Goal: Task Accomplishment & Management: Manage account settings

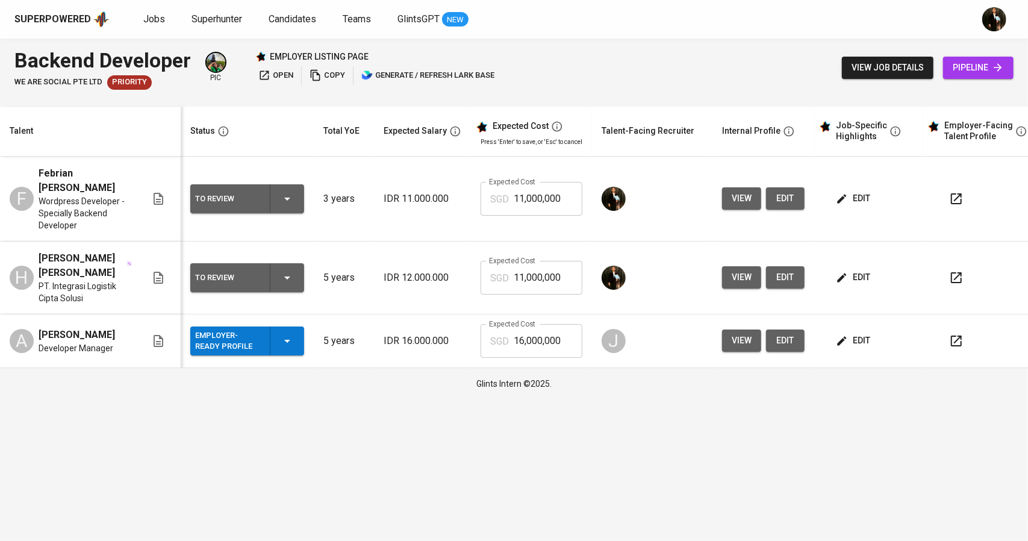
click at [856, 192] on span "edit" at bounding box center [855, 198] width 32 height 15
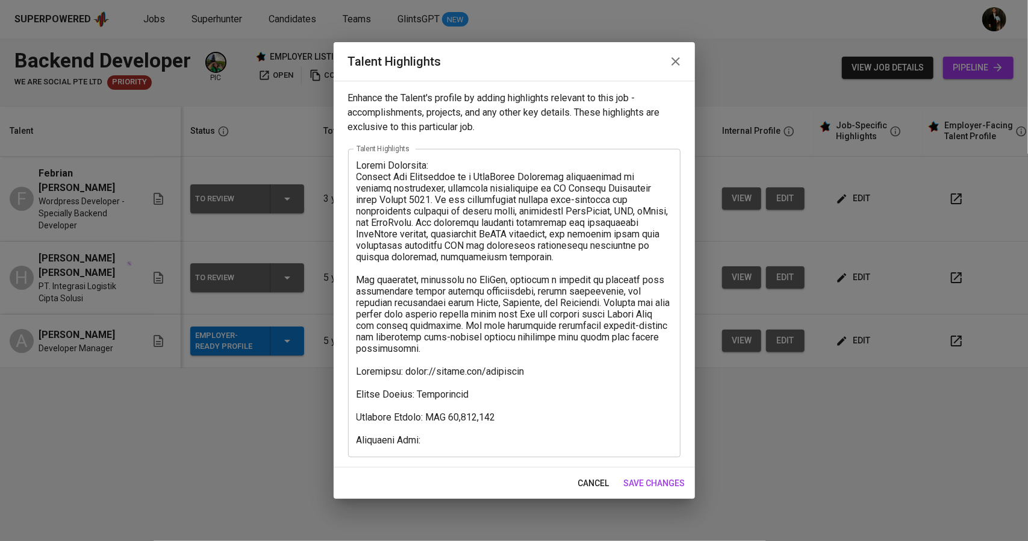
drag, startPoint x: 446, startPoint y: 448, endPoint x: 450, endPoint y: 440, distance: 8.6
click at [446, 448] on div "x Talent Highlights" at bounding box center [514, 303] width 333 height 308
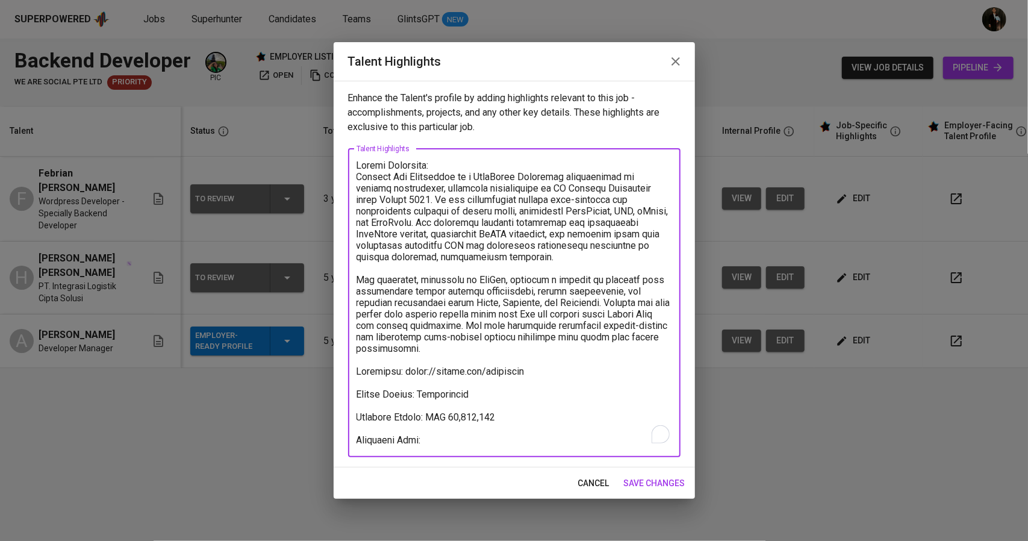
click at [450, 440] on textarea "To enrich screen reader interactions, please activate Accessibility in Grammarl…" at bounding box center [515, 303] width 316 height 286
paste textarea "https://glints.sg.larksuite.com/minutes/obsg9d95h31bwjy9wq99x456?from=from_copy…"
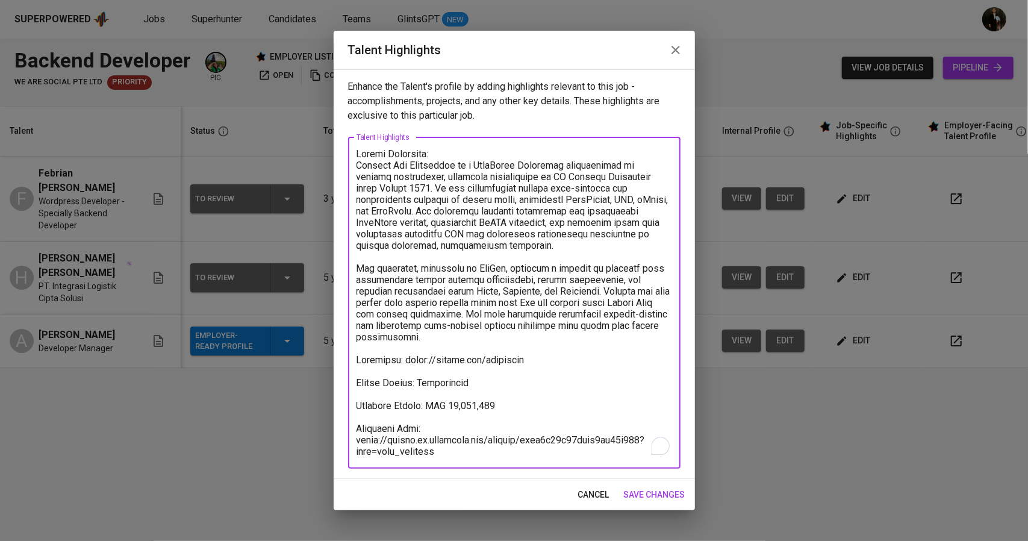
type textarea "Career Highlight: Febrian Tri Hardiyanto is a WordPress Developer specializing …"
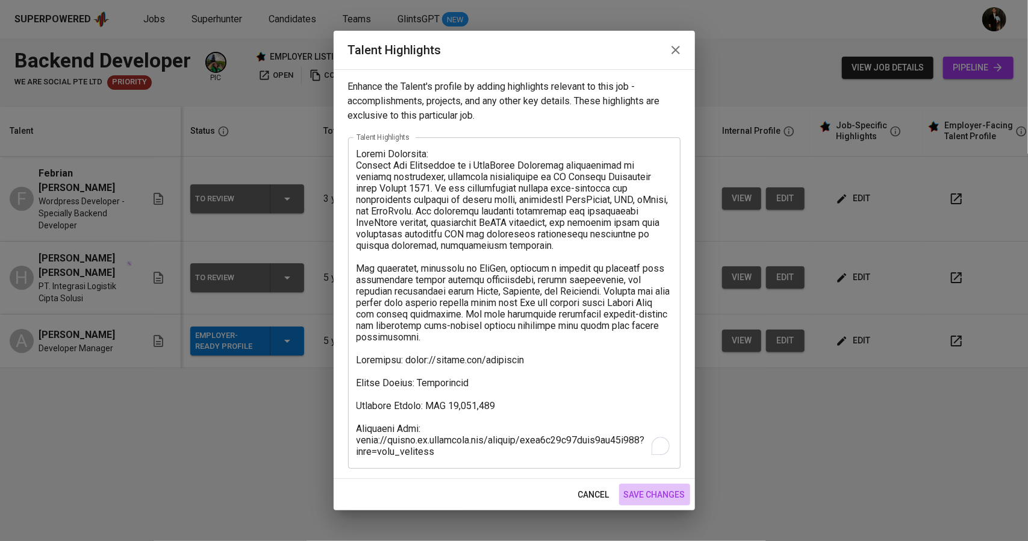
click at [647, 491] on span "save changes" at bounding box center [654, 494] width 61 height 15
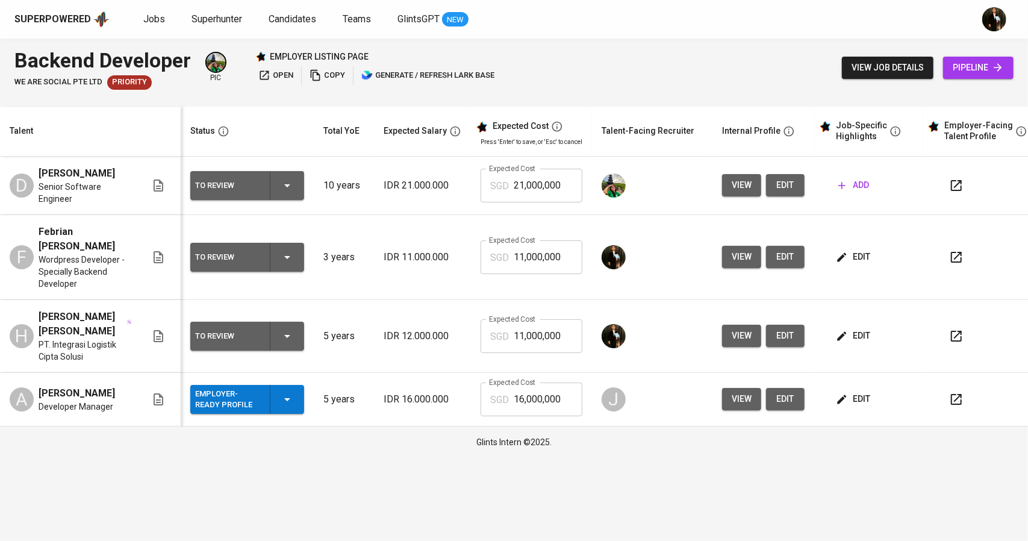
click at [749, 185] on button "view" at bounding box center [741, 185] width 39 height 22
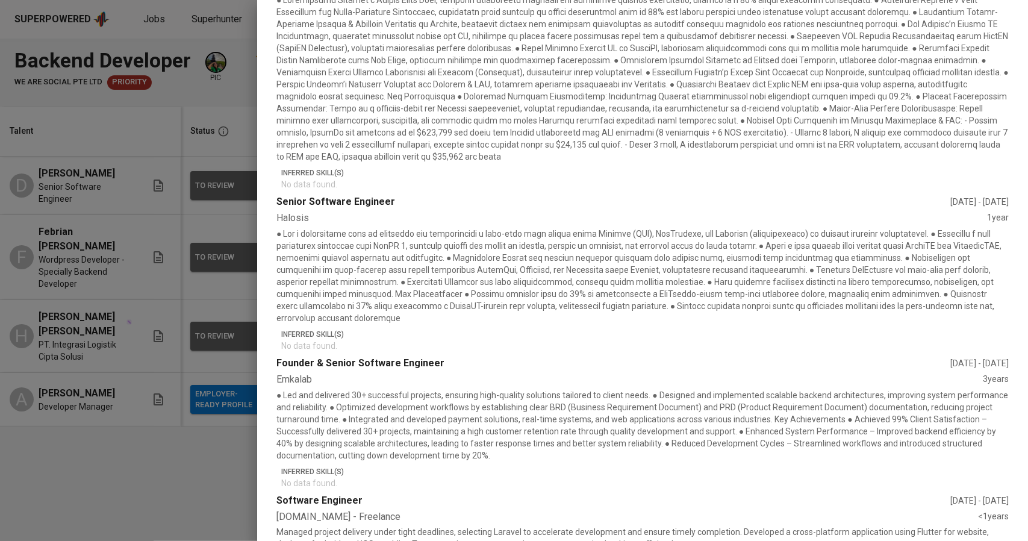
scroll to position [663, 0]
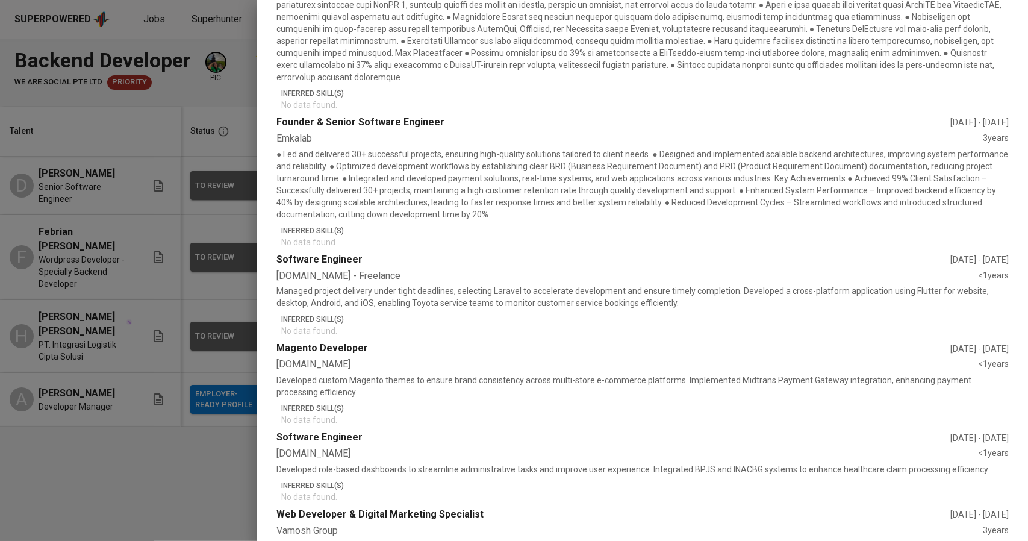
click at [206, 360] on div at bounding box center [514, 270] width 1028 height 541
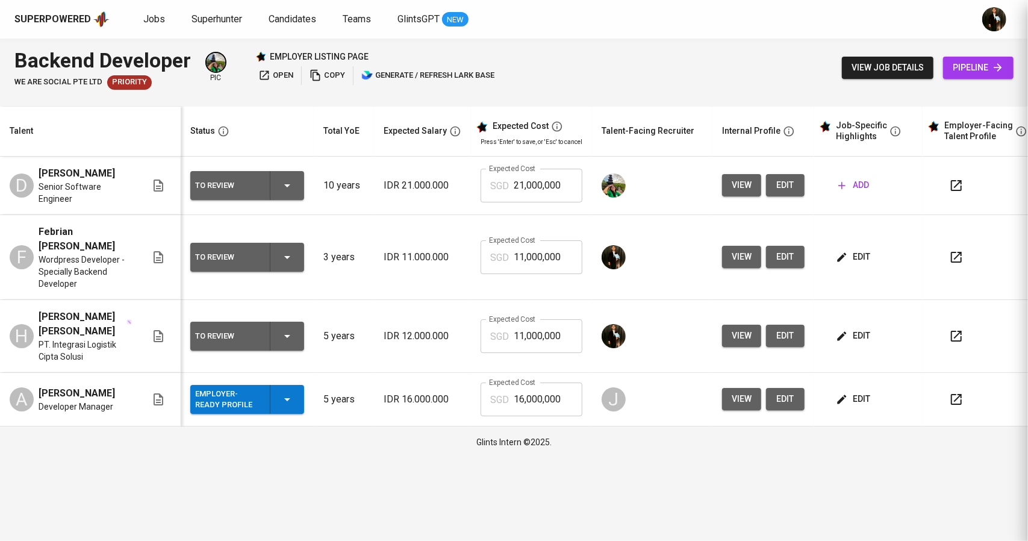
scroll to position [0, 0]
click at [737, 260] on span "view" at bounding box center [742, 256] width 20 height 15
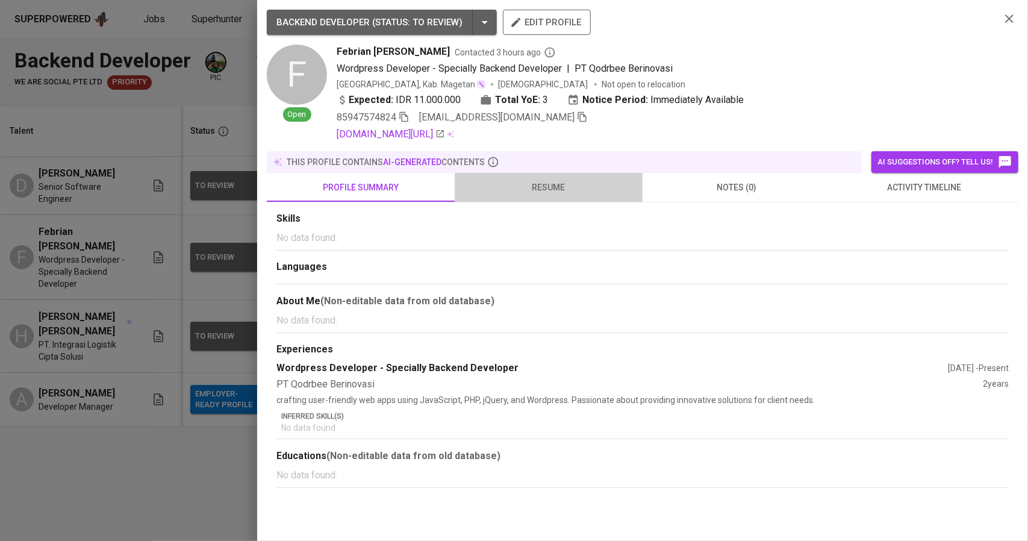
click at [563, 190] on span "resume" at bounding box center [549, 187] width 174 height 15
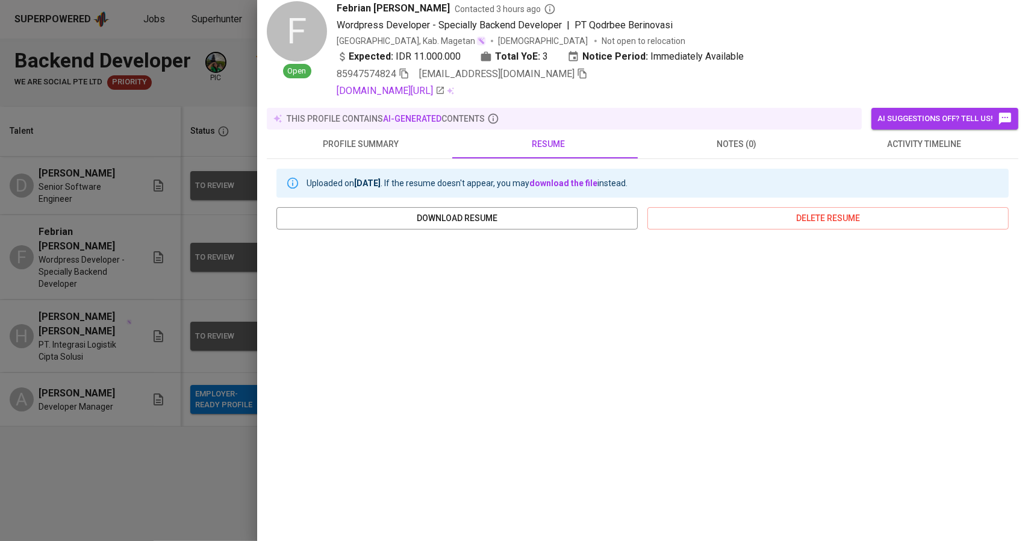
scroll to position [60, 0]
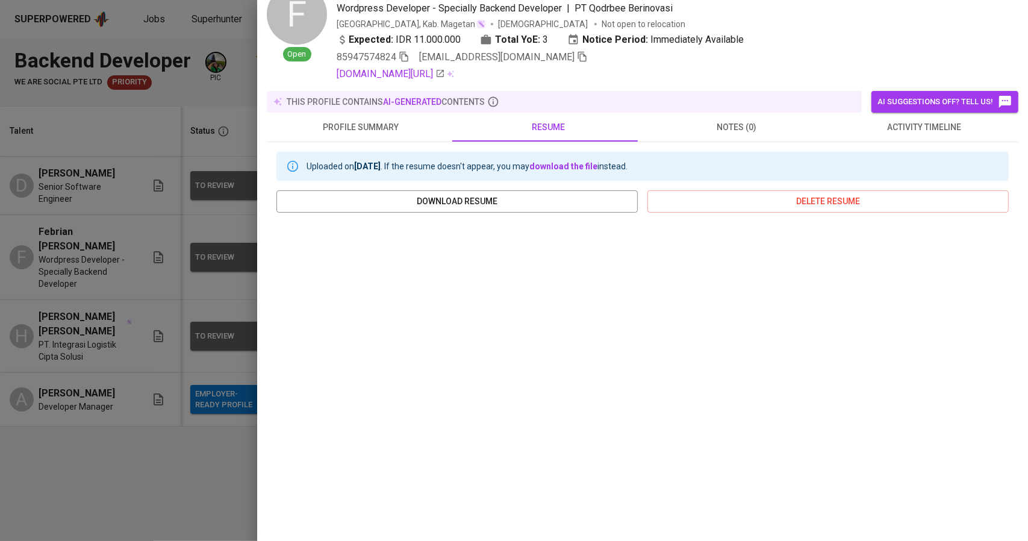
click at [43, 342] on div at bounding box center [514, 270] width 1028 height 541
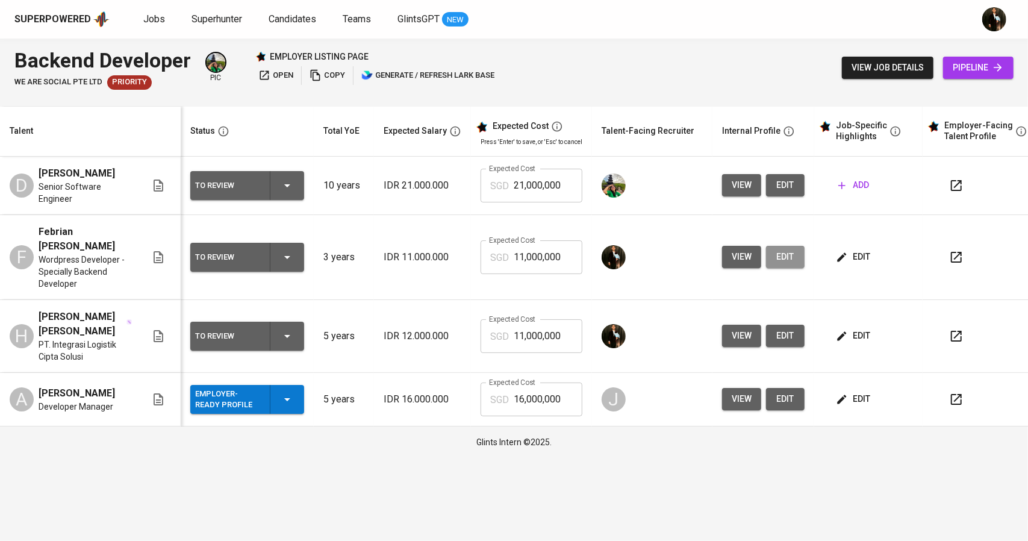
click at [780, 262] on span "edit" at bounding box center [785, 256] width 19 height 15
click at [734, 257] on span "view" at bounding box center [742, 256] width 20 height 15
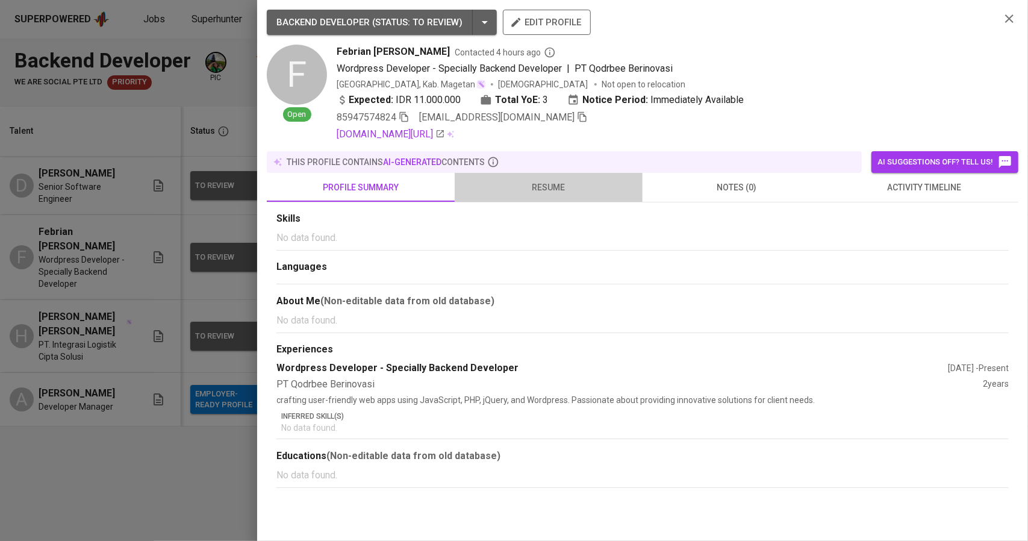
click at [546, 187] on span "resume" at bounding box center [549, 187] width 174 height 15
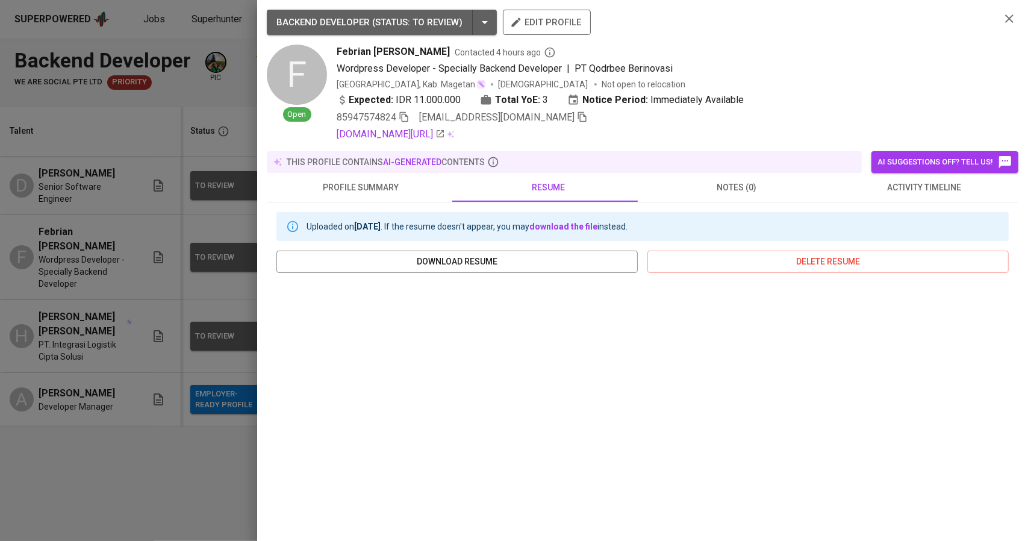
scroll to position [120, 0]
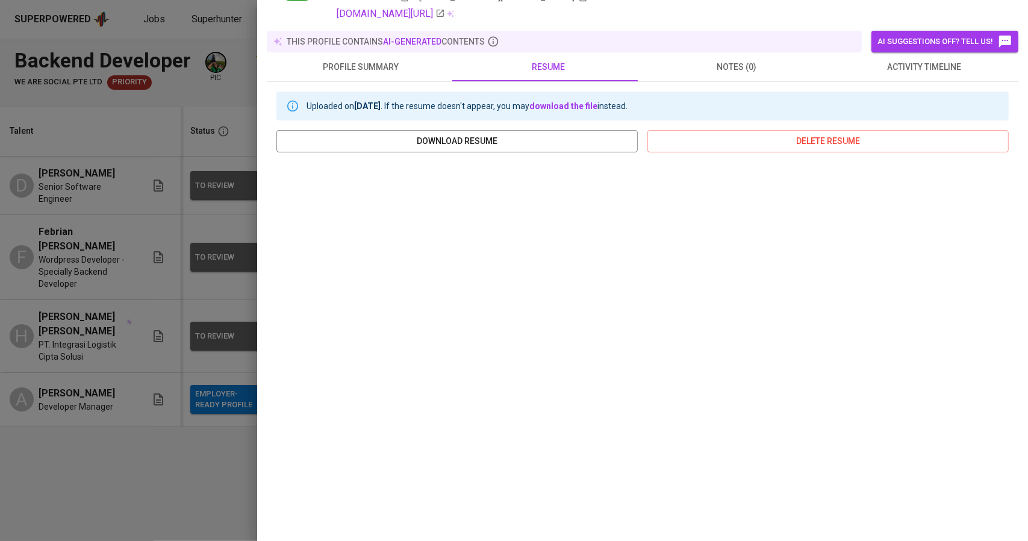
click at [211, 261] on div at bounding box center [514, 270] width 1028 height 541
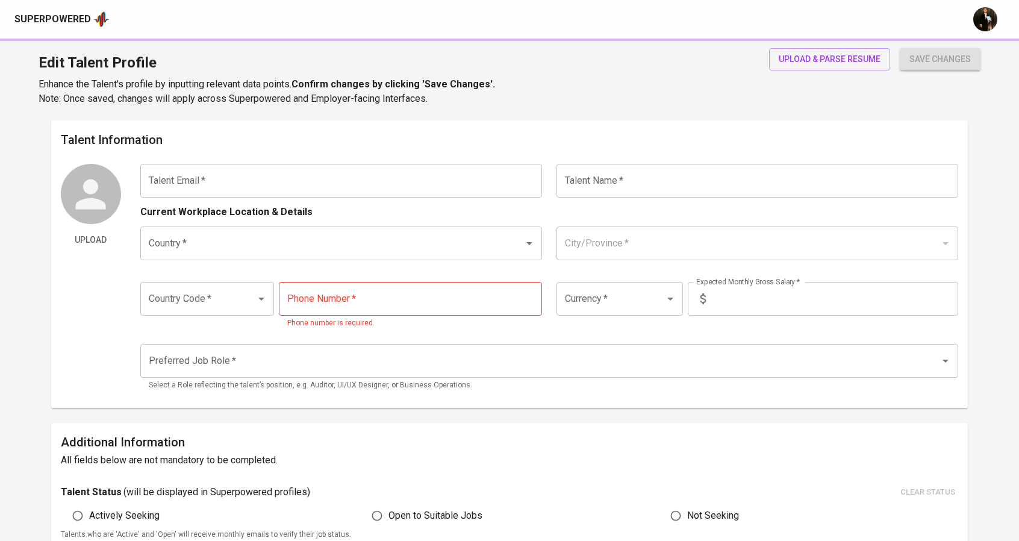
type input "[EMAIL_ADDRESS][DOMAIN_NAME]"
type input "Febrian [PERSON_NAME]"
type input "Indonesia"
type input "Kab. Magetan, Jawa Timur"
type input "85947574824"
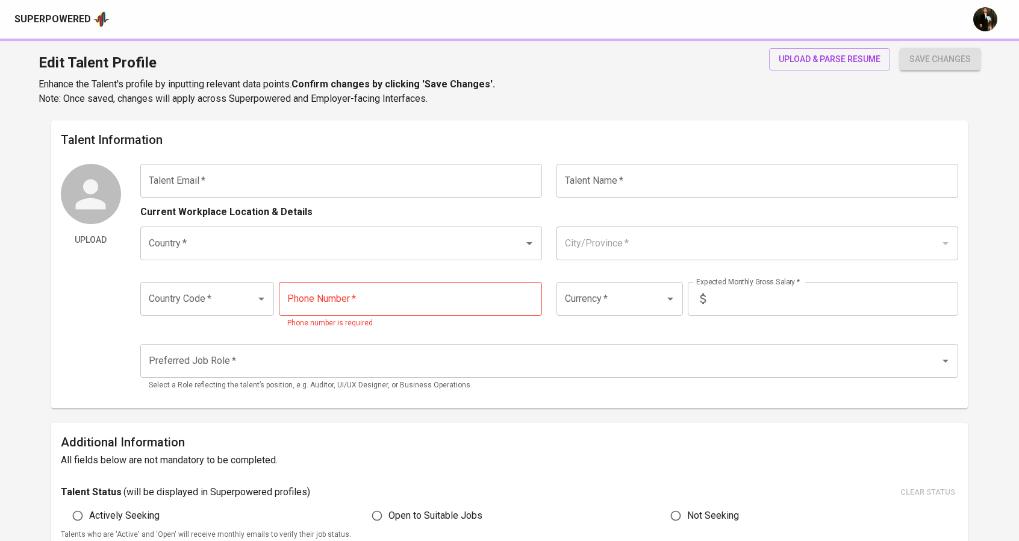
type input "IDR"
type input "Backend Developer"
radio input "true"
type input "3"
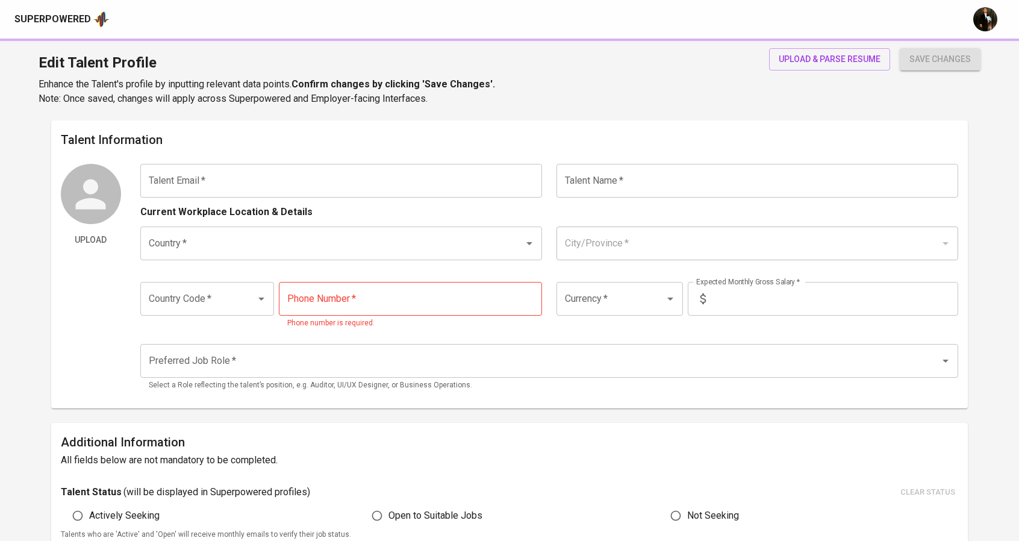
type input "Immediately Available"
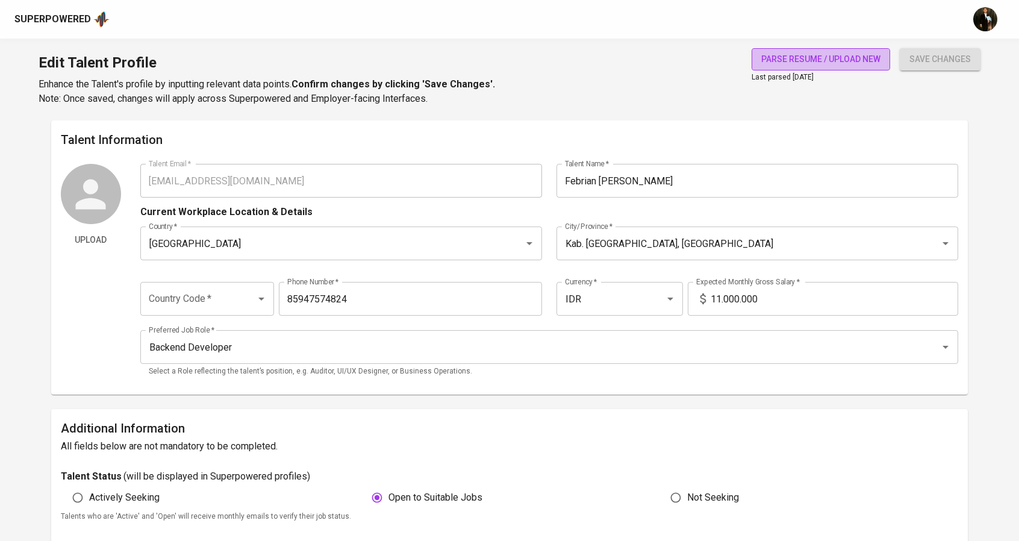
click at [848, 61] on span "parse resume / upload new" at bounding box center [820, 59] width 119 height 15
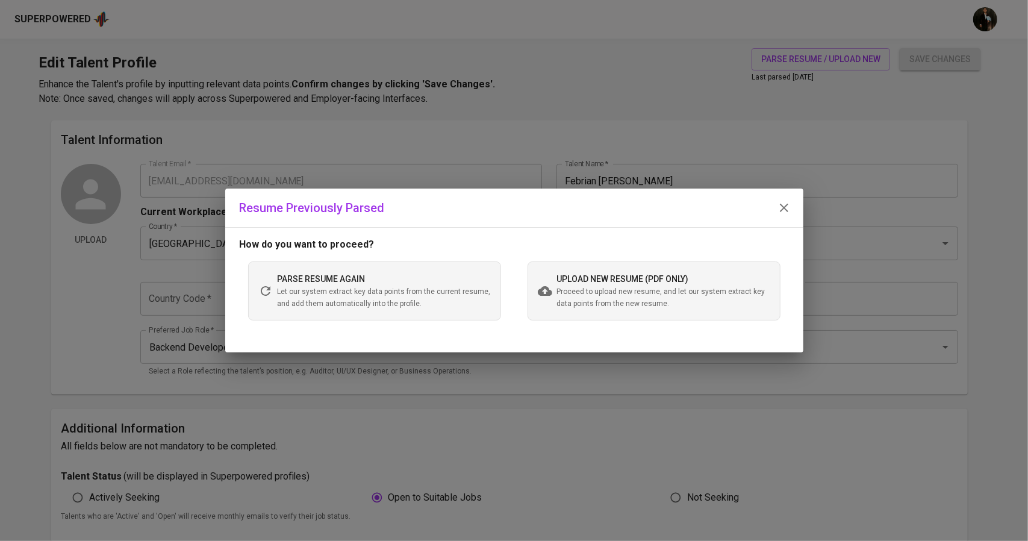
click at [605, 298] on span "Proceed to upload new resume, and let our system extract key data points from t…" at bounding box center [663, 298] width 213 height 24
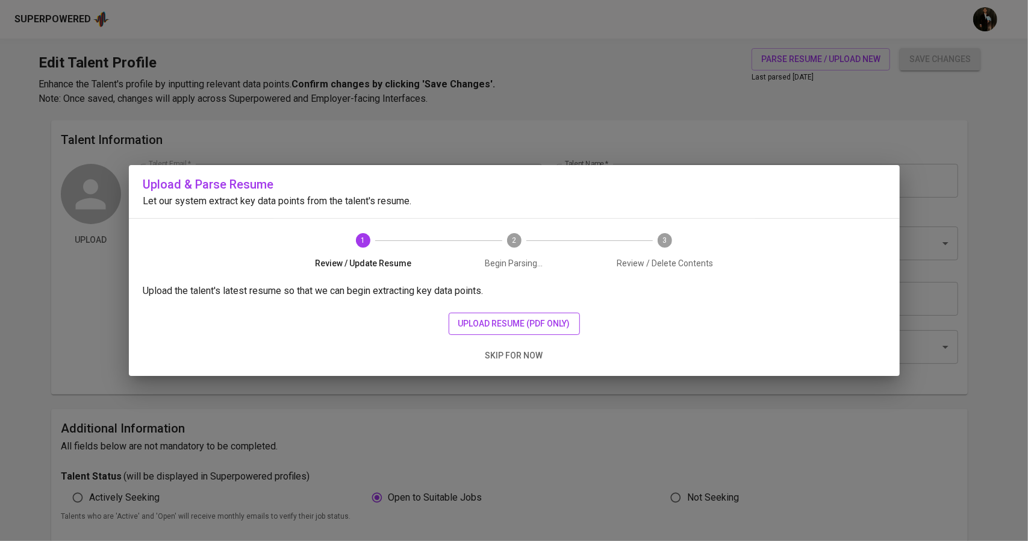
click at [550, 328] on span "upload resume (pdf only)" at bounding box center [514, 323] width 112 height 15
click at [554, 331] on button "upload resume (pdf only)" at bounding box center [514, 324] width 131 height 22
click at [497, 356] on span "skip for now" at bounding box center [515, 355] width 58 height 15
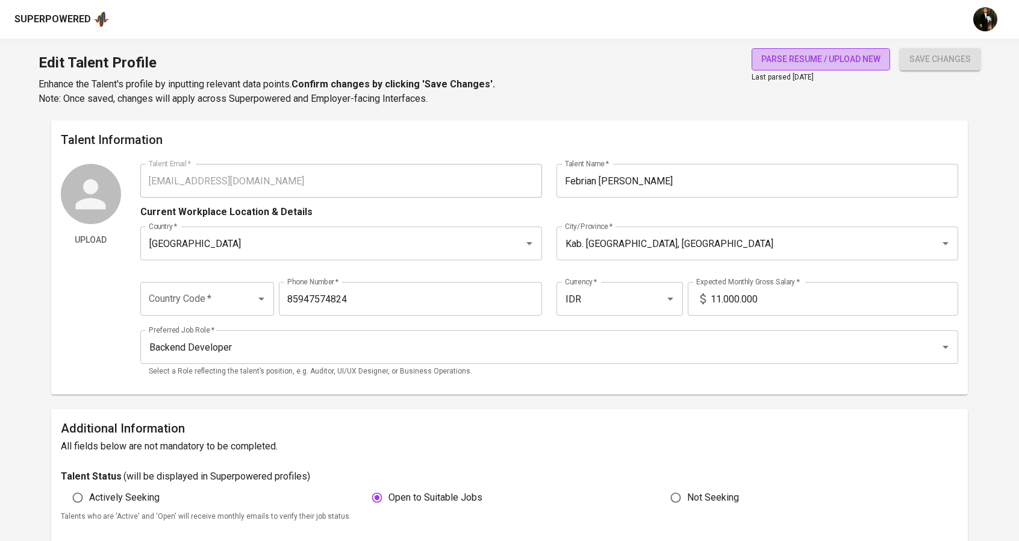
click at [806, 56] on span "parse resume / upload new" at bounding box center [820, 59] width 119 height 15
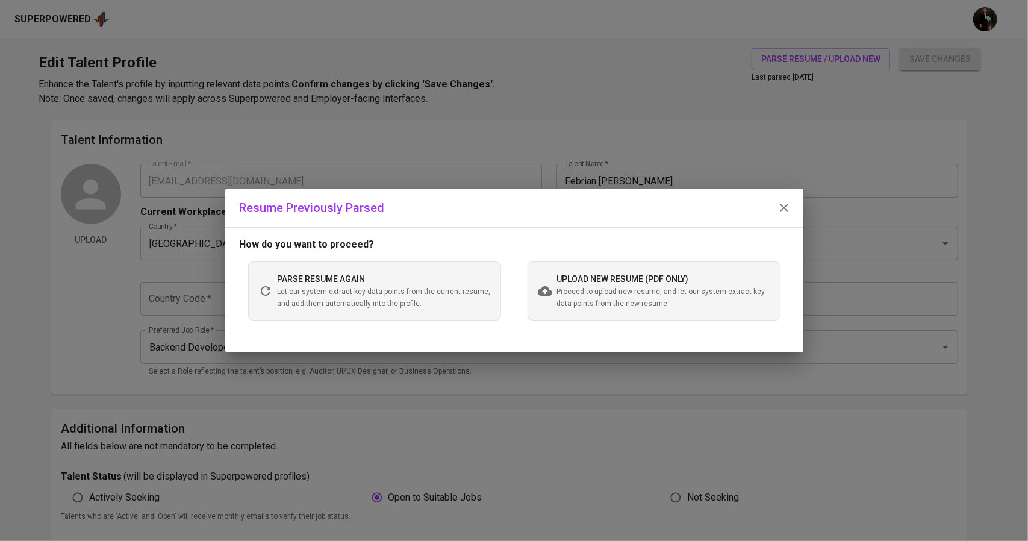
click at [599, 308] on span "Proceed to upload new resume, and let our system extract key data points from t…" at bounding box center [663, 298] width 213 height 24
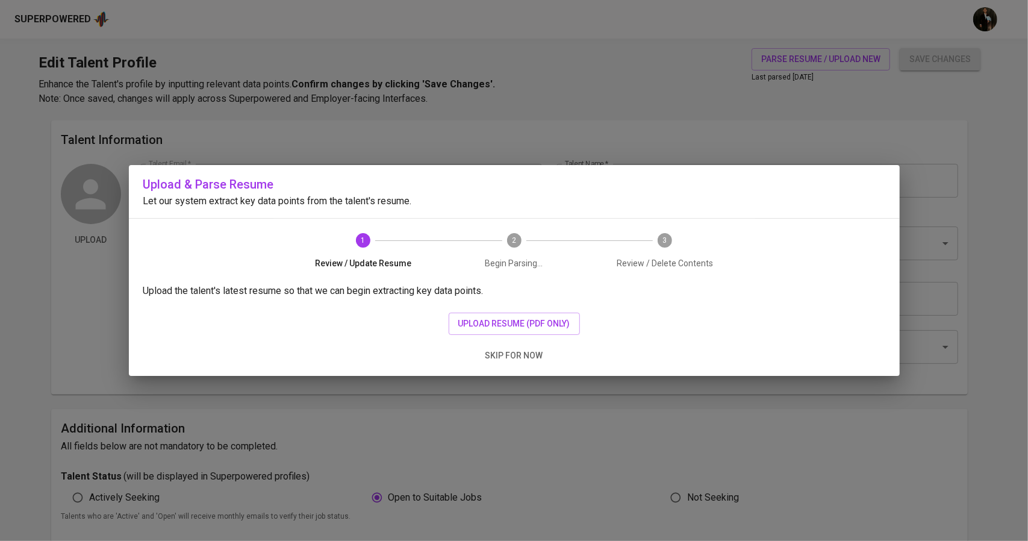
click at [519, 312] on div "Upload the talent's latest resume so that we can begin extracting key data poin…" at bounding box center [514, 330] width 771 height 92
click at [519, 319] on span "upload resume (pdf only)" at bounding box center [514, 323] width 112 height 15
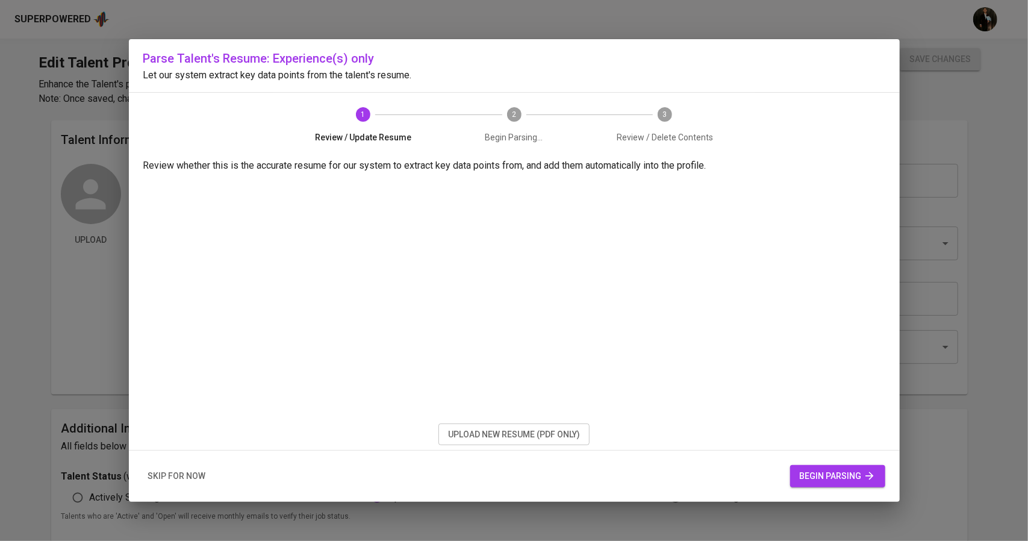
click at [169, 478] on span "skip for now" at bounding box center [177, 476] width 58 height 15
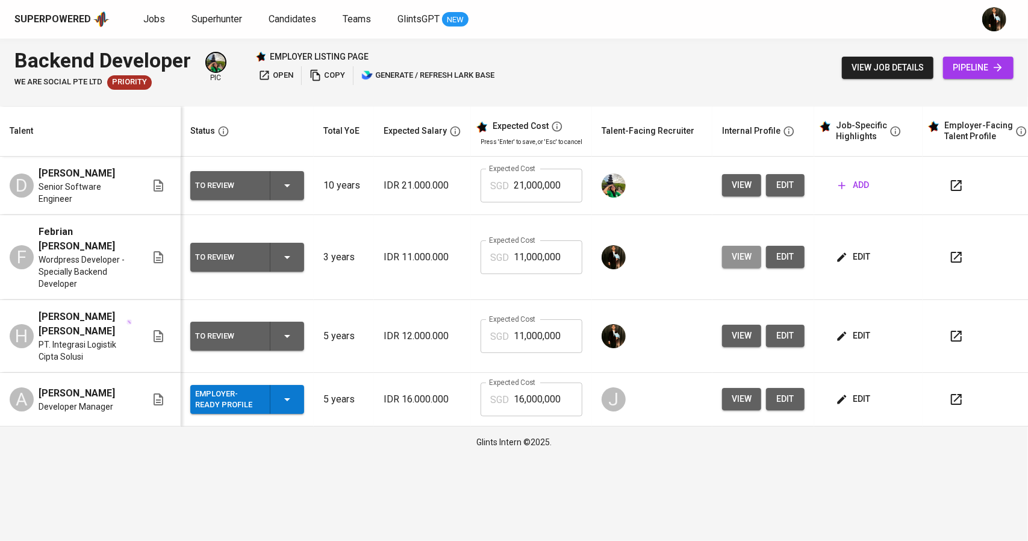
click at [737, 259] on span "view" at bounding box center [742, 256] width 20 height 15
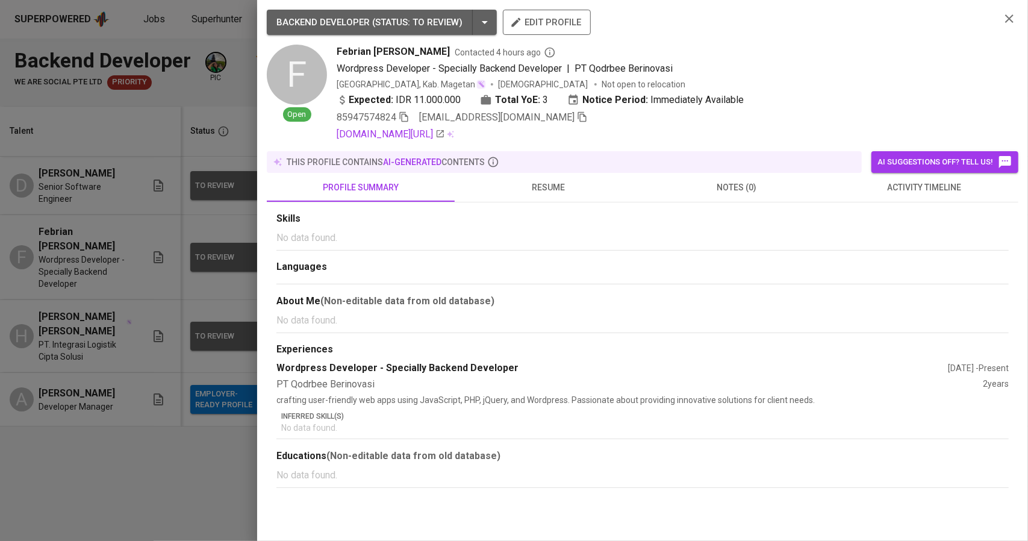
click at [540, 181] on span "resume" at bounding box center [549, 187] width 174 height 15
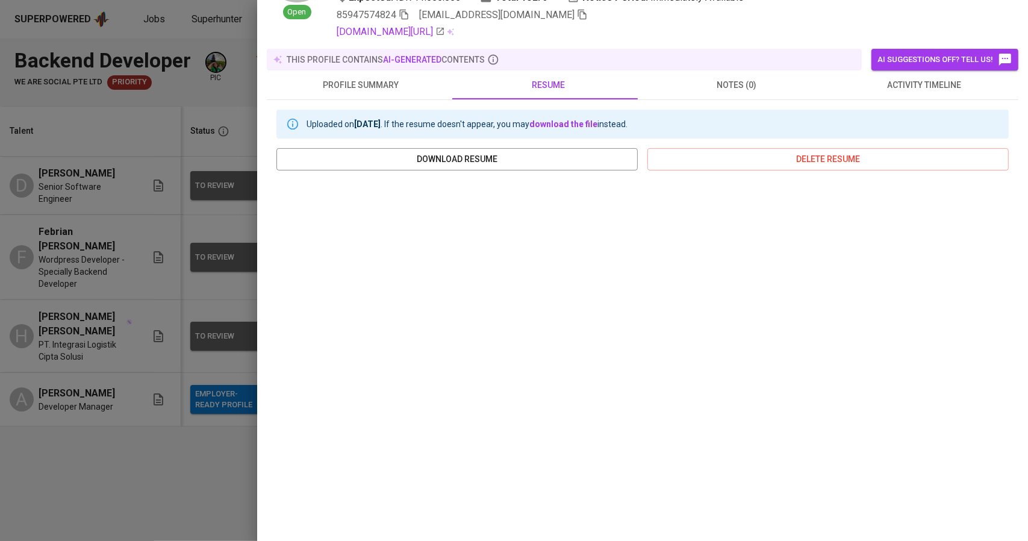
scroll to position [121, 0]
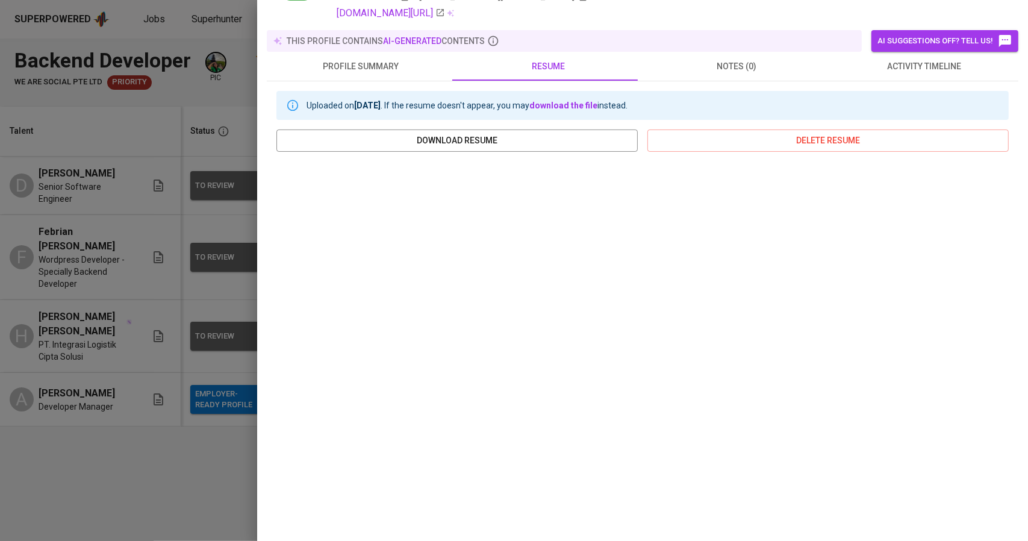
click at [160, 245] on div at bounding box center [514, 270] width 1028 height 541
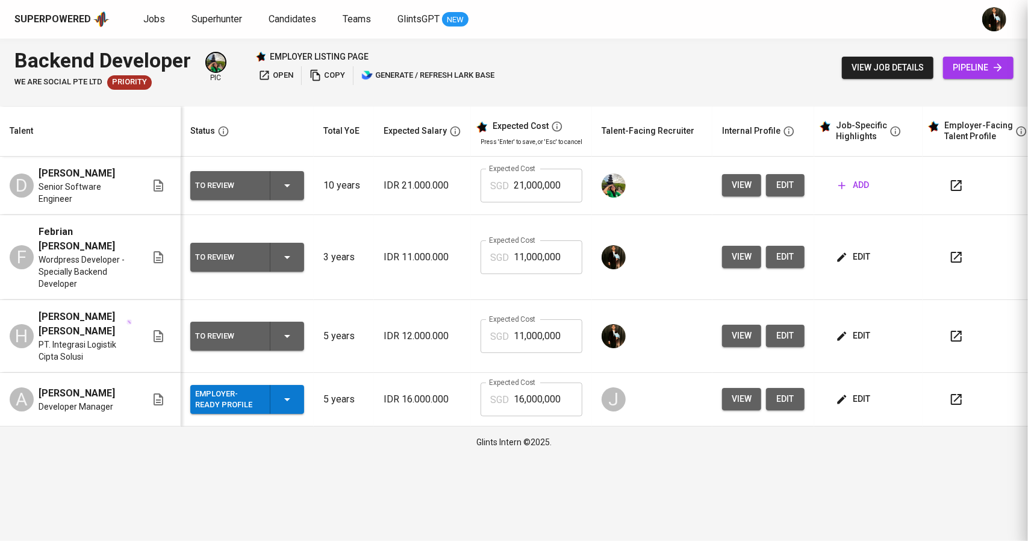
scroll to position [0, 0]
click at [841, 262] on icon "button" at bounding box center [842, 257] width 12 height 12
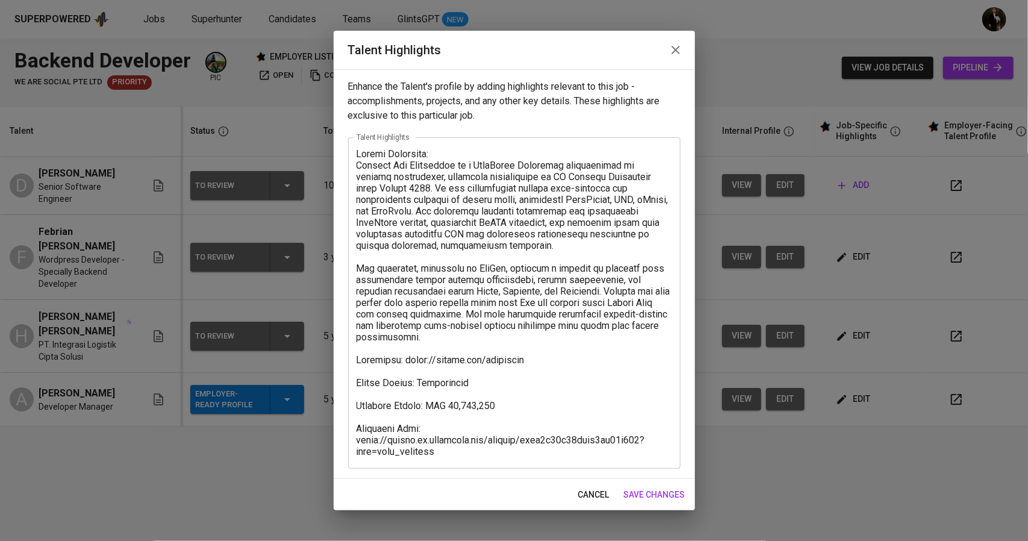
click at [621, 279] on textarea at bounding box center [515, 302] width 316 height 309
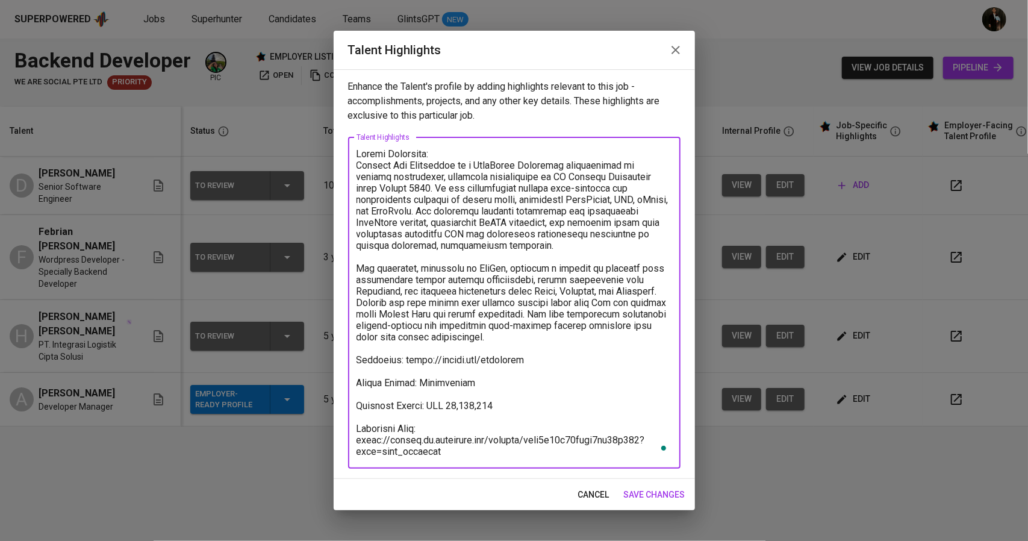
type textarea "Career Highlight: Febrian Tri Hardiyanto is a WordPress Developer specializing …"
click at [646, 489] on span "save changes" at bounding box center [654, 494] width 61 height 15
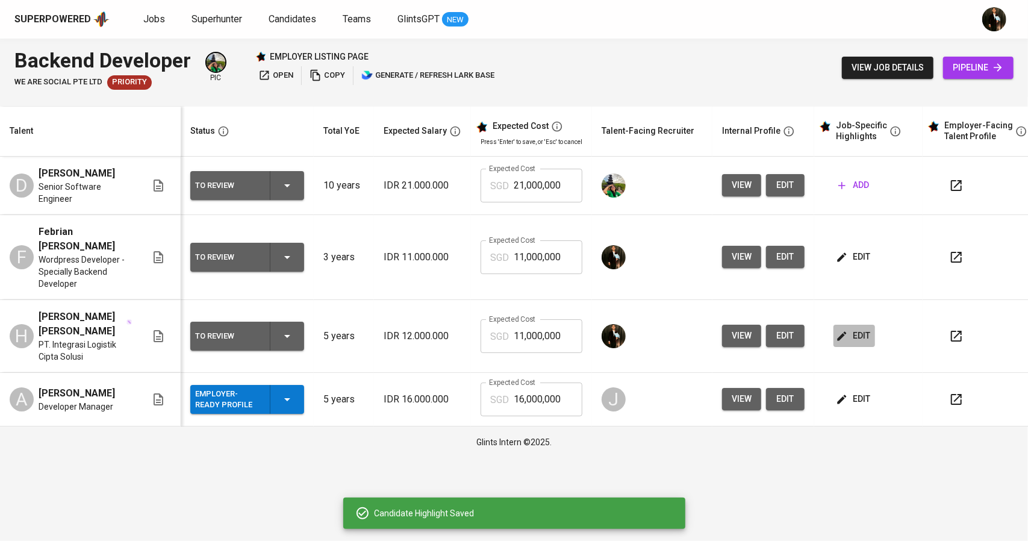
click at [845, 336] on span "edit" at bounding box center [855, 335] width 32 height 15
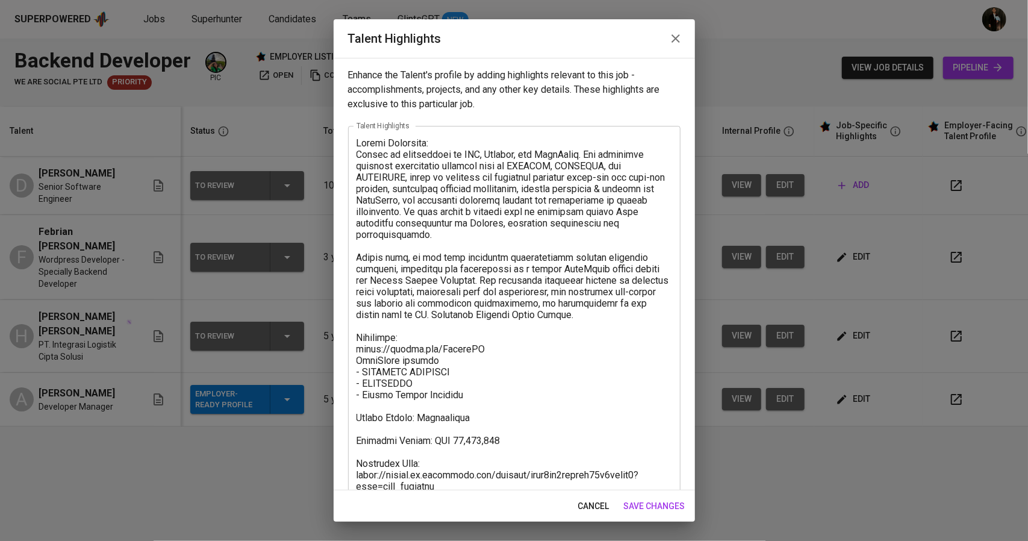
click at [681, 38] on icon "button" at bounding box center [676, 38] width 14 height 14
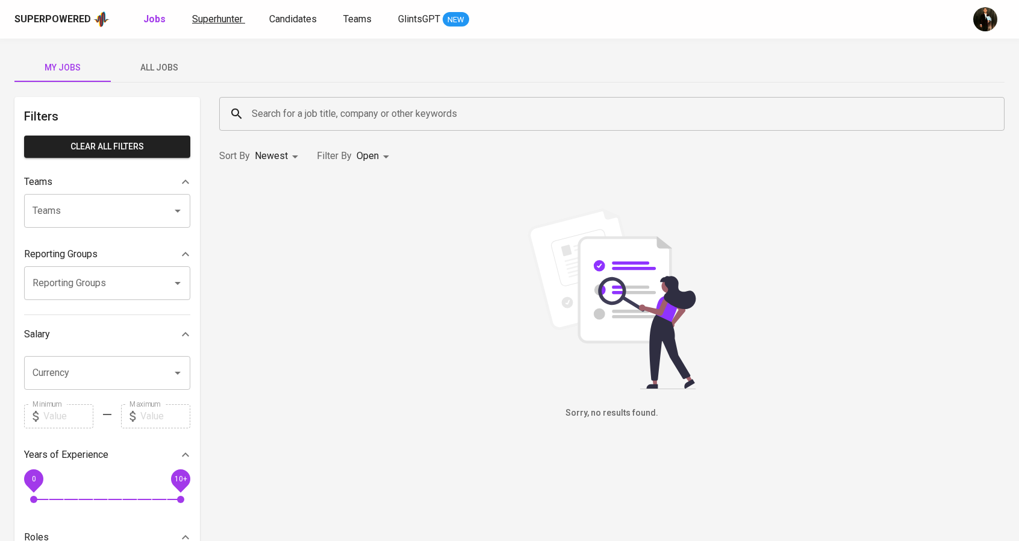
click at [219, 25] on link "Superhunter" at bounding box center [218, 19] width 53 height 15
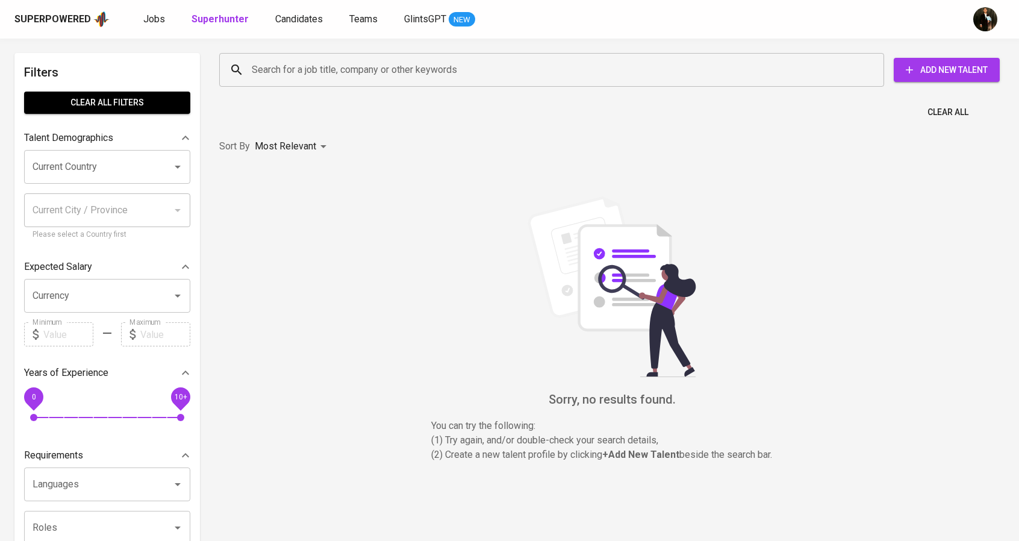
click at [355, 78] on input "Search for a job title, company or other keywords" at bounding box center [555, 69] width 612 height 23
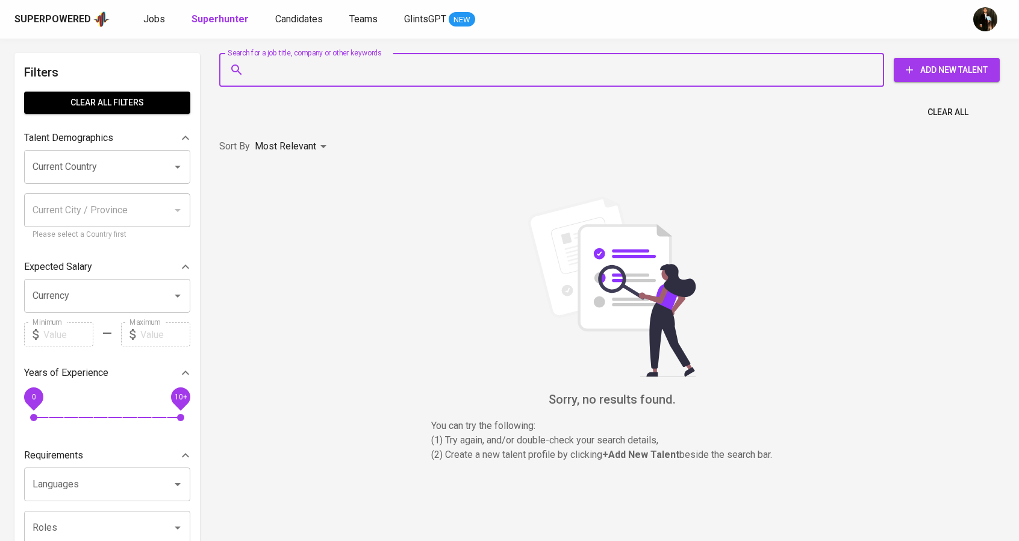
click at [377, 75] on input "Search for a job title, company or other keywords" at bounding box center [555, 69] width 612 height 23
click at [399, 120] on div "Clear All" at bounding box center [612, 109] width 800 height 30
click at [382, 80] on input "Search for a job title, company or other keywords" at bounding box center [555, 69] width 612 height 23
click at [283, 28] on div "Superpowered Jobs Superhunter Candidates Teams GlintsGPT NEW" at bounding box center [509, 19] width 1019 height 39
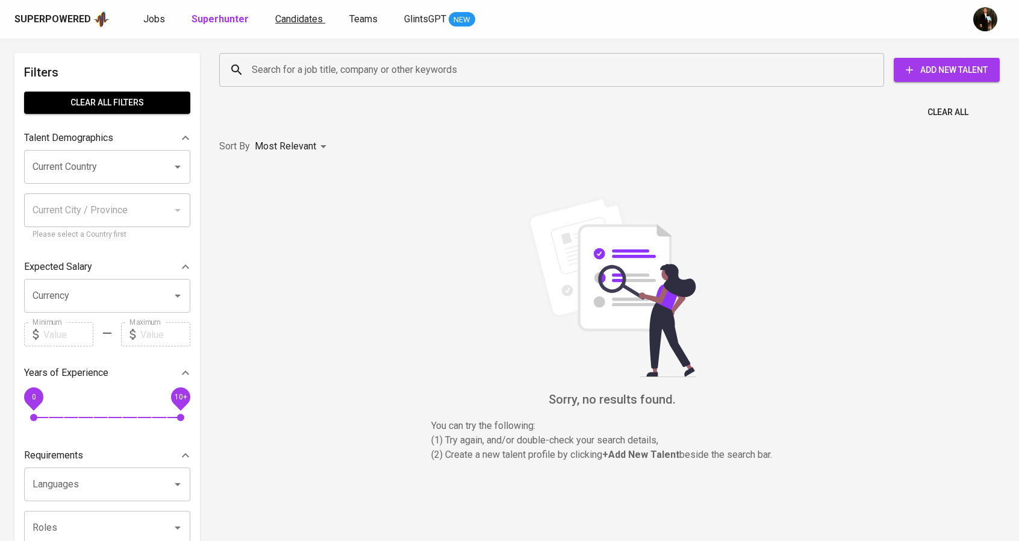
click at [283, 18] on span "Candidates" at bounding box center [299, 18] width 48 height 11
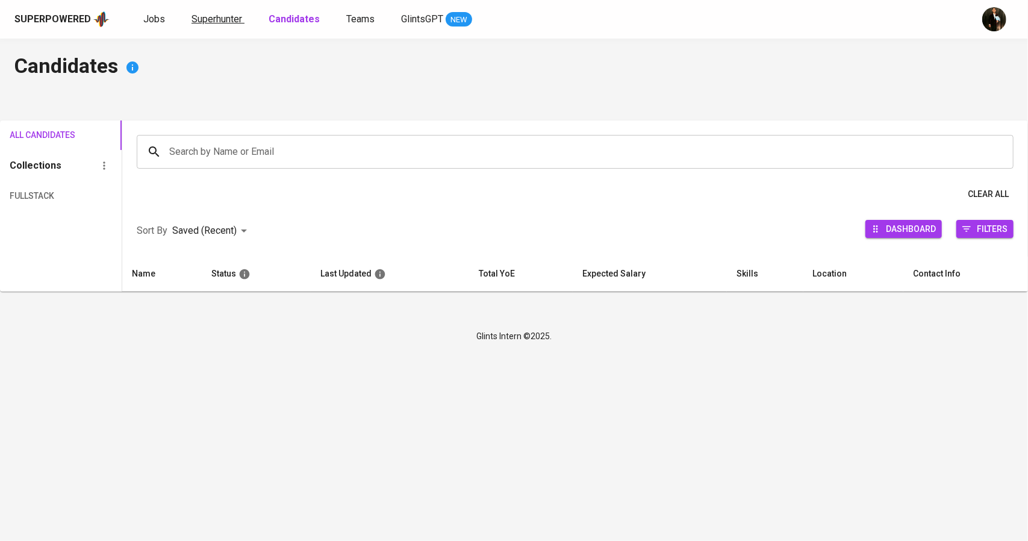
click at [227, 12] on link "Superhunter" at bounding box center [218, 19] width 53 height 15
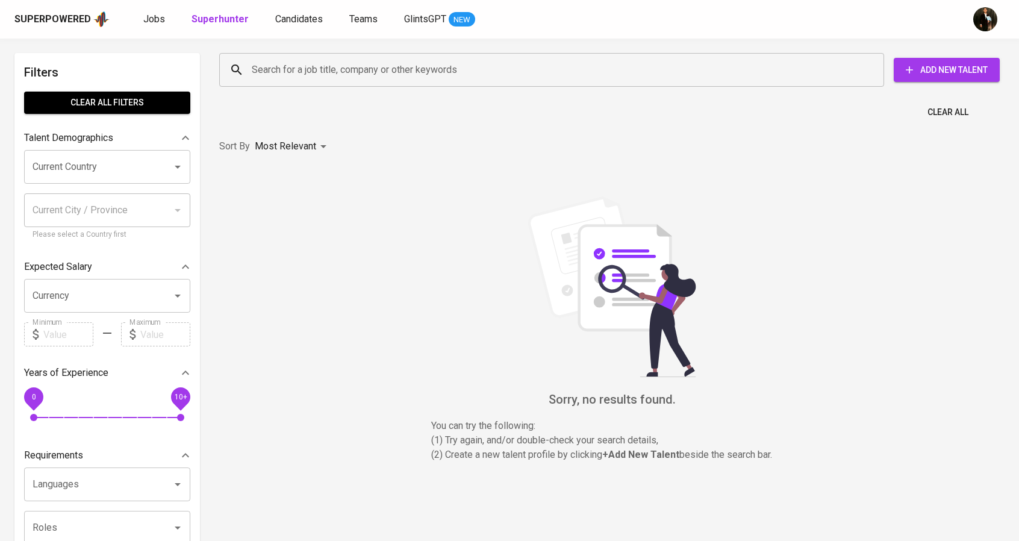
click at [263, 15] on div "Jobs Superhunter Candidates Teams GlintsGPT NEW" at bounding box center [309, 19] width 332 height 15
click at [275, 16] on span "Candidates" at bounding box center [299, 18] width 48 height 11
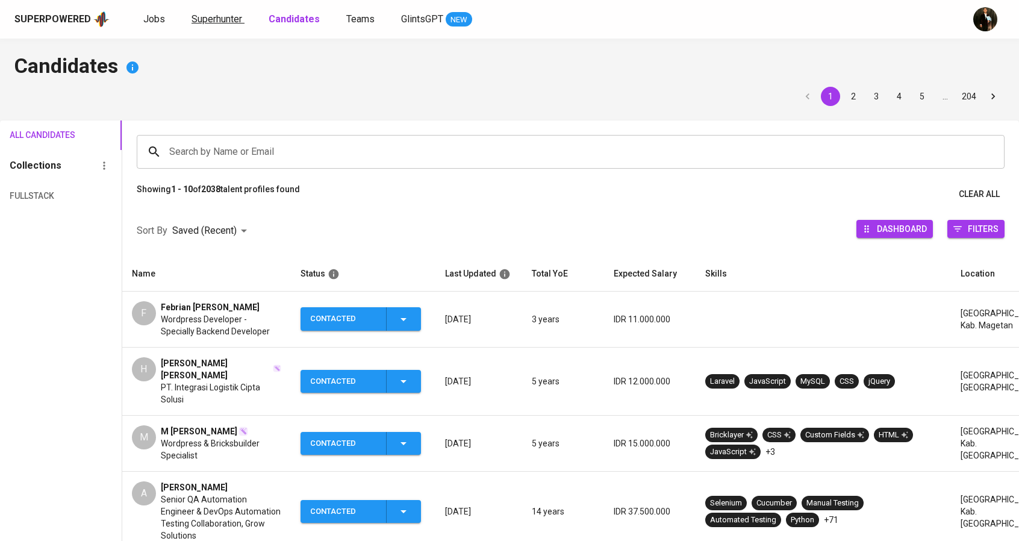
click at [228, 22] on span "Superhunter" at bounding box center [217, 18] width 51 height 11
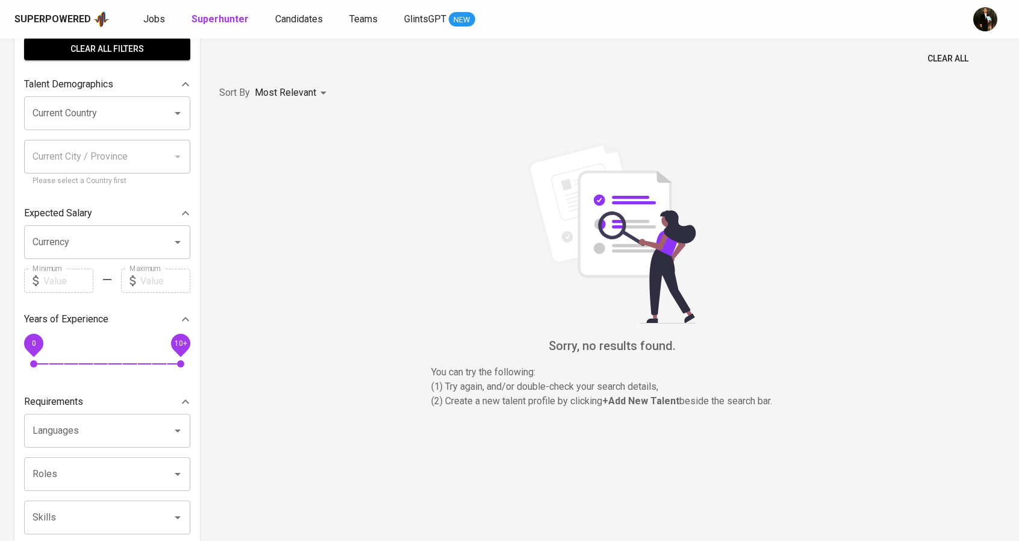
scroll to position [60, 0]
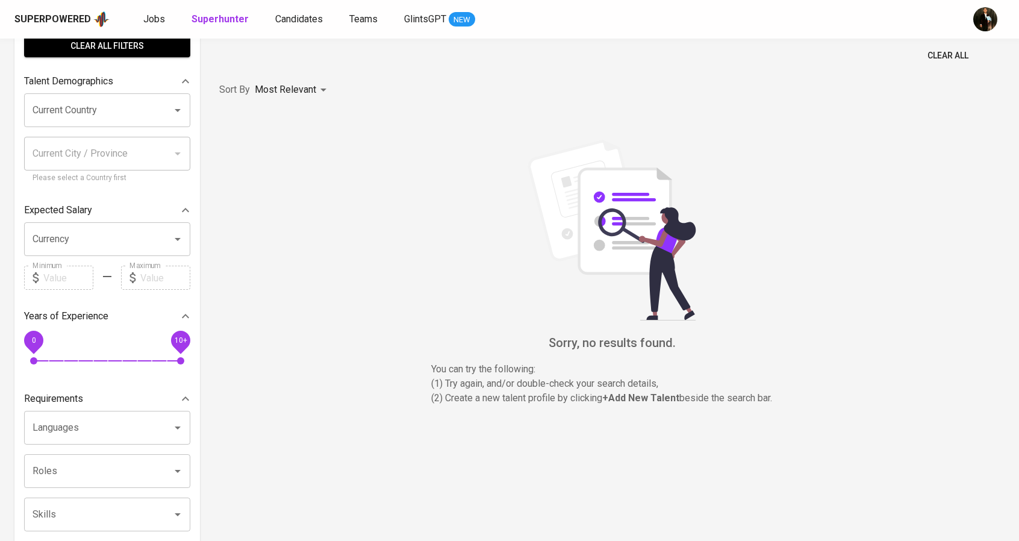
scroll to position [60, 0]
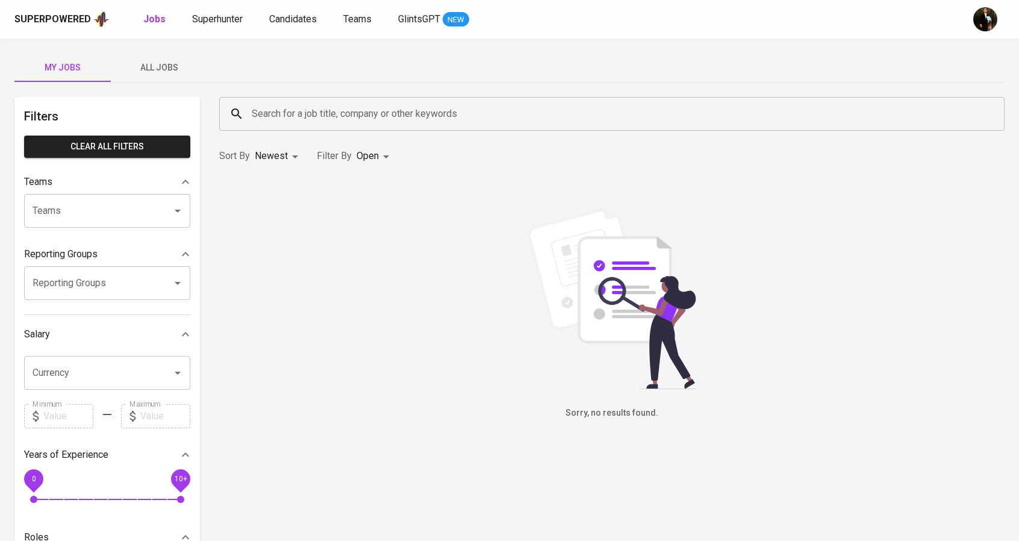
click at [158, 63] on span "All Jobs" at bounding box center [159, 67] width 82 height 15
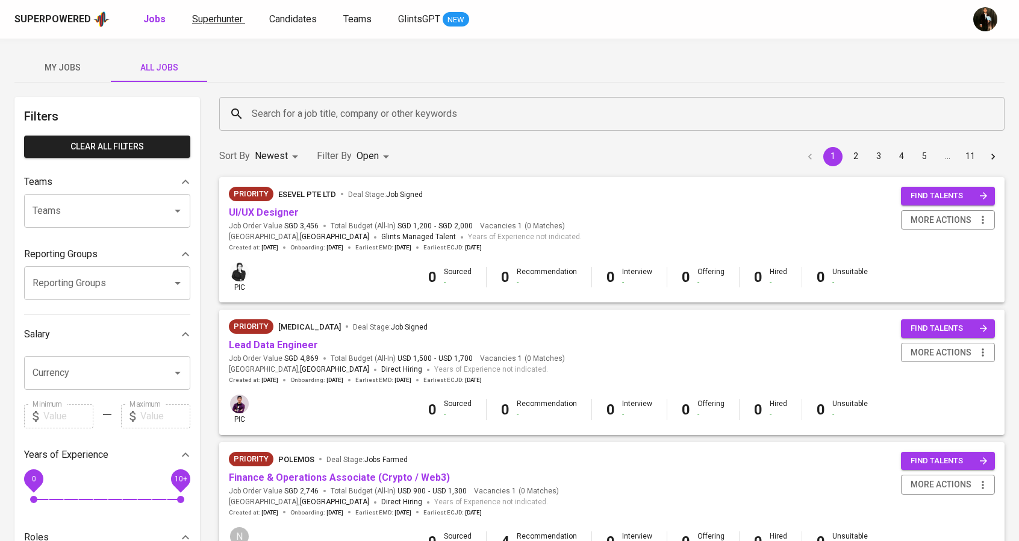
click at [213, 16] on span "Superhunter" at bounding box center [217, 18] width 51 height 11
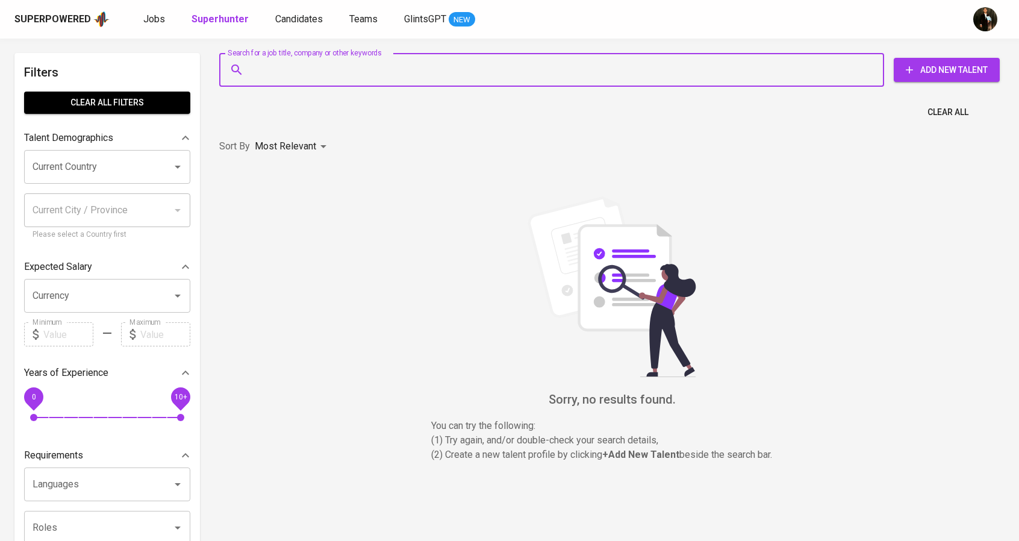
click at [340, 67] on input "Search for a job title, company or other keywords" at bounding box center [555, 69] width 612 height 23
paste input "anajibmuhammad@gmail.com"
type input "anajibmuhammad@gmail.com"
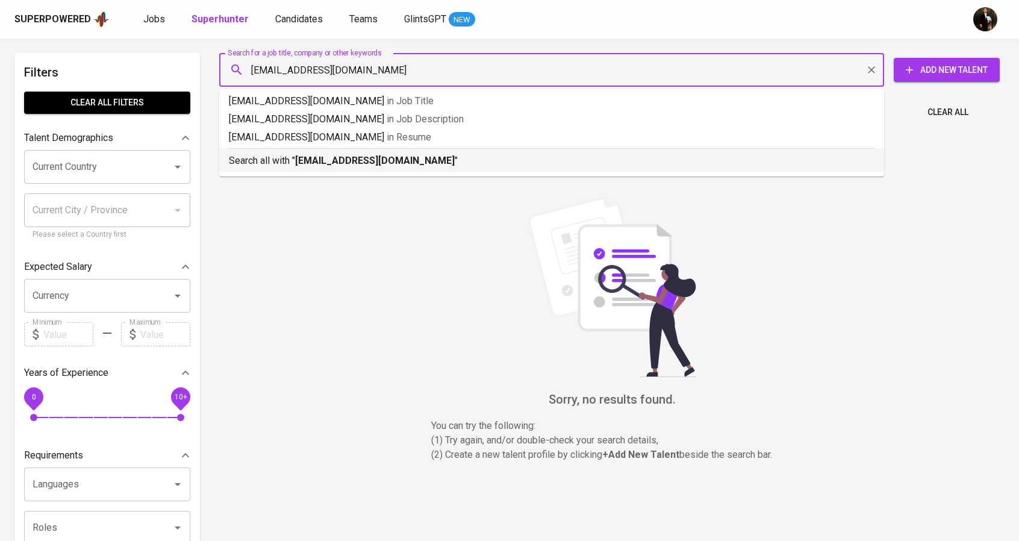
click at [352, 161] on b "anajibmuhammad@gmail.com" at bounding box center [375, 160] width 160 height 11
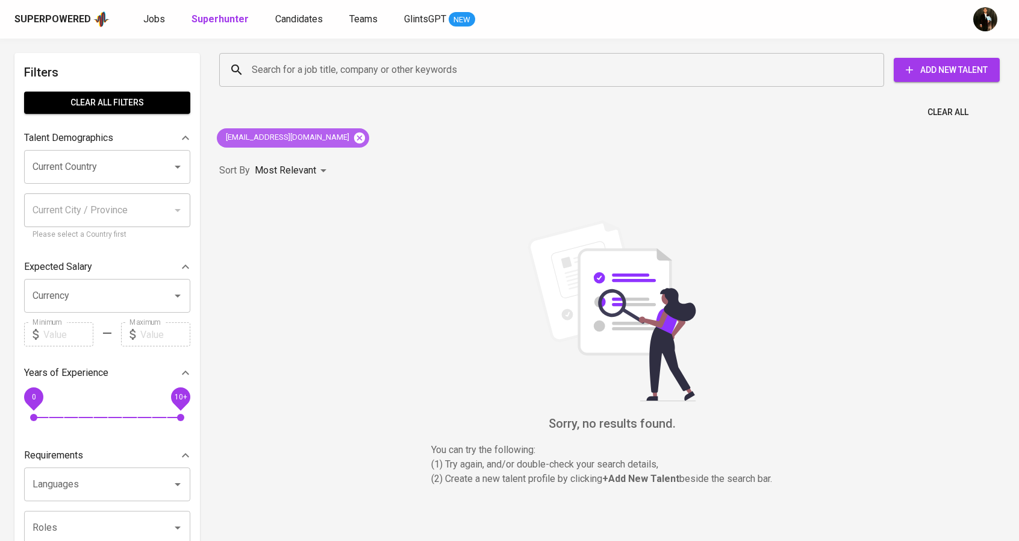
click at [354, 142] on icon at bounding box center [359, 137] width 11 height 11
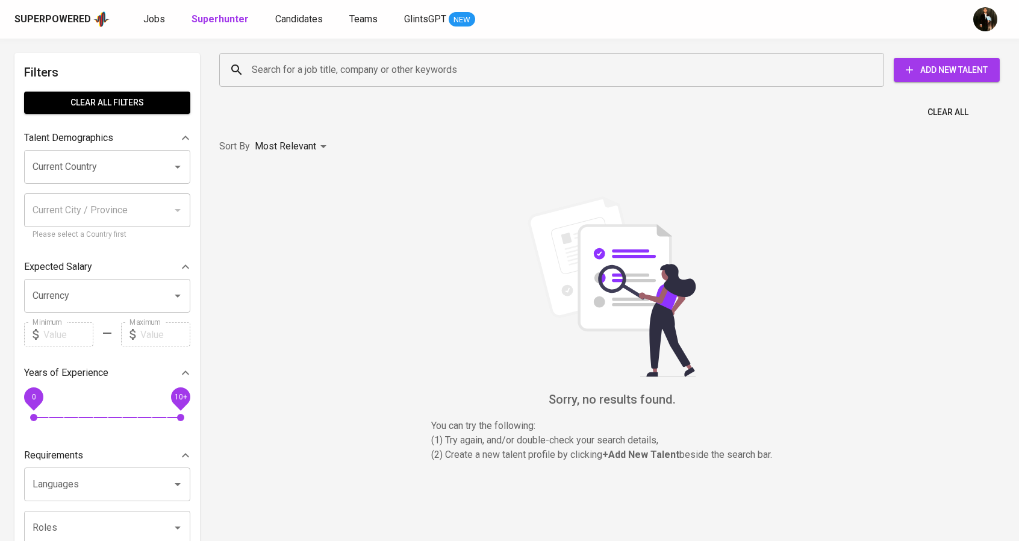
click at [417, 64] on input "Search for a job title, company or other keywords" at bounding box center [555, 69] width 612 height 23
click at [293, 20] on span "Candidates" at bounding box center [299, 18] width 48 height 11
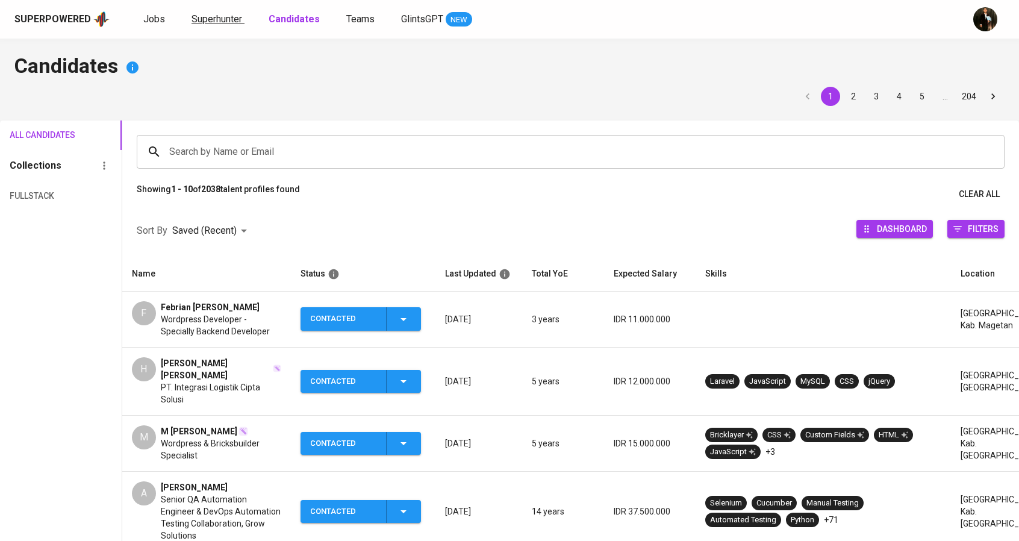
click at [225, 16] on span "Superhunter" at bounding box center [217, 18] width 51 height 11
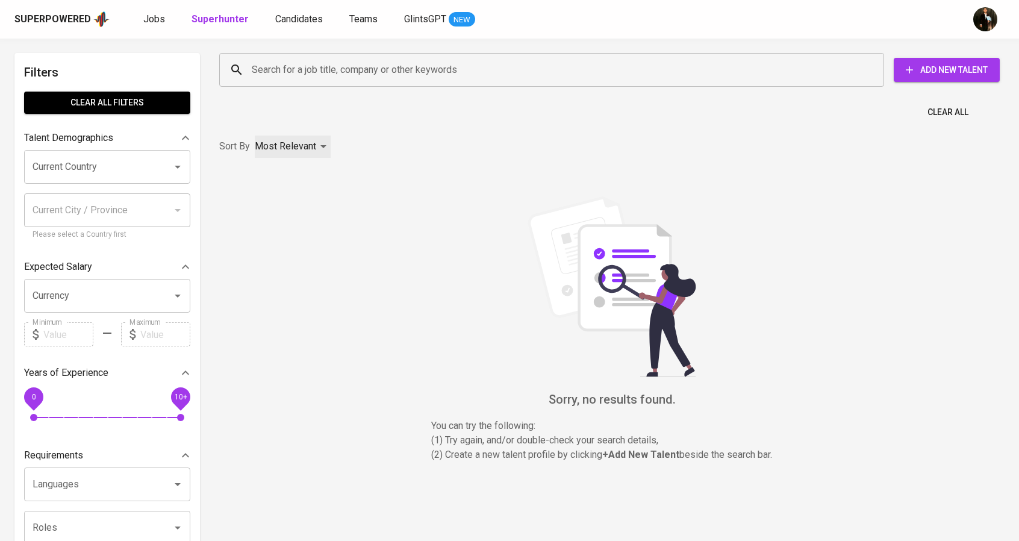
click at [304, 139] on div "Most Relevant" at bounding box center [293, 147] width 76 height 22
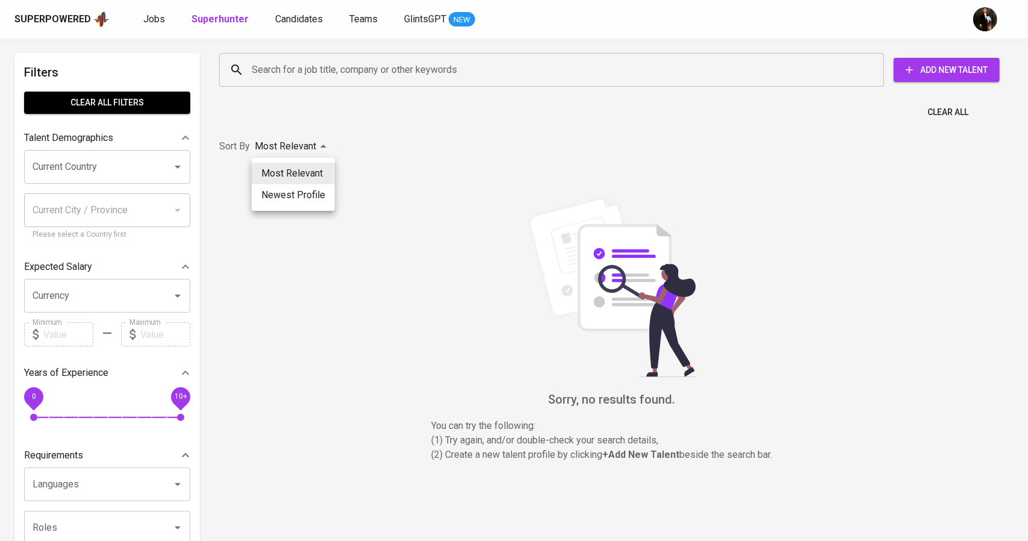
click at [400, 139] on div at bounding box center [514, 270] width 1028 height 541
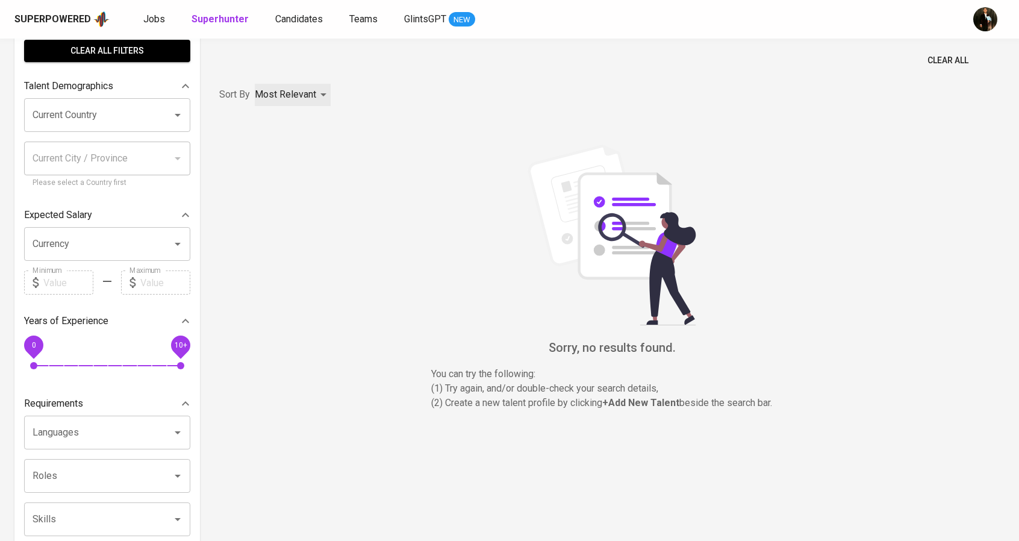
scroll to position [60, 0]
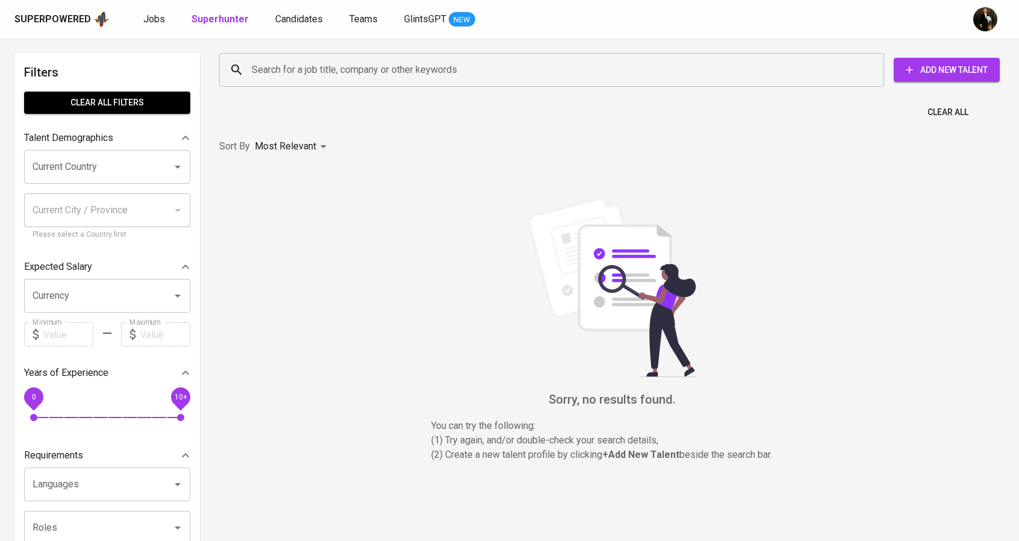
click at [939, 60] on button "Add New Talent" at bounding box center [947, 70] width 106 height 24
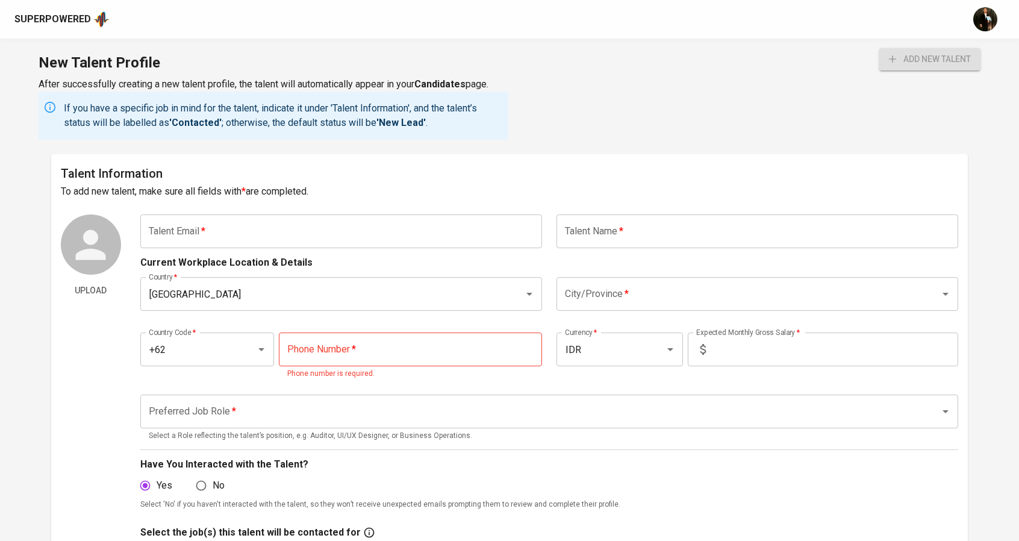
click at [374, 231] on input "text" at bounding box center [341, 231] width 402 height 34
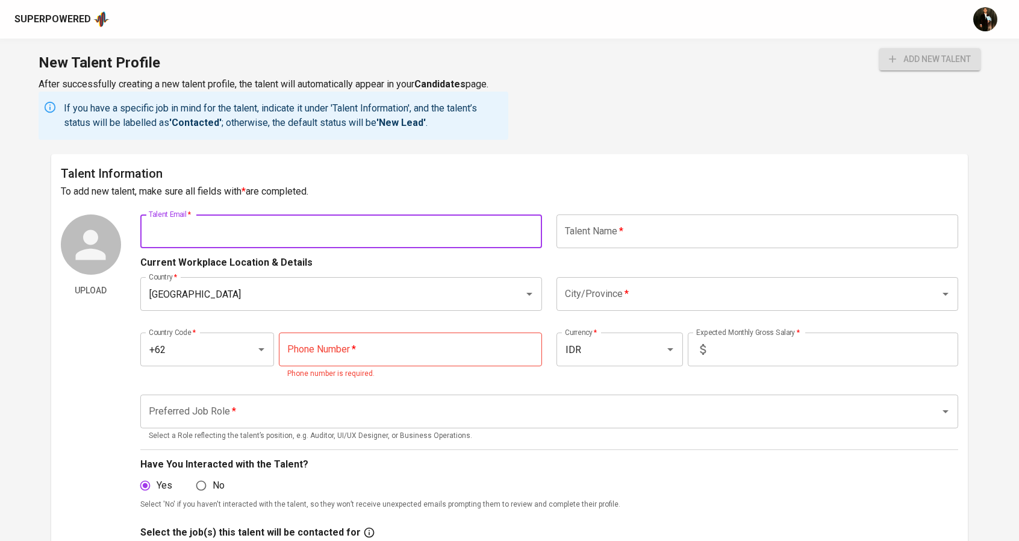
paste input "[EMAIL_ADDRESS][DOMAIN_NAME]"
type input "[EMAIL_ADDRESS][DOMAIN_NAME]"
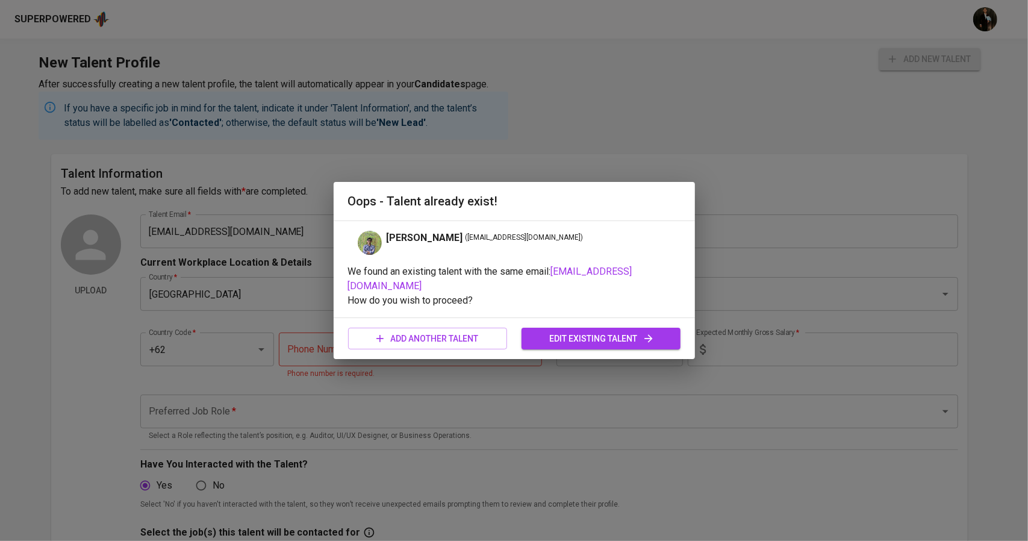
click at [438, 283] on span "[EMAIL_ADDRESS][DOMAIN_NAME]" at bounding box center [490, 279] width 284 height 26
click at [482, 133] on div "Oops - Talent already exist! [PERSON_NAME] ( [EMAIL_ADDRESS][DOMAIN_NAME] ) We …" at bounding box center [514, 270] width 1028 height 541
click at [88, 35] on div "Oops - Talent already exist! [PERSON_NAME] ( [EMAIL_ADDRESS][DOMAIN_NAME] ) We …" at bounding box center [514, 270] width 1028 height 541
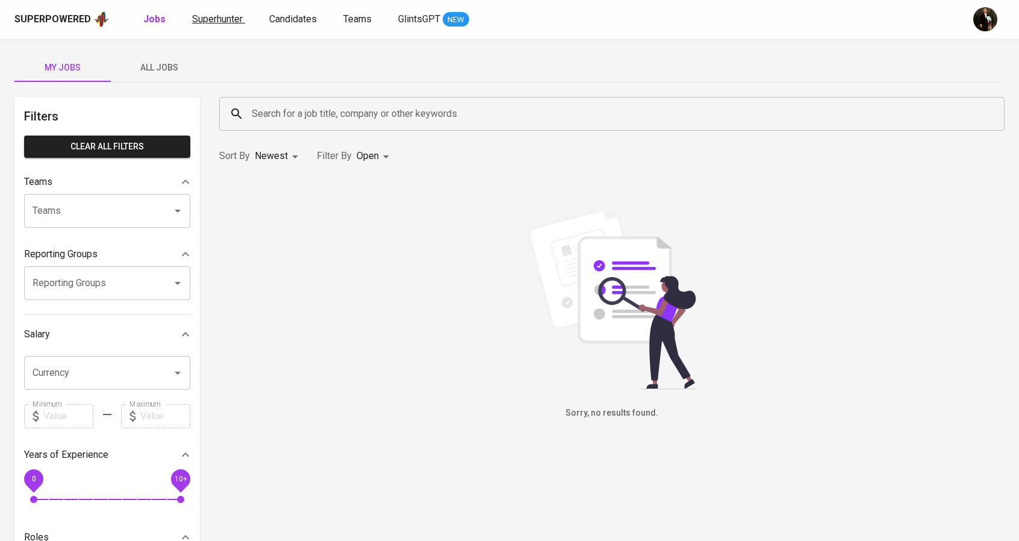
click at [217, 24] on span "Superhunter" at bounding box center [217, 18] width 51 height 11
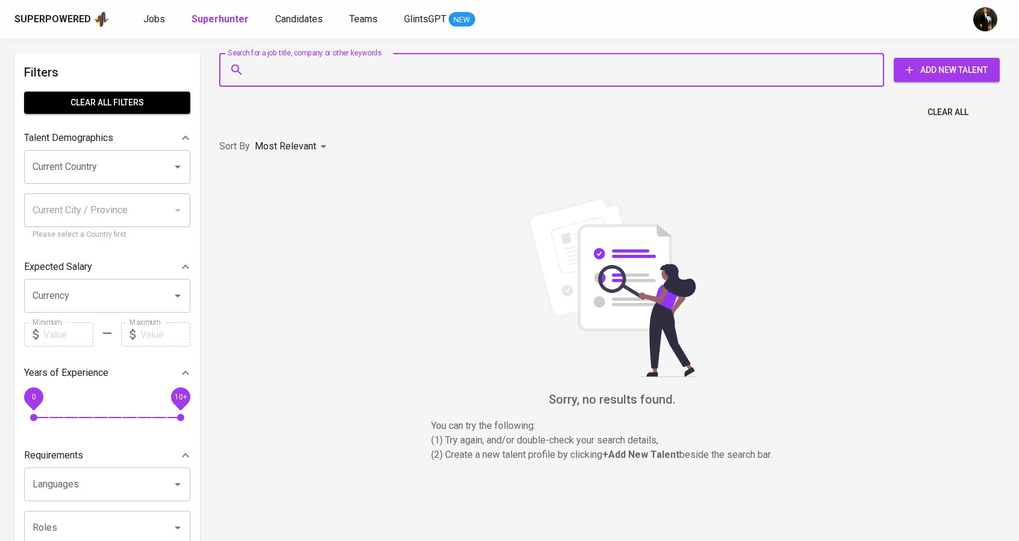
paste input "[EMAIL_ADDRESS][DOMAIN_NAME]"
type input "[EMAIL_ADDRESS][DOMAIN_NAME]"
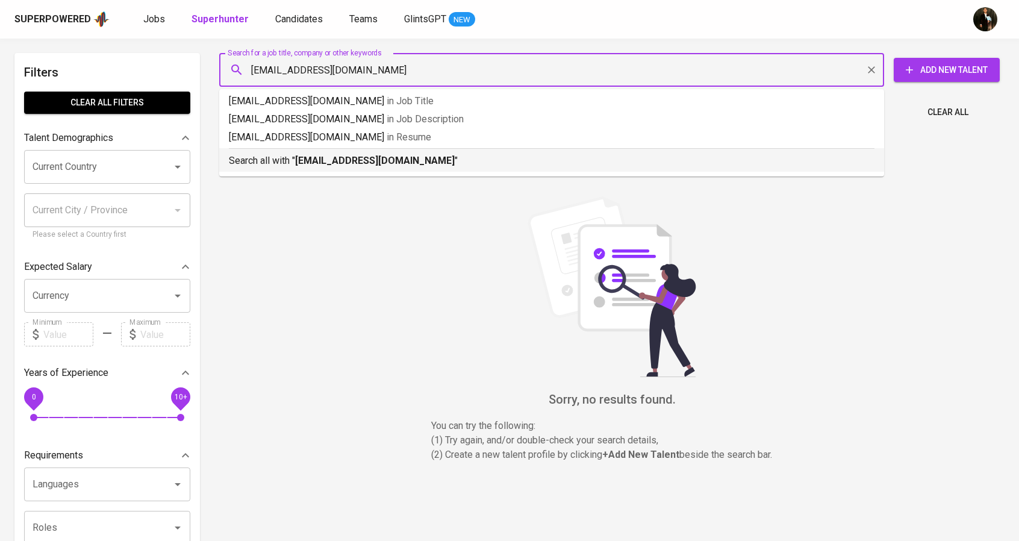
click at [351, 156] on b "[EMAIL_ADDRESS][DOMAIN_NAME]" at bounding box center [375, 160] width 160 height 11
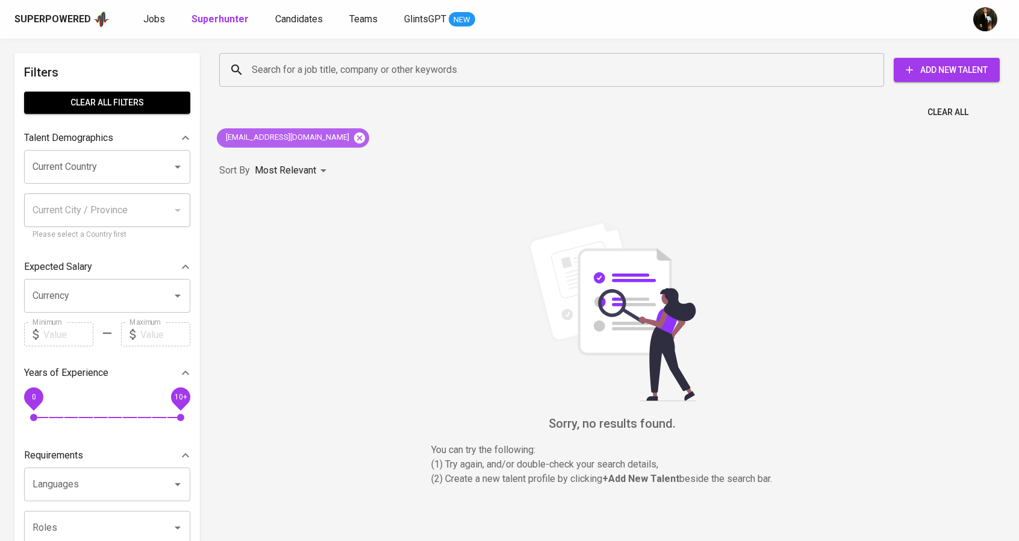
click at [354, 138] on icon at bounding box center [359, 137] width 11 height 11
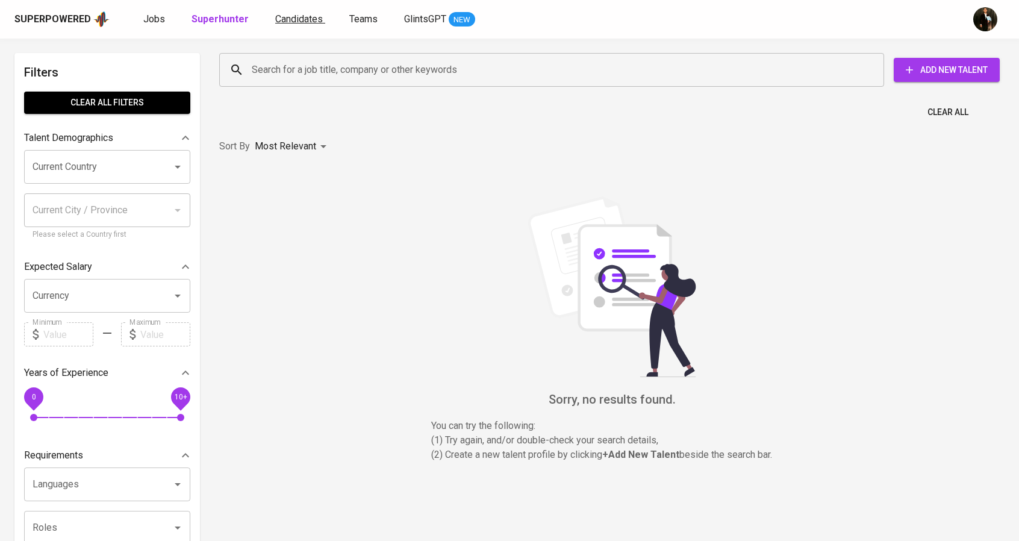
click at [293, 21] on span "Candidates" at bounding box center [299, 18] width 48 height 11
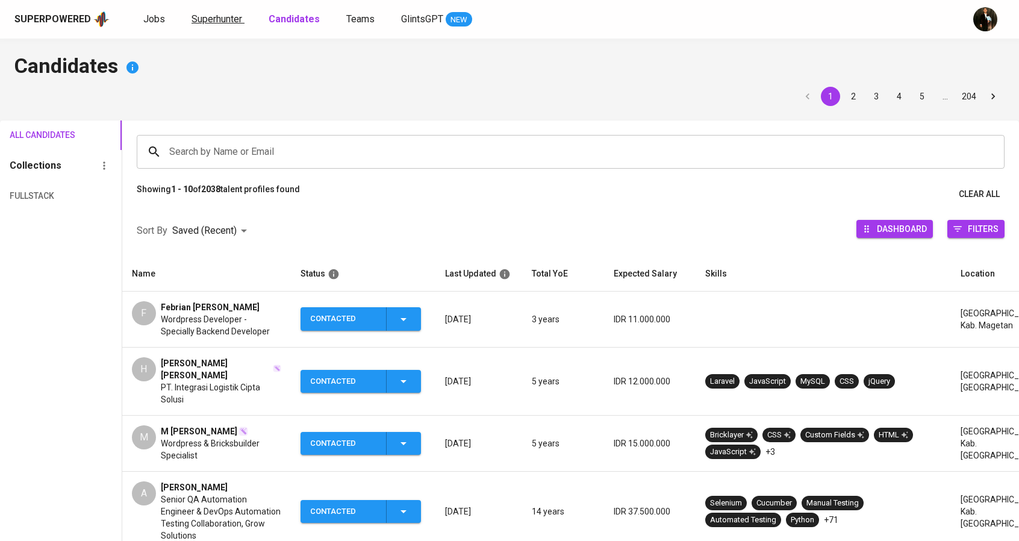
click at [222, 15] on span "Superhunter" at bounding box center [217, 18] width 51 height 11
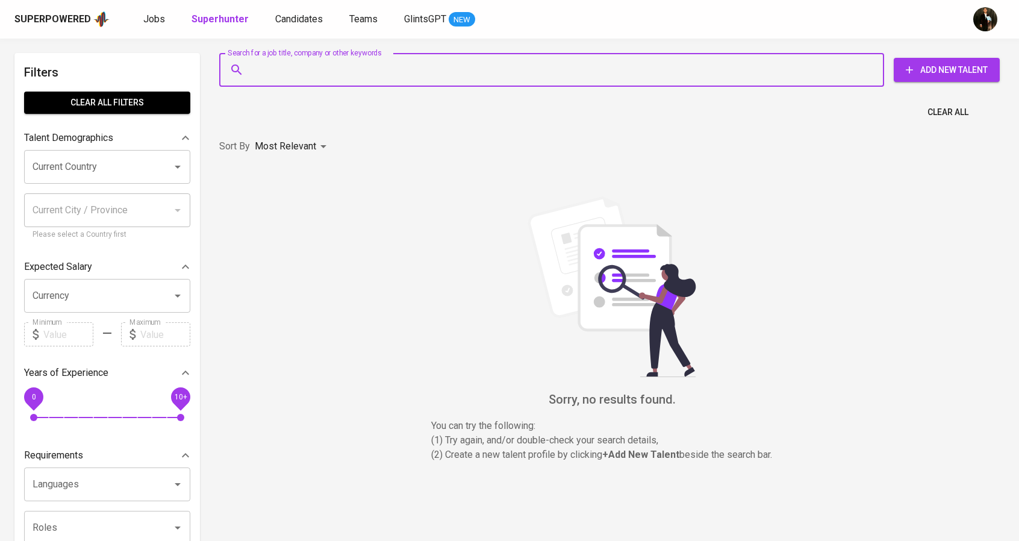
click at [301, 70] on input "Search for a job title, company or other keywords" at bounding box center [555, 69] width 612 height 23
paste input "[EMAIL_ADDRESS][DOMAIN_NAME]"
type input "[EMAIL_ADDRESS][DOMAIN_NAME]"
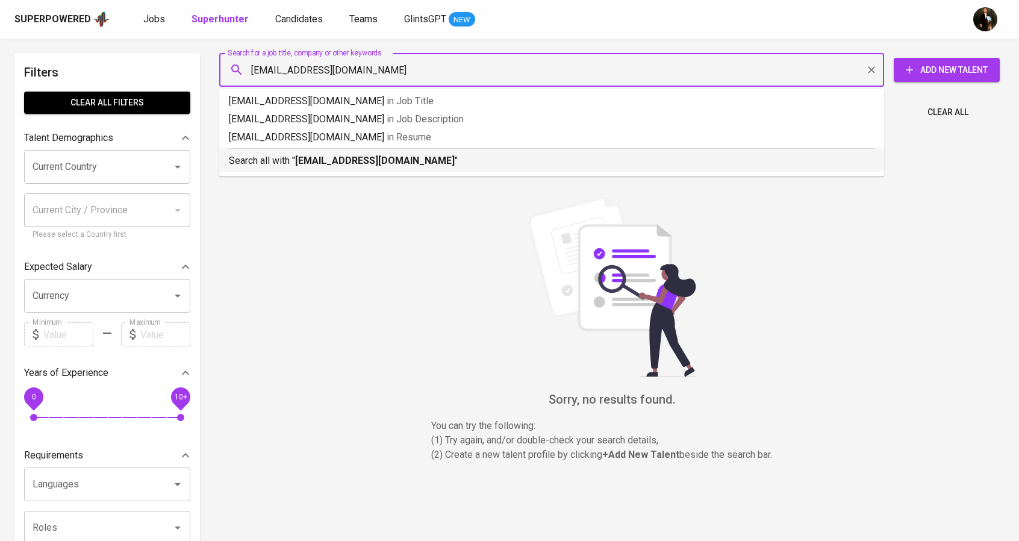
click at [349, 166] on b "[EMAIL_ADDRESS][DOMAIN_NAME]" at bounding box center [375, 160] width 160 height 11
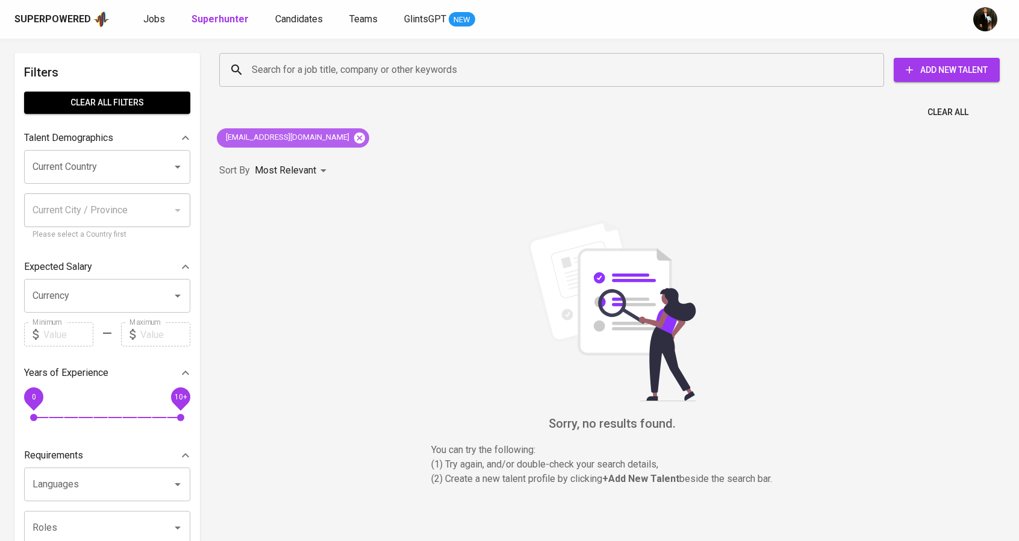
click at [354, 133] on icon at bounding box center [359, 137] width 11 height 11
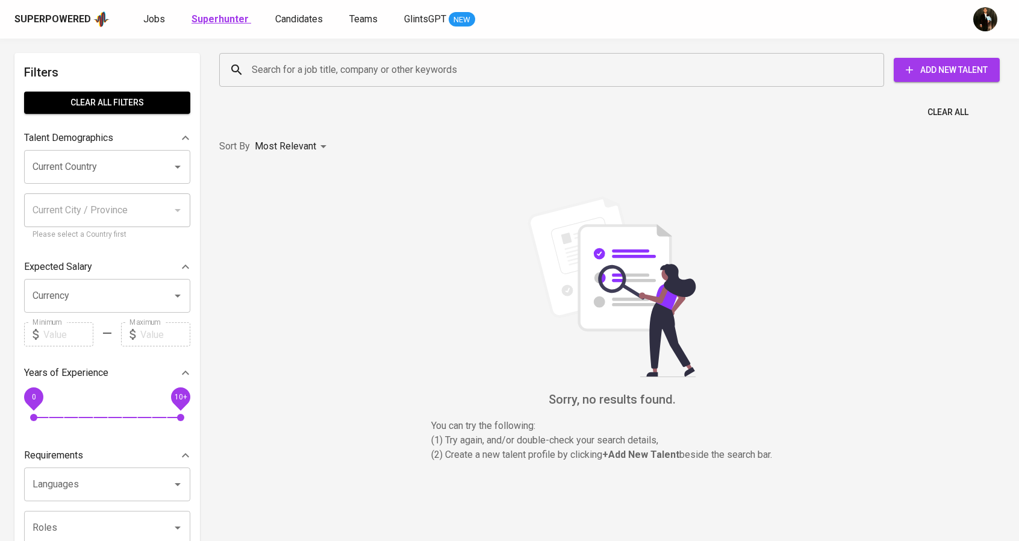
click at [236, 18] on b "Superhunter" at bounding box center [220, 18] width 57 height 11
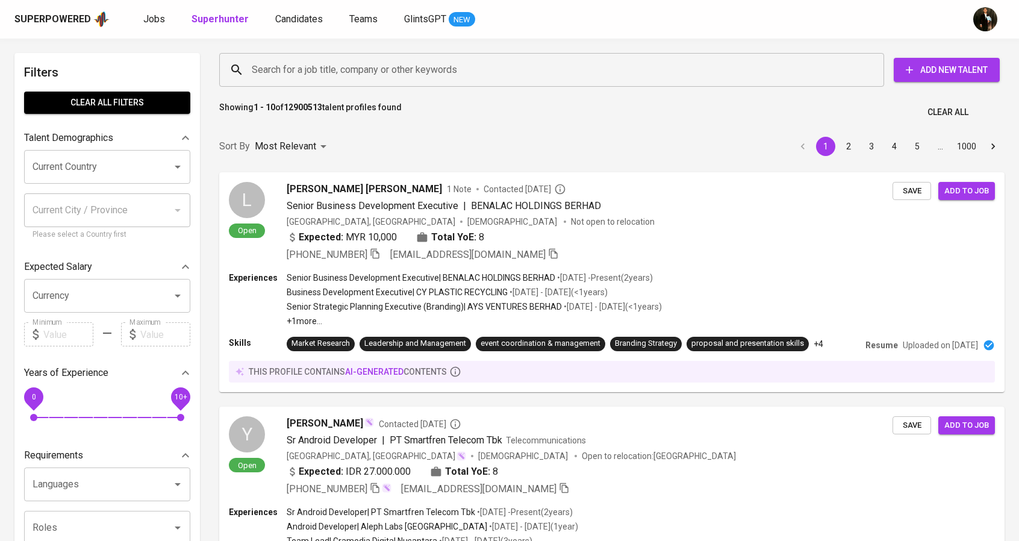
click at [290, 69] on input "Search for a job title, company or other keywords" at bounding box center [555, 69] width 612 height 23
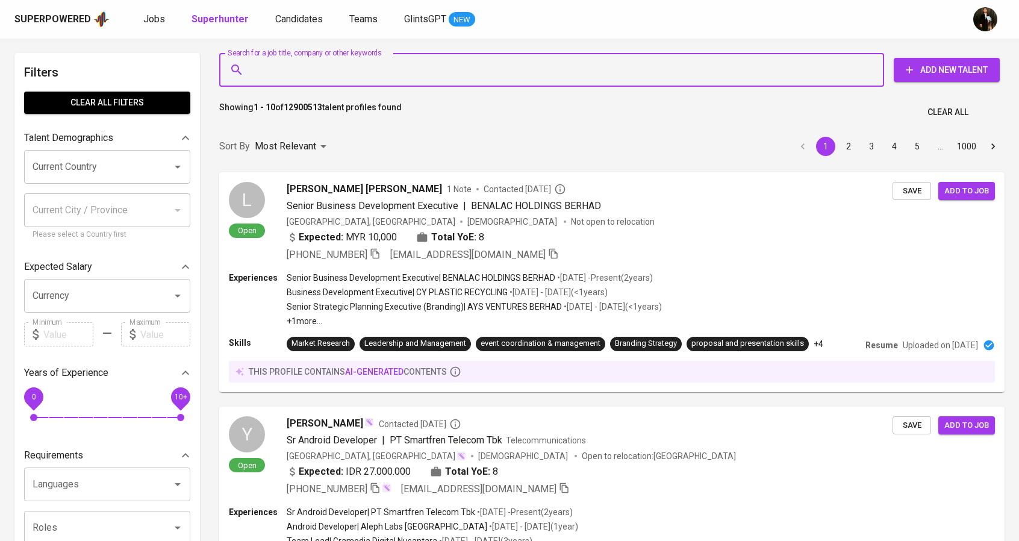
paste input "[EMAIL_ADDRESS][DOMAIN_NAME]"
type input "[EMAIL_ADDRESS][DOMAIN_NAME]"
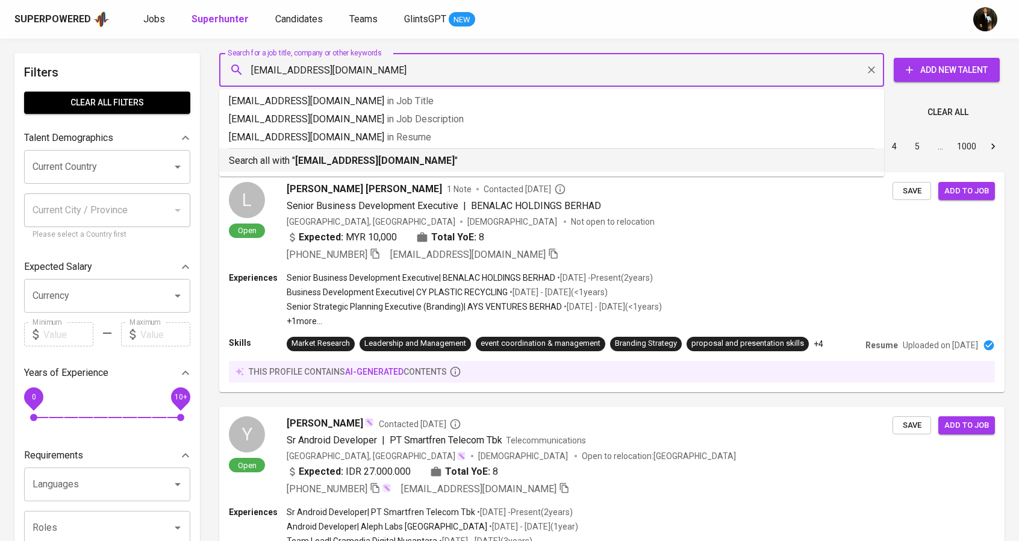
click at [334, 160] on b "[EMAIL_ADDRESS][DOMAIN_NAME]" at bounding box center [375, 160] width 160 height 11
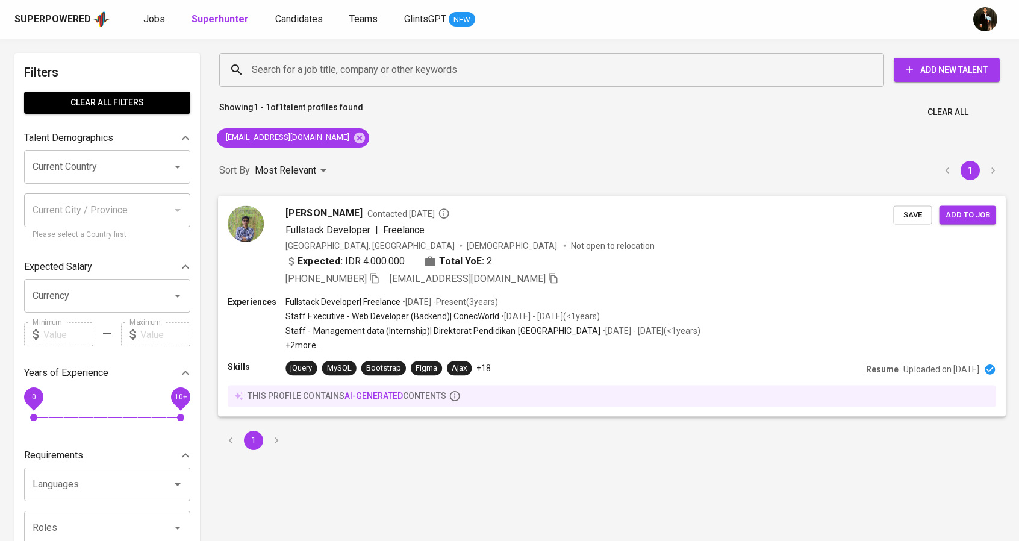
click at [921, 216] on span "Save" at bounding box center [912, 215] width 27 height 14
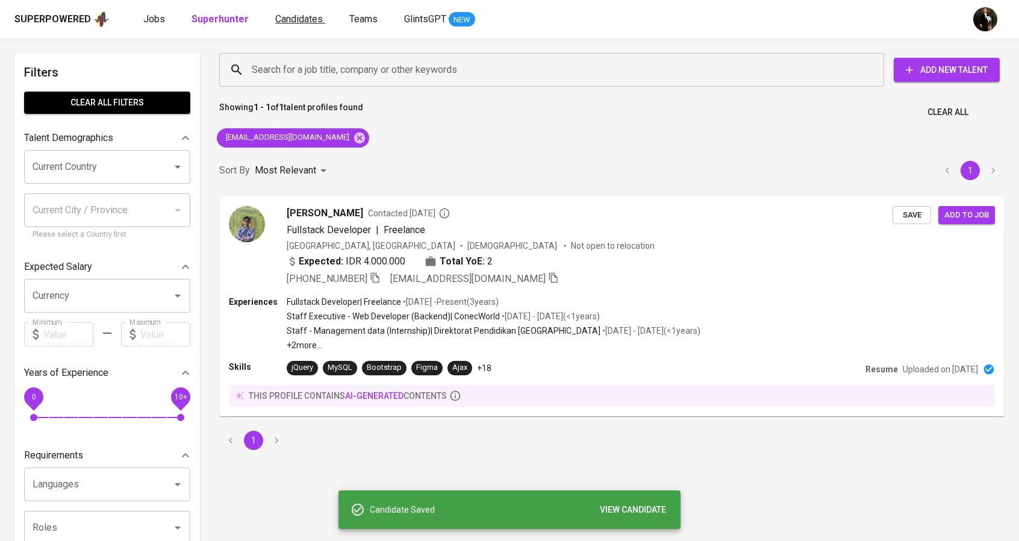
click at [292, 17] on span "Candidates" at bounding box center [299, 18] width 48 height 11
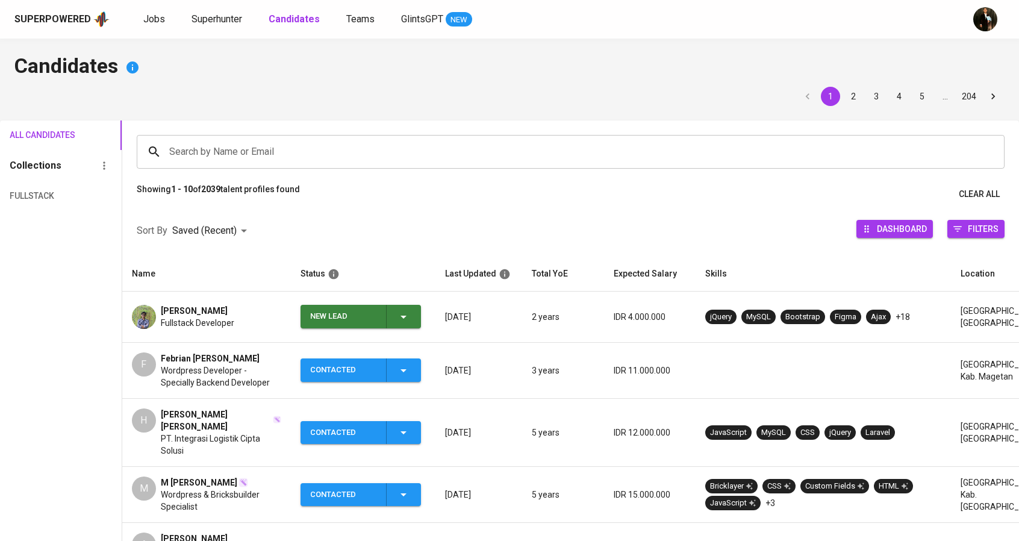
click at [344, 308] on div "New Lead" at bounding box center [343, 316] width 66 height 23
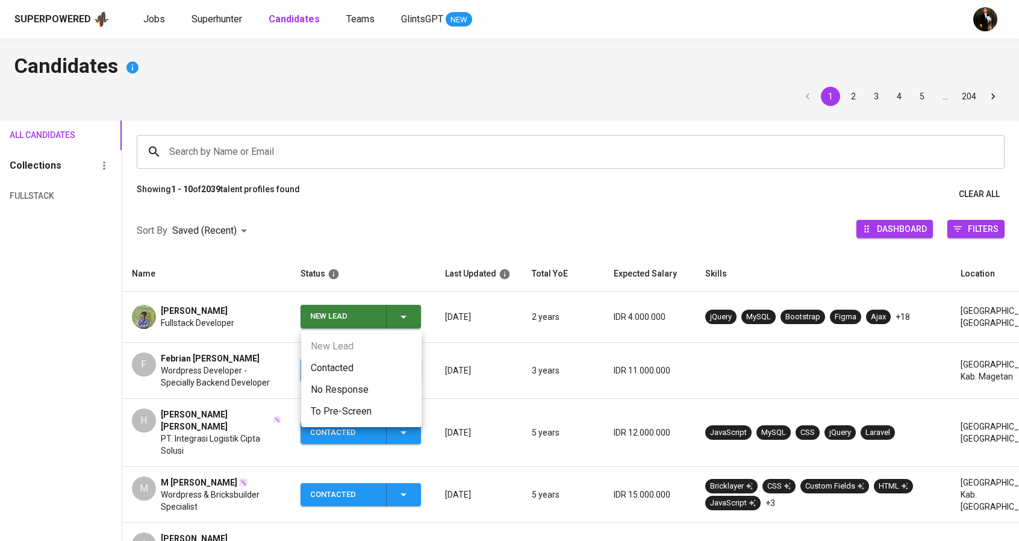
click at [340, 357] on li "Contacted" at bounding box center [361, 368] width 120 height 22
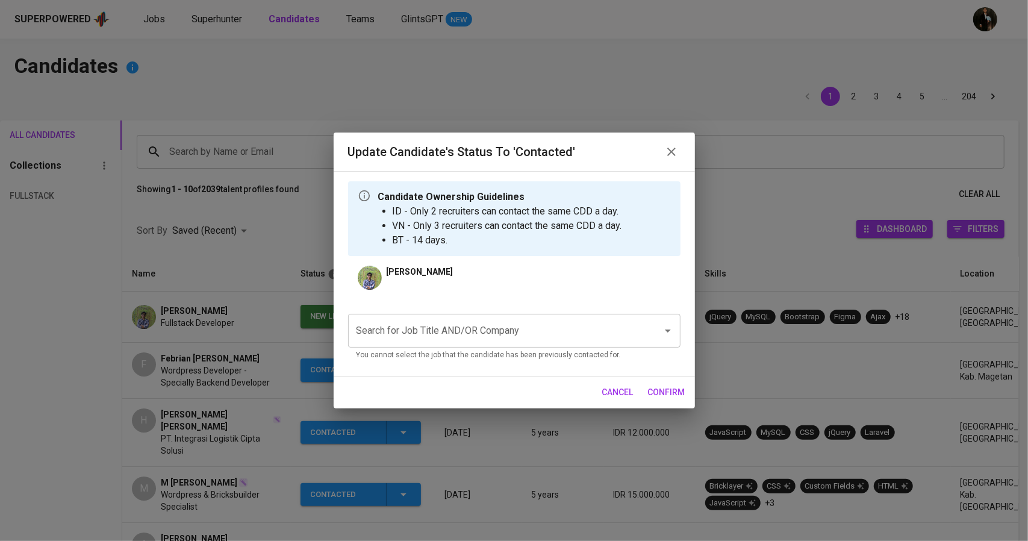
click at [531, 316] on div "Search for Job Title AND/OR Company" at bounding box center [514, 331] width 333 height 34
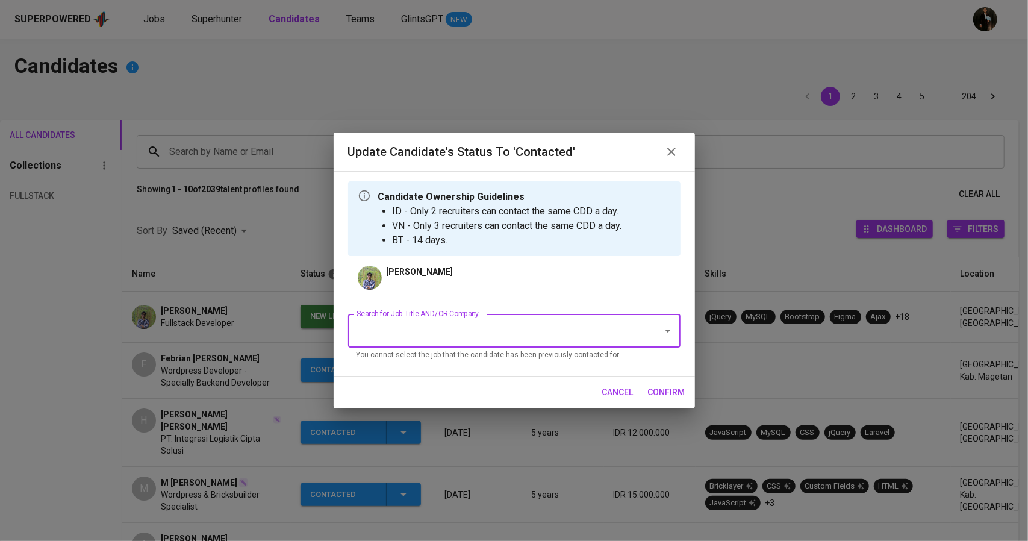
click at [535, 330] on input "Search for Job Title AND/OR Company" at bounding box center [498, 330] width 288 height 23
click at [516, 355] on li "Web Developer (Allied Container Group)" at bounding box center [514, 366] width 333 height 22
type input "web"
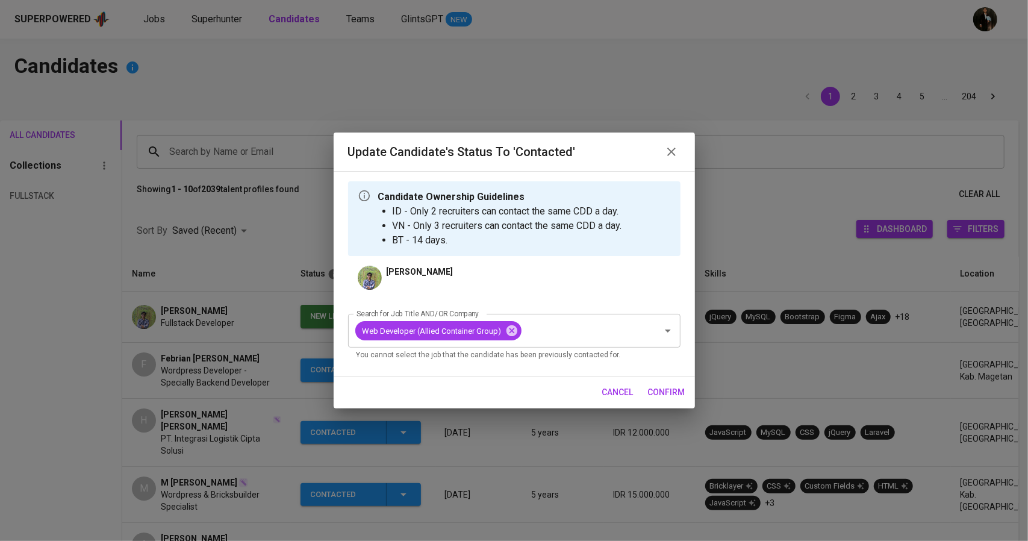
click at [670, 390] on span "confirm" at bounding box center [666, 392] width 37 height 15
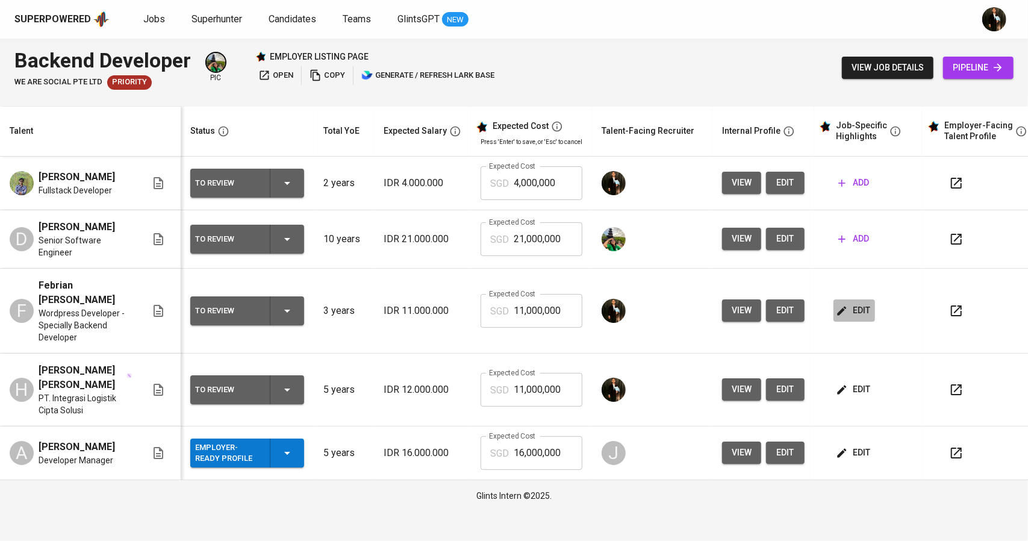
click at [859, 318] on span "edit" at bounding box center [855, 310] width 32 height 15
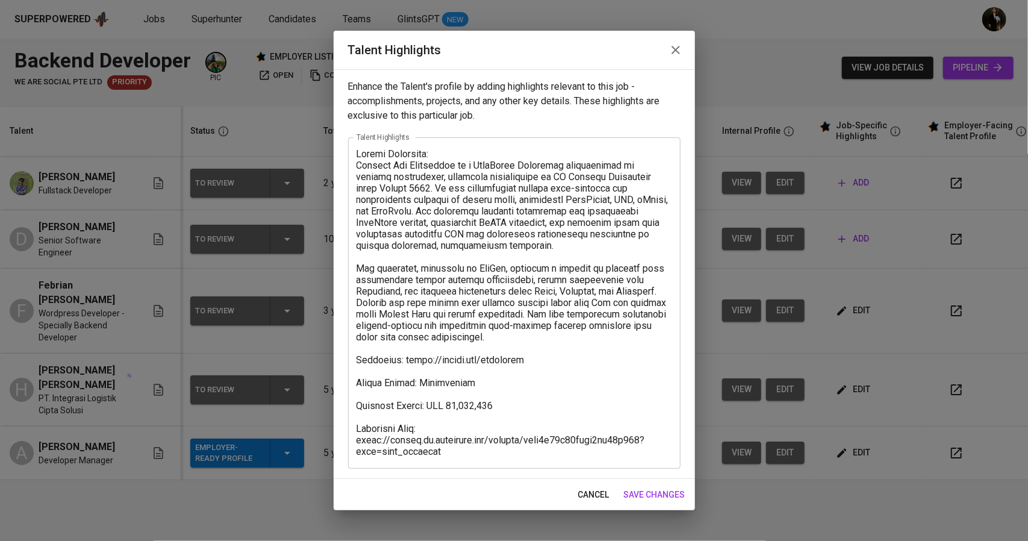
click at [483, 433] on textarea at bounding box center [515, 302] width 316 height 309
drag, startPoint x: 486, startPoint y: 458, endPoint x: 343, endPoint y: 184, distance: 309.6
click at [340, 187] on div "Enhance the Talent's profile by adding highlights relevant to this job - accomp…" at bounding box center [514, 274] width 361 height 410
drag, startPoint x: 355, startPoint y: 151, endPoint x: 447, endPoint y: 374, distance: 241.5
click at [431, 322] on div "x Talent Highlights" at bounding box center [514, 302] width 333 height 331
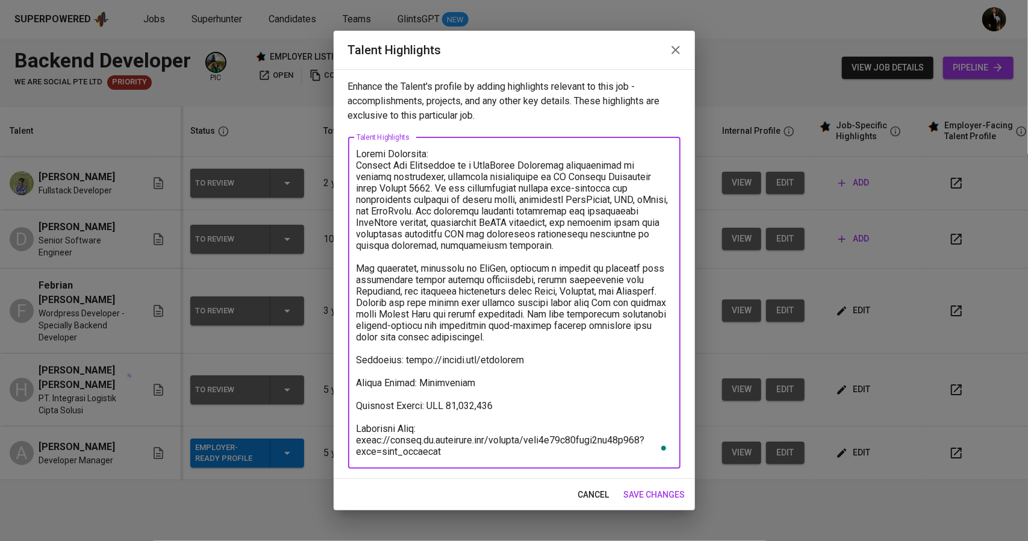
drag, startPoint x: 443, startPoint y: 453, endPoint x: 301, endPoint y: 146, distance: 338.3
click at [301, 146] on div "Talent Highlights Enhance the Talent's profile by adding highlights relevant to…" at bounding box center [514, 270] width 1028 height 541
click at [680, 52] on icon "button" at bounding box center [676, 50] width 14 height 14
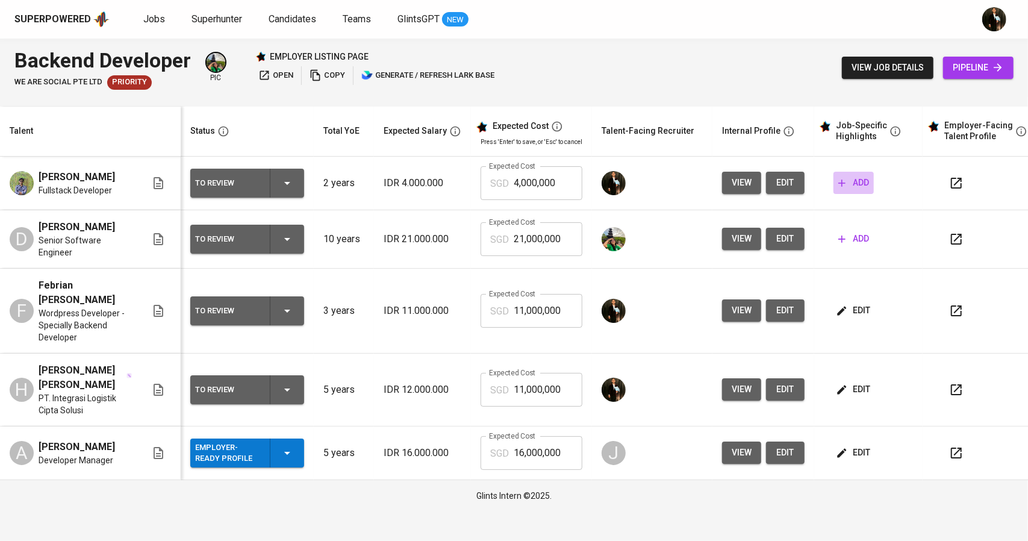
click at [848, 184] on span "add" at bounding box center [854, 182] width 31 height 15
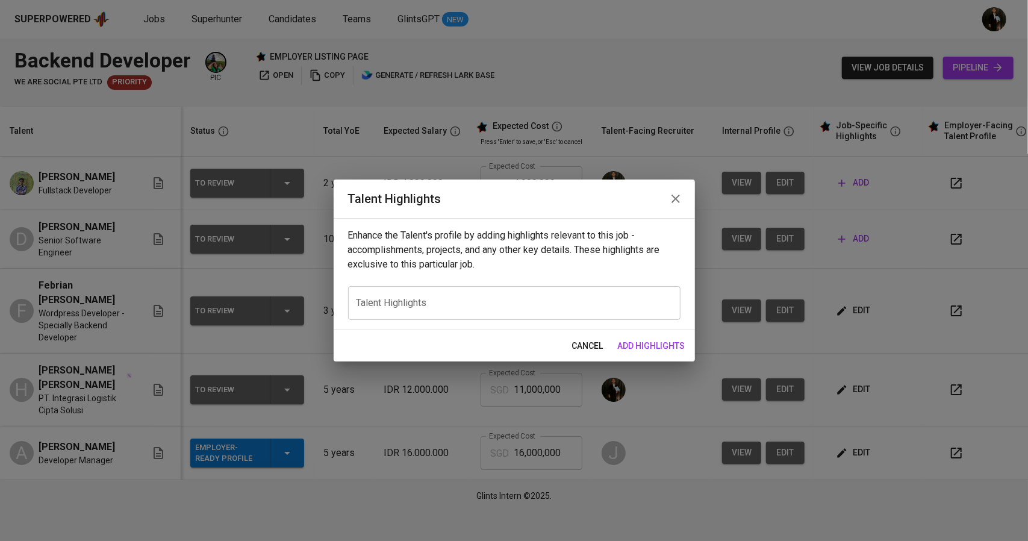
click at [557, 295] on div "x Talent Highlights" at bounding box center [514, 303] width 333 height 34
paste textarea "Career Highlight: Febrian Tri Hardiyanto is a WordPress Developer specializing …"
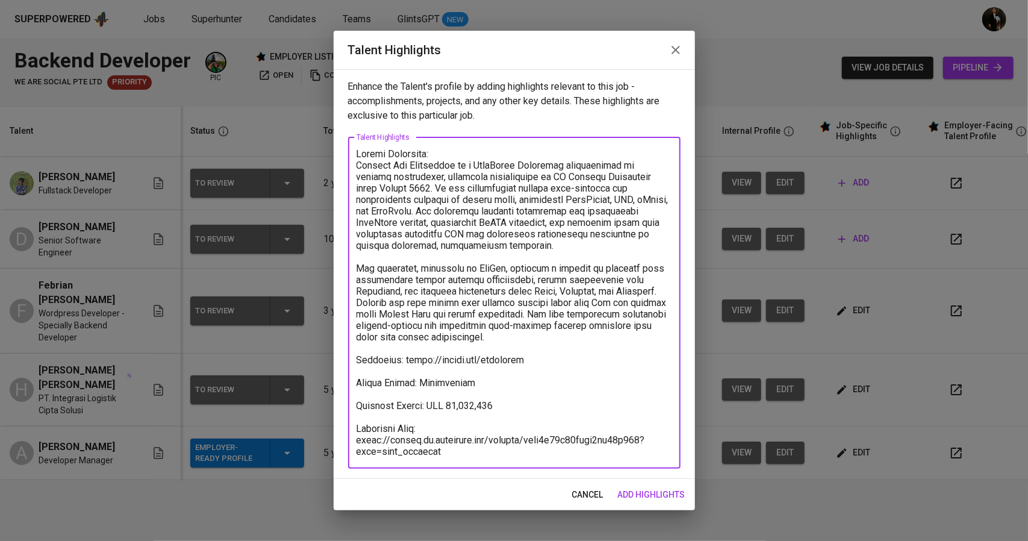
click at [454, 404] on textarea at bounding box center [515, 302] width 316 height 309
drag, startPoint x: 452, startPoint y: 451, endPoint x: 347, endPoint y: 443, distance: 105.2
click at [347, 443] on div "Enhance the Talent's profile by adding highlights relevant to this job - accomp…" at bounding box center [514, 274] width 361 height 410
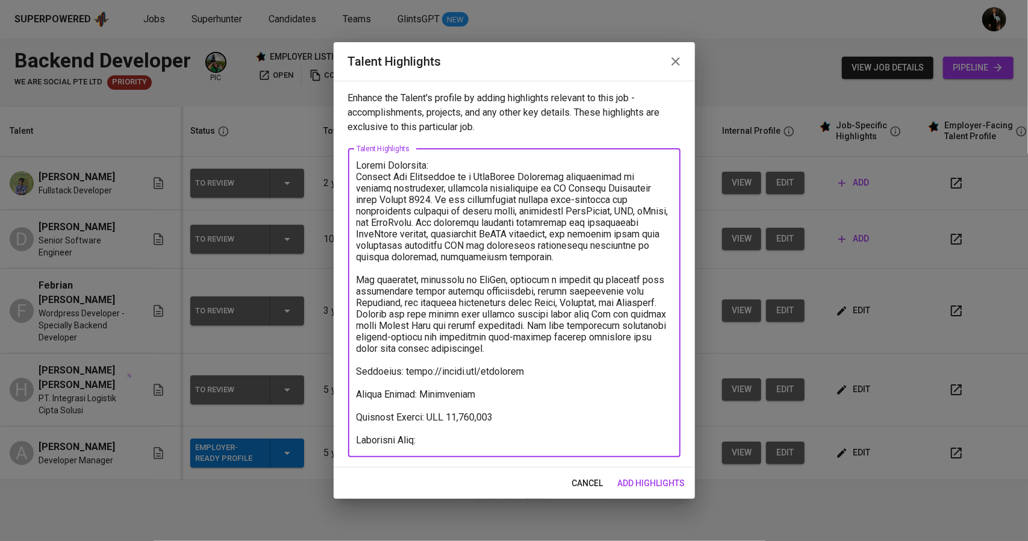
drag, startPoint x: 510, startPoint y: 372, endPoint x: 399, endPoint y: 370, distance: 110.9
click at [399, 370] on textarea at bounding box center [515, 303] width 316 height 286
drag, startPoint x: 509, startPoint y: 348, endPoint x: 346, endPoint y: 180, distance: 233.5
click at [346, 180] on div "Enhance the Talent's profile by adding highlights relevant to this job - accomp…" at bounding box center [514, 274] width 361 height 387
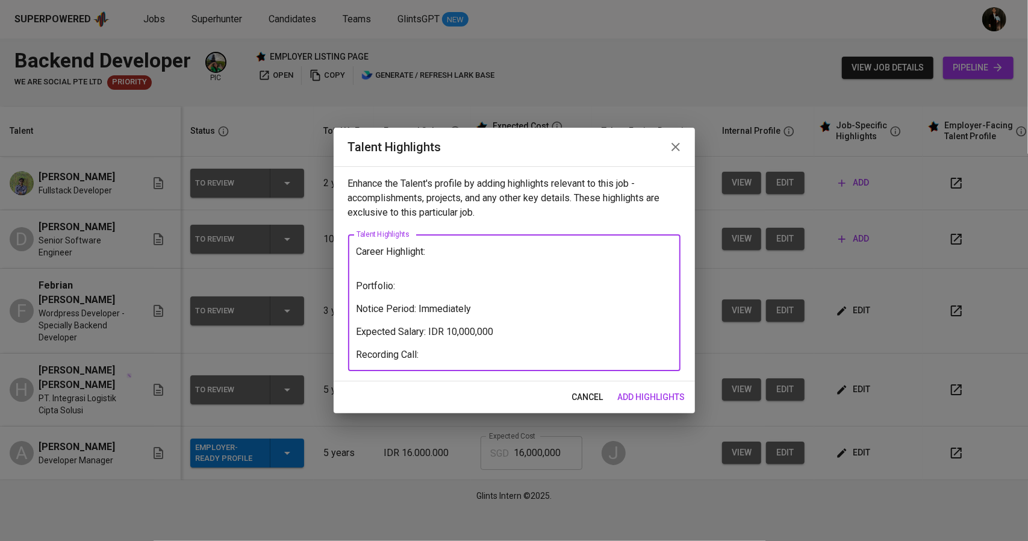
type textarea "Career Highlight: Portfolio: Notice Period: Immediately Expected Salary: IDR 10…"
click at [654, 398] on span "add highlights" at bounding box center [651, 397] width 67 height 15
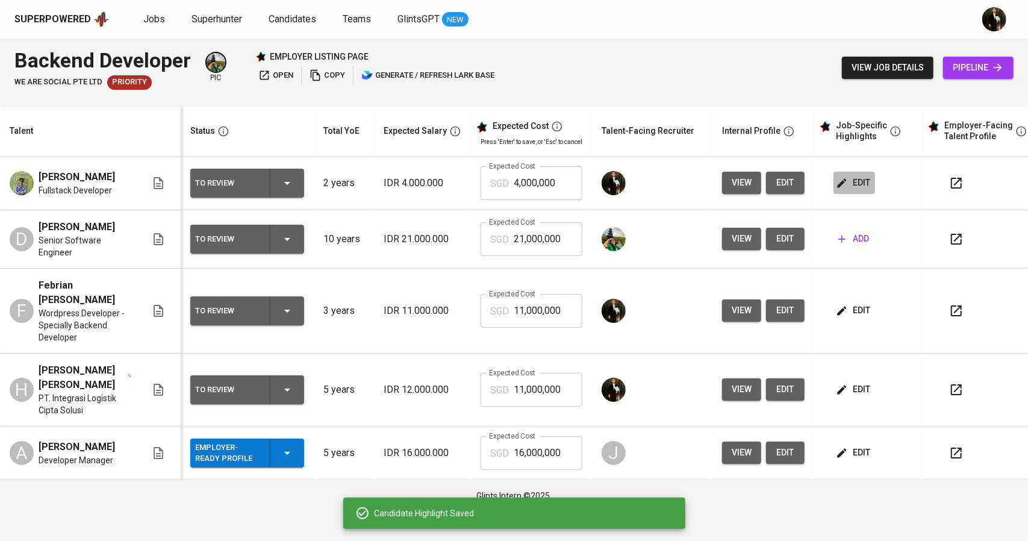
click at [849, 178] on button "edit" at bounding box center [855, 183] width 42 height 22
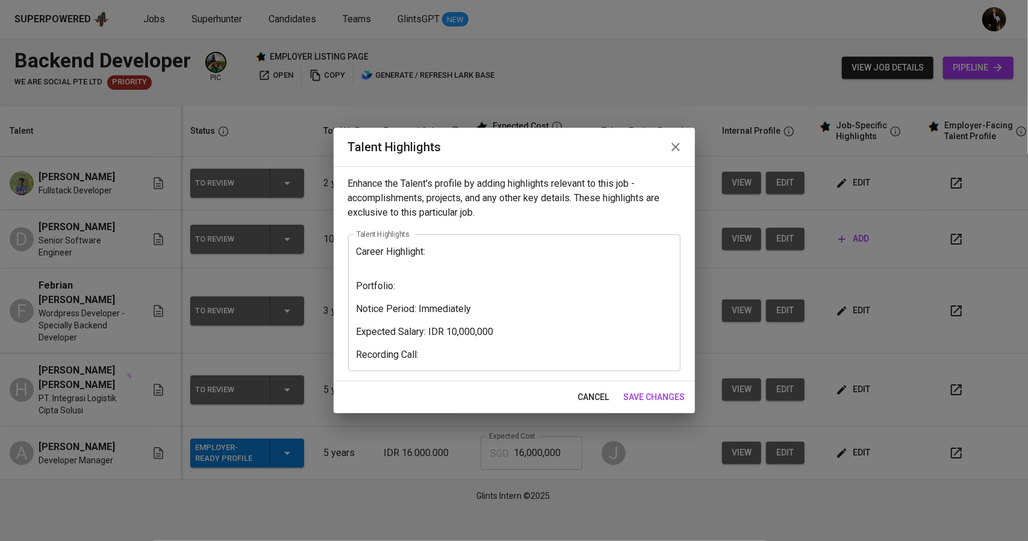
click at [422, 286] on textarea "Career Highlight: Portfolio: Notice Period: Immediately Expected Salary: IDR 10…" at bounding box center [515, 303] width 316 height 114
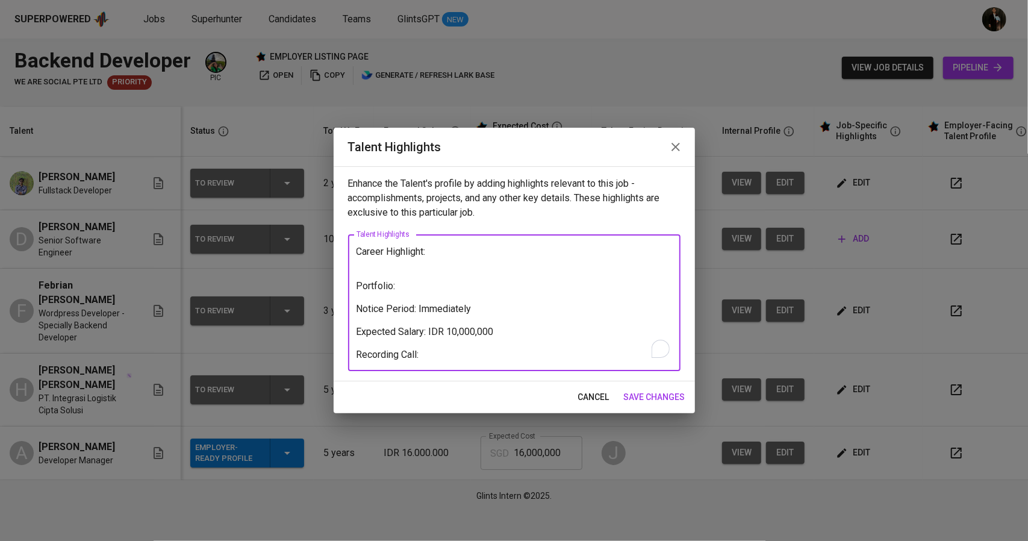
paste textarea "https://github.com/nutjeep"
click at [449, 353] on textarea "Career Highlight: Portfolio: https://github.com/nutjeep Notice Period: Immediat…" at bounding box center [515, 303] width 316 height 114
paste textarea "https://glints.sg.larksuite.com/minutes/obsg9e9g71uh439np3gbl9ju?from=from_copy…"
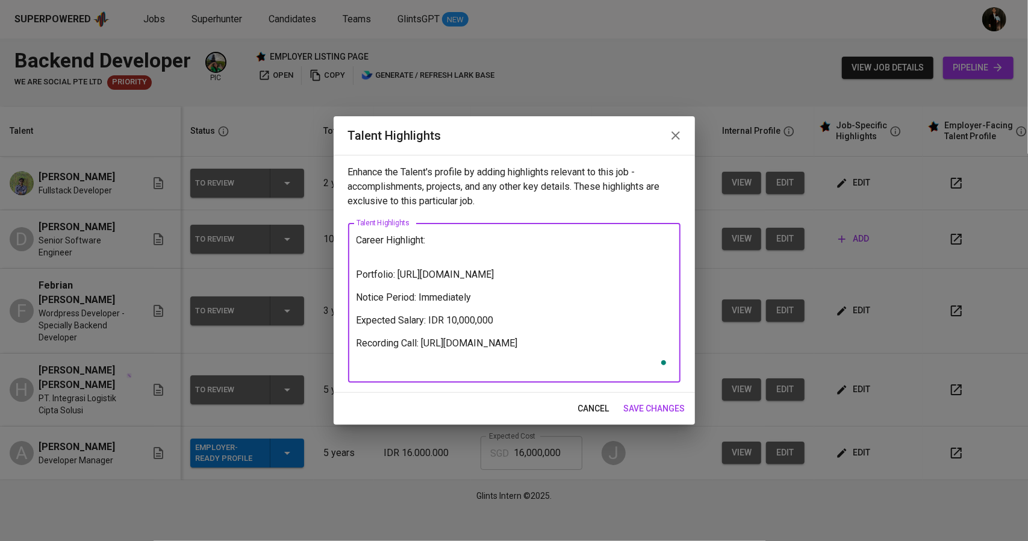
click at [430, 249] on textarea "Career Highlight: Portfolio: https://github.com/nutjeep Notice Period: Immediat…" at bounding box center [515, 302] width 316 height 137
type textarea "Career Highlight: Portfolio: https://github.com/nutjeep Notice Period: Immediat…"
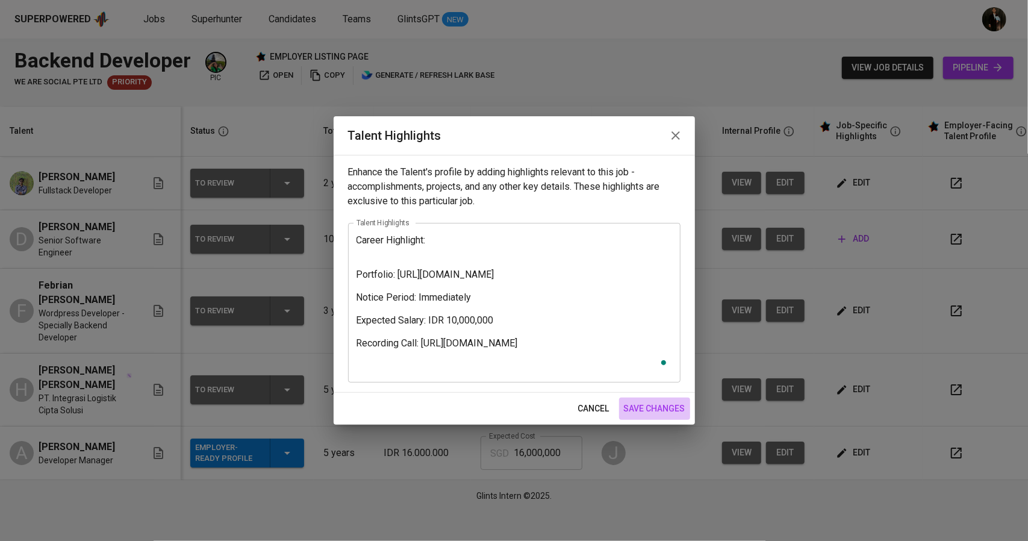
click at [649, 408] on span "save changes" at bounding box center [654, 408] width 61 height 15
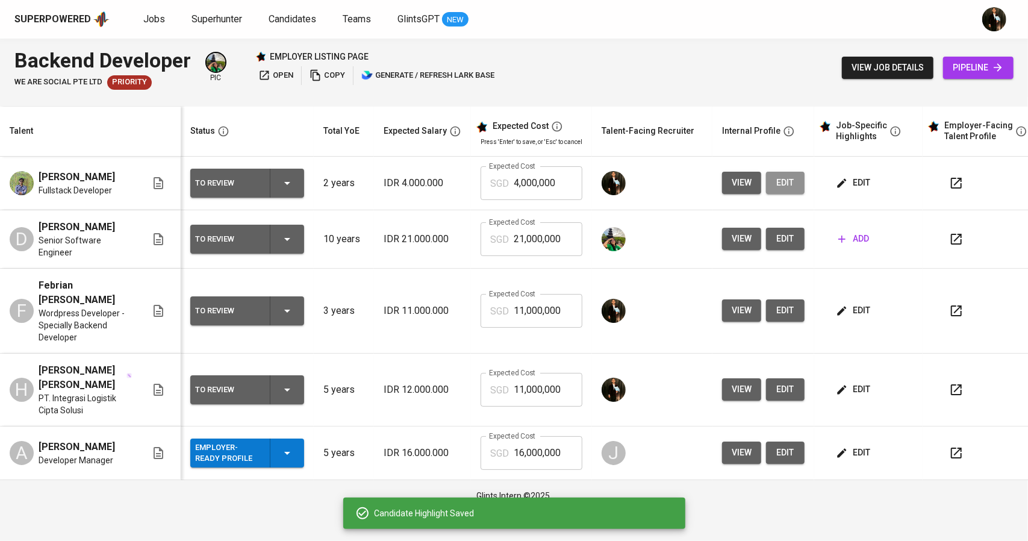
click at [779, 184] on span "edit" at bounding box center [785, 182] width 19 height 15
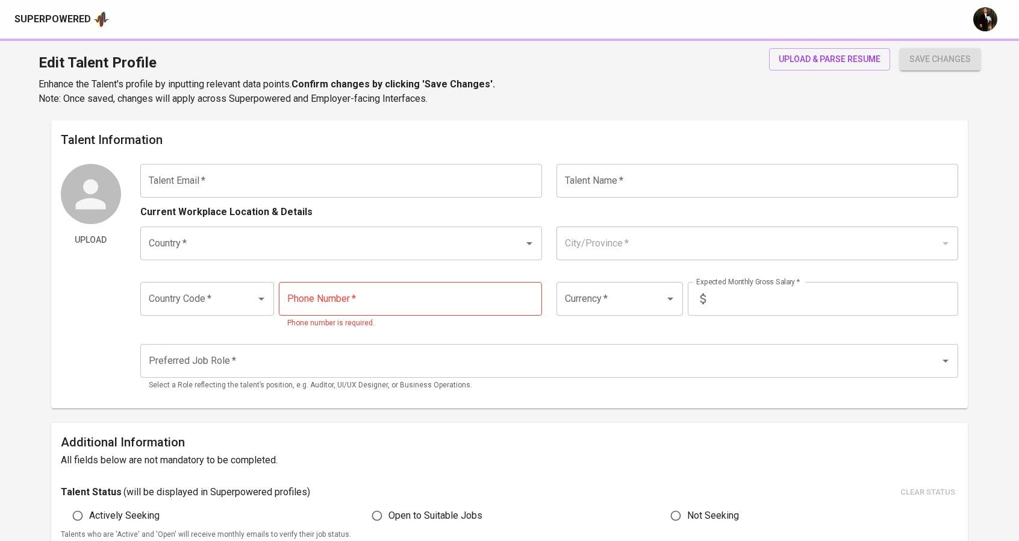
type input "[EMAIL_ADDRESS][DOMAIN_NAME]"
type input "[PERSON_NAME]"
type input "[GEOGRAPHIC_DATA]"
type input "[GEOGRAPHIC_DATA], [GEOGRAPHIC_DATA]"
type input "+62"
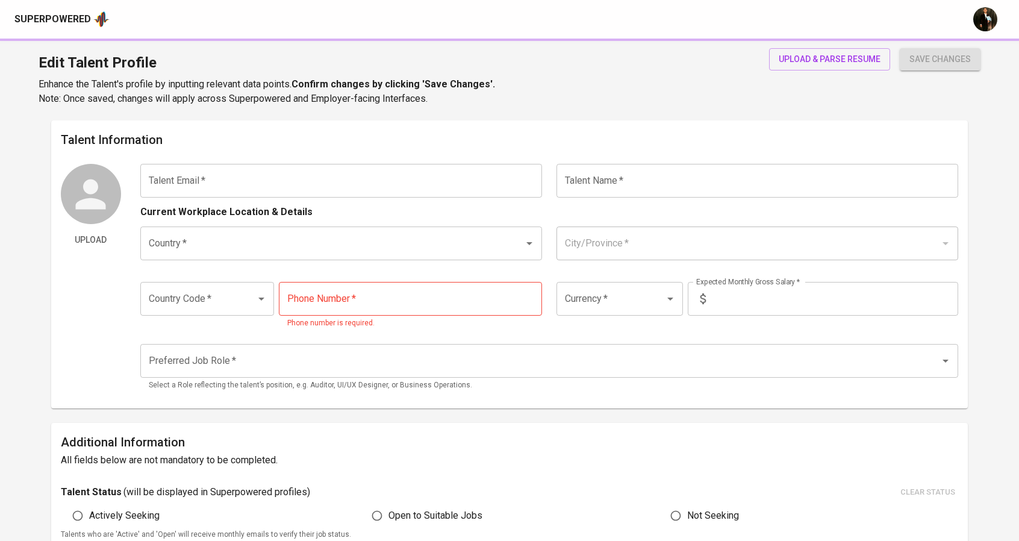
type input "[PHONE_NUMBER]"
type input "IDR"
radio input "true"
type input "2"
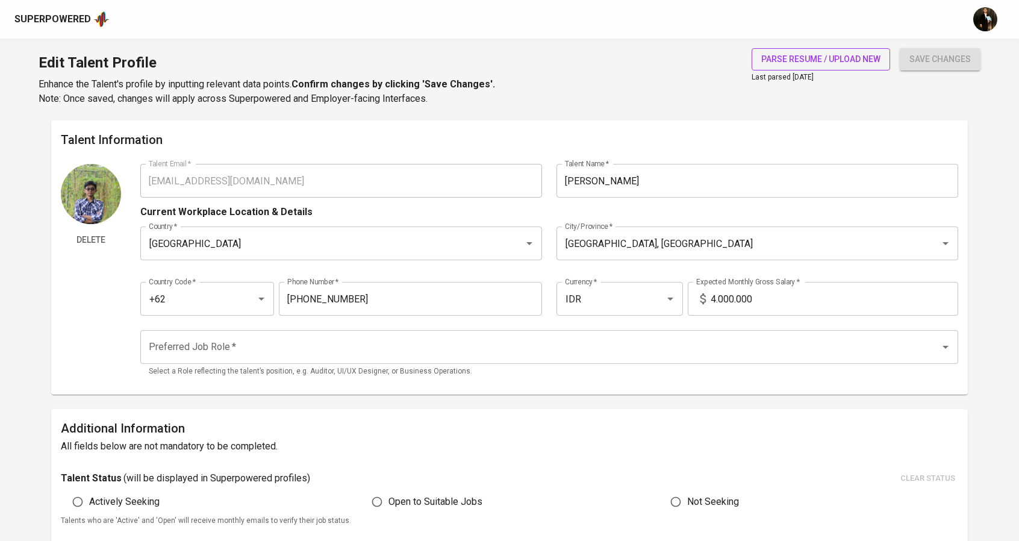
click at [804, 55] on span "parse resume / upload new" at bounding box center [820, 59] width 119 height 15
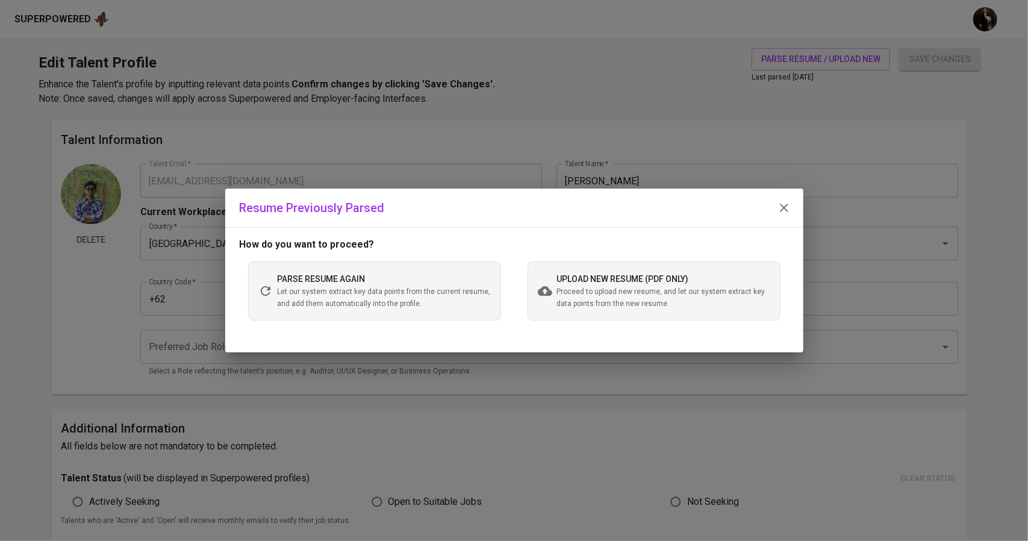
click at [629, 280] on span "upload new resume (pdf only)" at bounding box center [623, 279] width 132 height 10
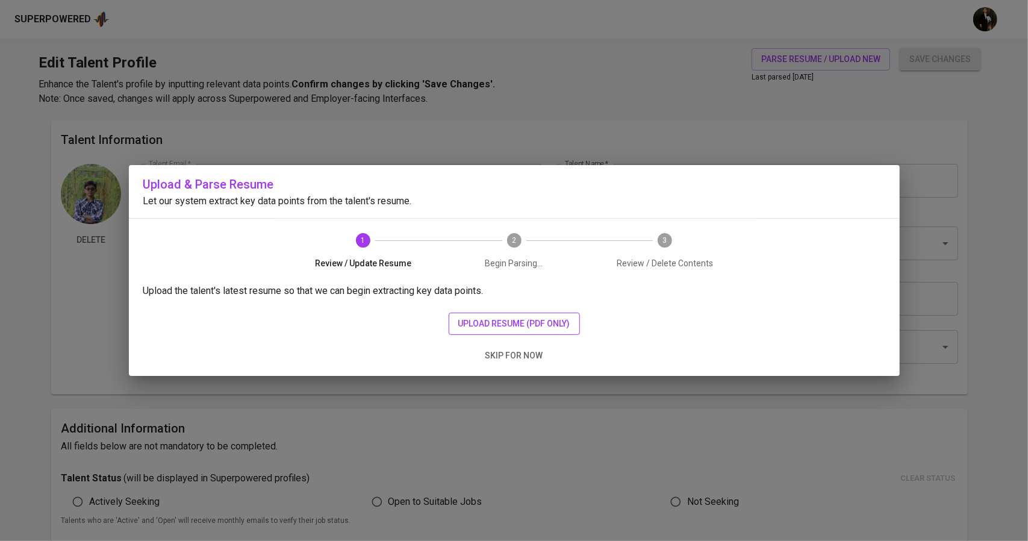
click at [524, 316] on span "upload resume (pdf only)" at bounding box center [514, 323] width 112 height 15
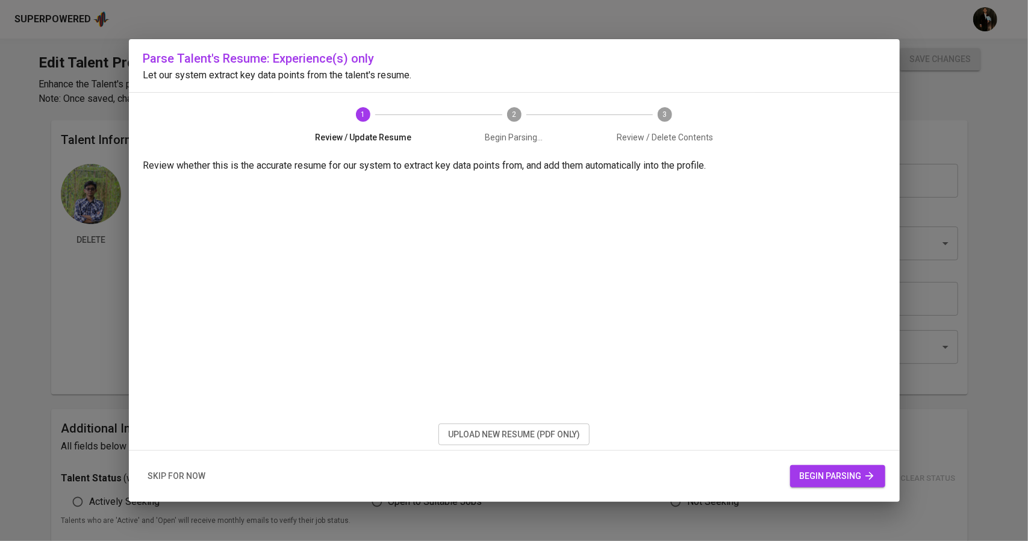
click at [816, 477] on span "begin parsing" at bounding box center [838, 476] width 76 height 15
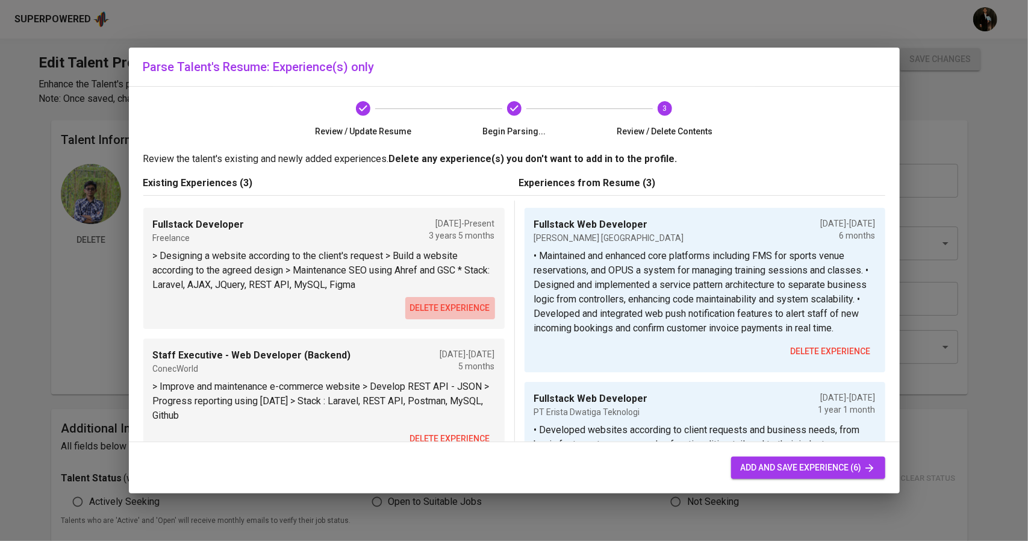
click at [461, 298] on button "delete experience" at bounding box center [450, 308] width 90 height 22
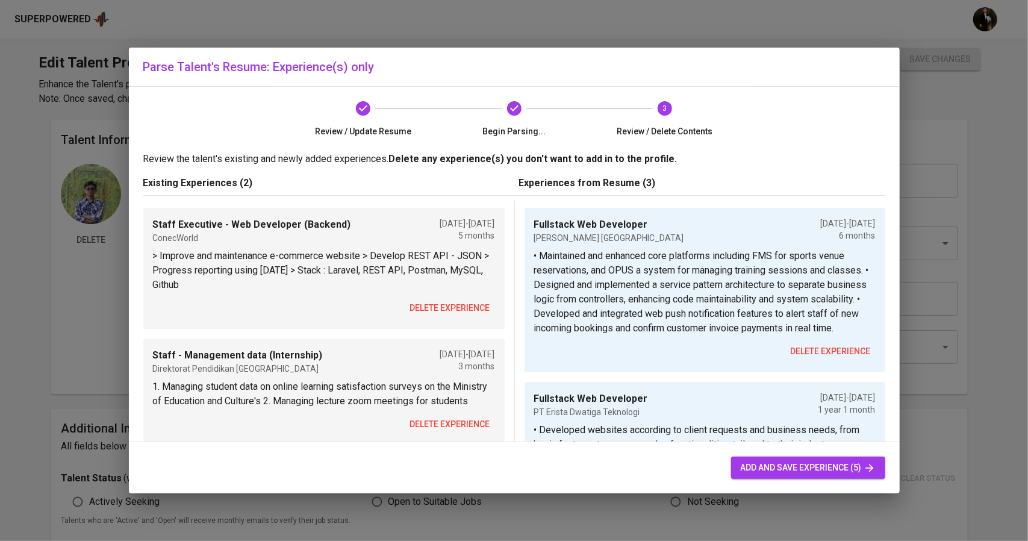
click at [451, 303] on span "delete experience" at bounding box center [450, 308] width 80 height 15
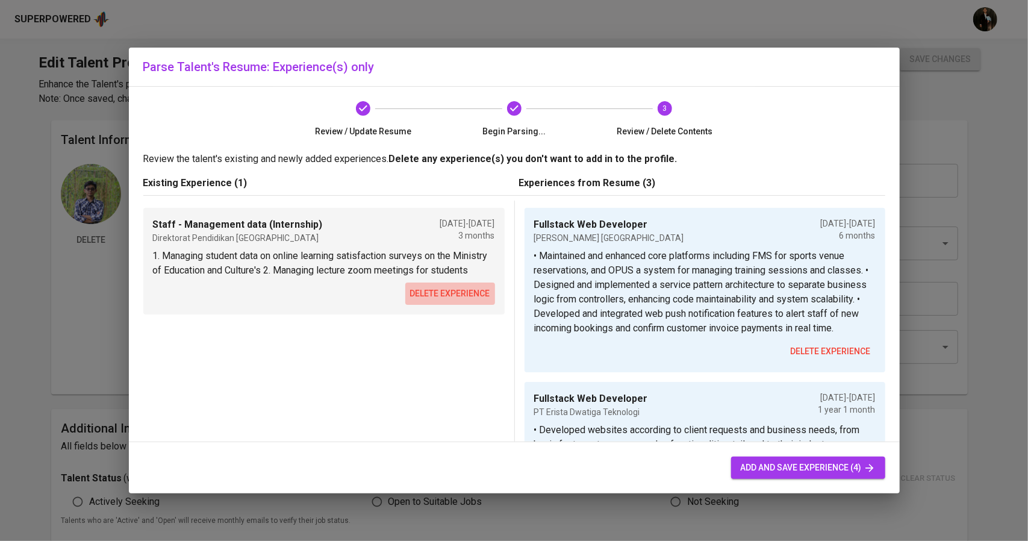
click at [451, 301] on span "delete experience" at bounding box center [450, 293] width 80 height 15
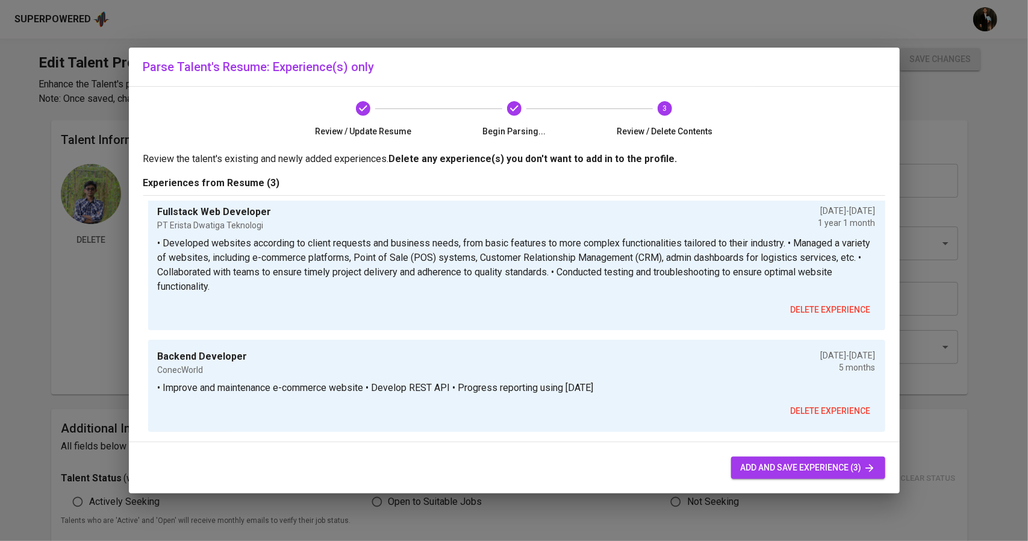
scroll to position [148, 0]
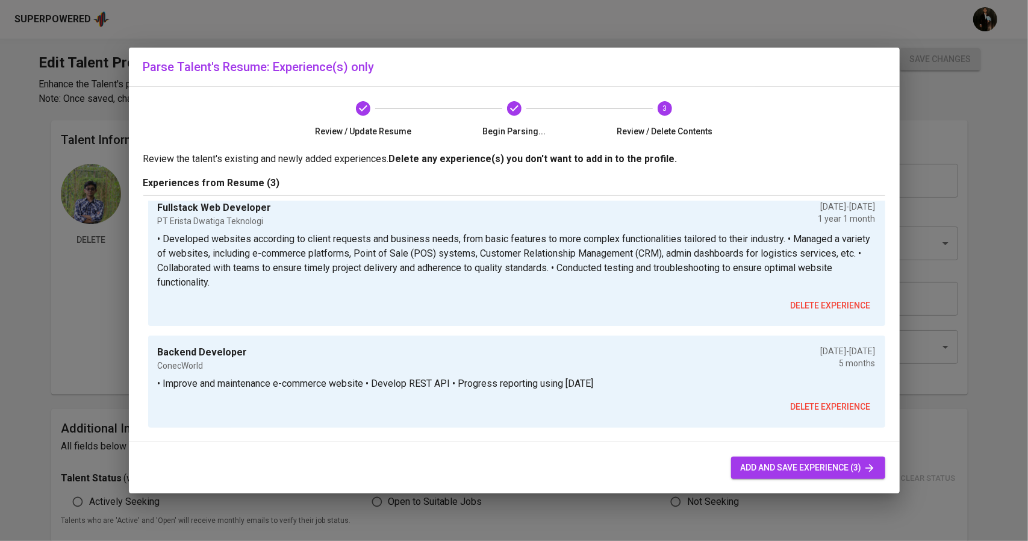
click at [824, 471] on span "add and save experience (3)" at bounding box center [808, 467] width 135 height 15
type input "Fullstack Web Developer"
type input "Saraga Indonesia"
checkbox input "false"
type input "12/01/2024"
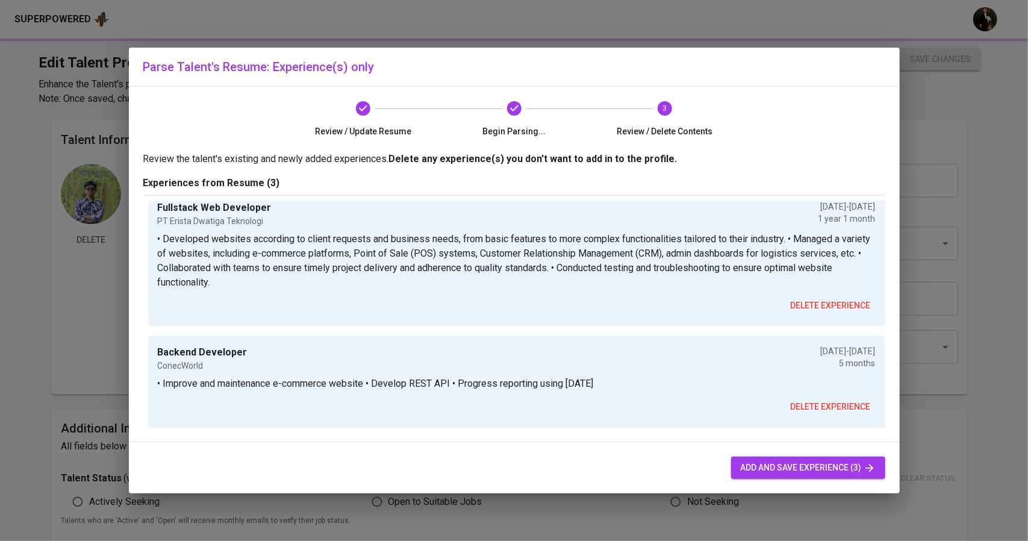
type input "06/01/2025"
type textarea "• Maintained and enhanced core platforms including FMS for sports venue reserva…"
type input "Fullstack Web Developer"
type input "PT Erista Dwatiga Teknologi"
type input "11/01/2023"
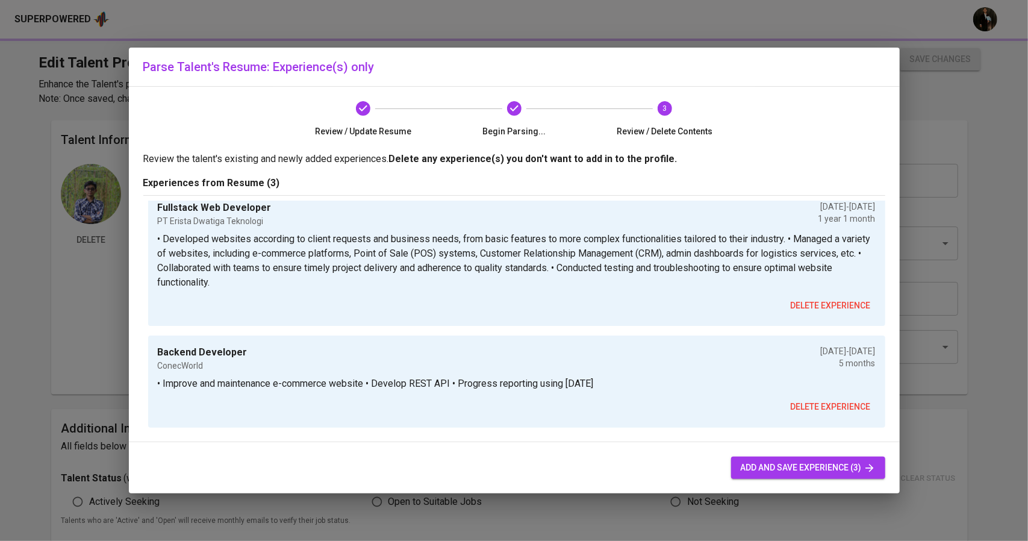
type input "12/01/2024"
type textarea "• Developed websites according to client requests and business needs, from basi…"
type input "Backend Developer"
type input "ConecWorld"
type input "10/01/2021"
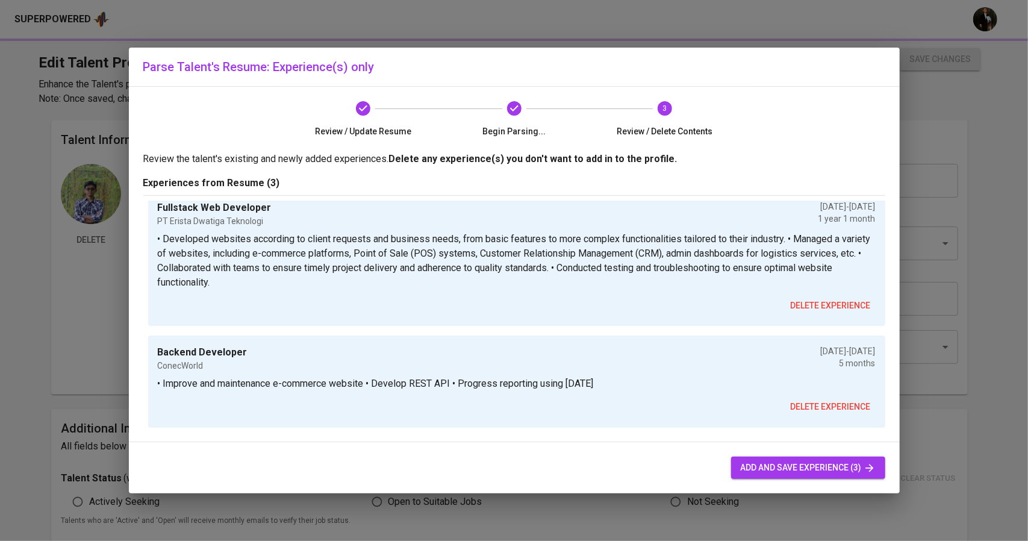
type input "03/01/2022"
type textarea "• Improve and maintenance e-commerce website • Develop REST API • Progress repo…"
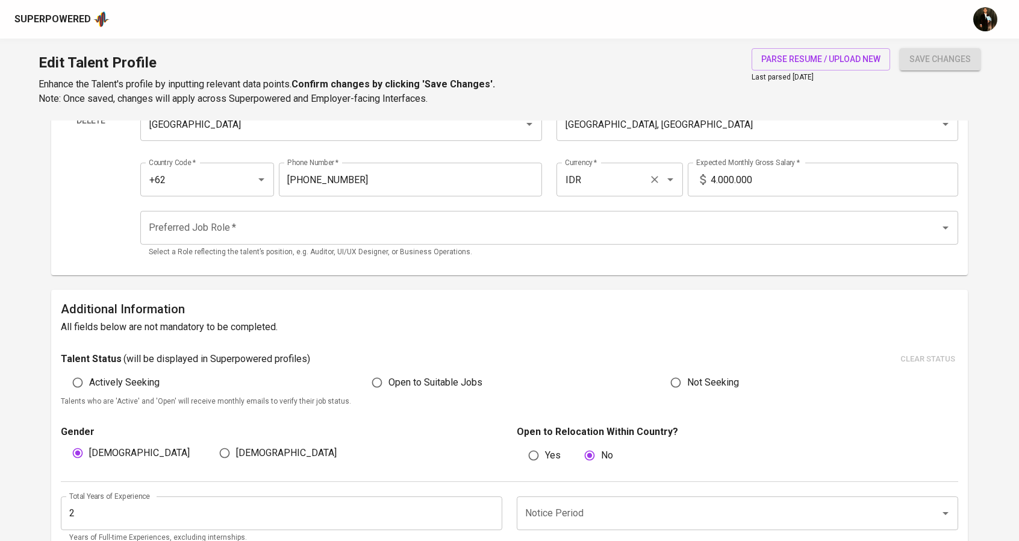
scroll to position [120, 0]
click at [423, 375] on span "Open to Suitable Jobs" at bounding box center [436, 381] width 94 height 14
click at [389, 375] on input "Open to Suitable Jobs" at bounding box center [377, 381] width 23 height 23
radio input "true"
click at [712, 183] on input "4.000.000" at bounding box center [835, 178] width 248 height 34
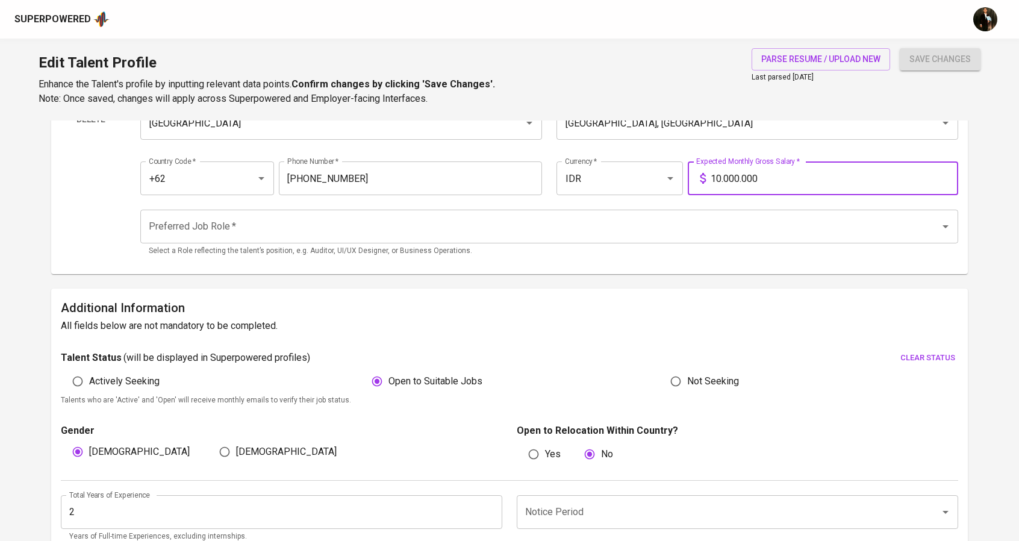
type input "10.000.000"
click at [437, 232] on input "Preferred Job Role   *" at bounding box center [533, 226] width 774 height 23
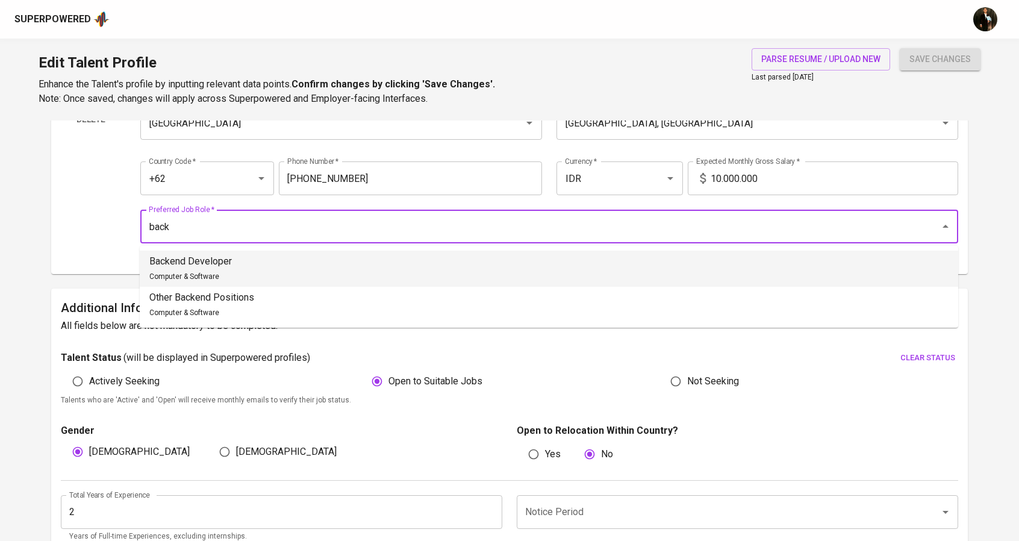
click at [435, 253] on li "Backend Developer Computer & Software" at bounding box center [549, 269] width 819 height 36
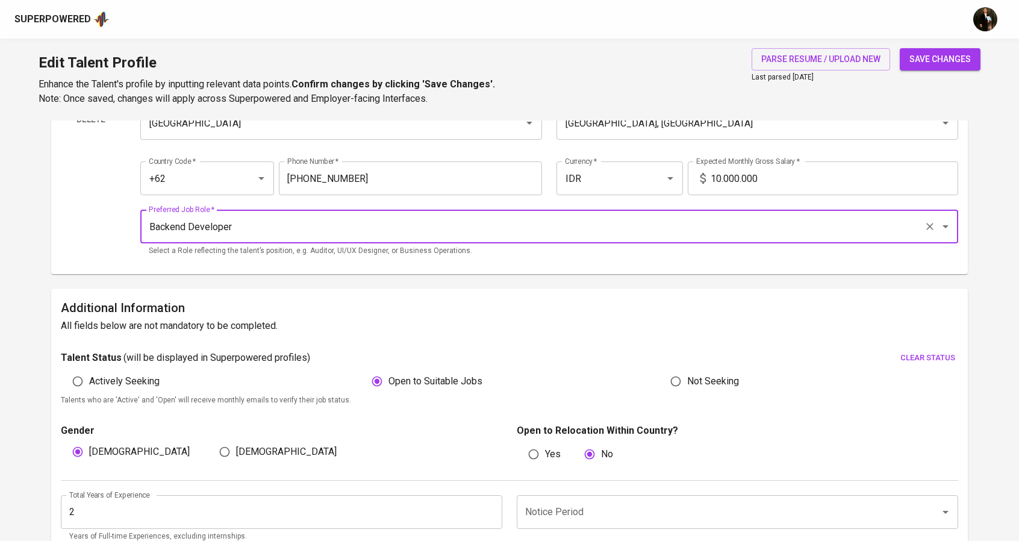
type input "Backend Developer"
click at [928, 56] on span "save changes" at bounding box center [940, 59] width 61 height 15
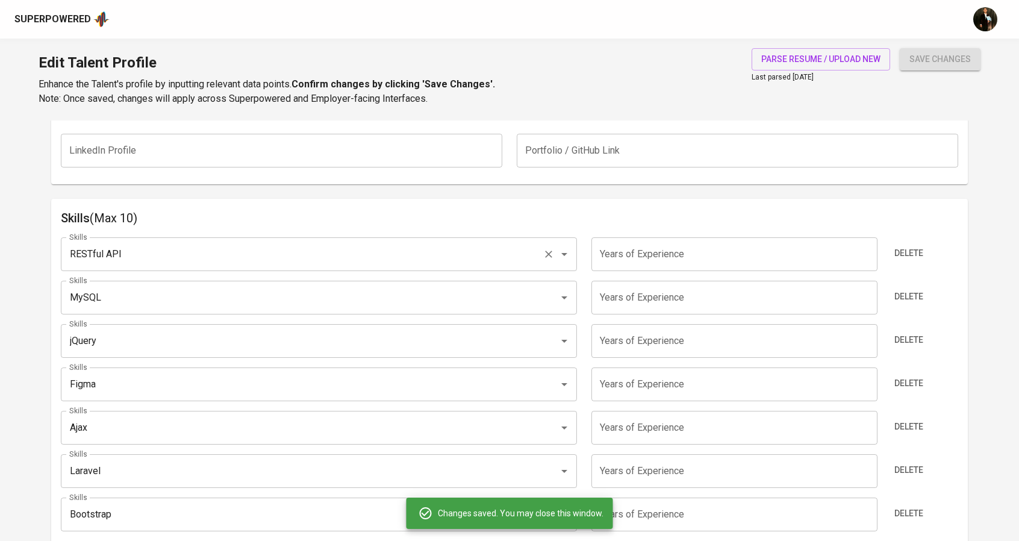
scroll to position [542, 0]
click at [646, 239] on input "number" at bounding box center [735, 252] width 286 height 34
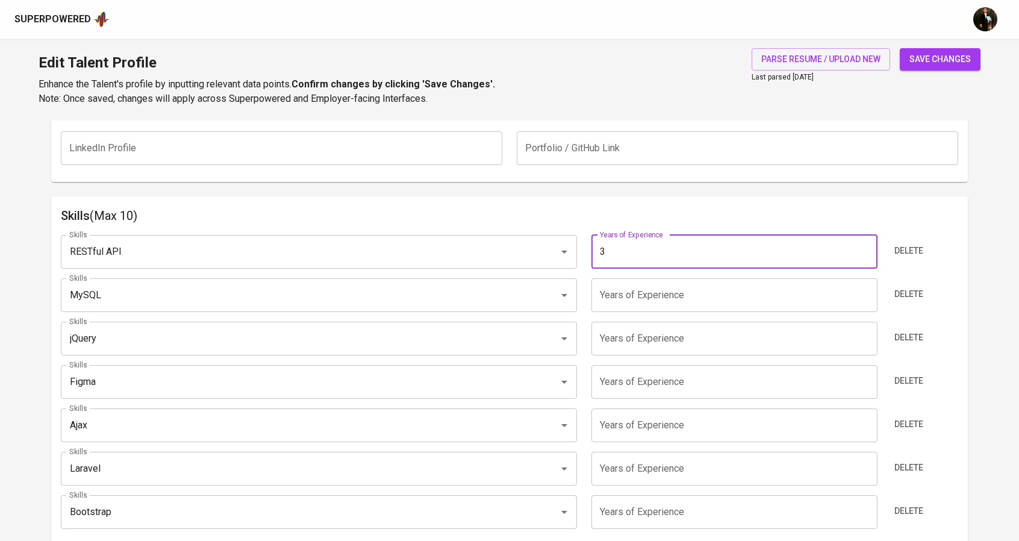
type input "3"
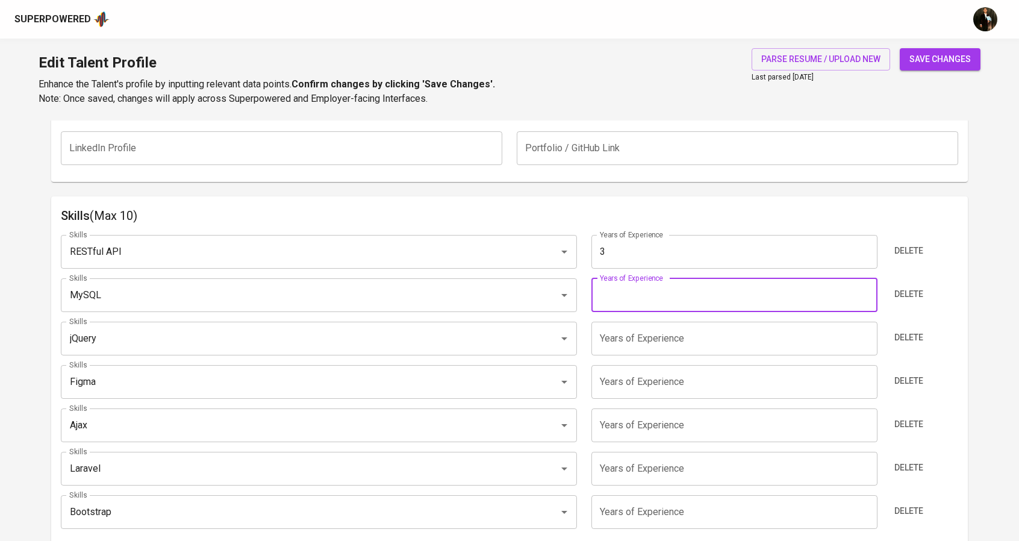
click at [619, 301] on input "number" at bounding box center [735, 295] width 286 height 34
type input "4"
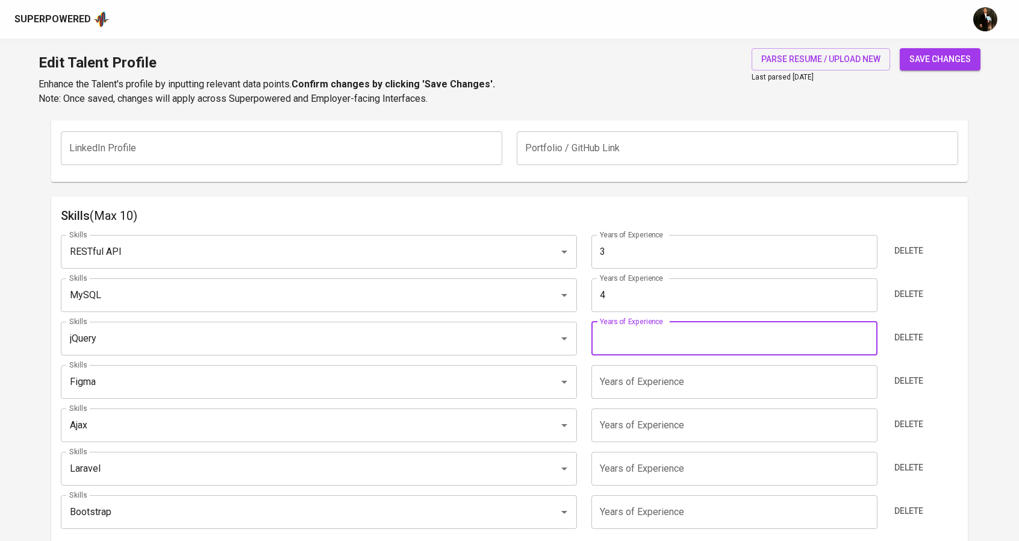
click at [614, 332] on input "number" at bounding box center [735, 339] width 286 height 34
drag, startPoint x: 613, startPoint y: 294, endPoint x: 583, endPoint y: 294, distance: 30.1
click at [583, 294] on div "Skills MySQL Skills Years of Experience 4 Years of Experience Delete" at bounding box center [510, 295] width 898 height 34
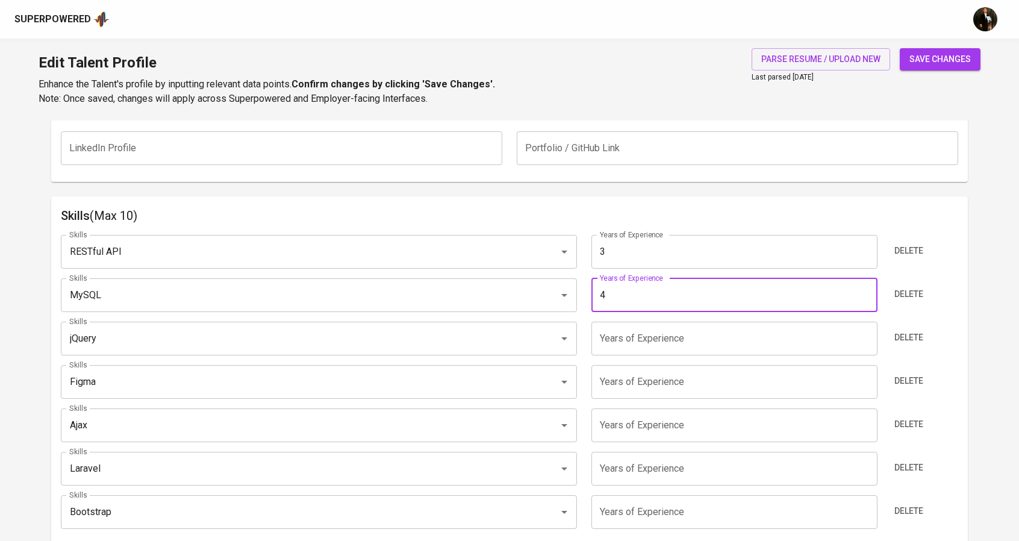
click at [608, 344] on input "number" at bounding box center [735, 339] width 286 height 34
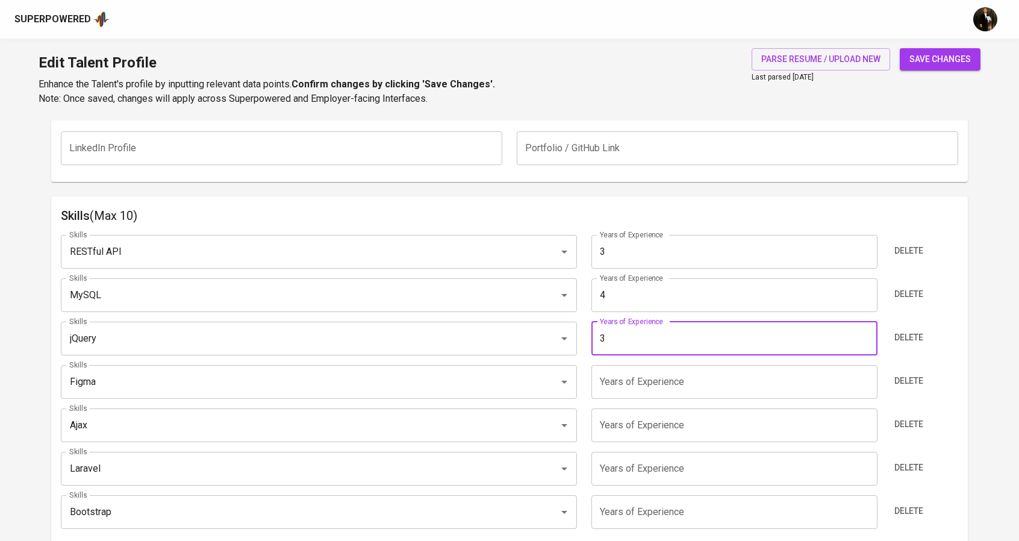
type input "3"
click at [619, 381] on input "number" at bounding box center [735, 382] width 286 height 34
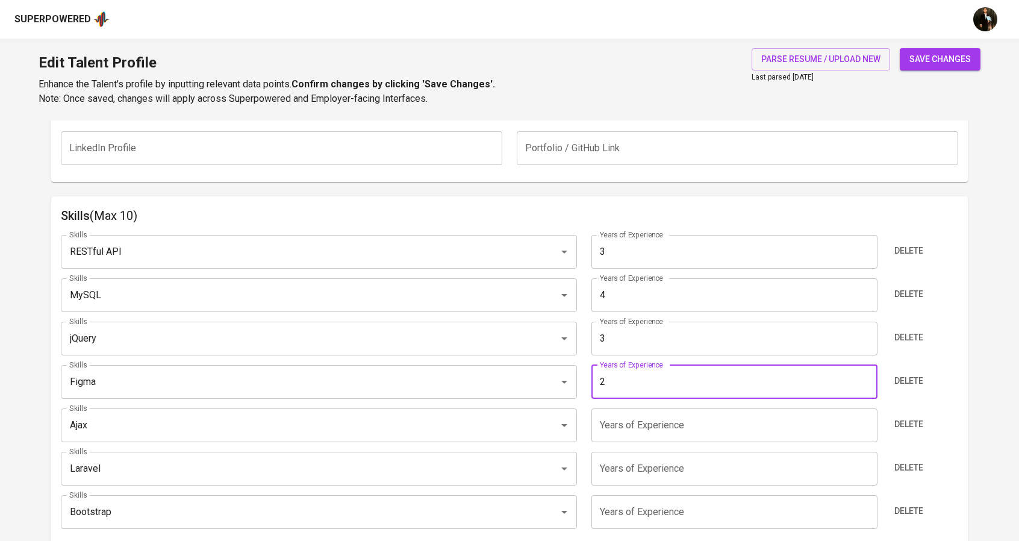
type input "2"
click at [622, 420] on input "number" at bounding box center [735, 425] width 286 height 34
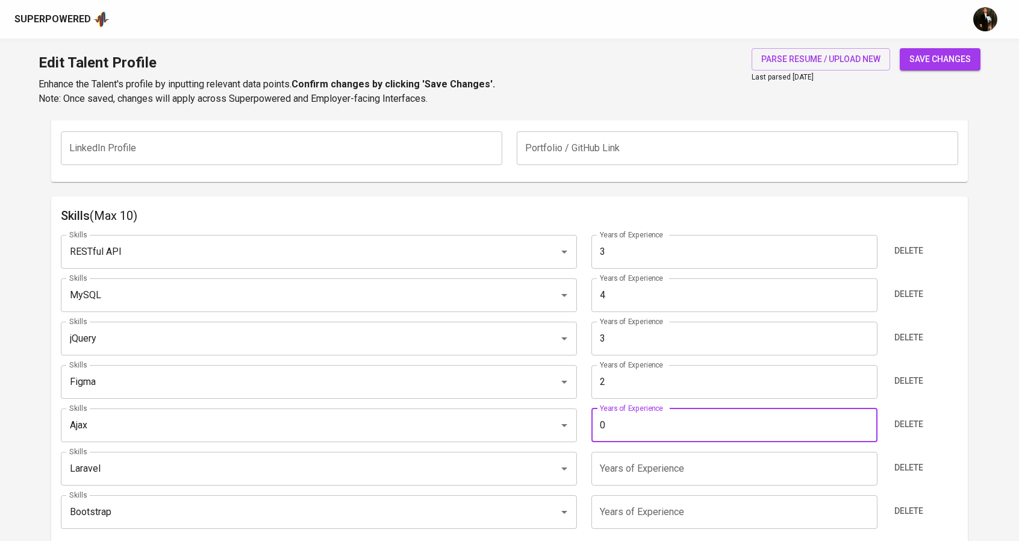
scroll to position [602, 0]
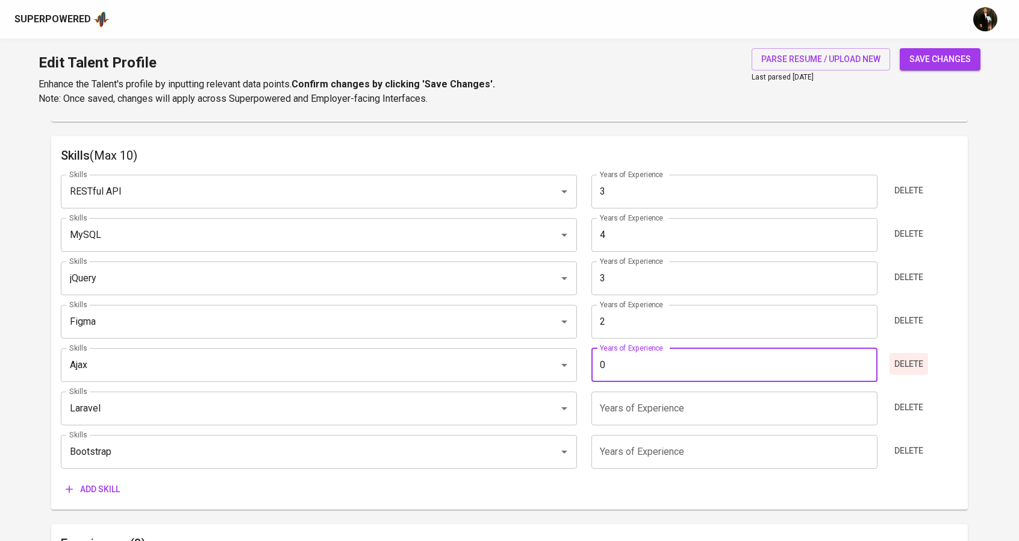
type input "0"
click at [906, 357] on span "Delete" at bounding box center [909, 364] width 29 height 15
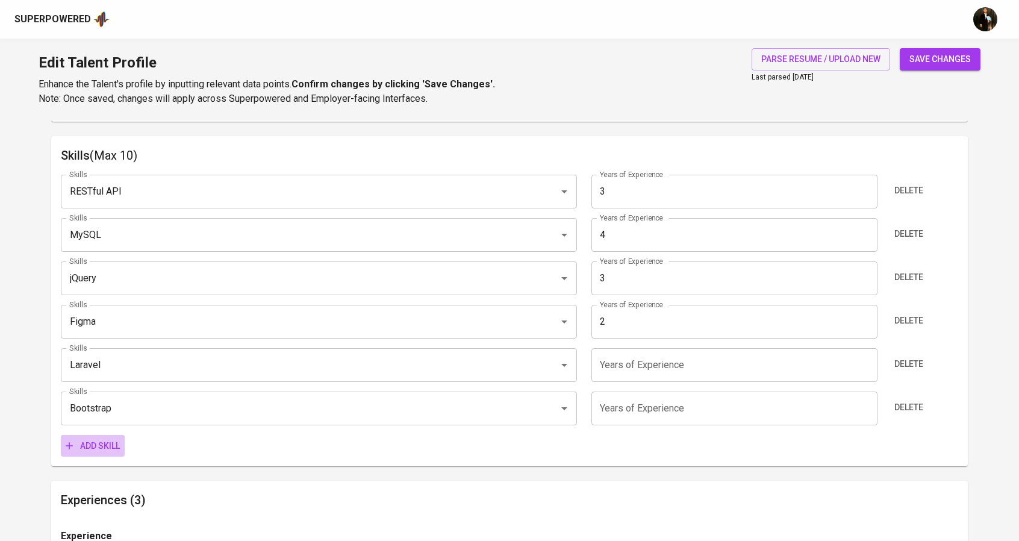
click at [102, 439] on span "Add skill" at bounding box center [93, 446] width 54 height 15
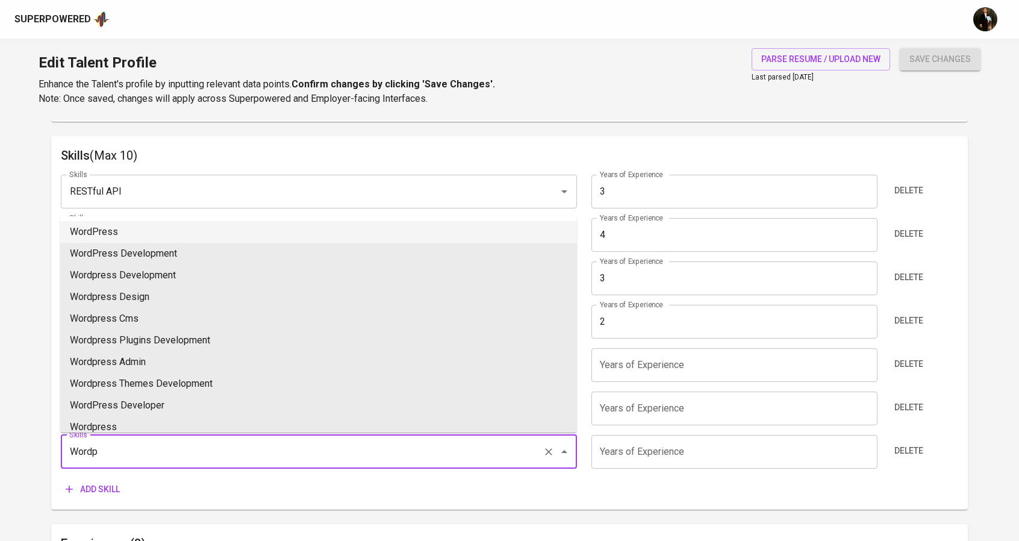
click at [146, 227] on li "WordPress" at bounding box center [318, 232] width 517 height 22
type input "WordPress"
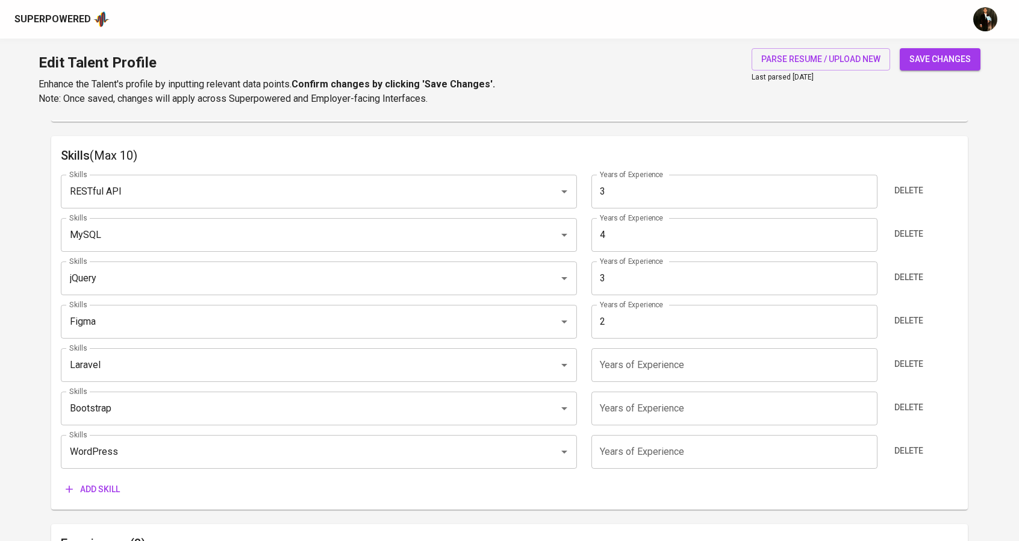
click at [655, 463] on input "number" at bounding box center [735, 452] width 286 height 34
type input "3"
click at [106, 492] on span "Add skill" at bounding box center [93, 489] width 54 height 15
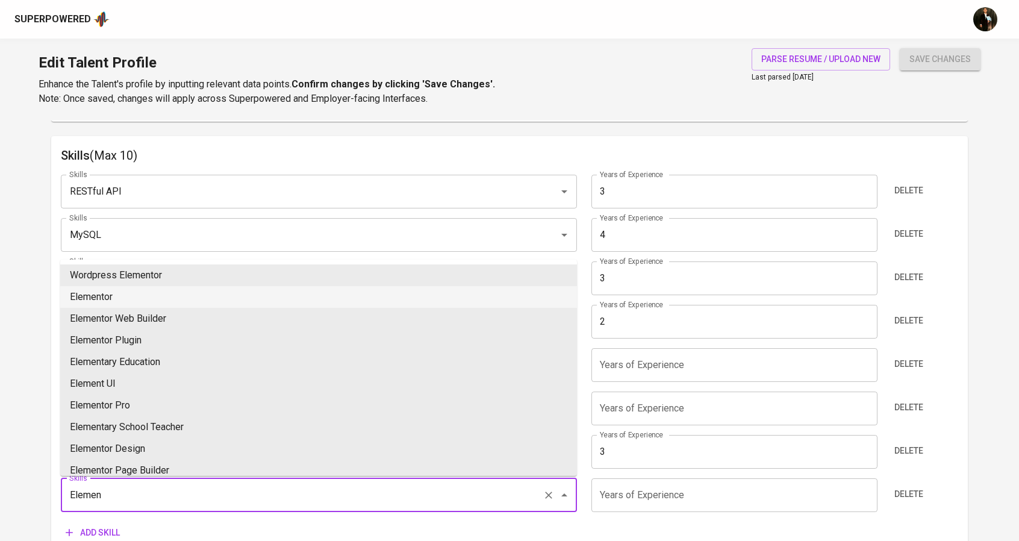
click at [139, 299] on li "Elementor" at bounding box center [318, 297] width 517 height 22
type input "Elementor"
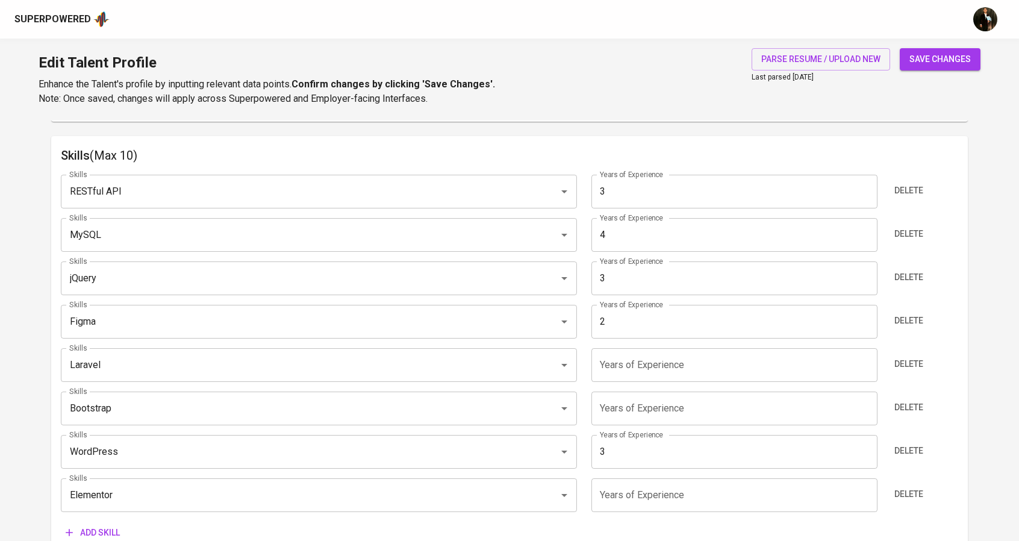
click at [662, 492] on input "number" at bounding box center [735, 495] width 286 height 34
type input "2"
click at [625, 415] on input "number" at bounding box center [735, 409] width 286 height 34
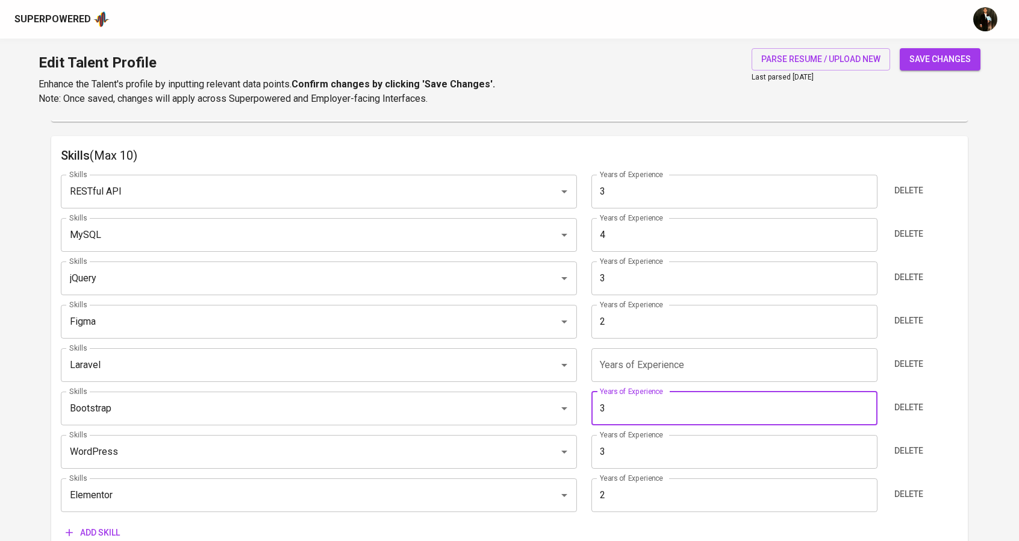
type input "3"
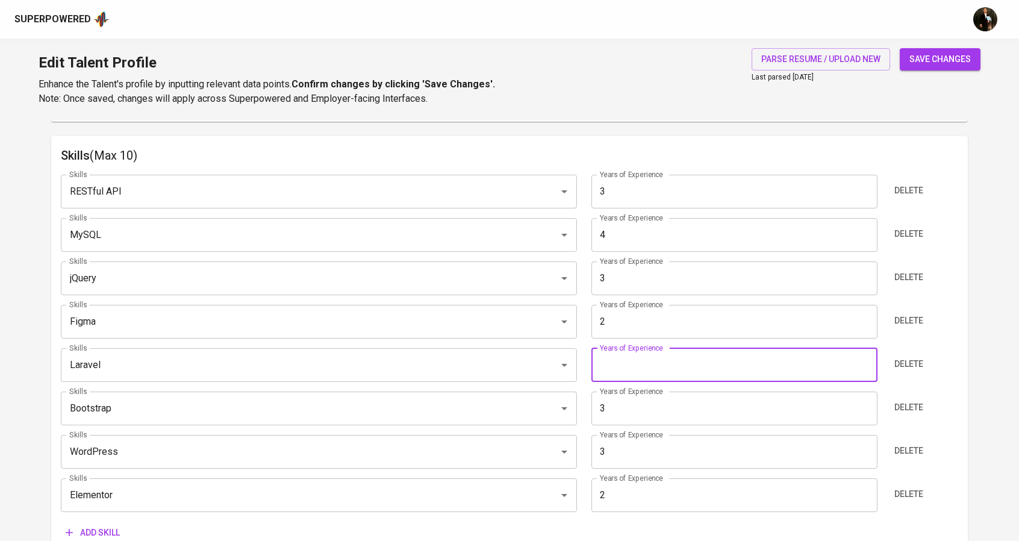
click at [628, 364] on input "number" at bounding box center [735, 365] width 286 height 34
type input "3"
click at [103, 533] on span "Add skill" at bounding box center [93, 532] width 54 height 15
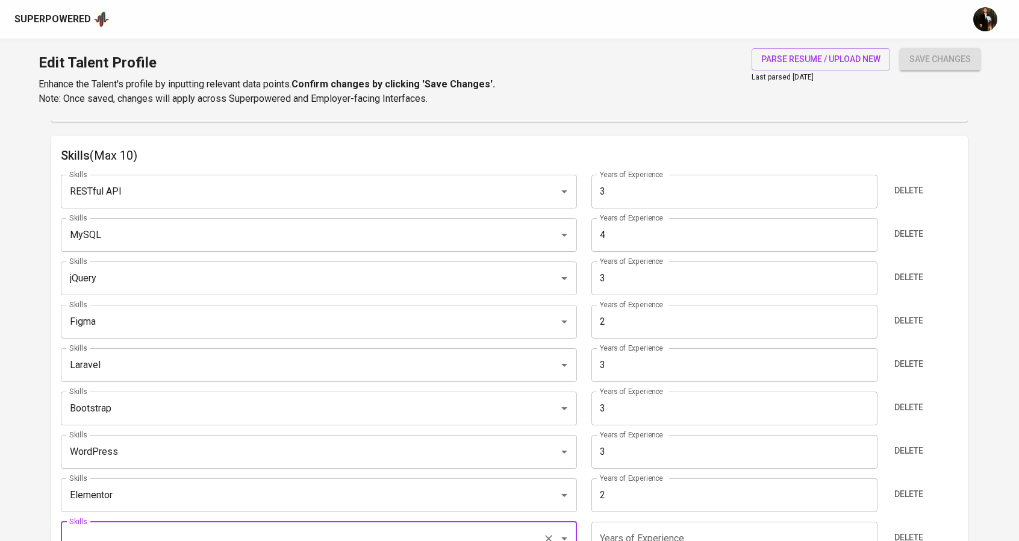
scroll to position [611, 0]
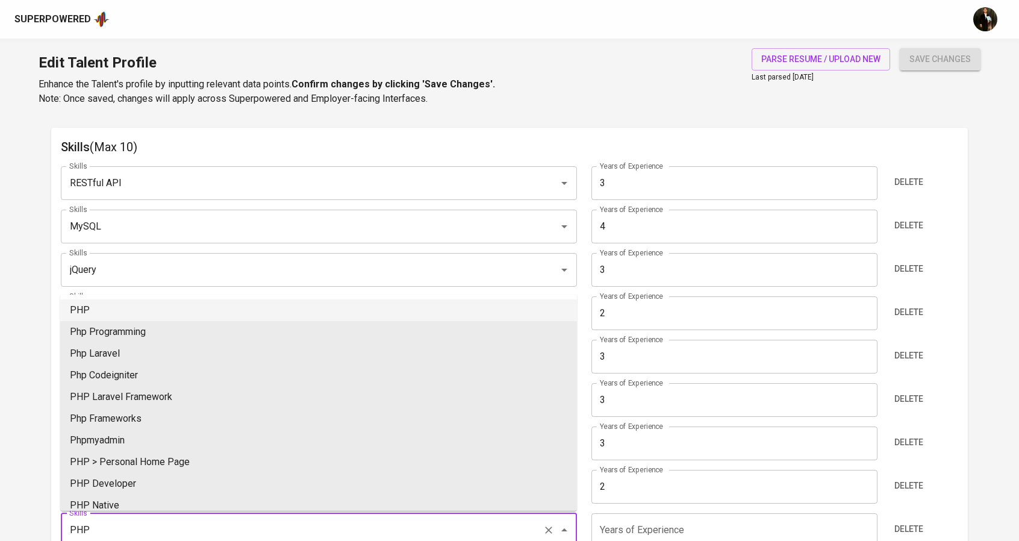
click at [102, 304] on li "PHP" at bounding box center [318, 310] width 517 height 22
type input "PHP"
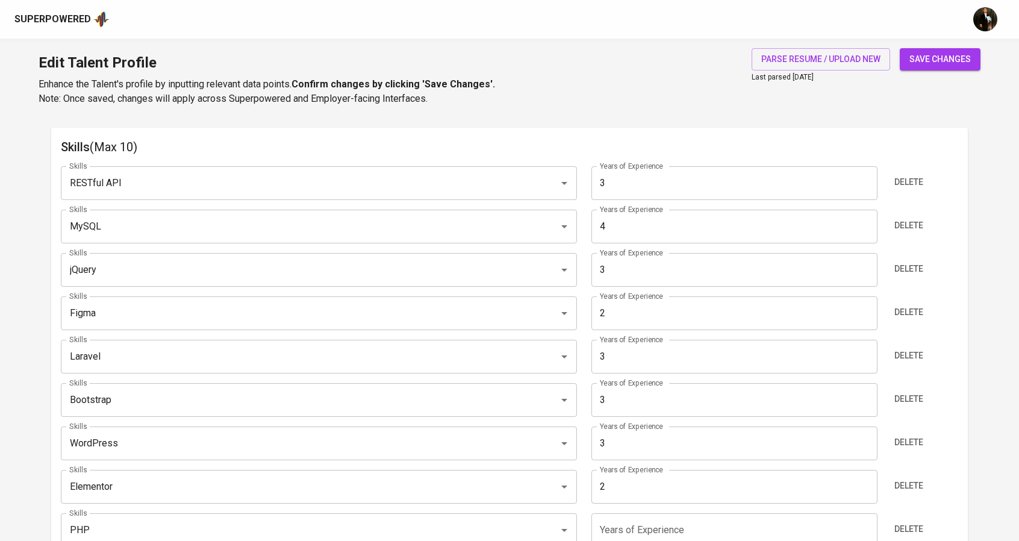
click at [643, 520] on input "number" at bounding box center [735, 530] width 286 height 34
type input "4"
click at [932, 58] on span "save changes" at bounding box center [940, 59] width 61 height 15
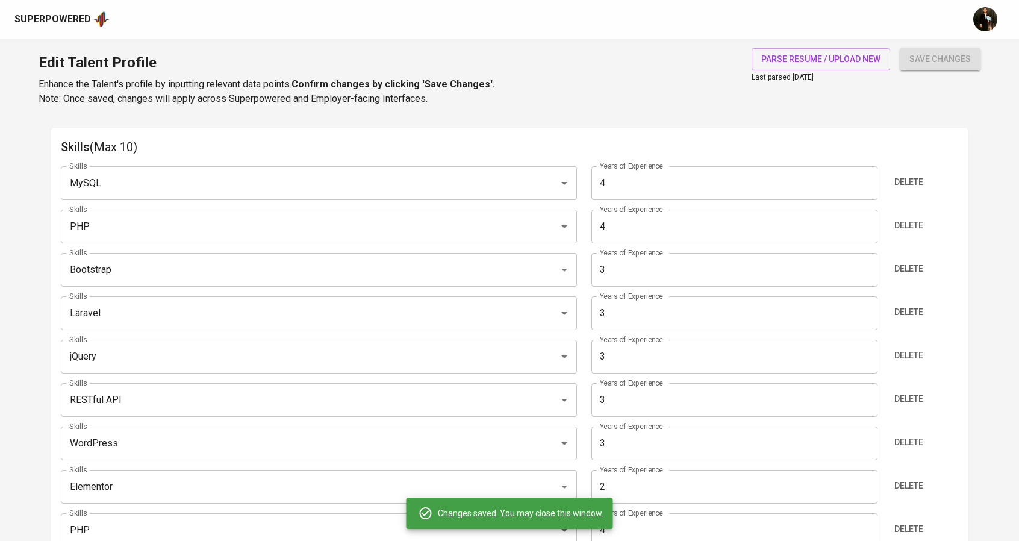
type input "MySQL"
type input "4"
type input "PHP"
type input "Bootstrap"
type input "Laravel"
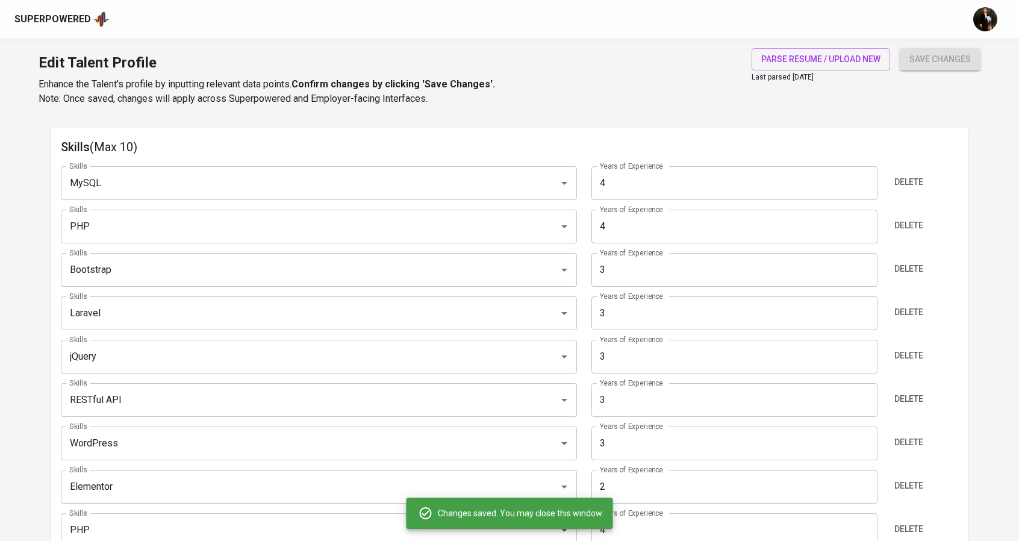
type input "3"
type input "jQuery"
type input "RESTful API"
type input "Figma"
type input "Elementor"
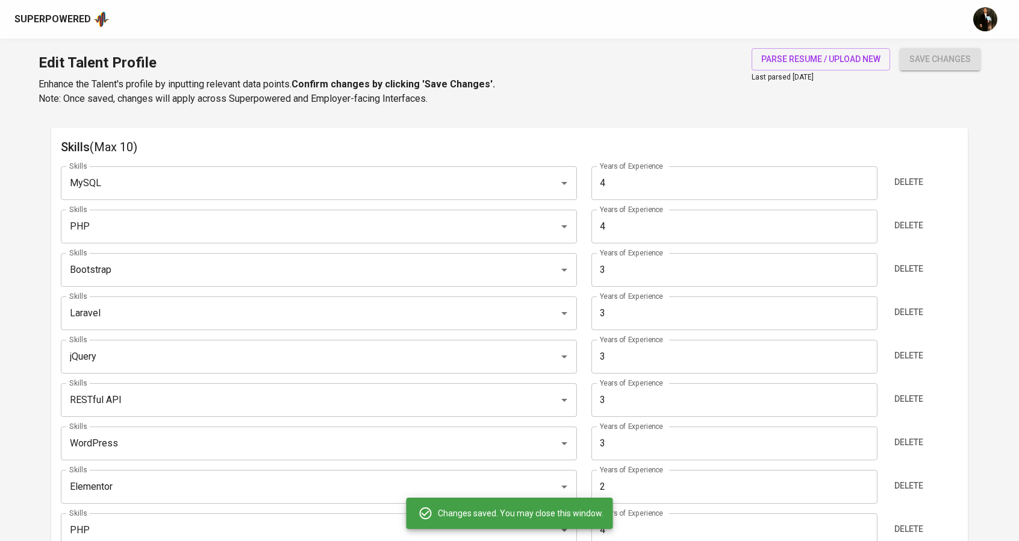
type input "2"
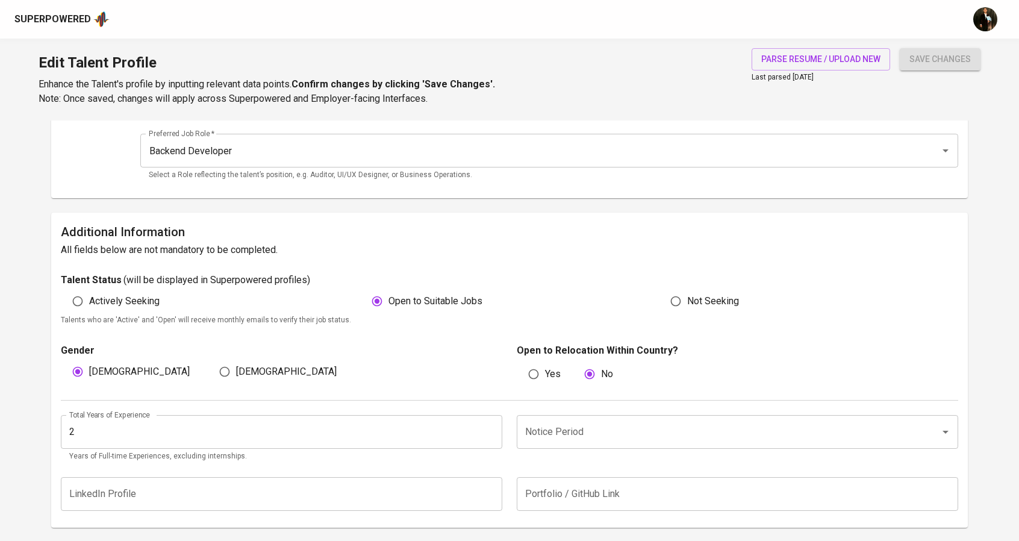
scroll to position [0, 0]
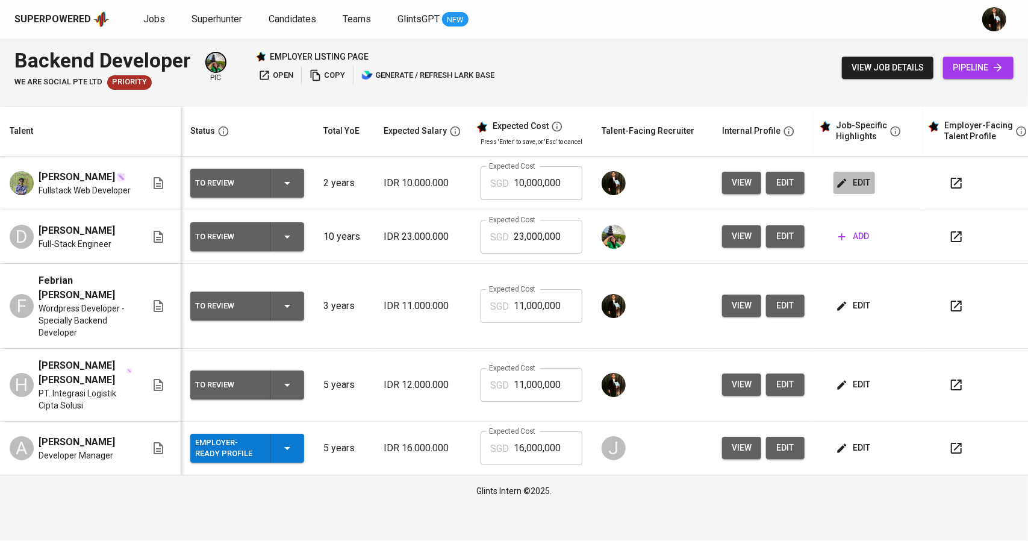
click at [840, 186] on icon "button" at bounding box center [842, 182] width 9 height 9
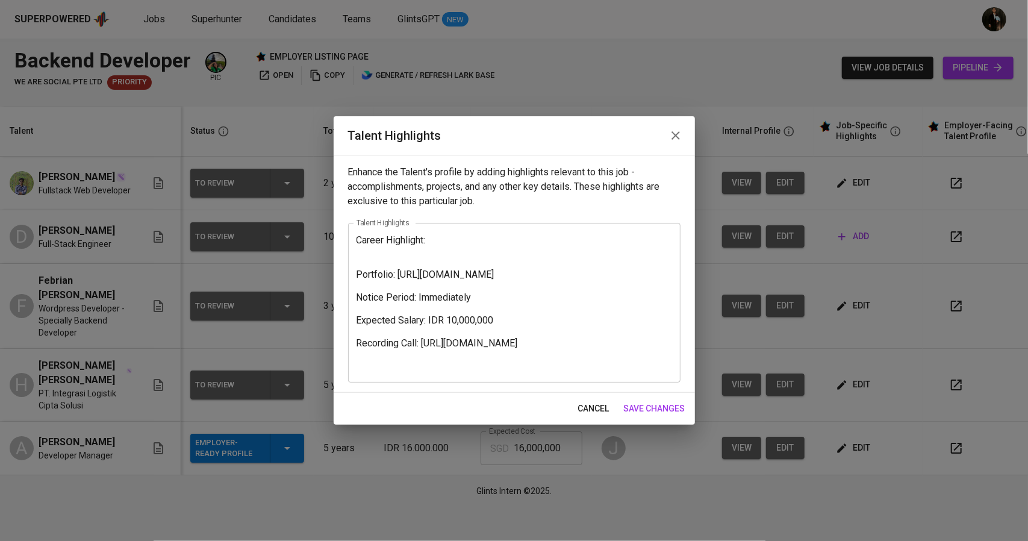
drag, startPoint x: 684, startPoint y: 140, endPoint x: 658, endPoint y: 142, distance: 26.0
click at [684, 140] on button "button" at bounding box center [675, 135] width 29 height 29
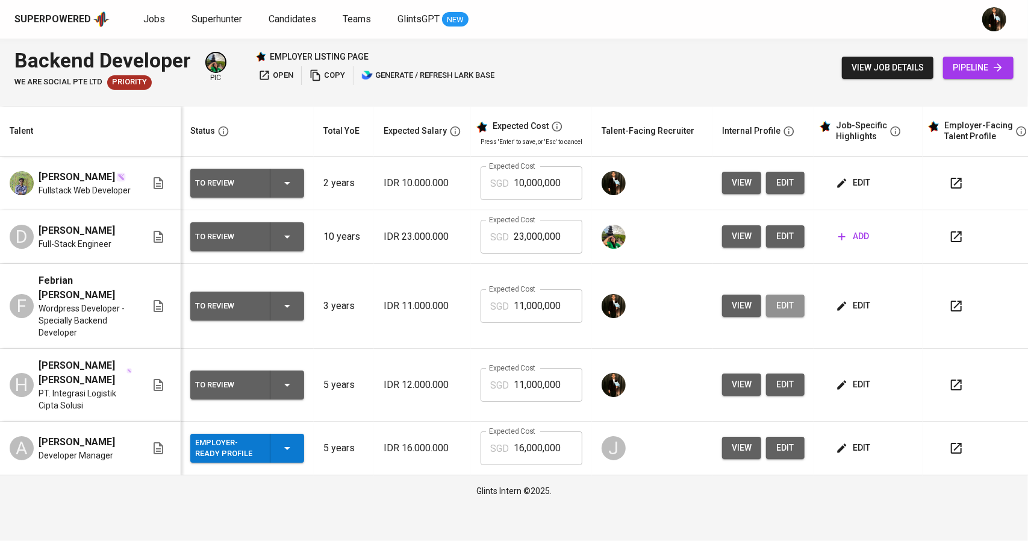
click at [776, 313] on span "edit" at bounding box center [785, 305] width 19 height 15
click at [780, 392] on span "edit" at bounding box center [785, 384] width 19 height 15
click at [849, 183] on span "edit" at bounding box center [855, 182] width 32 height 15
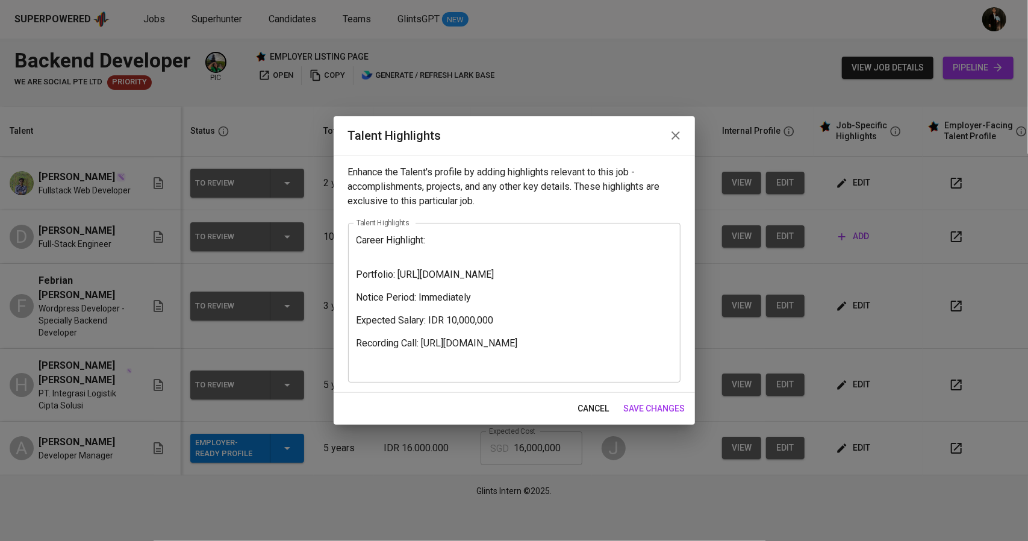
click at [418, 246] on textarea "Career Highlight: Portfolio: [URL][DOMAIN_NAME] Notice Period: Immediately Expe…" at bounding box center [515, 302] width 316 height 137
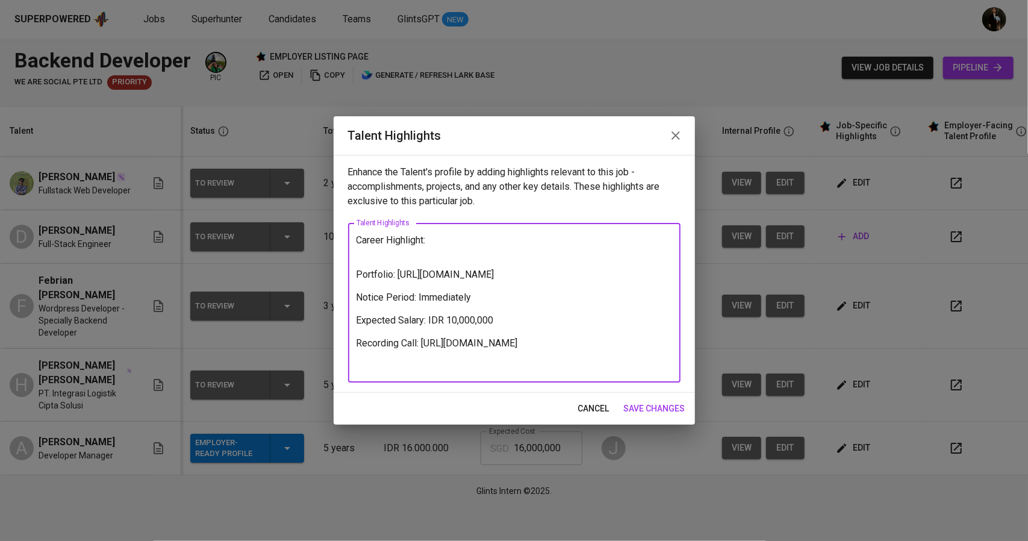
paste textarea "Loremips Dolor Sitametc ad e Seddoeius Tem Incididun utla etdo 9 magna al enima…"
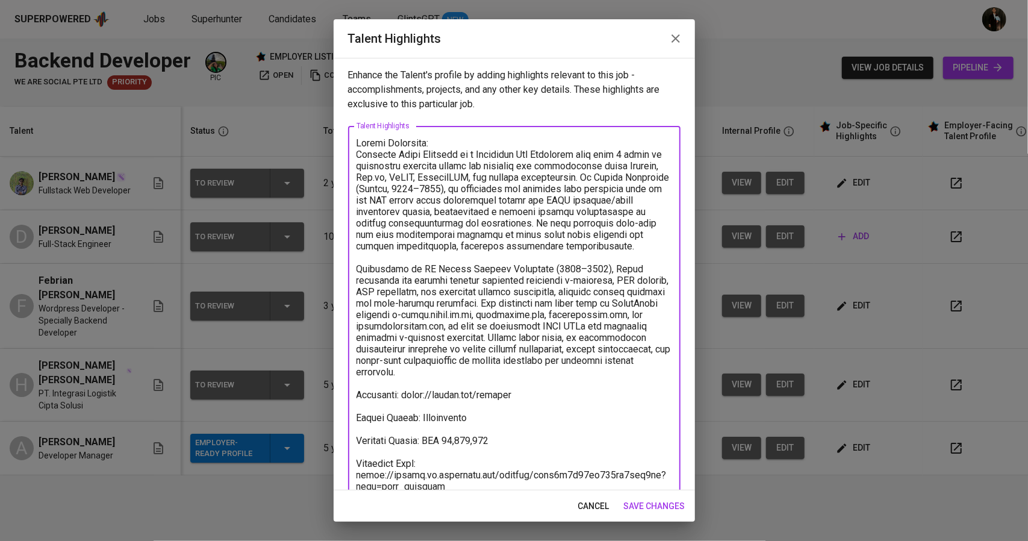
drag, startPoint x: 410, startPoint y: 151, endPoint x: 342, endPoint y: 150, distance: 68.1
click at [342, 150] on div "Enhance the Talent's profile by adding highlights relevant to this job - accomp…" at bounding box center [514, 274] width 361 height 433
click at [401, 157] on textarea "To enrich screen reader interactions, please activate Accessibility in Grammarl…" at bounding box center [515, 320] width 316 height 366
click at [551, 154] on textarea "To enrich screen reader interactions, please activate Accessibility in Grammarl…" at bounding box center [515, 320] width 316 height 366
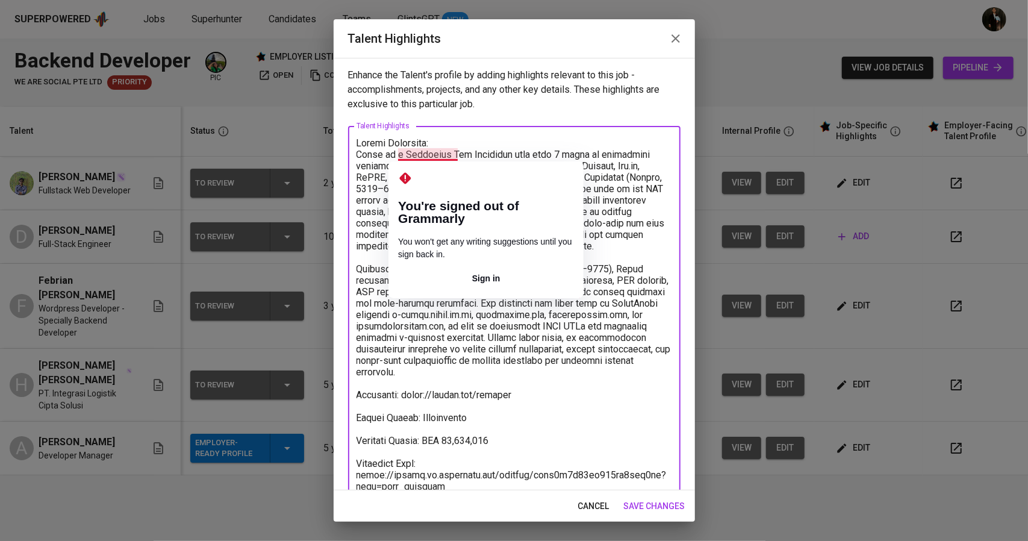
drag, startPoint x: 398, startPoint y: 155, endPoint x: 457, endPoint y: 153, distance: 59.1
click at [457, 153] on textarea "To enrich screen reader interactions, please activate Accessibility in Grammarl…" at bounding box center [515, 320] width 316 height 366
click at [439, 152] on textarea "To enrich screen reader interactions, please activate Accessibility in Grammarl…" at bounding box center [515, 320] width 316 height 366
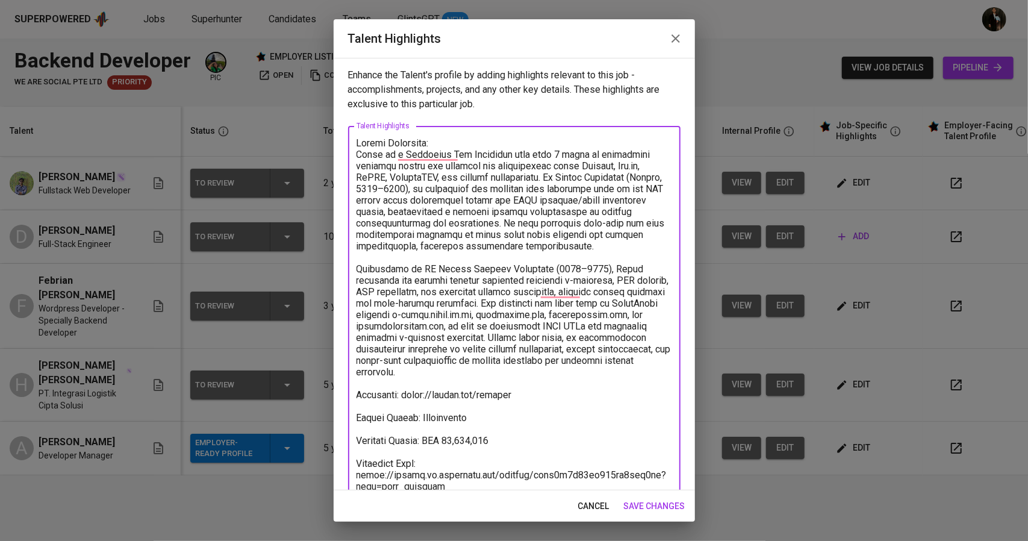
drag, startPoint x: 505, startPoint y: 152, endPoint x: 552, endPoint y: 151, distance: 47.0
click at [552, 151] on textarea "To enrich screen reader interactions, please activate Accessibility in Grammarl…" at bounding box center [515, 320] width 316 height 366
click at [525, 152] on textarea "To enrich screen reader interactions, please activate Accessibility in Grammarl…" at bounding box center [515, 320] width 316 height 366
drag, startPoint x: 526, startPoint y: 154, endPoint x: 591, endPoint y: 154, distance: 65.1
click at [591, 154] on textarea "To enrich screen reader interactions, please activate Accessibility in Grammarl…" at bounding box center [515, 320] width 316 height 366
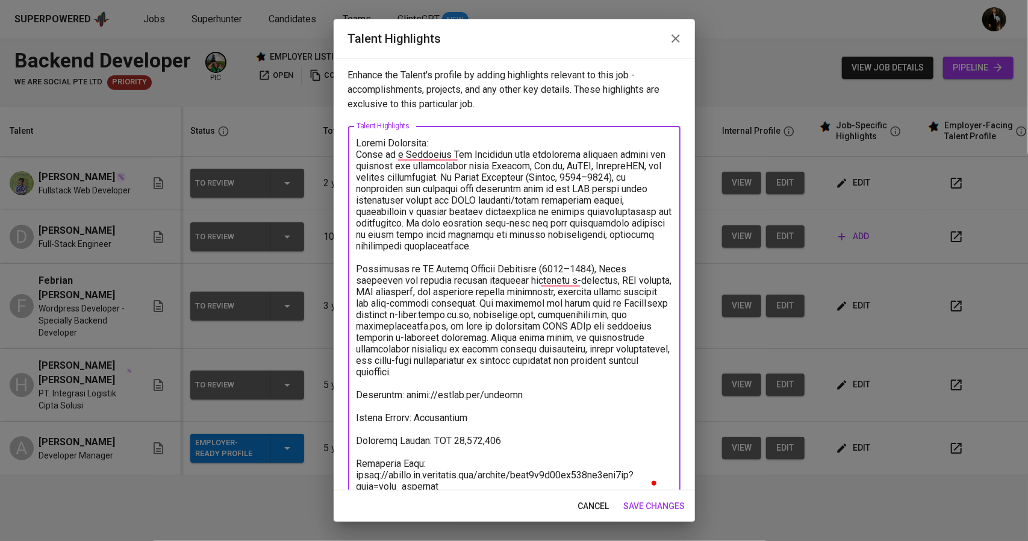
click at [574, 149] on textarea "To enrich screen reader interactions, please activate Accessibility in Grammarl…" at bounding box center [515, 314] width 316 height 355
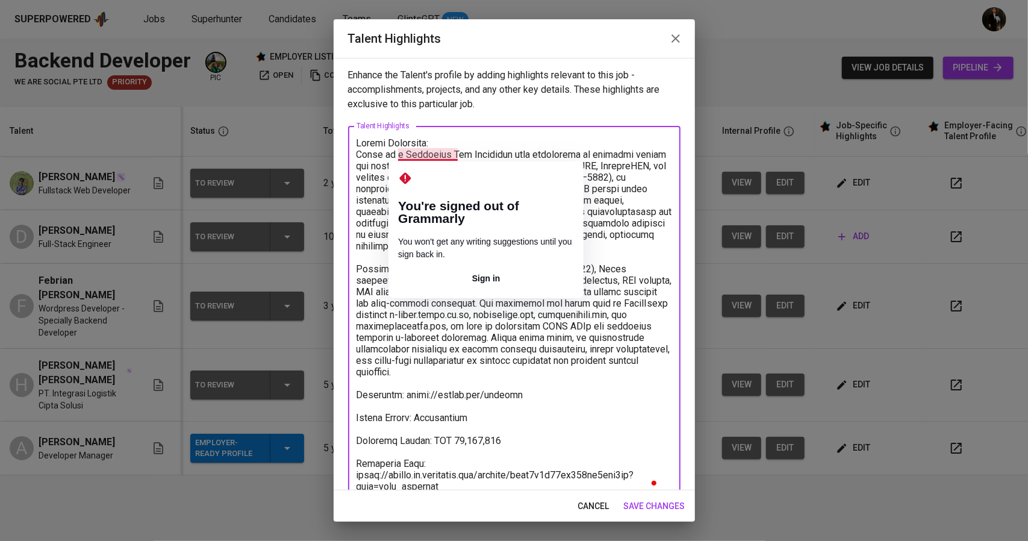
click at [370, 184] on textarea "To enrich screen reader interactions, please activate Accessibility in Grammarl…" at bounding box center [515, 314] width 316 height 355
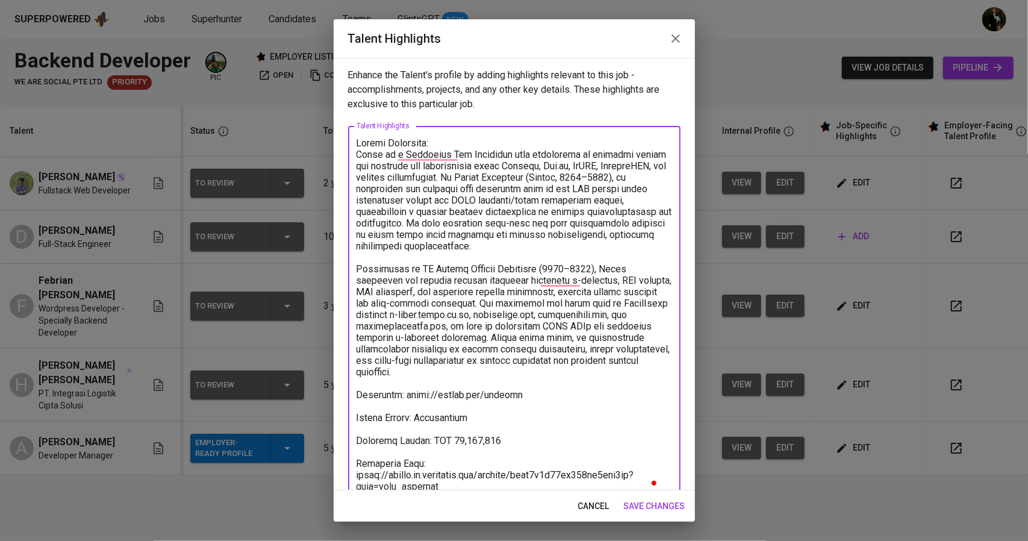
drag, startPoint x: 523, startPoint y: 177, endPoint x: 420, endPoint y: 188, distance: 103.6
click at [420, 188] on textarea "To enrich screen reader interactions, please activate Accessibility in Grammarl…" at bounding box center [515, 314] width 316 height 355
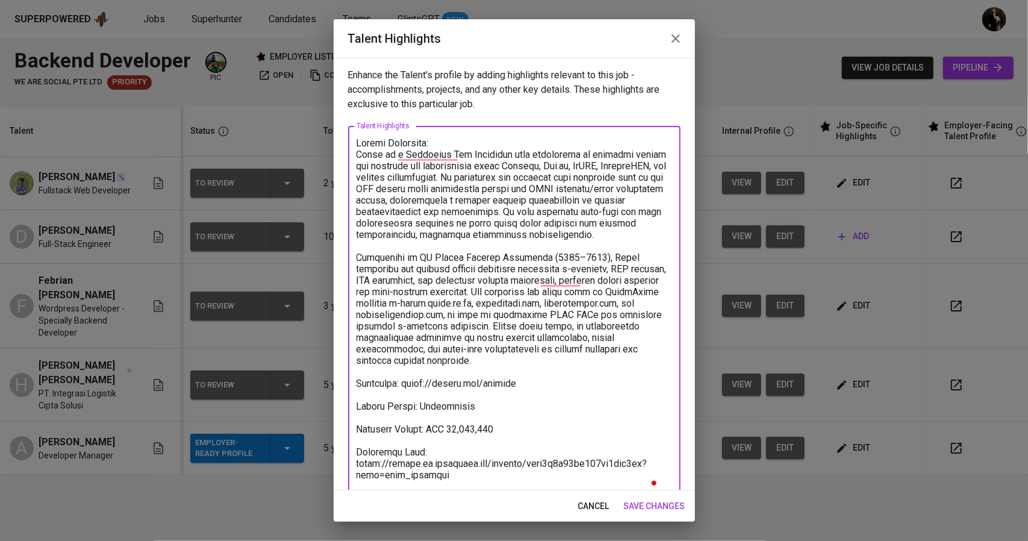
drag, startPoint x: 617, startPoint y: 264, endPoint x: 351, endPoint y: 267, distance: 266.3
click at [351, 267] on div "x Talent Highlights" at bounding box center [514, 314] width 333 height 377
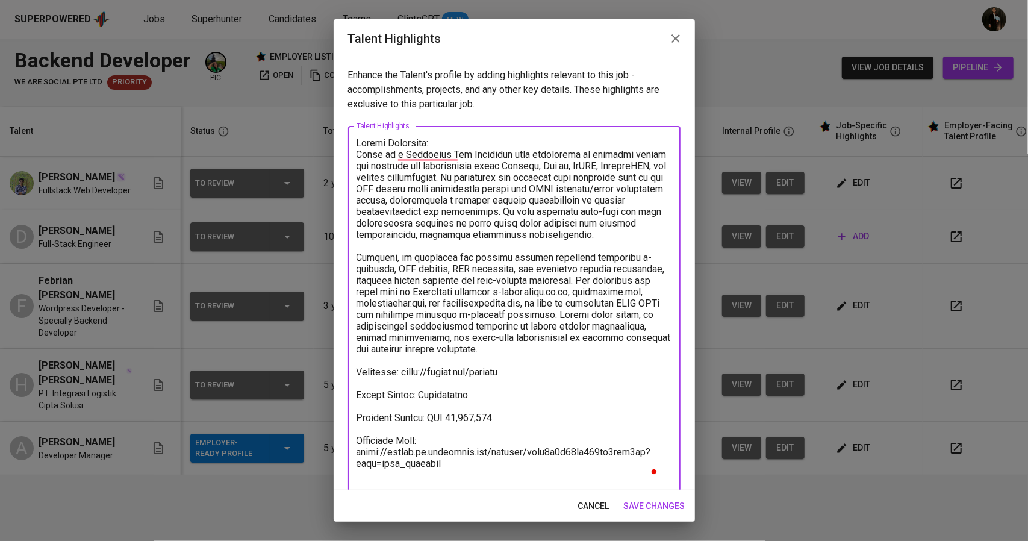
click at [530, 283] on textarea "To enrich screen reader interactions, please activate Accessibility in Grammarl…" at bounding box center [515, 308] width 316 height 343
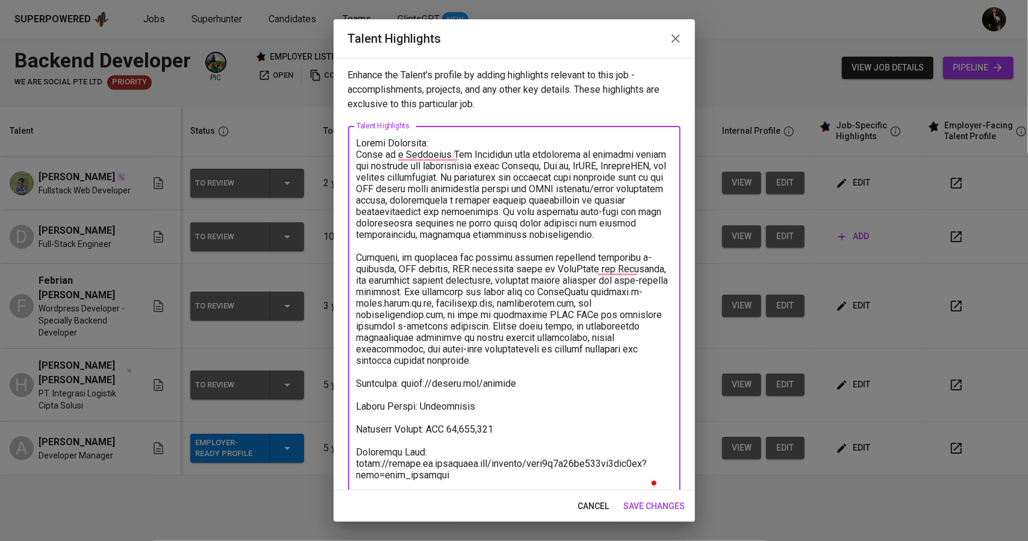
drag, startPoint x: 475, startPoint y: 302, endPoint x: 476, endPoint y: 372, distance: 69.9
click at [476, 372] on textarea "To enrich screen reader interactions, please activate Accessibility in Grammarl…" at bounding box center [515, 314] width 316 height 355
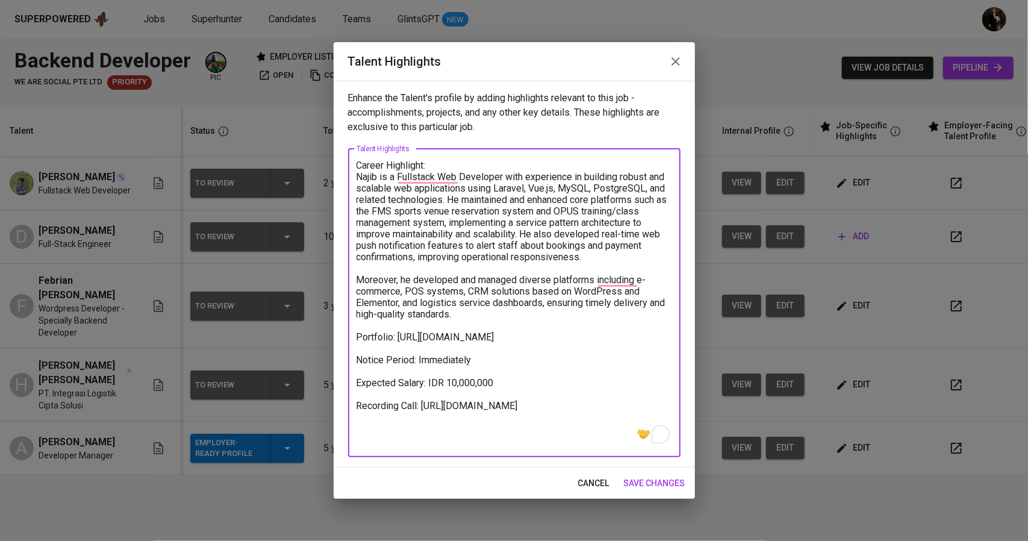
click at [495, 191] on textarea "Career Highlight: Najib is a Fullstack Web Developer with experience in buildin…" at bounding box center [515, 303] width 316 height 286
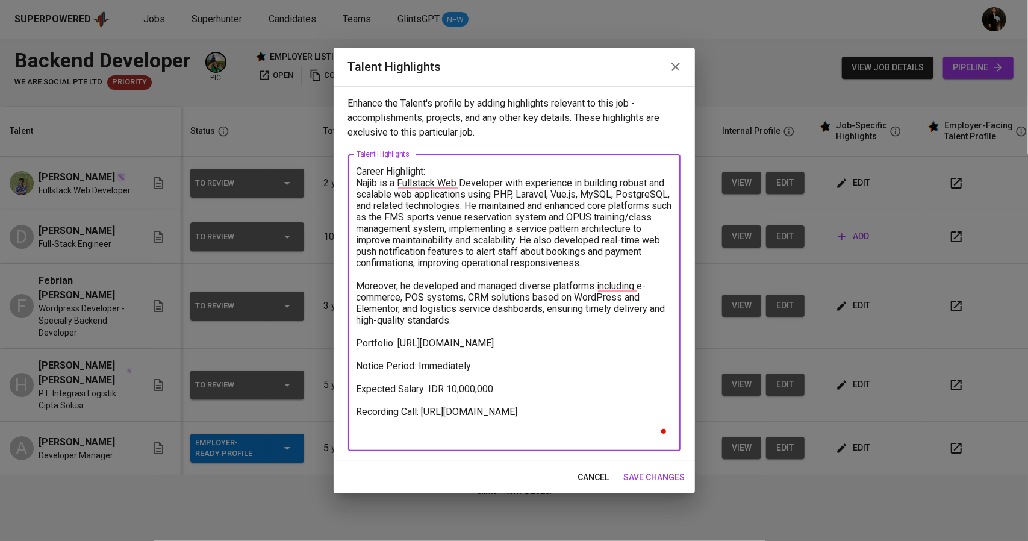
click at [471, 320] on textarea "Career Highlight: Najib is a Fullstack Web Developer with experience in buildin…" at bounding box center [515, 303] width 316 height 275
click at [518, 342] on textarea "Career Highlight: Najib is a Fullstack Web Developer with experience in buildin…" at bounding box center [515, 303] width 316 height 275
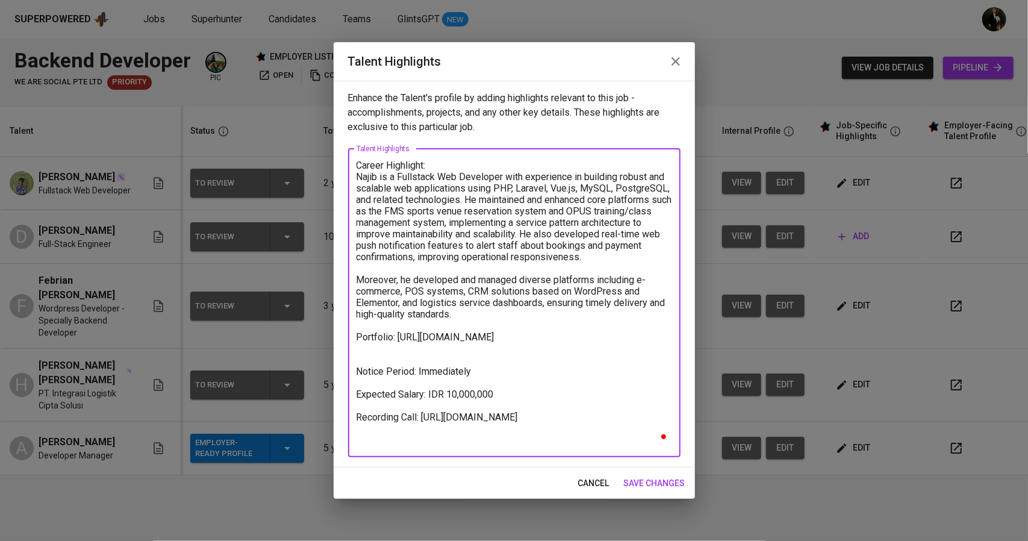
paste textarea "Wordpress : [URL][DOMAIN_NAME], [URL][DOMAIN_NAME]"
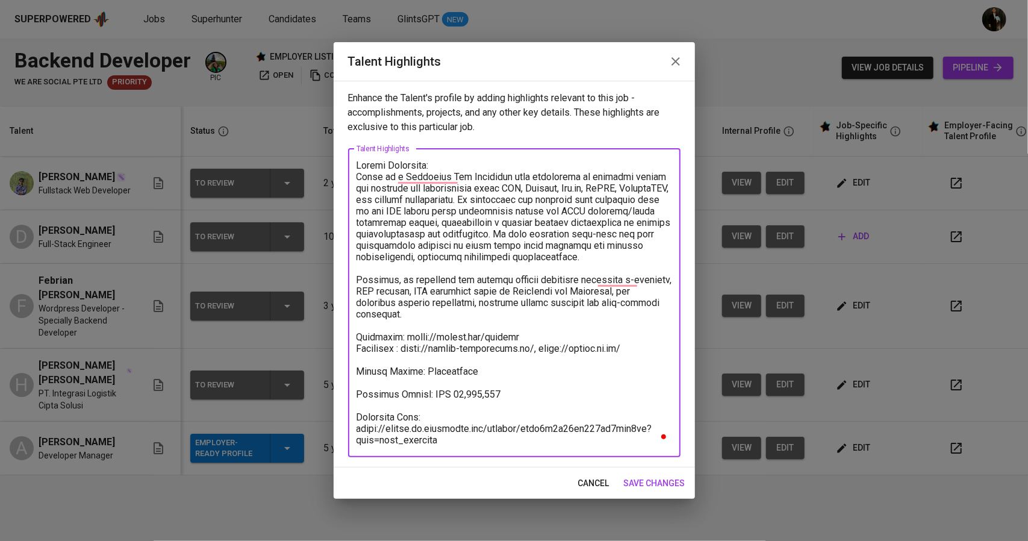
click at [406, 349] on textarea "To enrich screen reader interactions, please activate Accessibility in Grammarl…" at bounding box center [515, 303] width 316 height 286
type textarea "Career Highlight: Najib is a Fullstack Web Developer with experience in buildin…"
click at [655, 486] on span "save changes" at bounding box center [654, 483] width 61 height 15
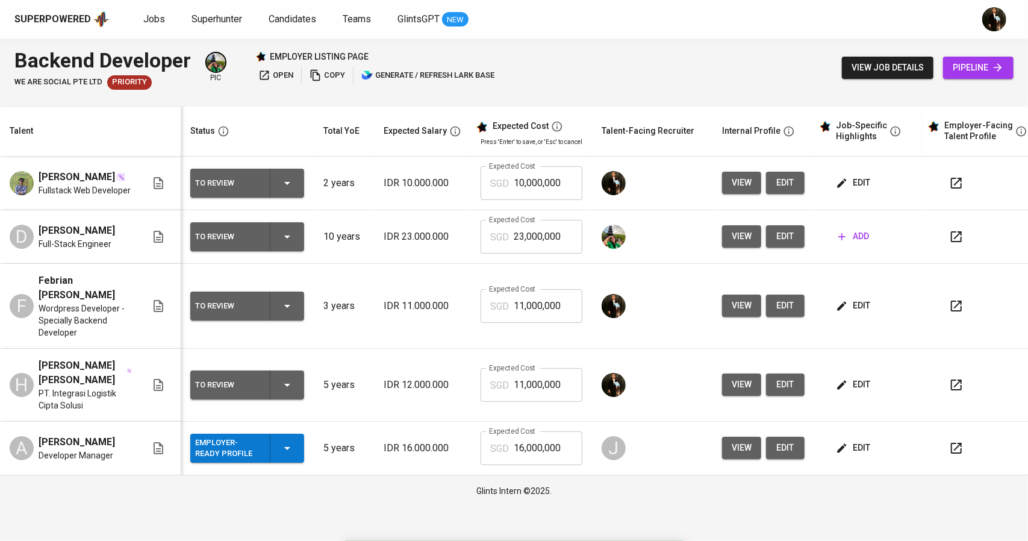
click at [846, 184] on span "edit" at bounding box center [855, 182] width 32 height 15
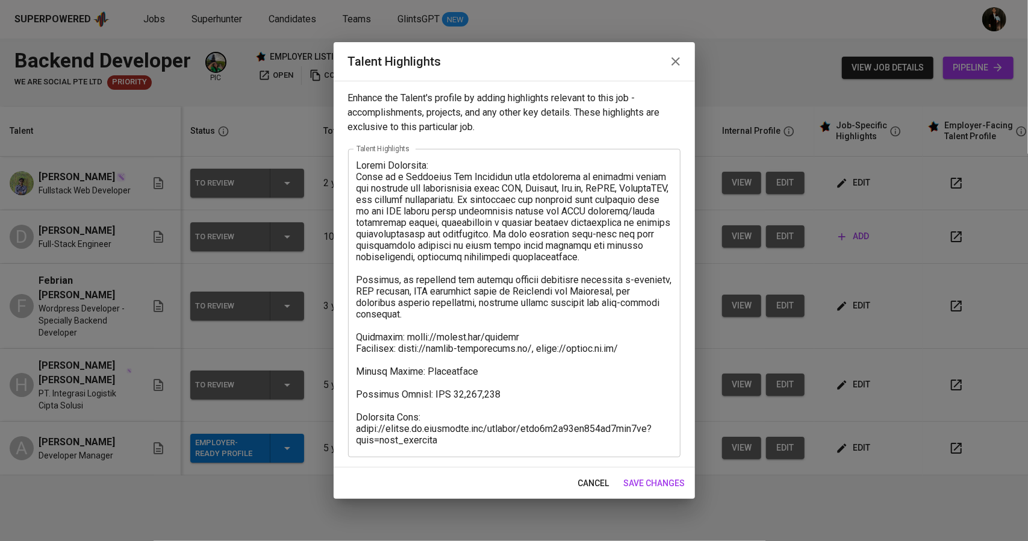
click at [657, 490] on button "save changes" at bounding box center [654, 483] width 71 height 22
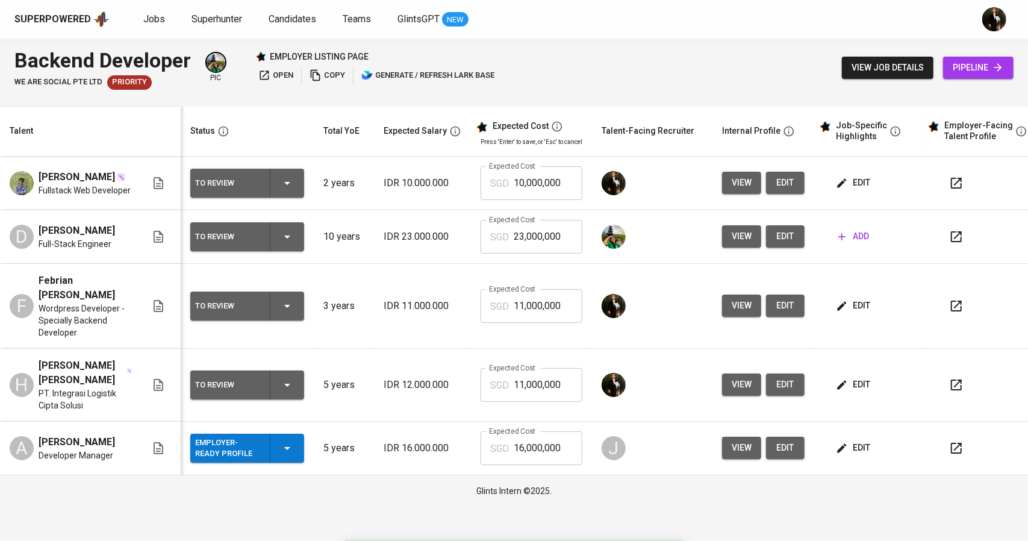
click at [770, 184] on button "edit" at bounding box center [785, 183] width 39 height 22
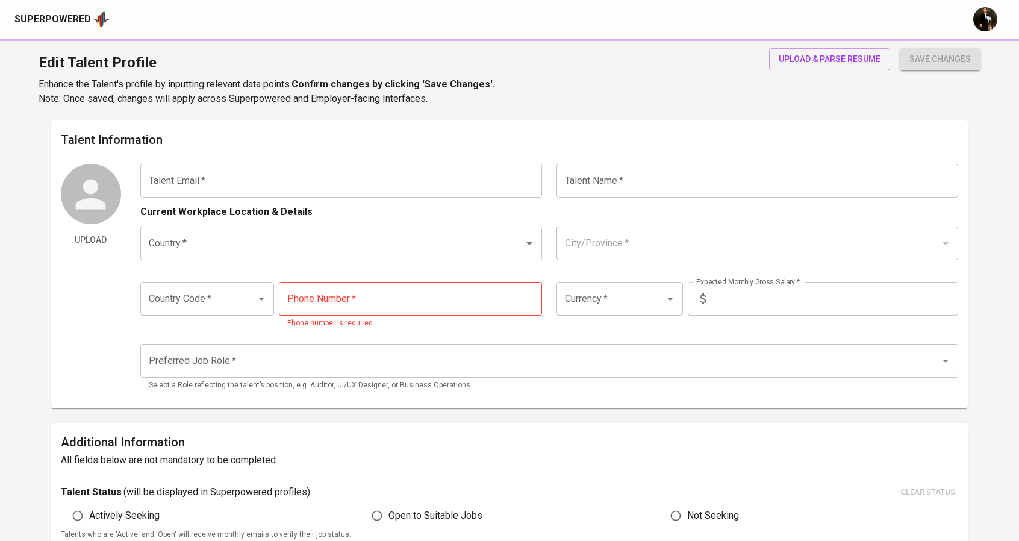
type input "[EMAIL_ADDRESS][DOMAIN_NAME]"
type input "Febrian [PERSON_NAME]"
type input "[GEOGRAPHIC_DATA]"
type input "Kab. [GEOGRAPHIC_DATA], [GEOGRAPHIC_DATA]"
type input "85947574824"
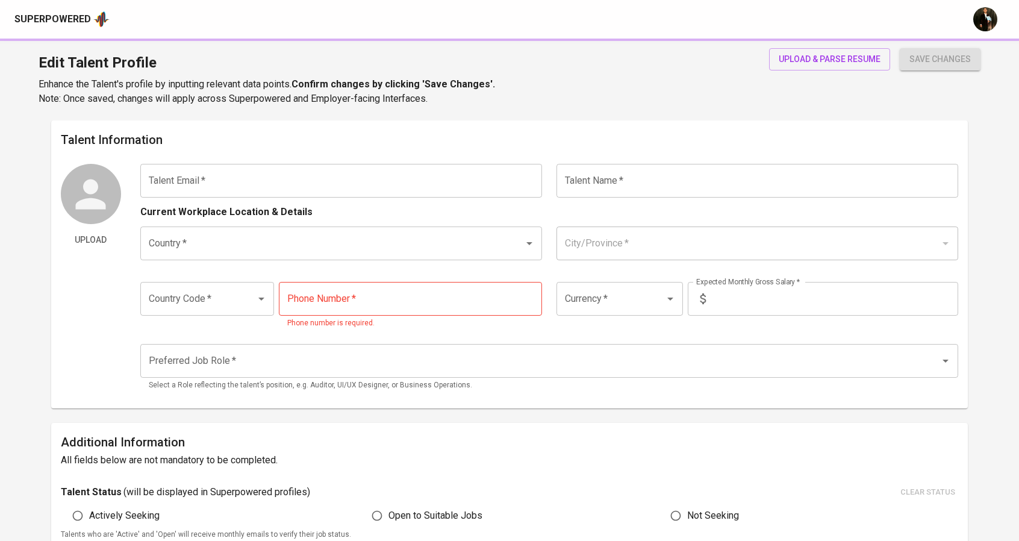
type input "IDR"
type input "Backend Developer"
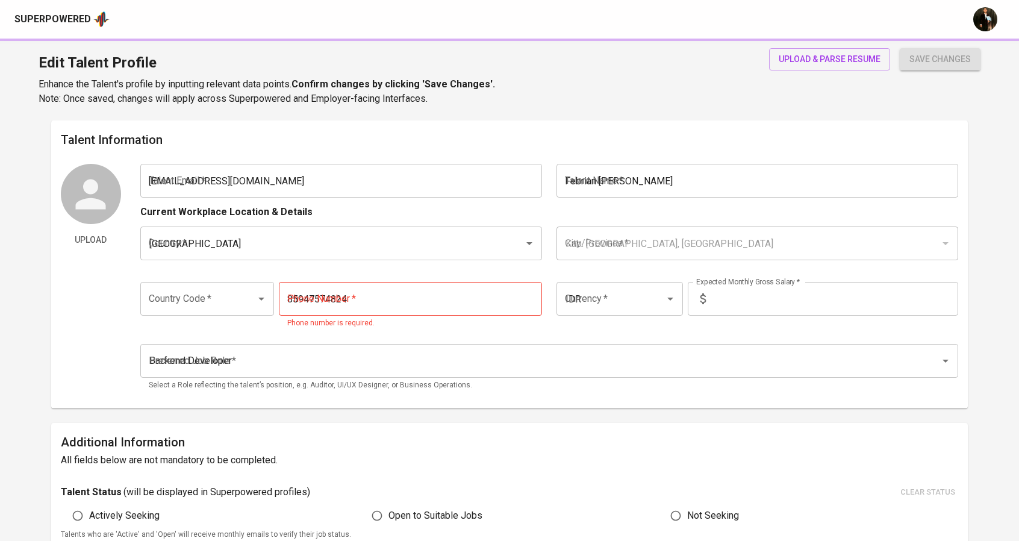
radio input "true"
type input "3"
type input "Immediately Available"
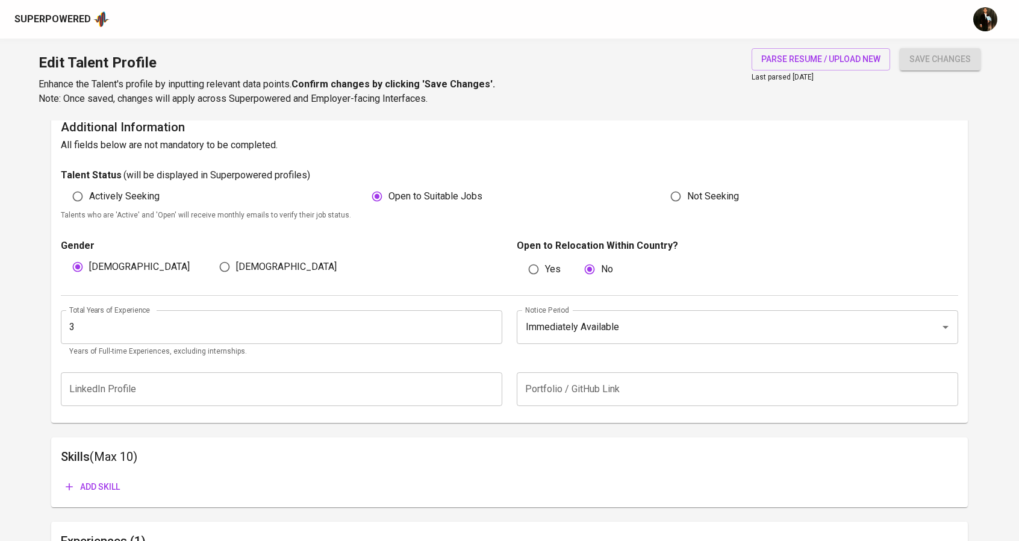
scroll to position [482, 0]
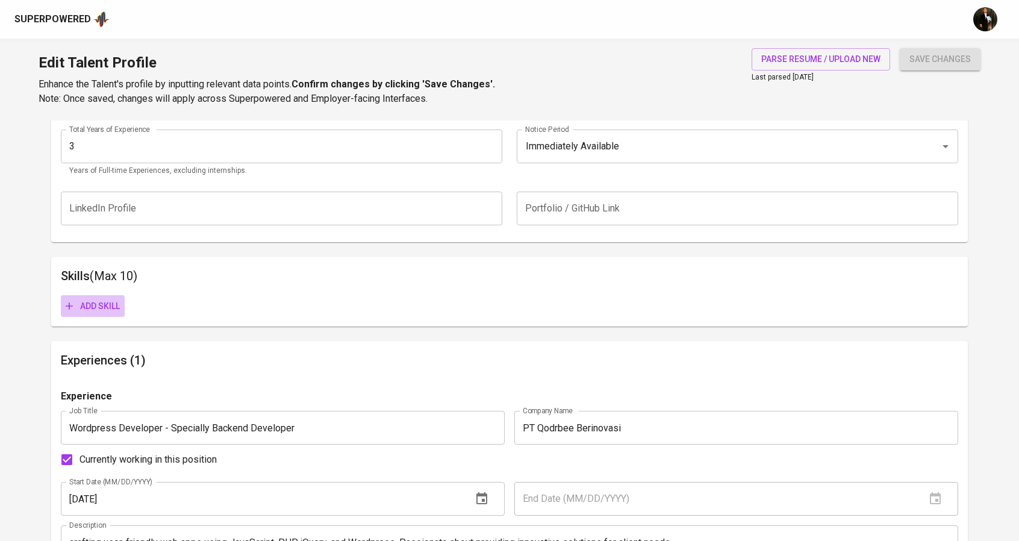
click at [102, 314] on button "Add skill" at bounding box center [93, 306] width 64 height 22
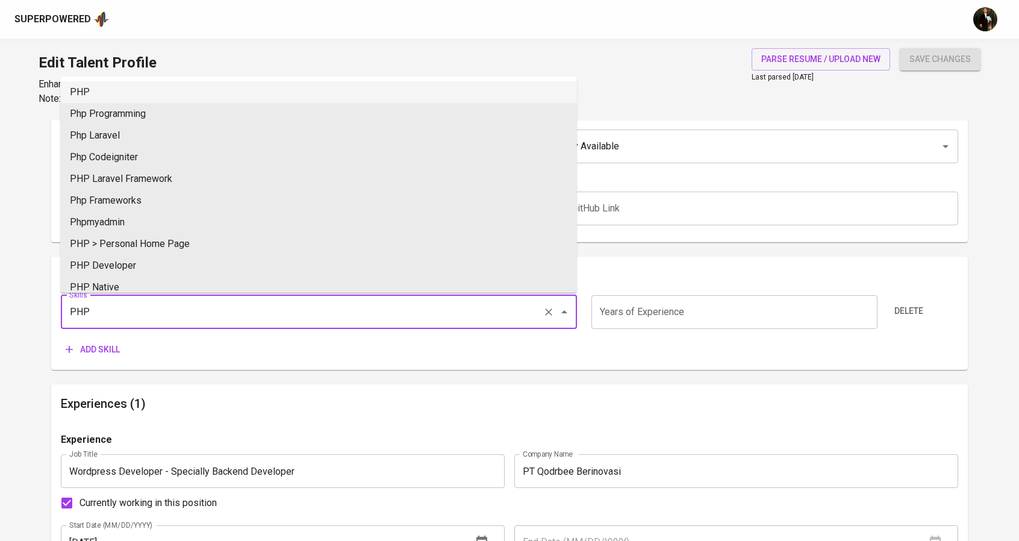
click at [96, 87] on li "PHP" at bounding box center [318, 92] width 517 height 22
type input "PHP"
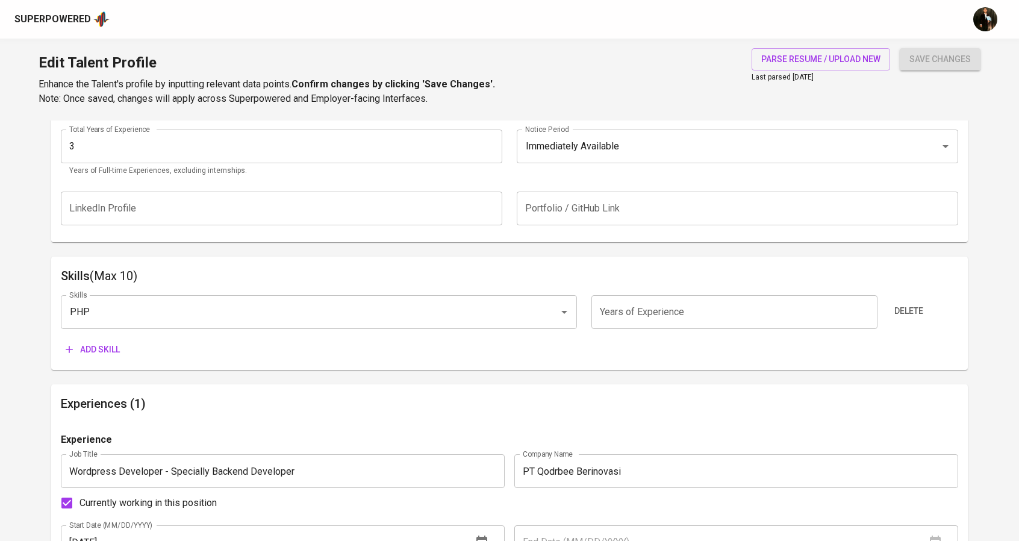
click at [98, 358] on button "Add skill" at bounding box center [93, 350] width 64 height 22
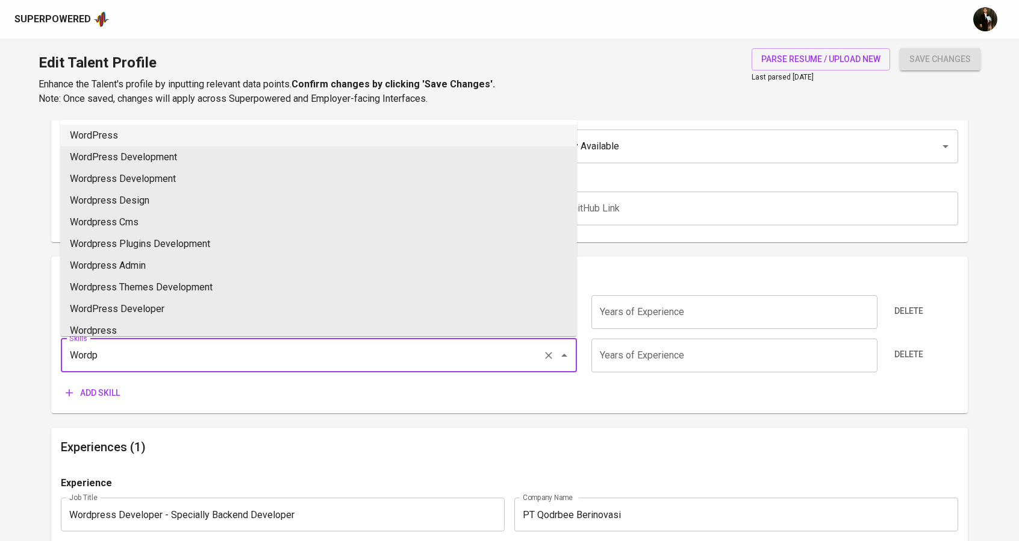
click at [124, 137] on li "WordPress" at bounding box center [318, 136] width 517 height 22
type input "WordPress"
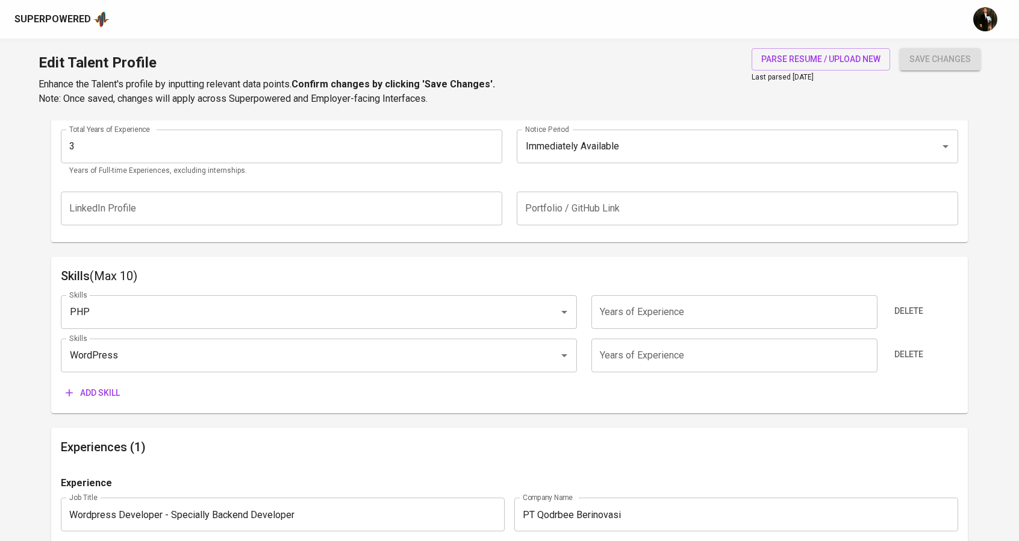
click at [102, 394] on span "Add skill" at bounding box center [93, 393] width 54 height 15
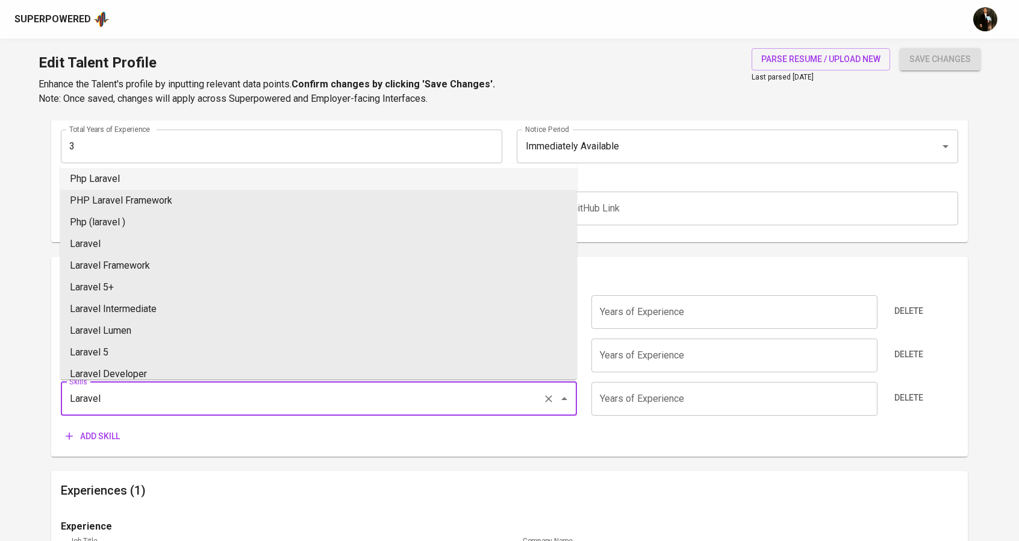
click at [90, 180] on li "Php Laravel" at bounding box center [318, 179] width 517 height 22
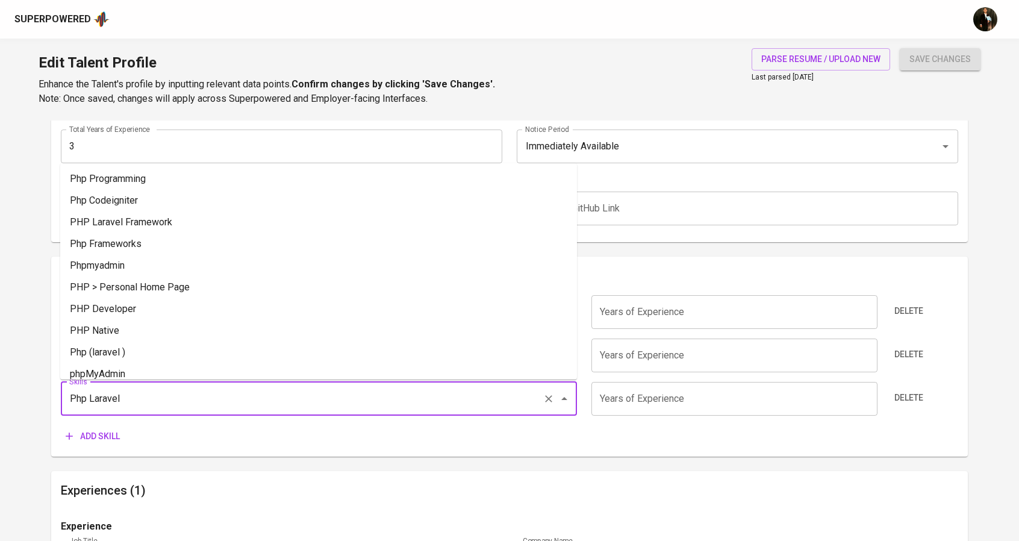
drag, startPoint x: 89, startPoint y: 395, endPoint x: 48, endPoint y: 395, distance: 40.4
click at [48, 395] on main "Talent Information Upload Talent Email   * febriantrihardiyanto@gmail.com Talen…" at bounding box center [509, 250] width 1019 height 1222
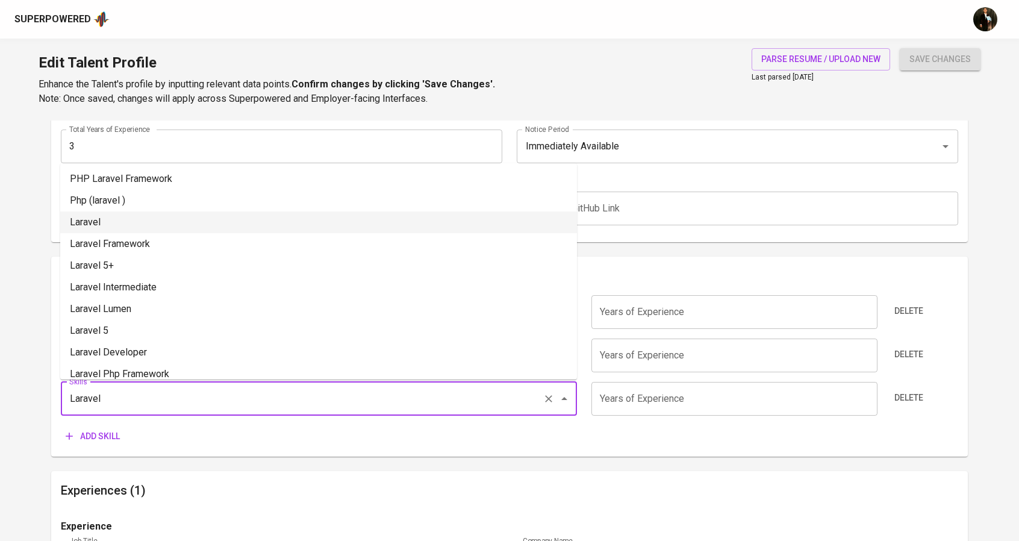
click at [127, 220] on li "Laravel" at bounding box center [318, 222] width 517 height 22
type input "Laravel"
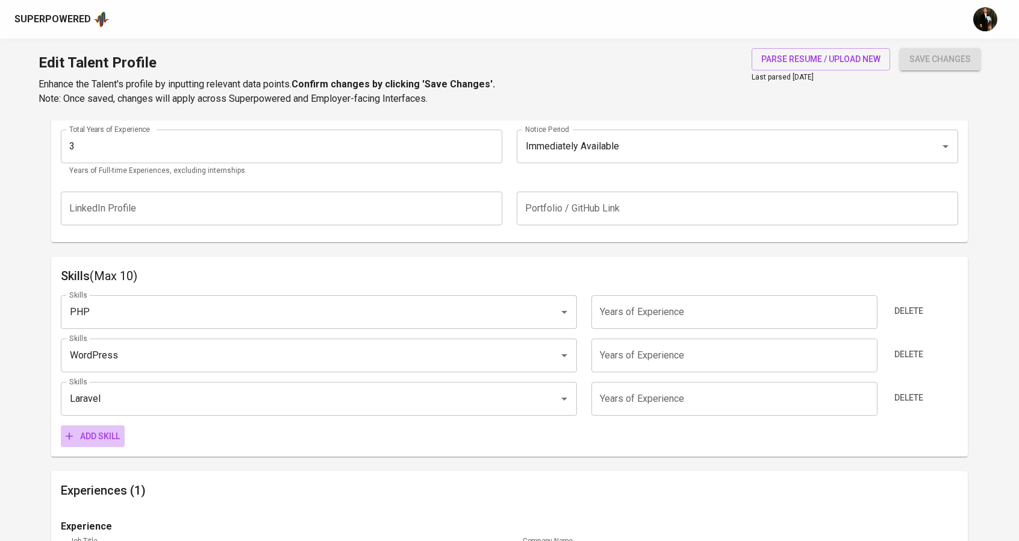
click at [96, 432] on span "Add skill" at bounding box center [93, 436] width 54 height 15
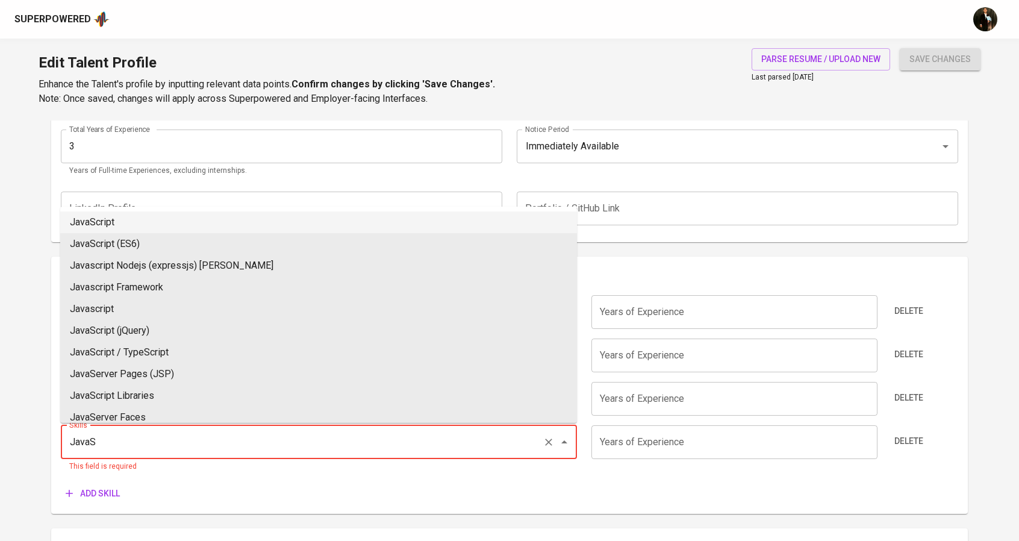
click at [116, 221] on li "JavaScript" at bounding box center [318, 222] width 517 height 22
type input "JavaScript"
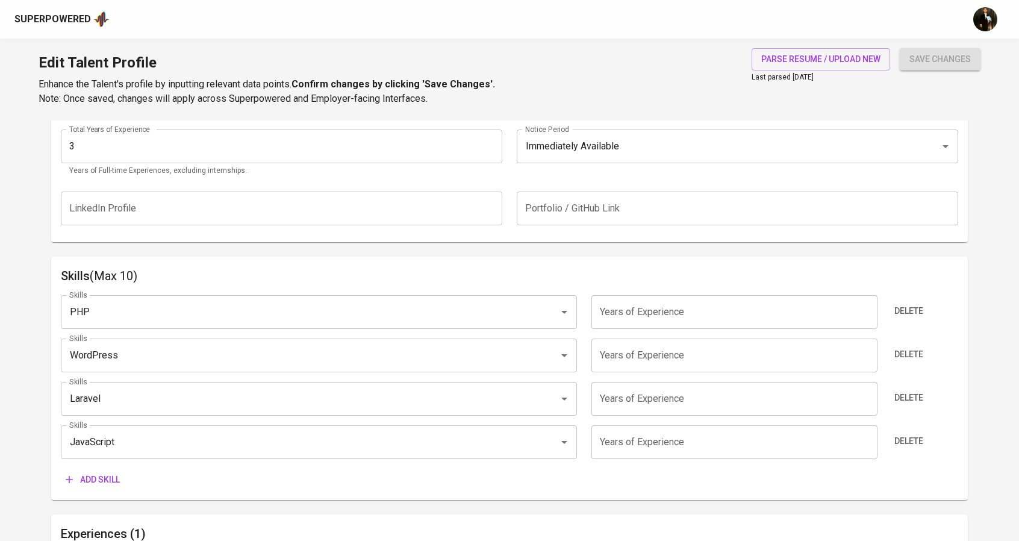
click at [113, 483] on span "Add skill" at bounding box center [93, 479] width 54 height 15
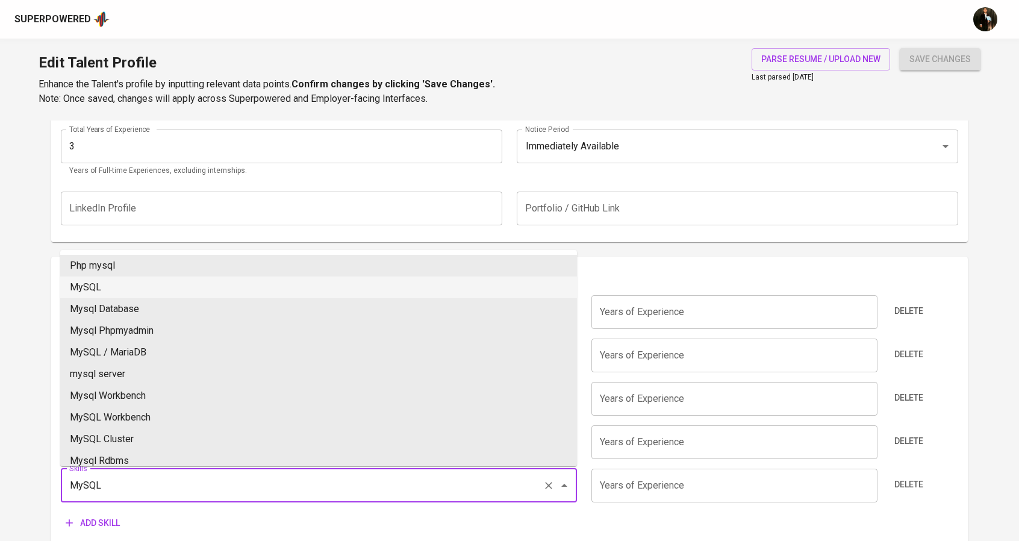
click at [106, 284] on li "MySQL" at bounding box center [318, 288] width 517 height 22
type input "MySQL"
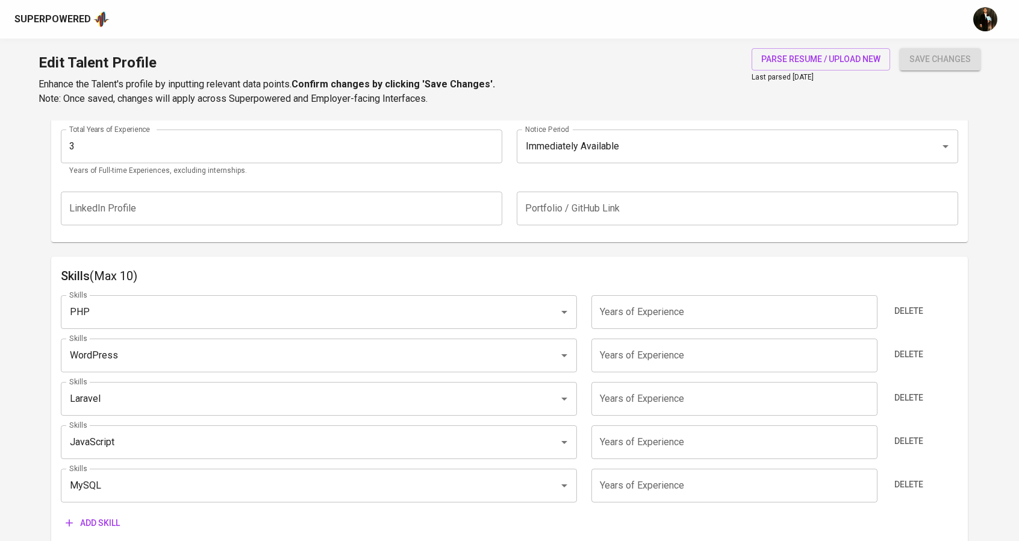
click at [111, 521] on span "Add skill" at bounding box center [93, 523] width 54 height 15
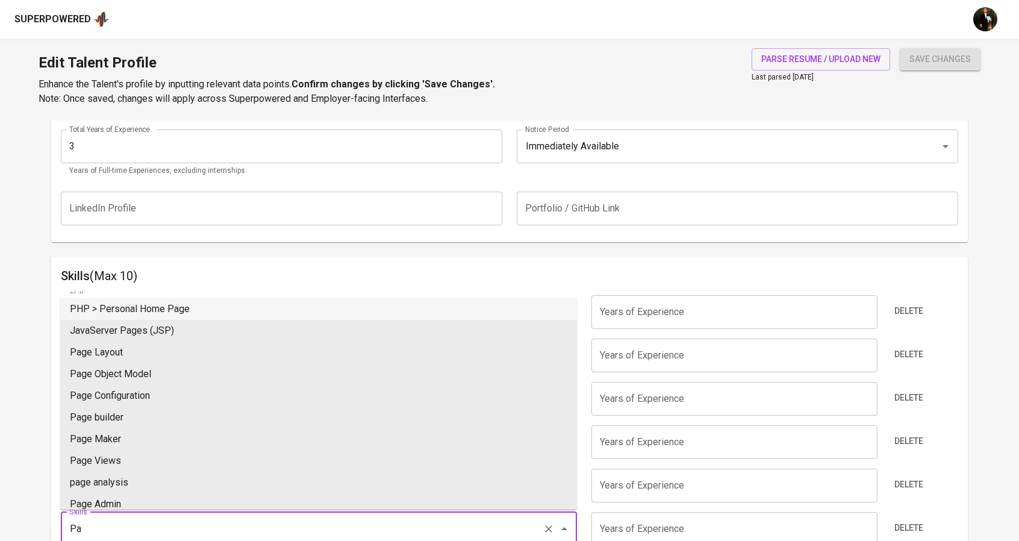
type input "P"
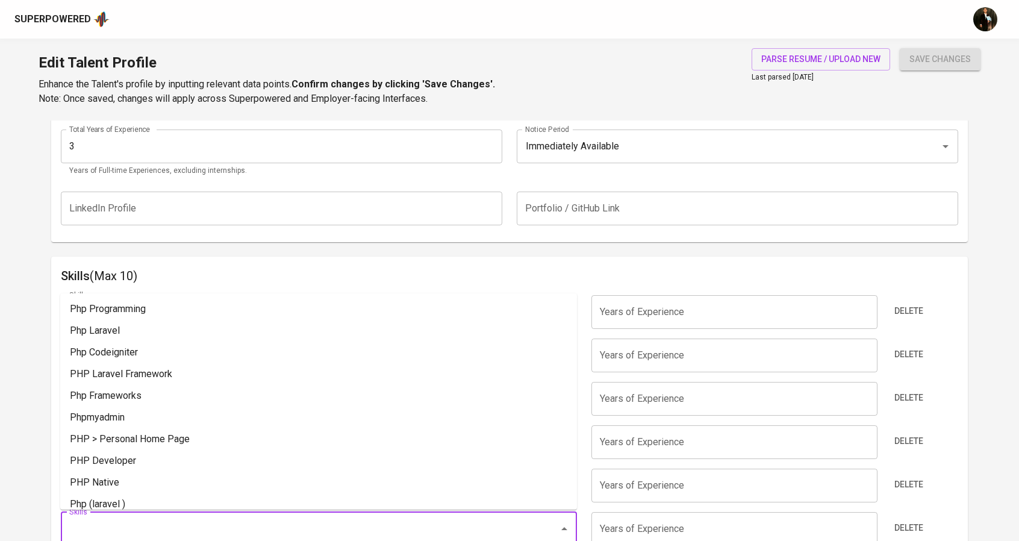
type input "T"
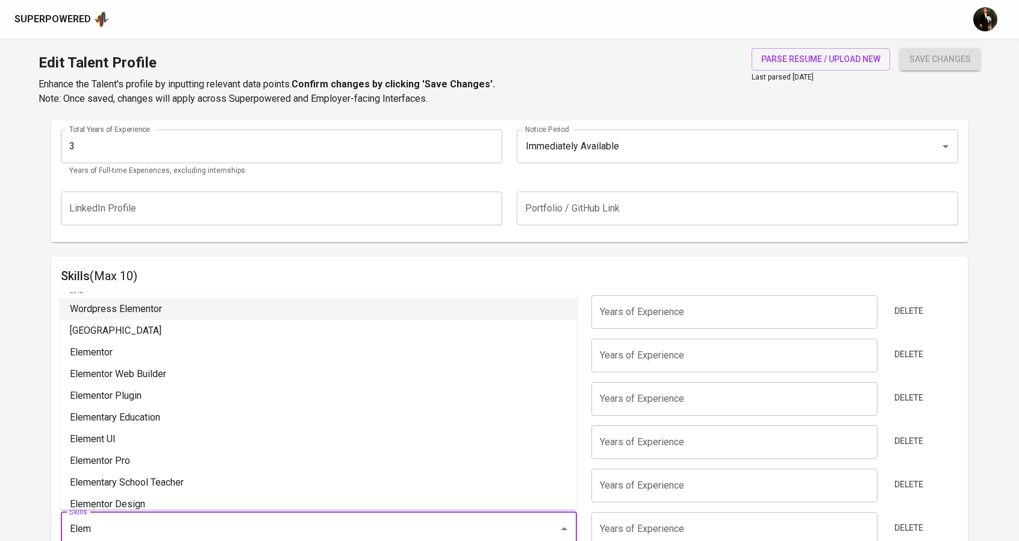
click at [119, 316] on li "Wordpress Elementor" at bounding box center [318, 309] width 517 height 22
type input "Wordpress Elementor"
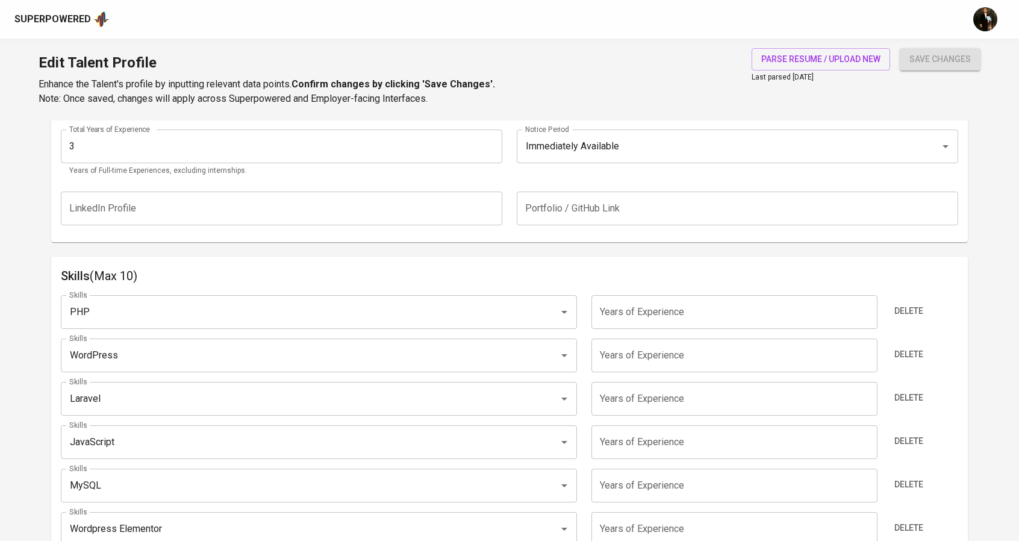
click at [621, 525] on input "number" at bounding box center [735, 529] width 286 height 34
type input "2"
click at [622, 492] on input "number" at bounding box center [735, 486] width 286 height 34
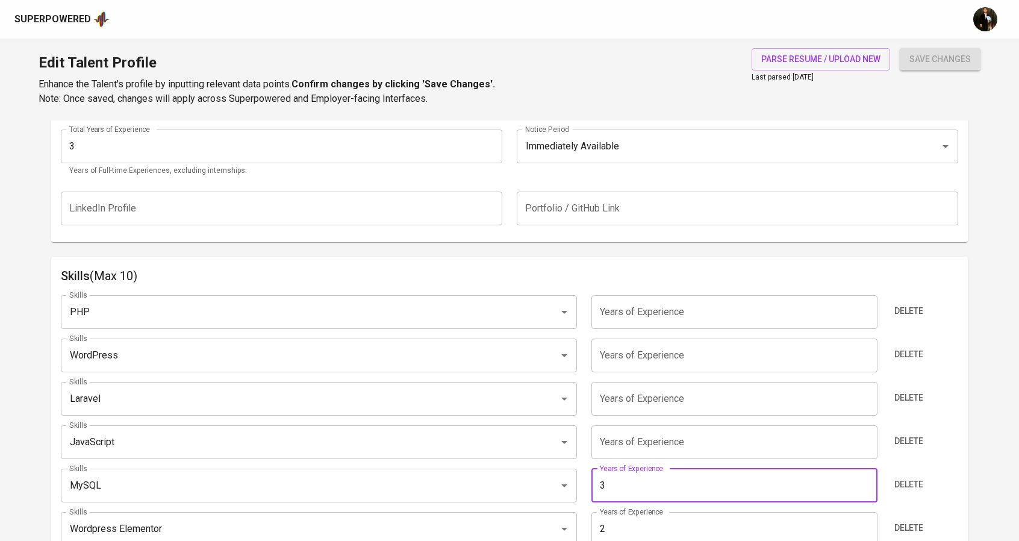
type input "3"
click at [625, 453] on input "number" at bounding box center [735, 442] width 286 height 34
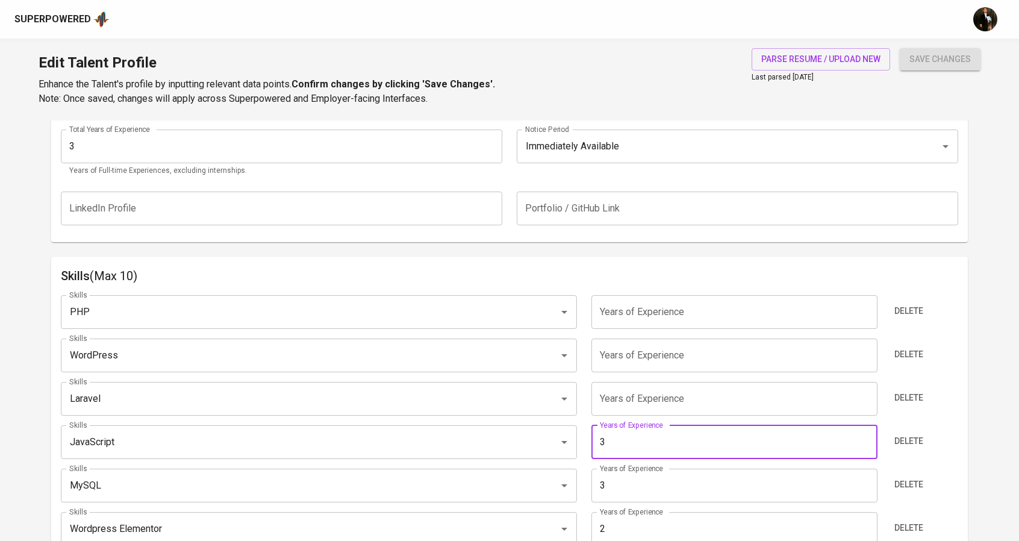
type input "3"
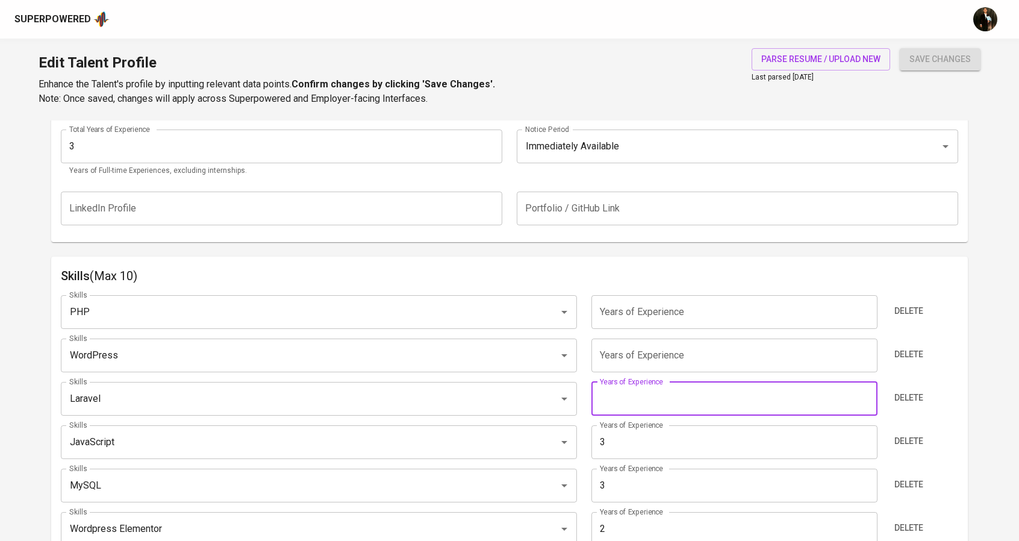
click at [634, 395] on input "number" at bounding box center [735, 399] width 286 height 34
type input "3"
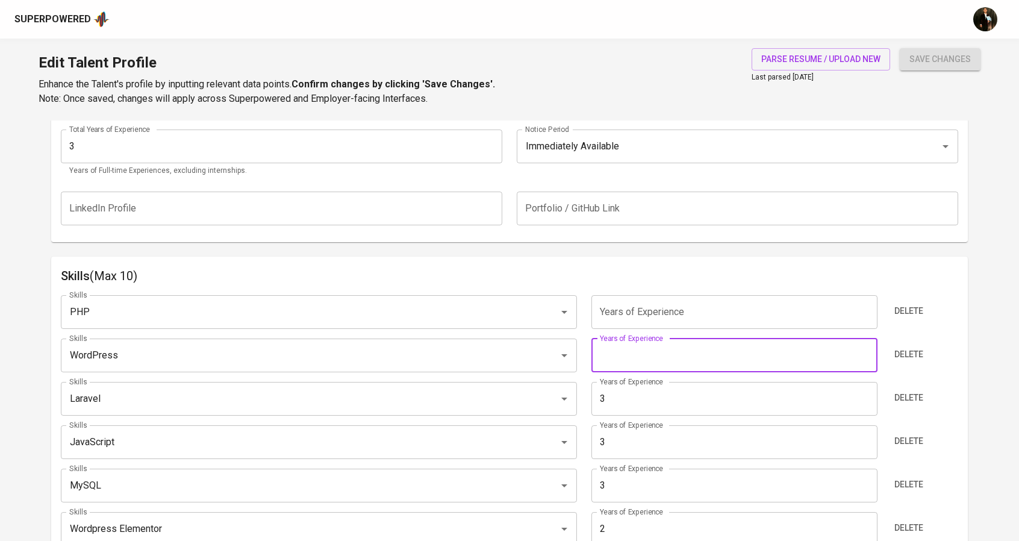
click at [622, 356] on input "number" at bounding box center [735, 356] width 286 height 34
type input "3"
click at [630, 311] on input "number" at bounding box center [735, 312] width 286 height 34
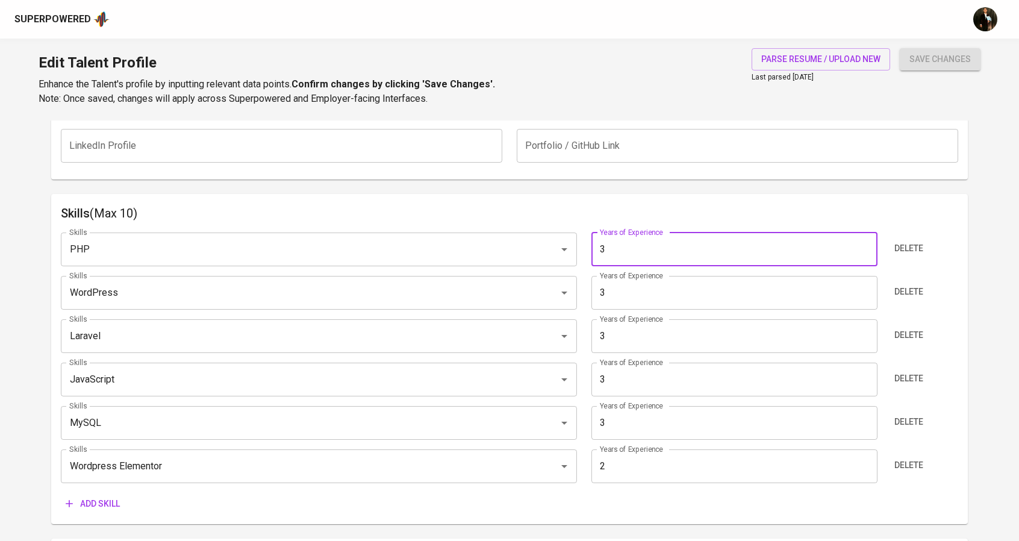
scroll to position [602, 0]
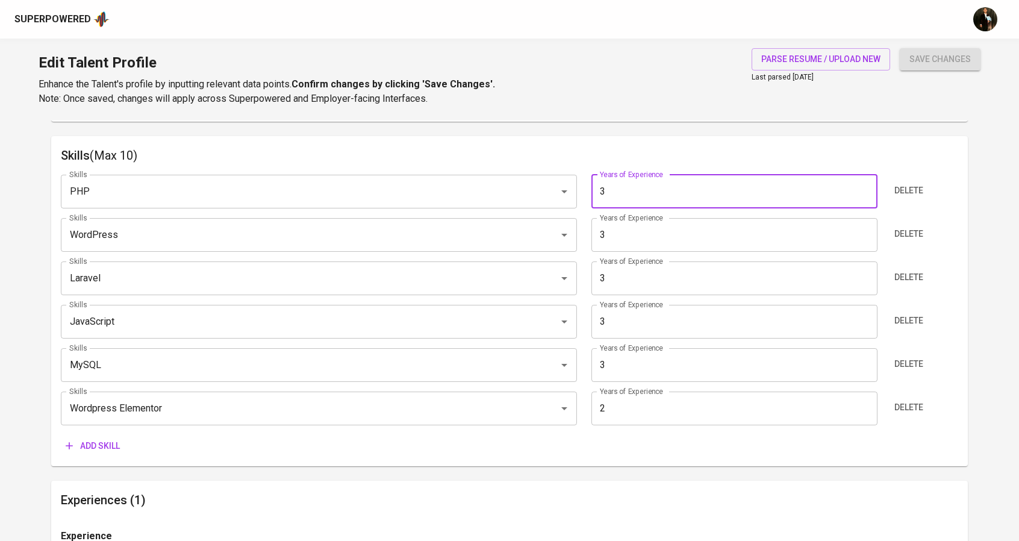
type input "3"
click at [96, 452] on span "Add skill" at bounding box center [93, 446] width 54 height 15
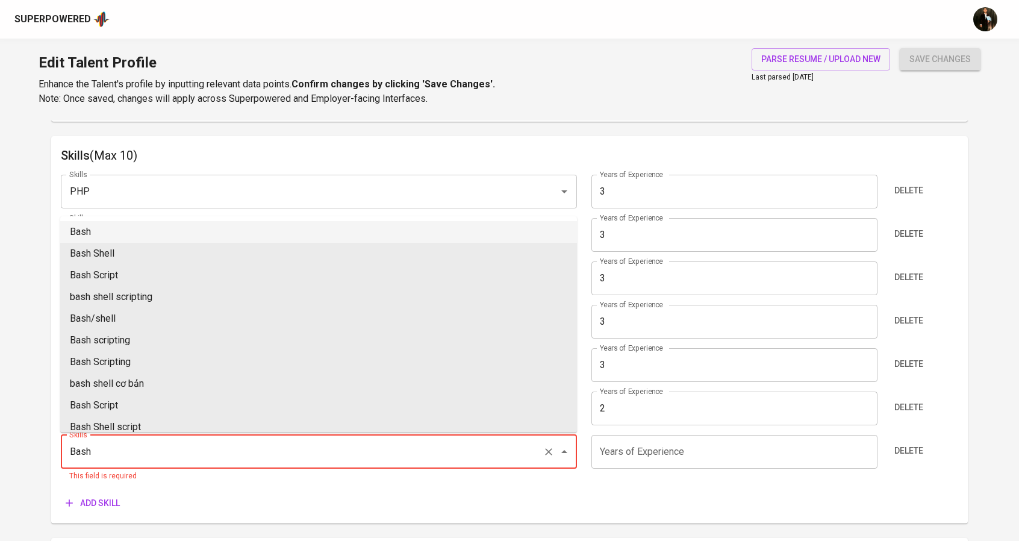
drag, startPoint x: 102, startPoint y: 234, endPoint x: 135, endPoint y: 255, distance: 39.3
click at [101, 234] on li "Bash" at bounding box center [318, 232] width 517 height 22
type input "Bash"
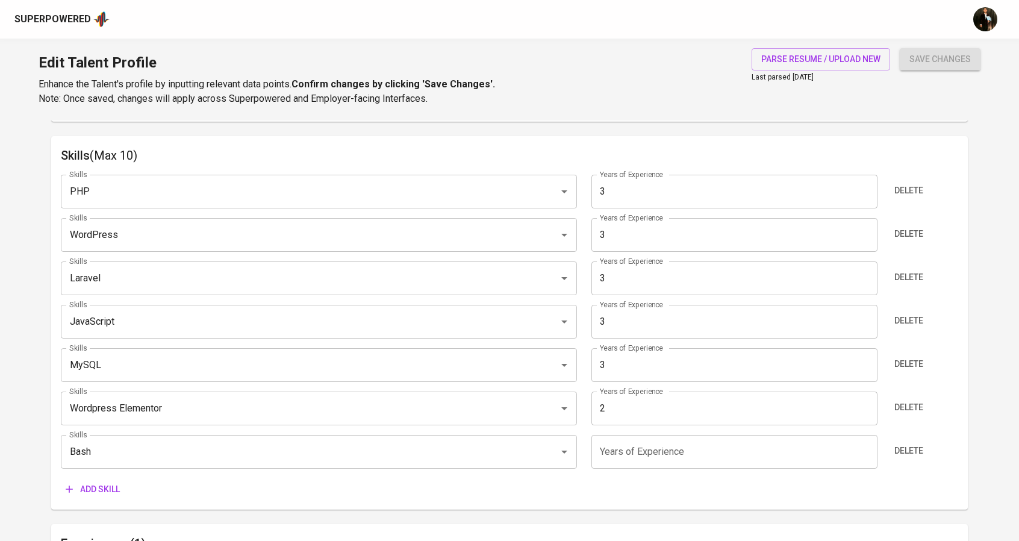
click at [626, 452] on input "number" at bounding box center [735, 452] width 286 height 34
type input "1"
click at [119, 486] on span "Add skill" at bounding box center [93, 489] width 54 height 15
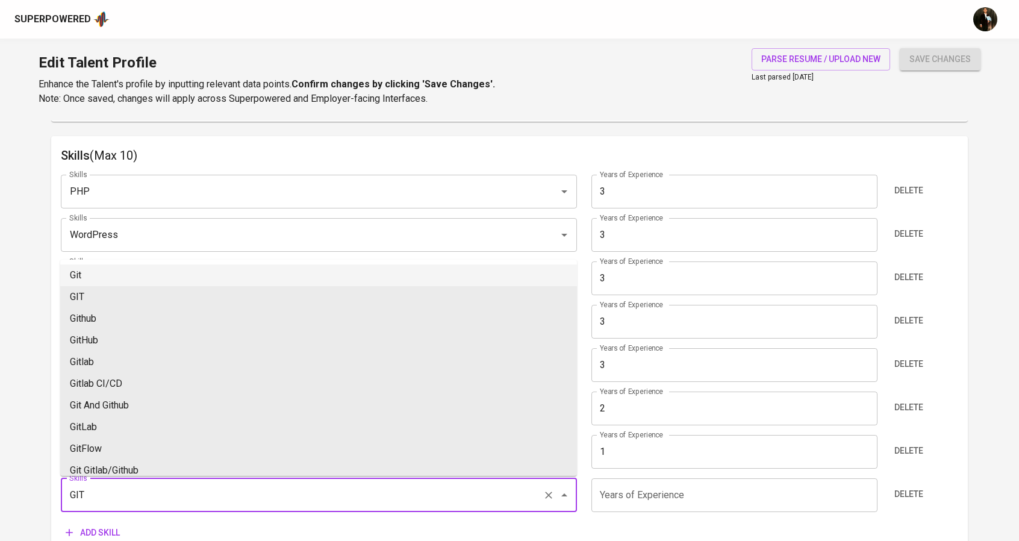
click at [106, 279] on li "Git" at bounding box center [318, 275] width 517 height 22
type input "Git"
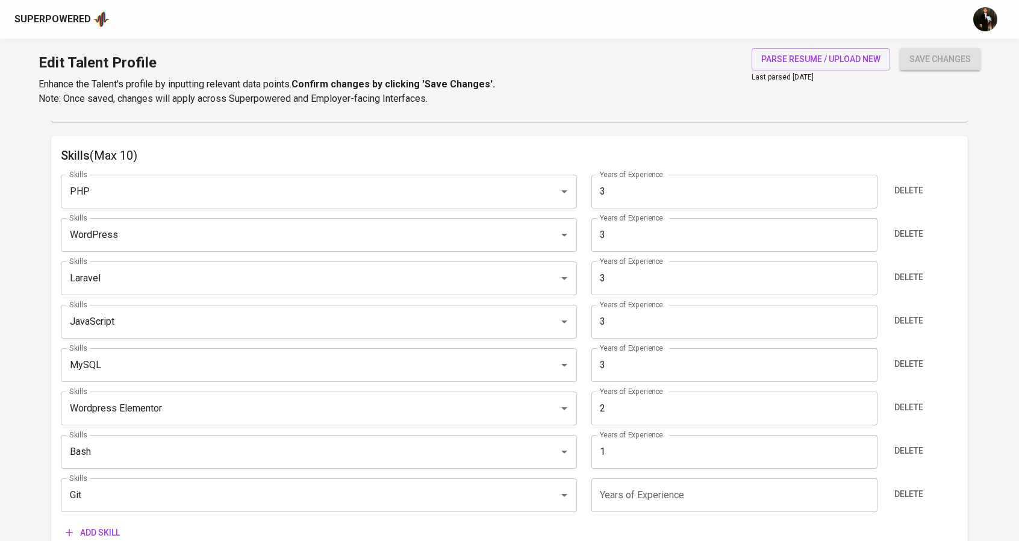
click at [702, 504] on input "number" at bounding box center [735, 495] width 286 height 34
type input "1"
click at [96, 522] on button "Add skill" at bounding box center [93, 533] width 64 height 22
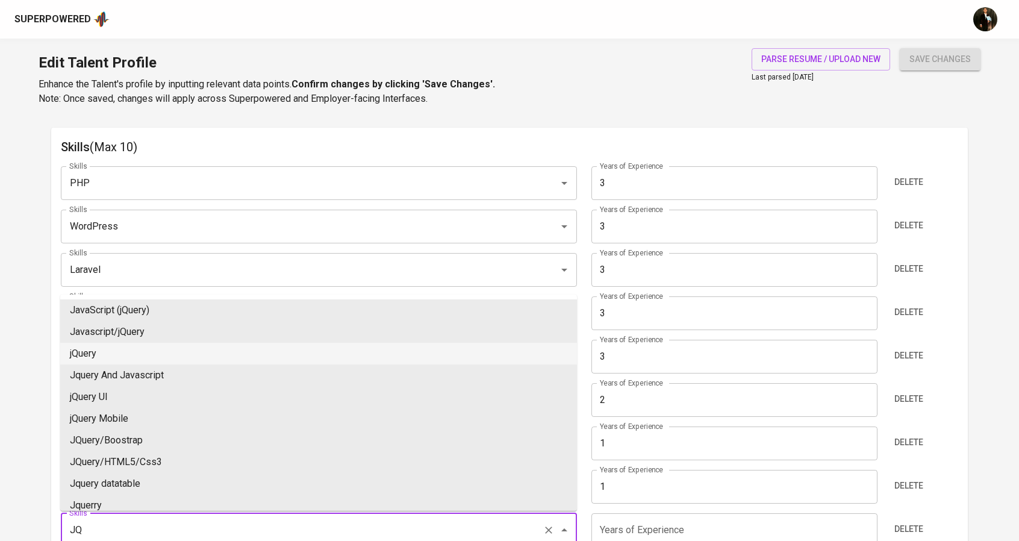
click at [114, 350] on li "jQuery" at bounding box center [318, 354] width 517 height 22
type input "jQuery"
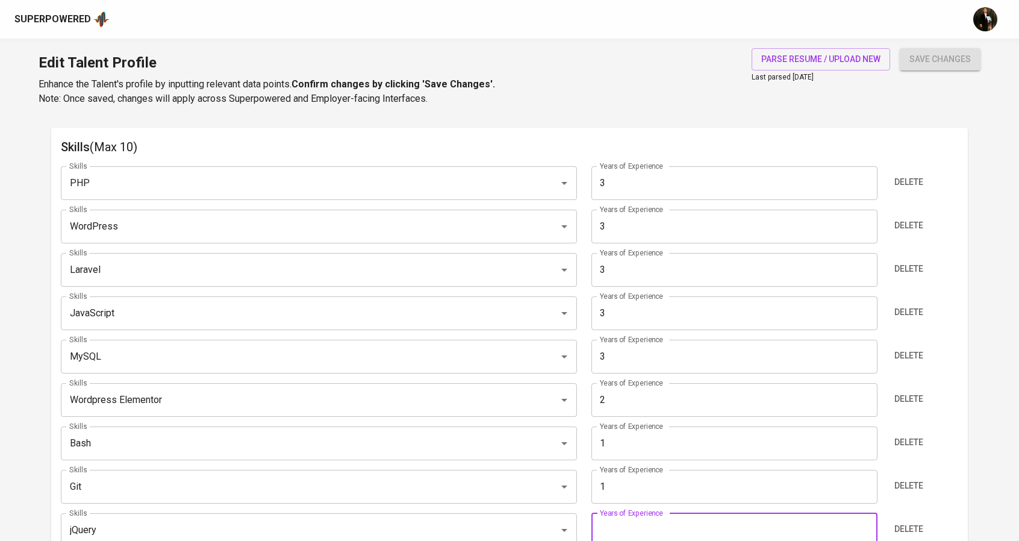
click at [612, 525] on input "number" at bounding box center [735, 530] width 286 height 34
type input "2"
click at [919, 54] on span "save changes" at bounding box center [940, 59] width 61 height 15
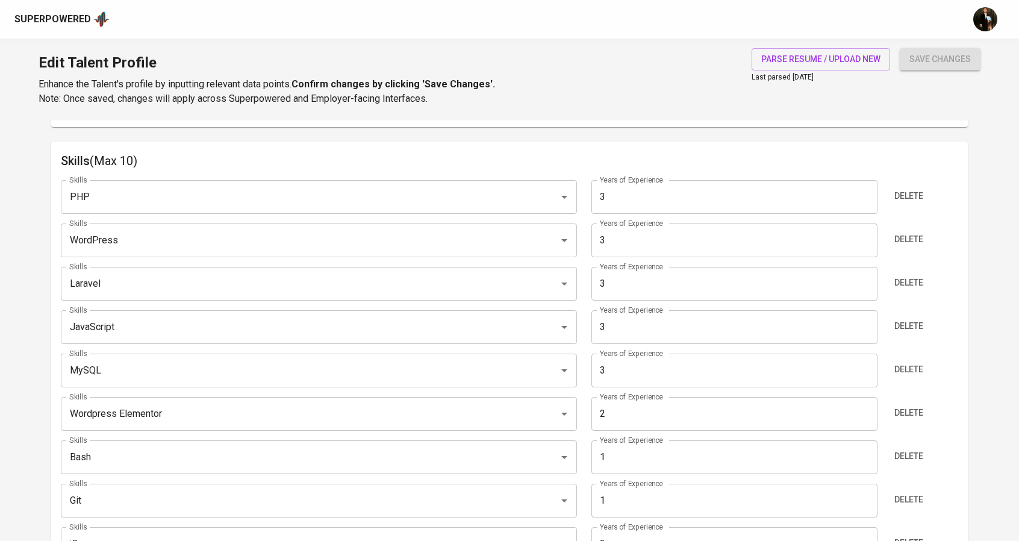
scroll to position [28, 0]
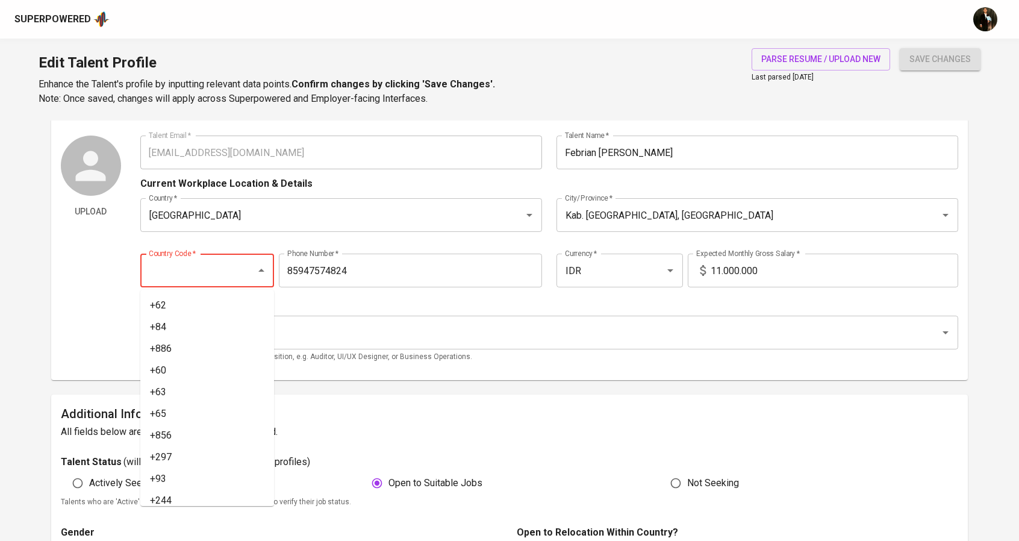
click at [185, 270] on input "Country Code   *" at bounding box center [190, 270] width 89 height 23
click at [184, 298] on li "+62" at bounding box center [207, 306] width 134 height 22
type input "+62"
type input "859-4757-4824"
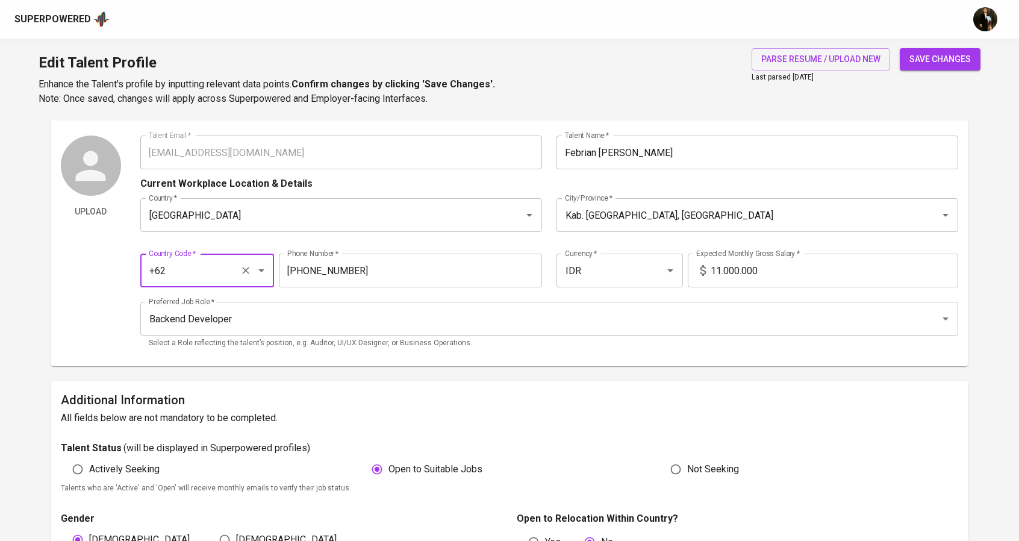
click at [960, 61] on span "save changes" at bounding box center [940, 59] width 61 height 15
type input "MySQL"
type input "JavaScript"
type input "Laravel"
type input "WordPress"
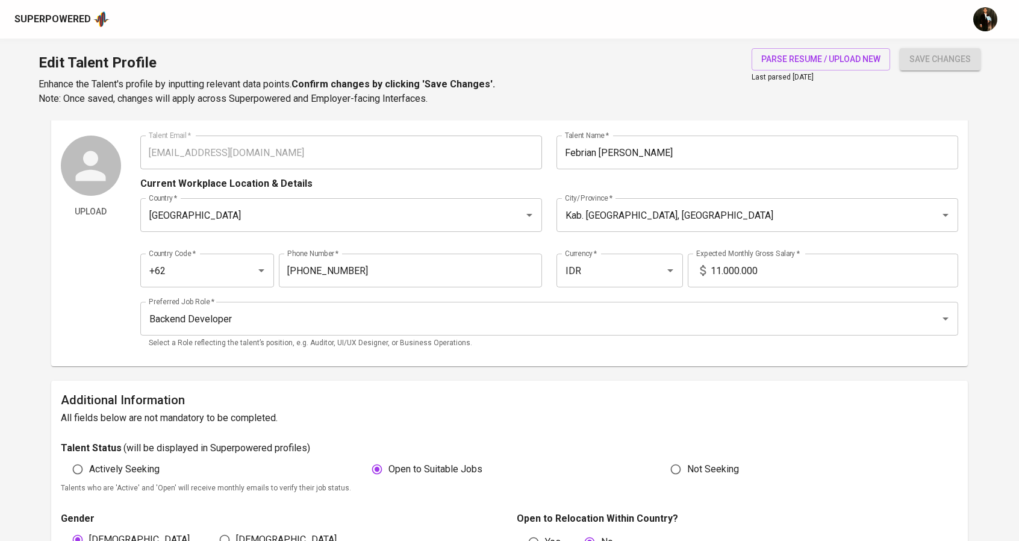
type input "jQuery"
type input "2"
type input "Bash"
type input "1"
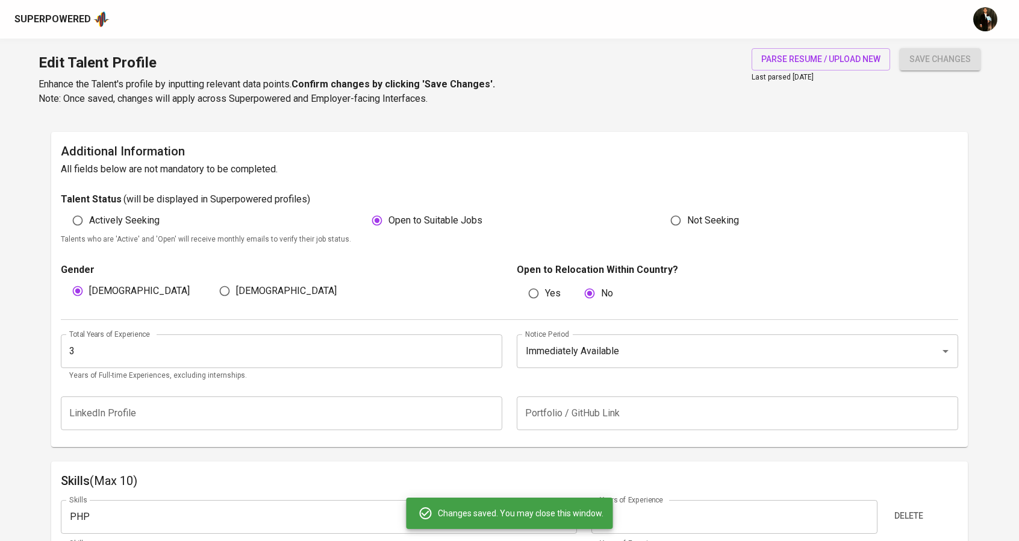
scroll to position [105, 0]
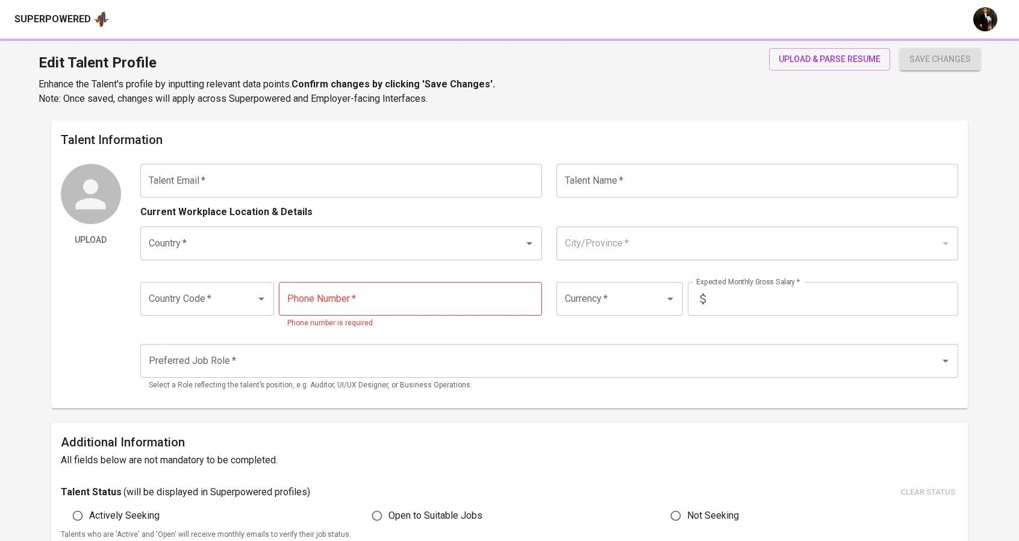
type input "[EMAIL_ADDRESS][DOMAIN_NAME]"
type input "[PERSON_NAME] [PERSON_NAME]"
type input "[GEOGRAPHIC_DATA]"
type input "[GEOGRAPHIC_DATA], [GEOGRAPHIC_DATA]"
type input "+62"
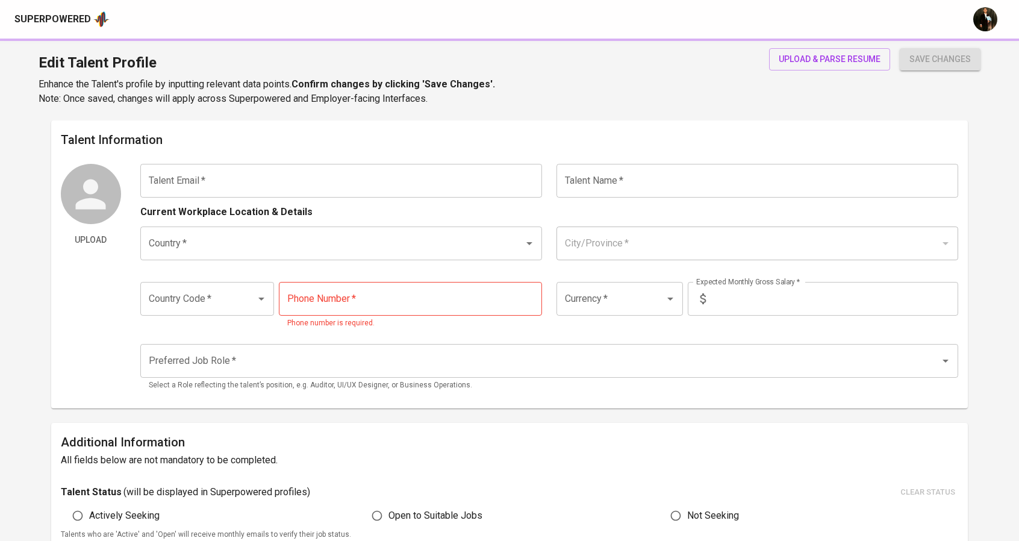
type input "812-8346-9116"
type input "IDR"
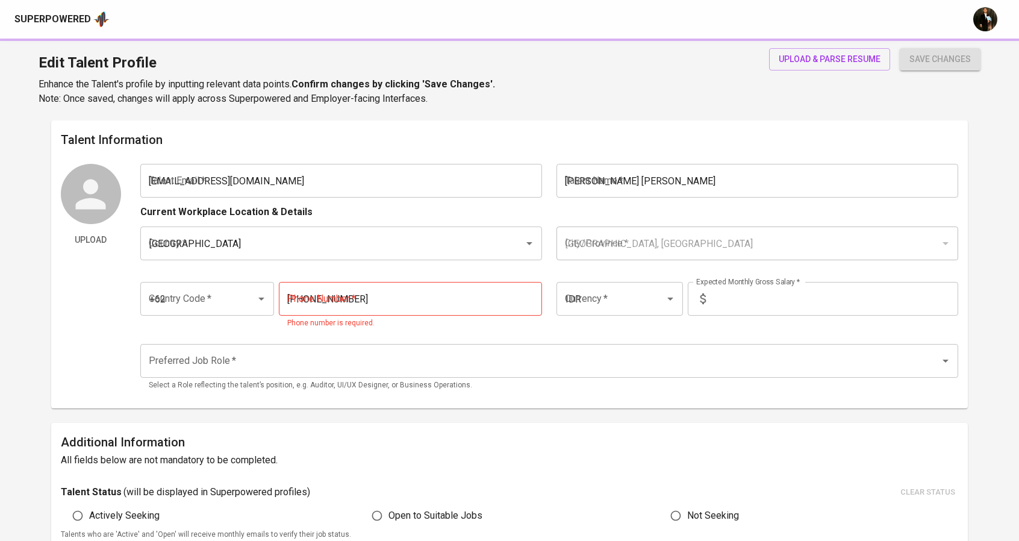
type input "Backend Developer"
radio input "true"
type input "5"
type input "Immediately Available"
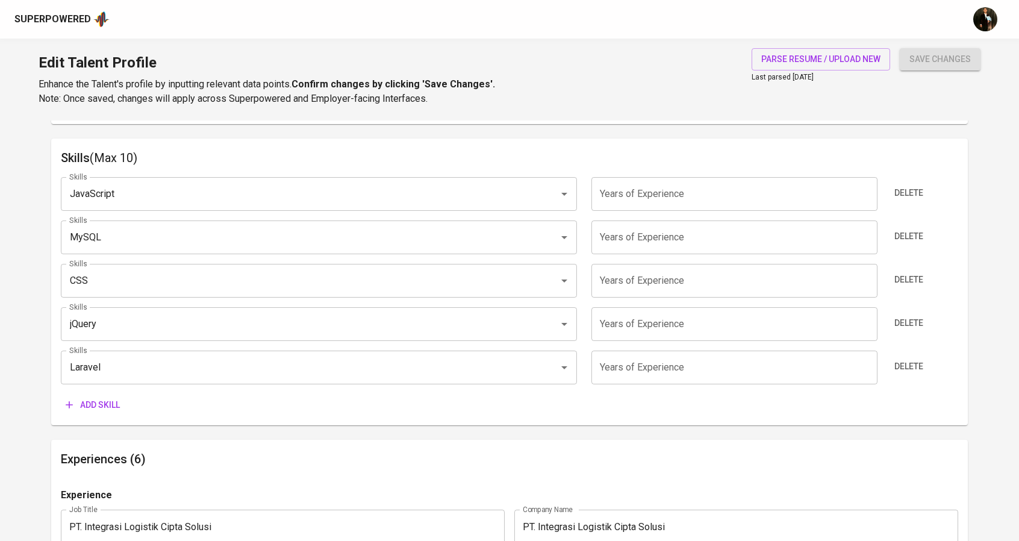
scroll to position [602, 0]
click at [608, 354] on input "number" at bounding box center [735, 365] width 286 height 34
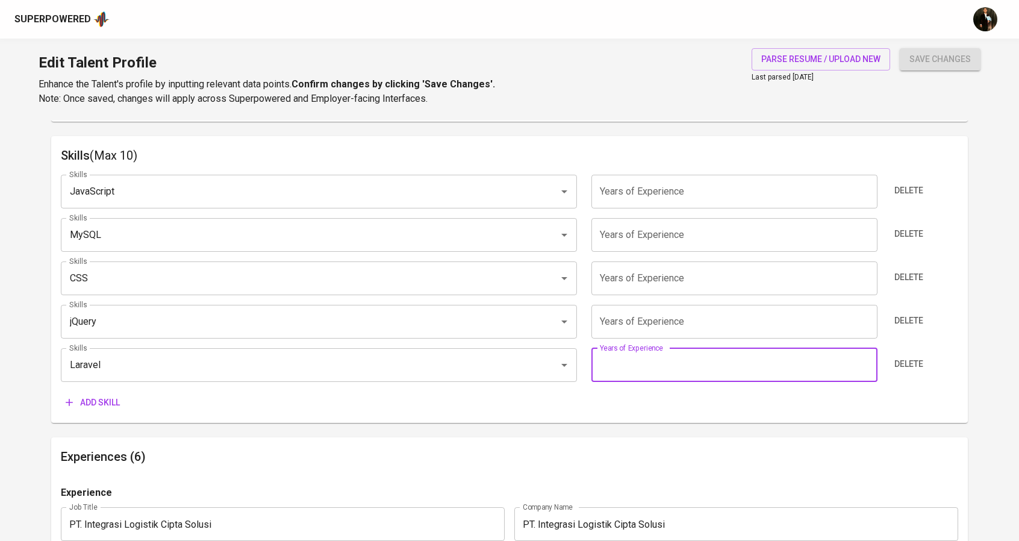
click at [83, 399] on span "Add skill" at bounding box center [93, 402] width 54 height 15
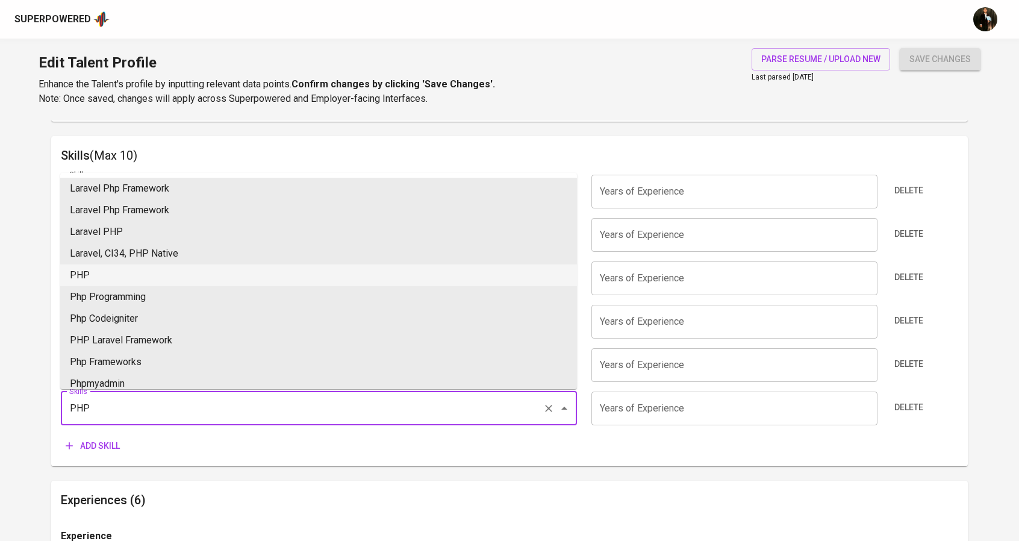
click at [127, 277] on li "PHP" at bounding box center [318, 275] width 517 height 22
type input "PHP"
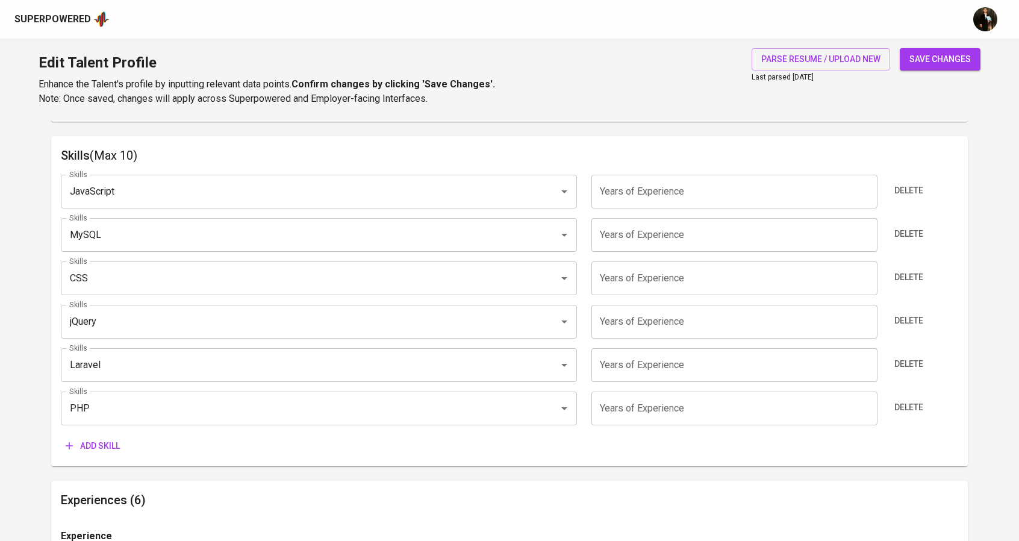
click at [631, 403] on input "number" at bounding box center [735, 409] width 286 height 34
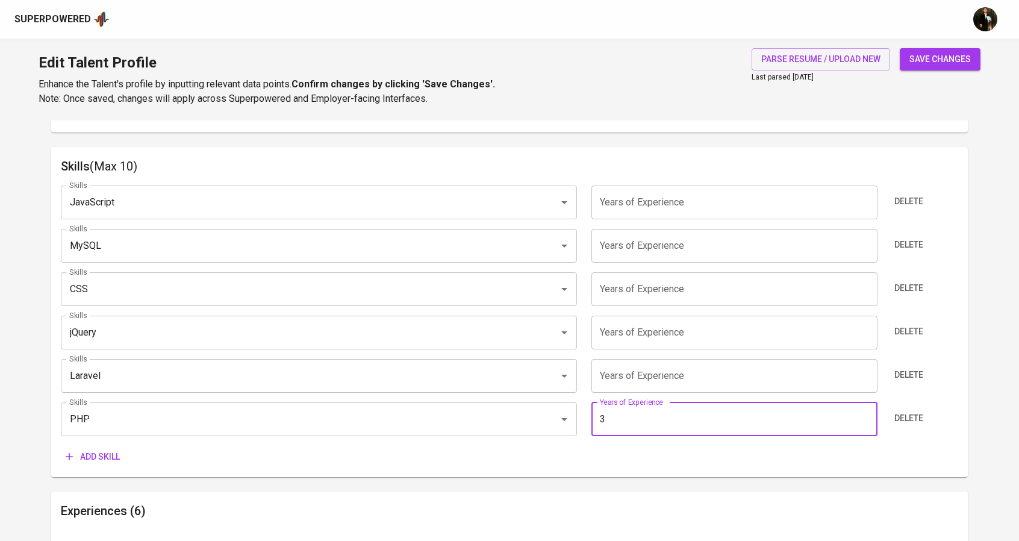
scroll to position [663, 0]
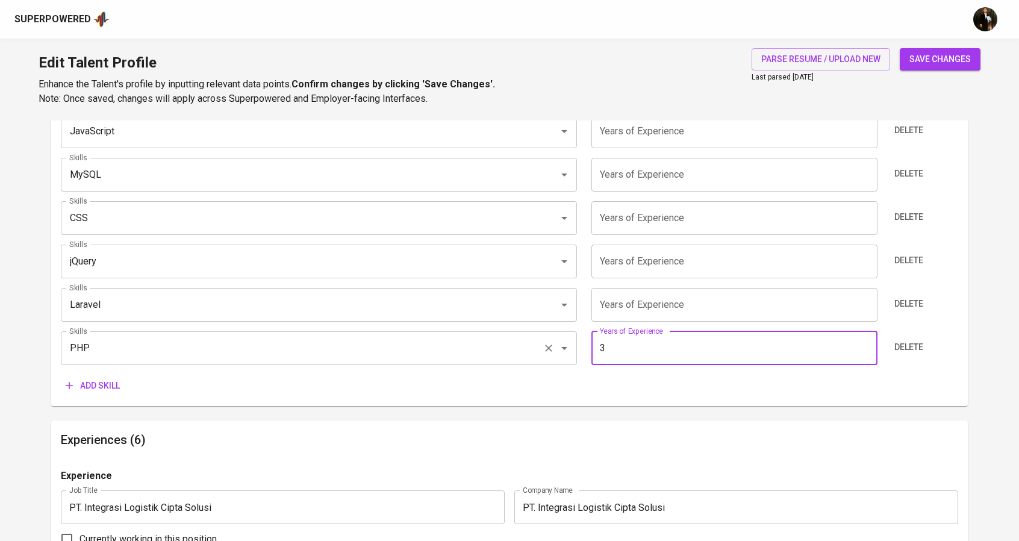
drag, startPoint x: 627, startPoint y: 340, endPoint x: 575, endPoint y: 344, distance: 51.9
click at [575, 344] on div "Skills PHP Skills Years of Experience 3 Years of Experience Delete" at bounding box center [510, 348] width 898 height 34
type input "4"
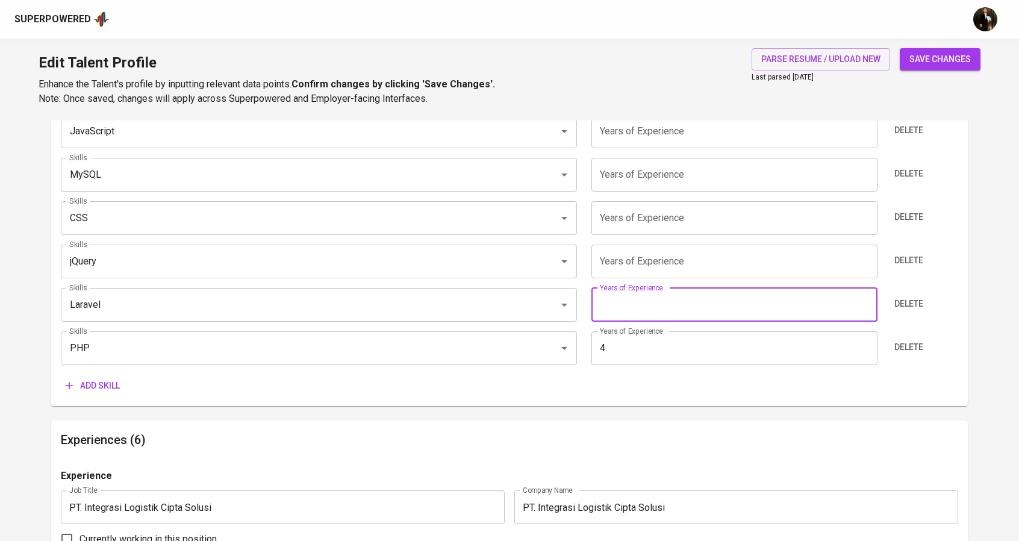
click at [635, 312] on input "number" at bounding box center [735, 305] width 286 height 34
type input "4"
click at [628, 266] on input "number" at bounding box center [735, 262] width 286 height 34
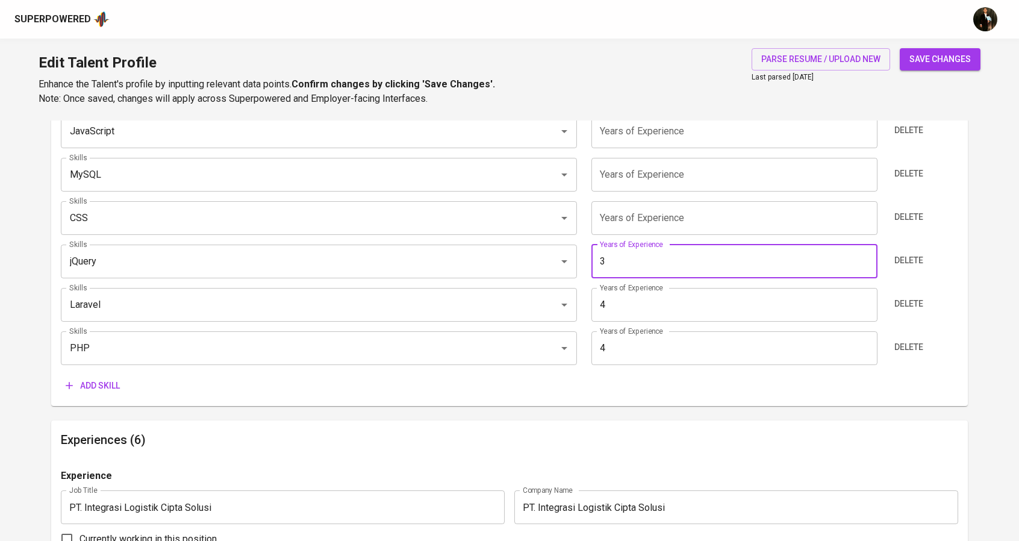
type input "3"
click at [617, 217] on input "number" at bounding box center [735, 218] width 286 height 34
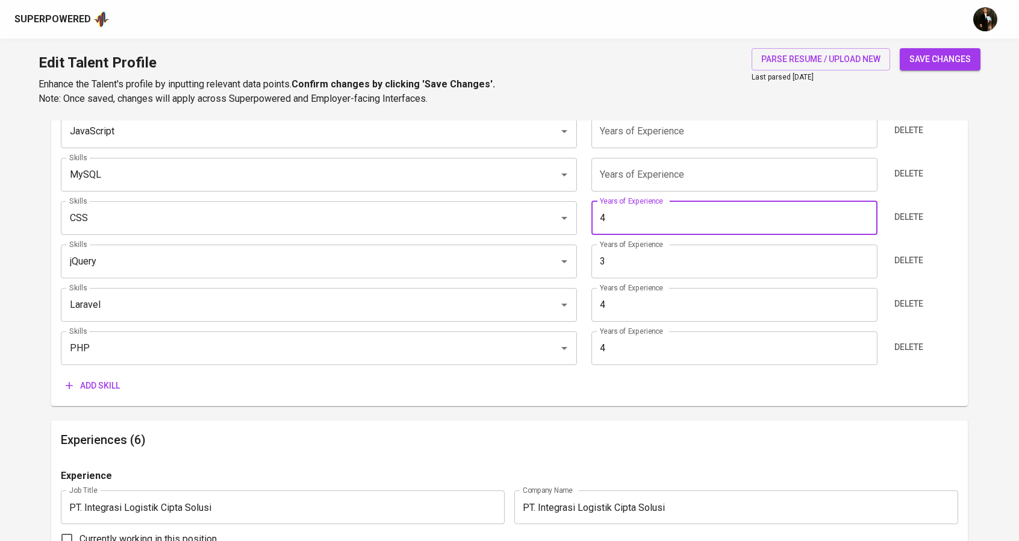
type input "4"
click at [624, 175] on input "number" at bounding box center [735, 175] width 286 height 34
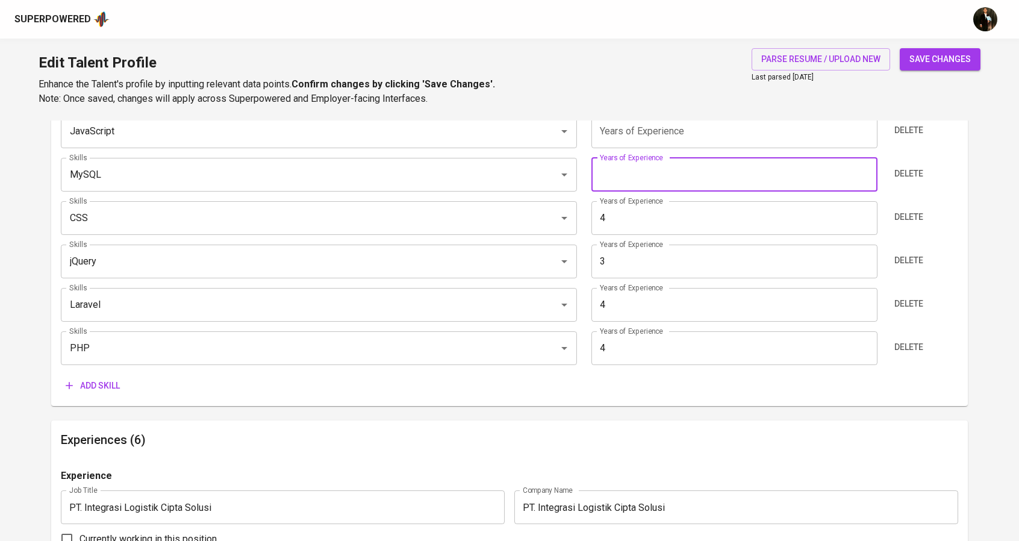
click at [630, 145] on input "number" at bounding box center [735, 131] width 286 height 34
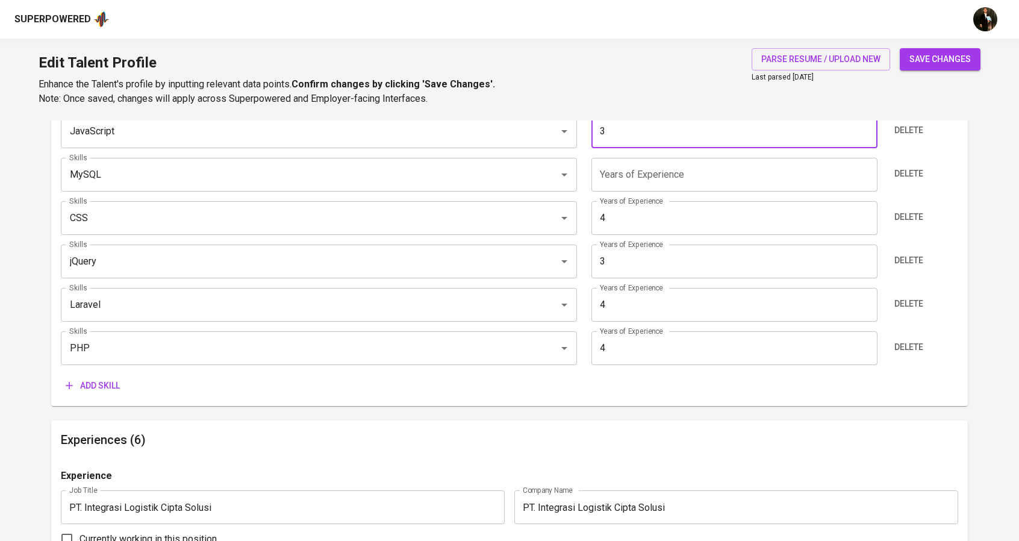
type input "3"
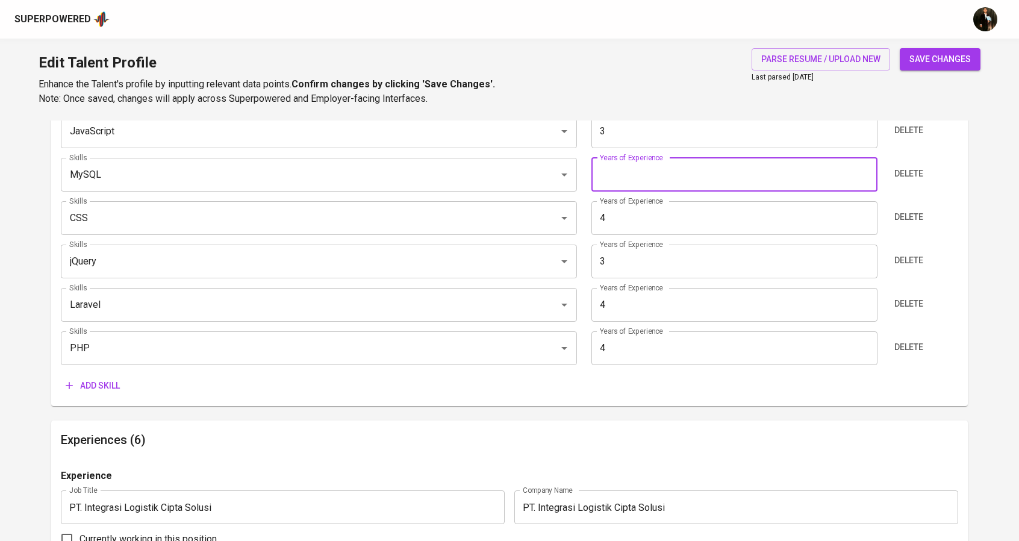
click at [631, 162] on input "number" at bounding box center [735, 175] width 286 height 34
type input "4"
click at [112, 386] on span "Add skill" at bounding box center [93, 385] width 54 height 15
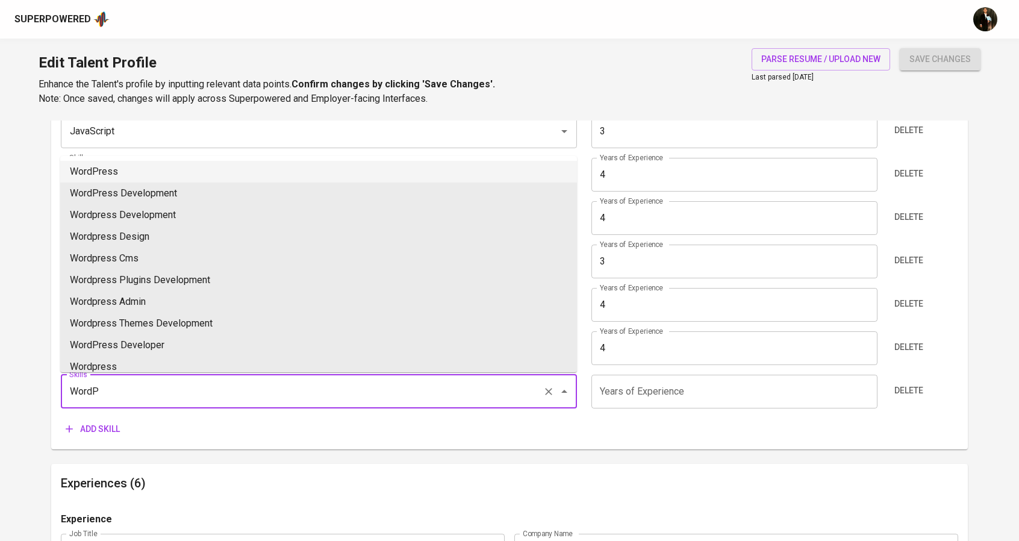
click at [121, 174] on li "WordPress" at bounding box center [318, 172] width 517 height 22
type input "WordPress"
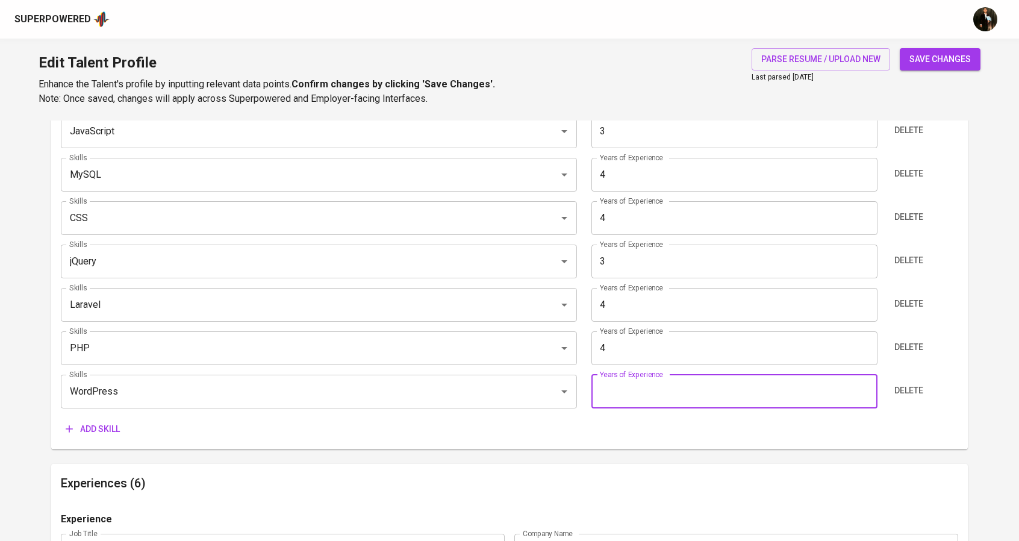
click at [617, 396] on input "number" at bounding box center [735, 392] width 286 height 34
type input "2"
click at [119, 421] on button "Add skill" at bounding box center [93, 429] width 64 height 22
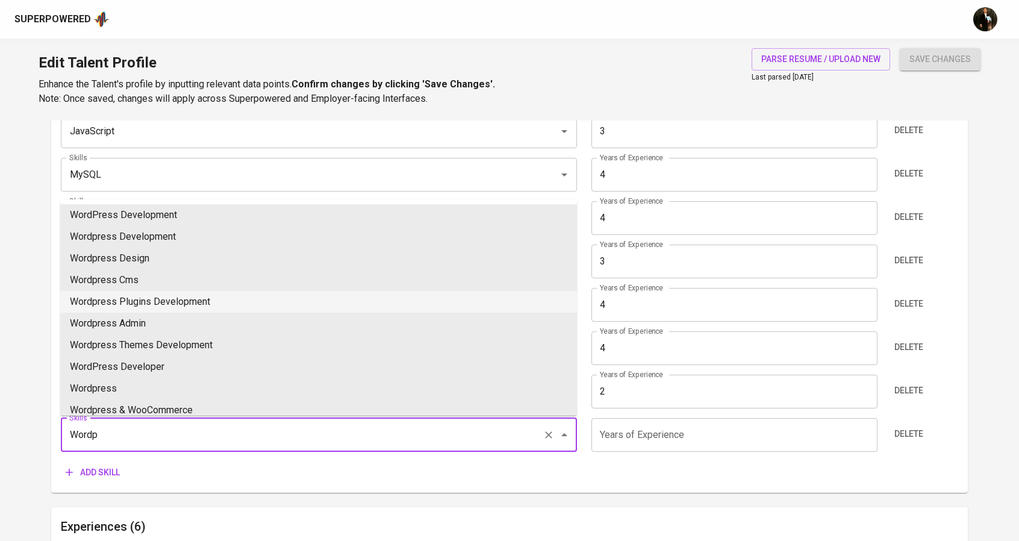
click at [171, 299] on li "Wordpress Plugins Development" at bounding box center [318, 302] width 517 height 22
type input "Wordpress Plugins Development"
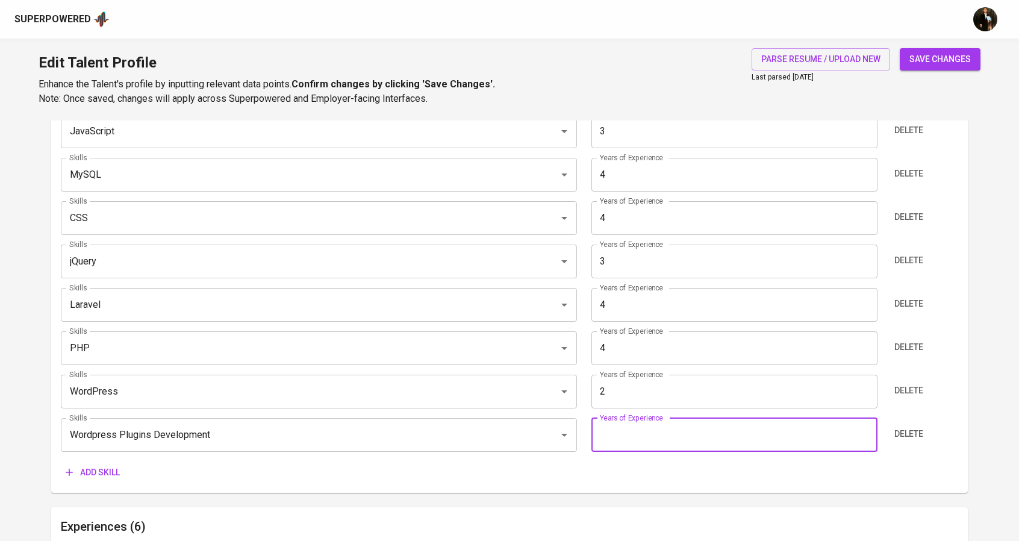
click at [657, 441] on input "number" at bounding box center [735, 435] width 286 height 34
type input "2"
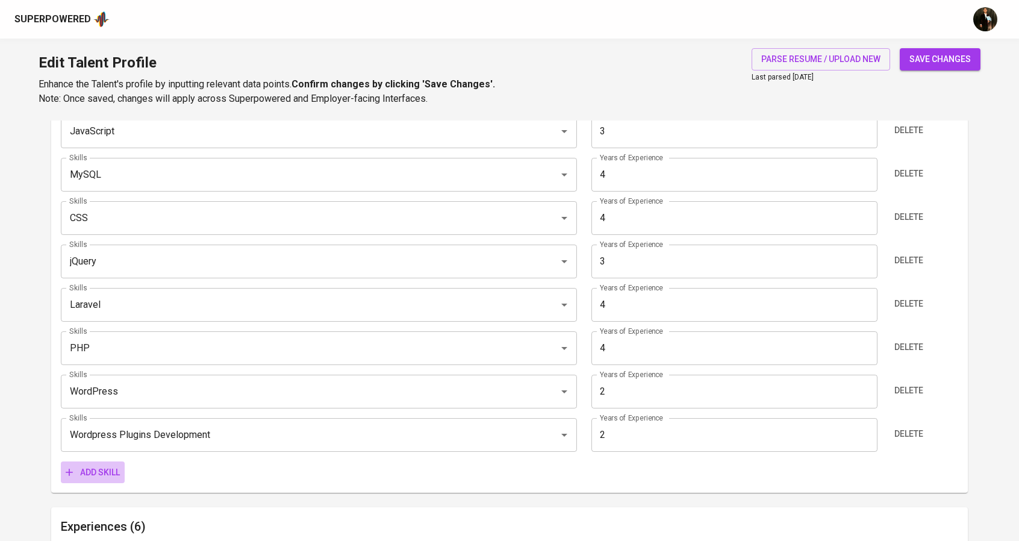
click at [107, 478] on span "Add skill" at bounding box center [93, 472] width 54 height 15
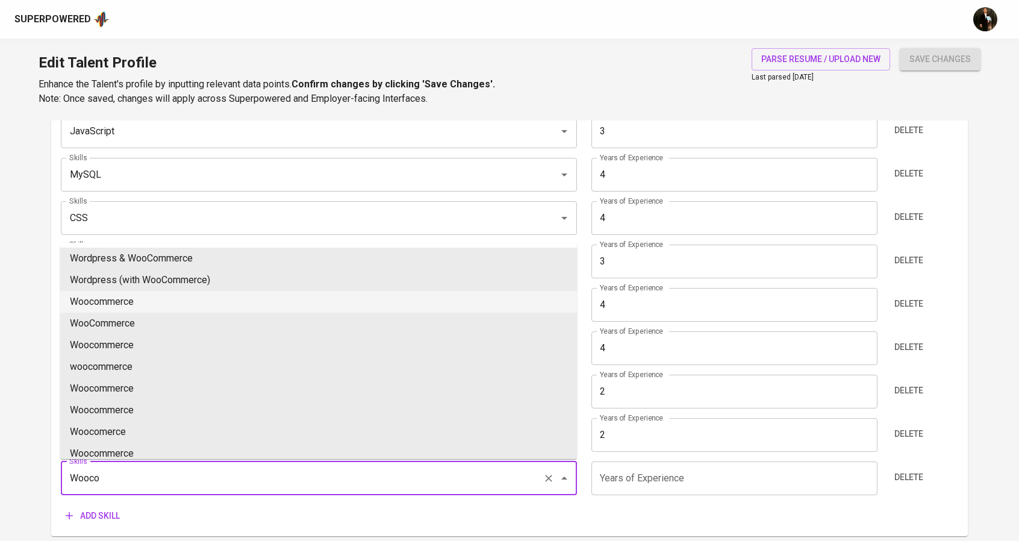
click at [114, 309] on li "Woocommerce" at bounding box center [318, 302] width 517 height 22
type input "Woocommerce"
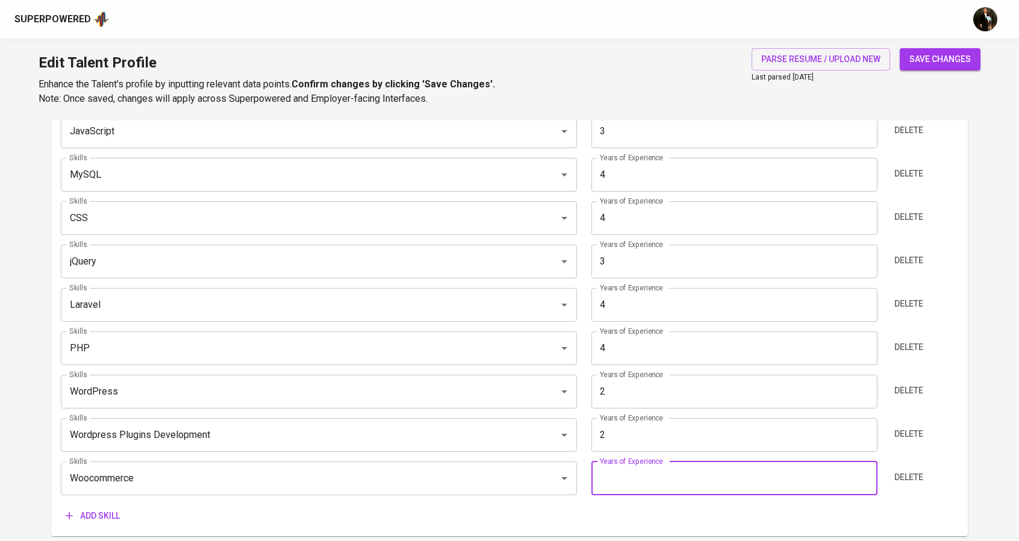
click at [622, 482] on input "number" at bounding box center [735, 478] width 286 height 34
type input "1"
click at [99, 519] on span "Add skill" at bounding box center [93, 515] width 54 height 15
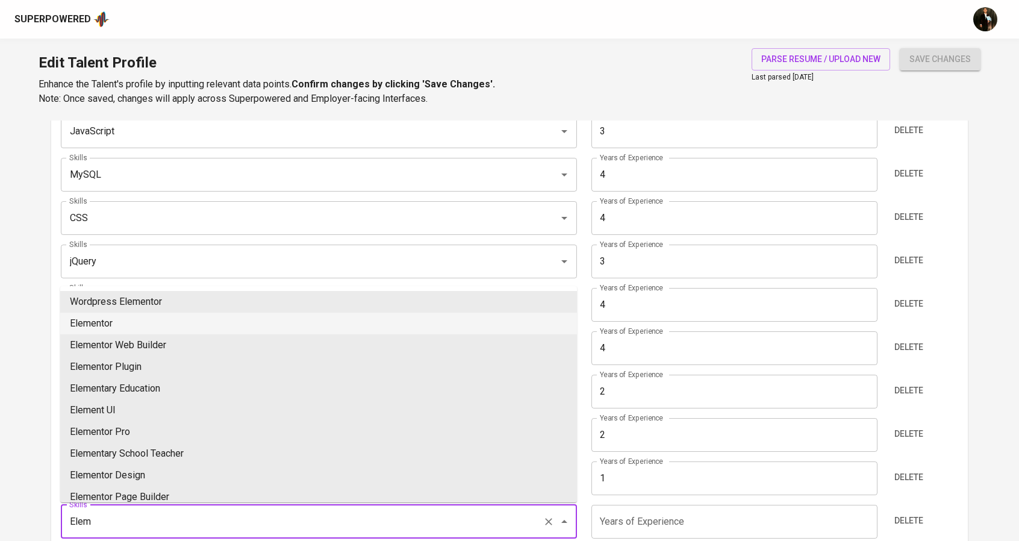
click at [86, 328] on li "Elementor" at bounding box center [318, 324] width 517 height 22
type input "Elementor"
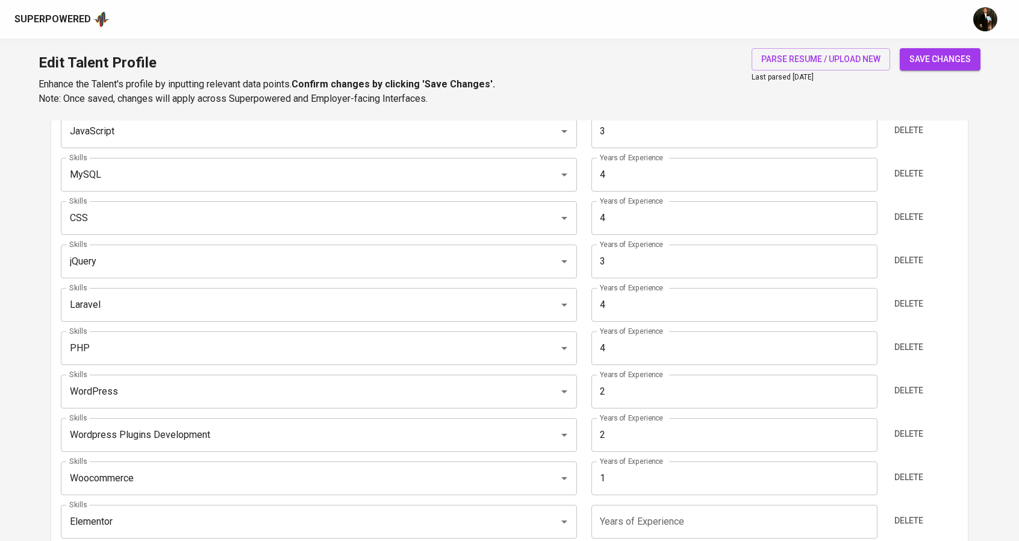
click at [639, 524] on input "number" at bounding box center [735, 522] width 286 height 34
type input "1"
click at [928, 62] on span "save changes" at bounding box center [940, 59] width 61 height 15
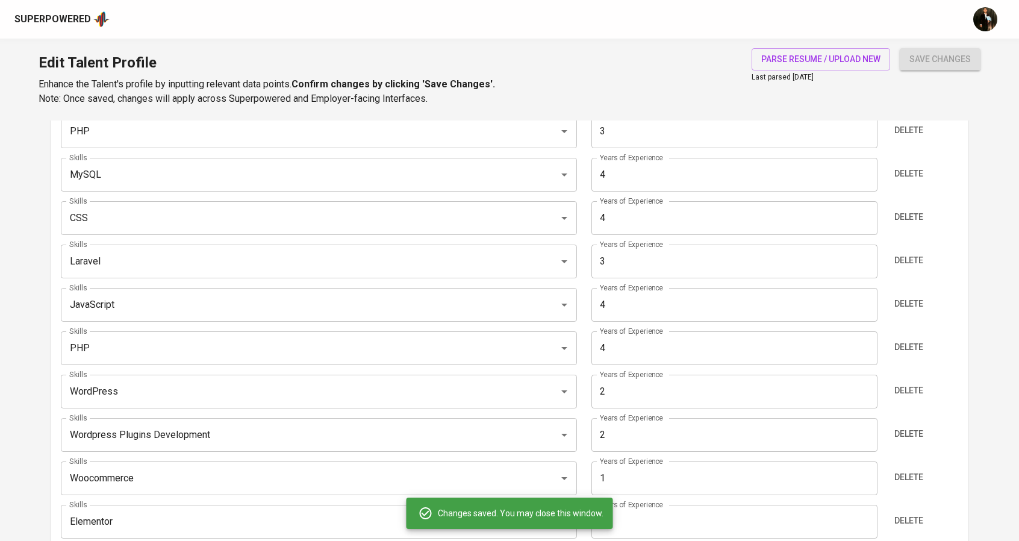
type input "PHP"
type input "4"
type input "Laravel"
type input "4"
type input "JavaScript"
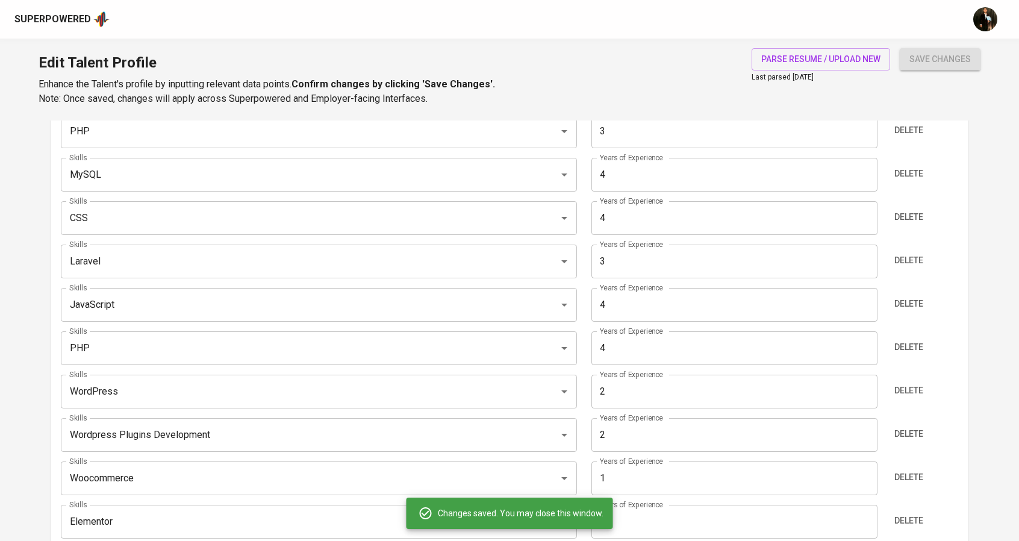
type input "3"
type input "jQuery"
type input "3"
type input "Wordpress Plugins Development"
type input "WordPress"
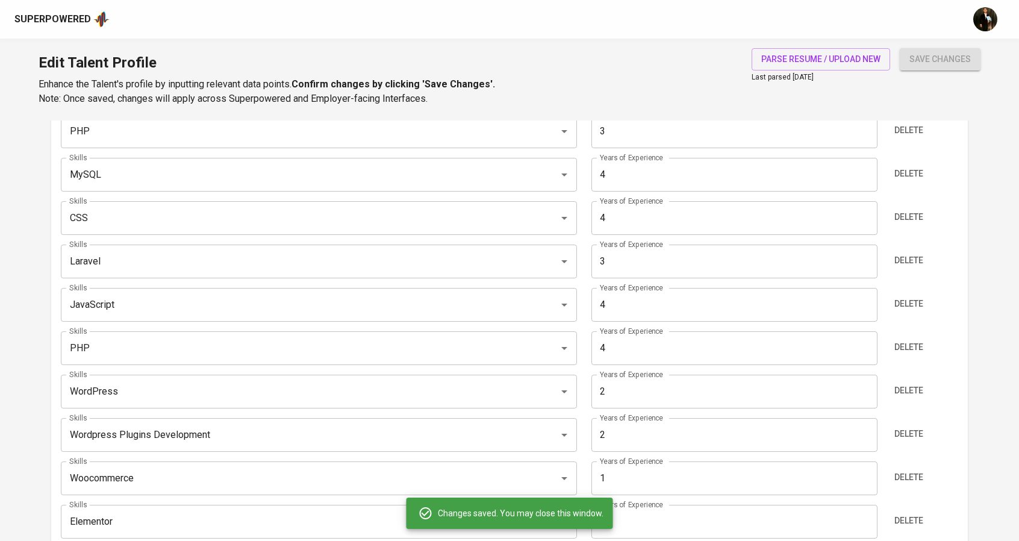
type input "Elementor"
type input "WooCommerce"
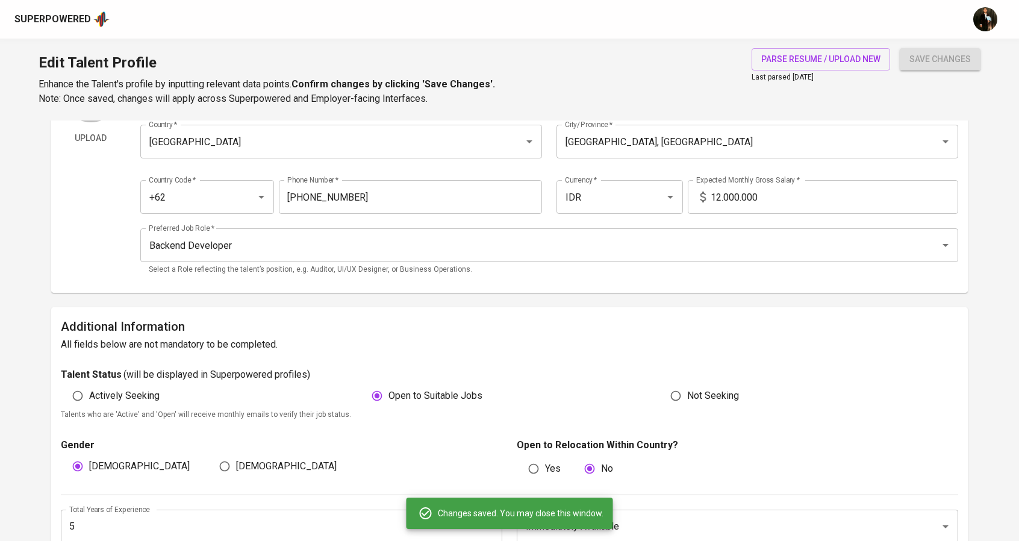
scroll to position [0, 0]
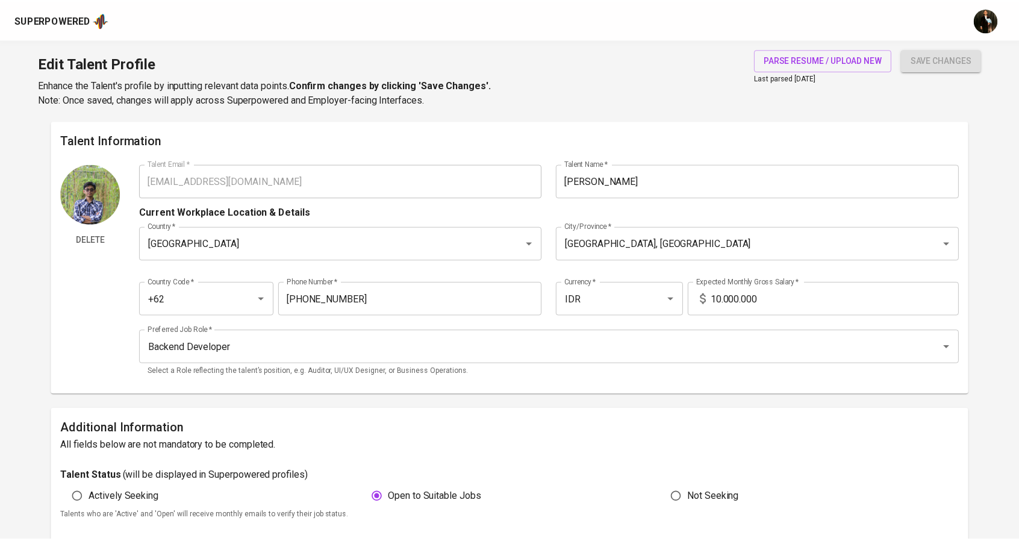
scroll to position [422, 0]
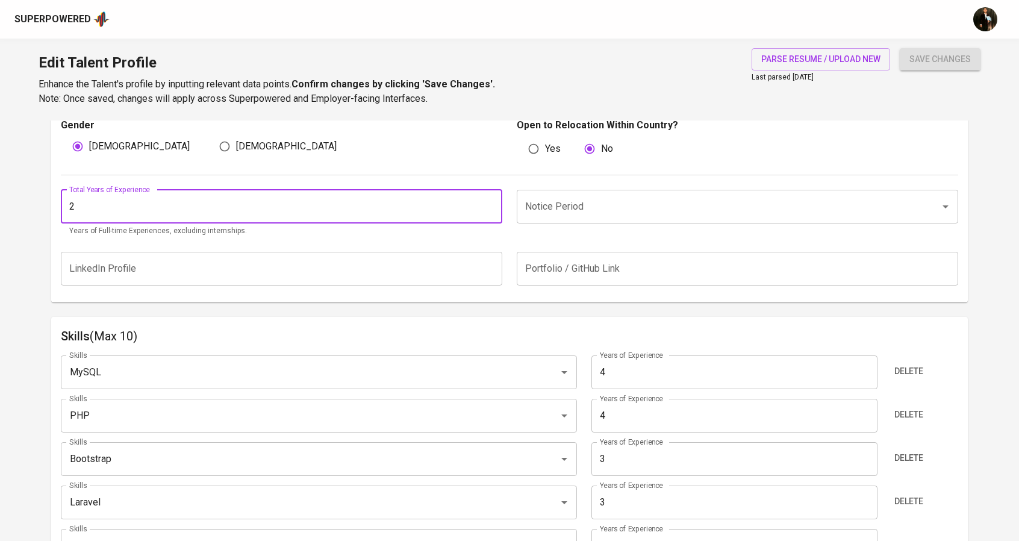
drag, startPoint x: 139, startPoint y: 220, endPoint x: 61, endPoint y: 202, distance: 79.2
click at [61, 202] on input "2" at bounding box center [282, 207] width 442 height 34
click at [664, 194] on div "Notice Period" at bounding box center [738, 207] width 442 height 34
type input "4"
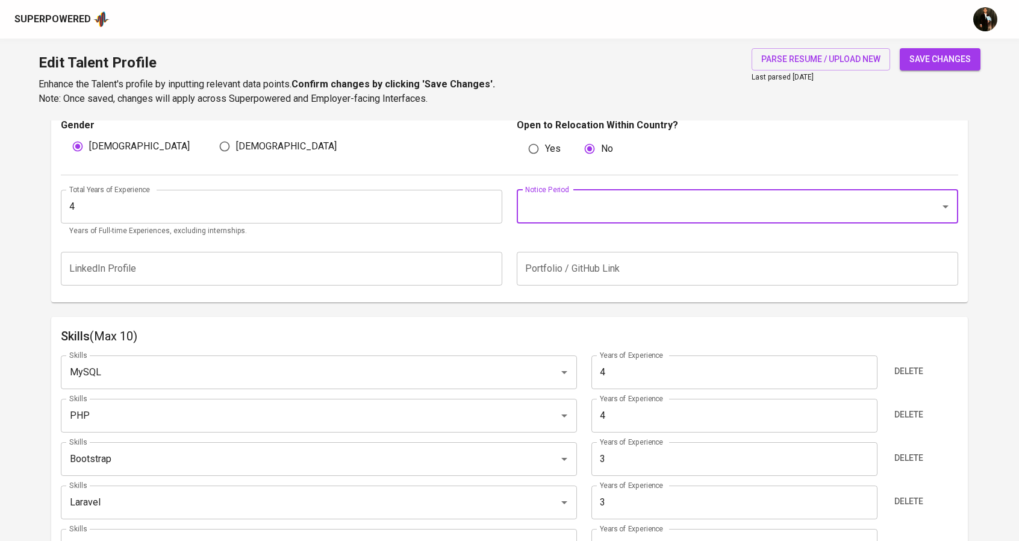
click at [601, 206] on input "Notice Period" at bounding box center [720, 206] width 397 height 23
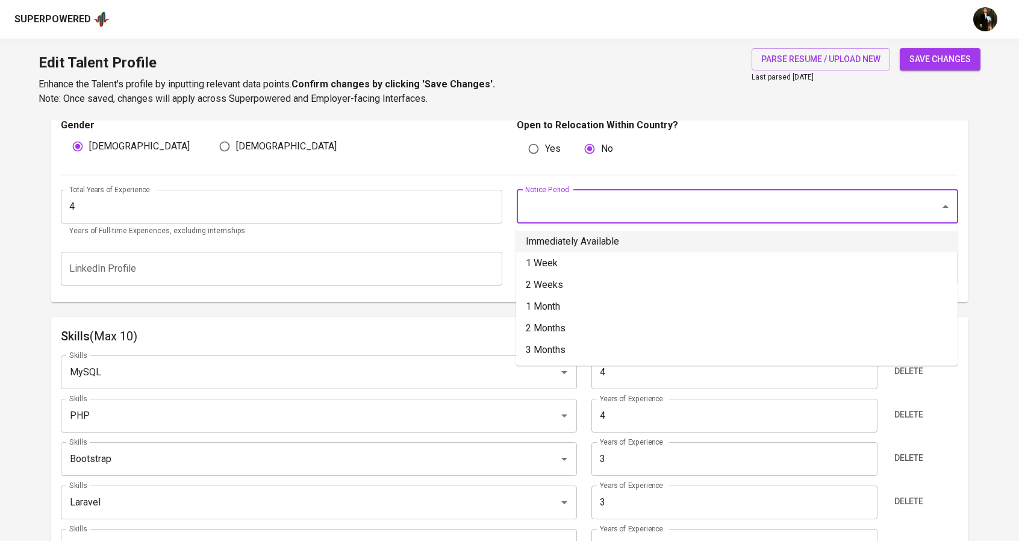
click at [583, 234] on li "Immediately Available" at bounding box center [737, 242] width 442 height 22
type input "Immediately Available"
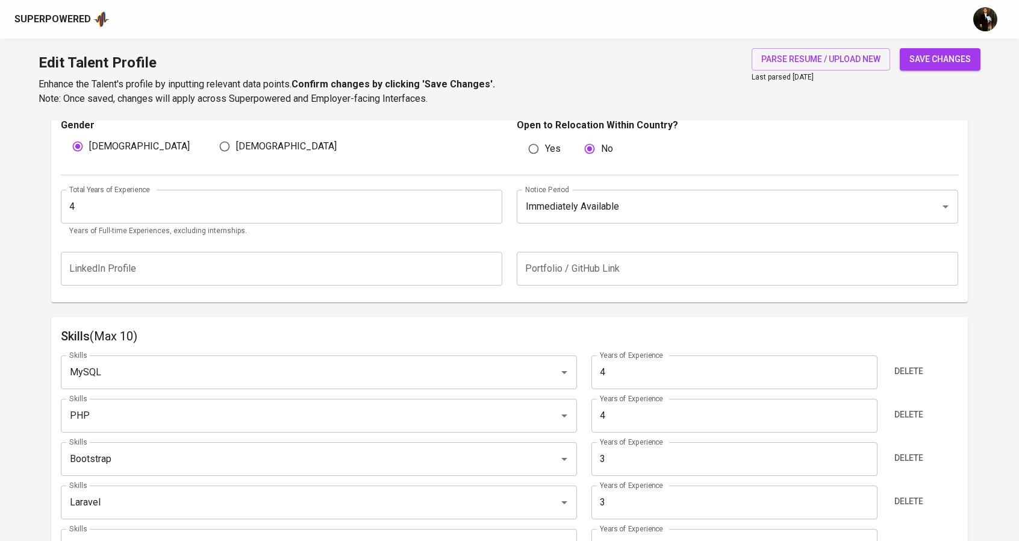
click at [626, 273] on input "text" at bounding box center [738, 269] width 442 height 34
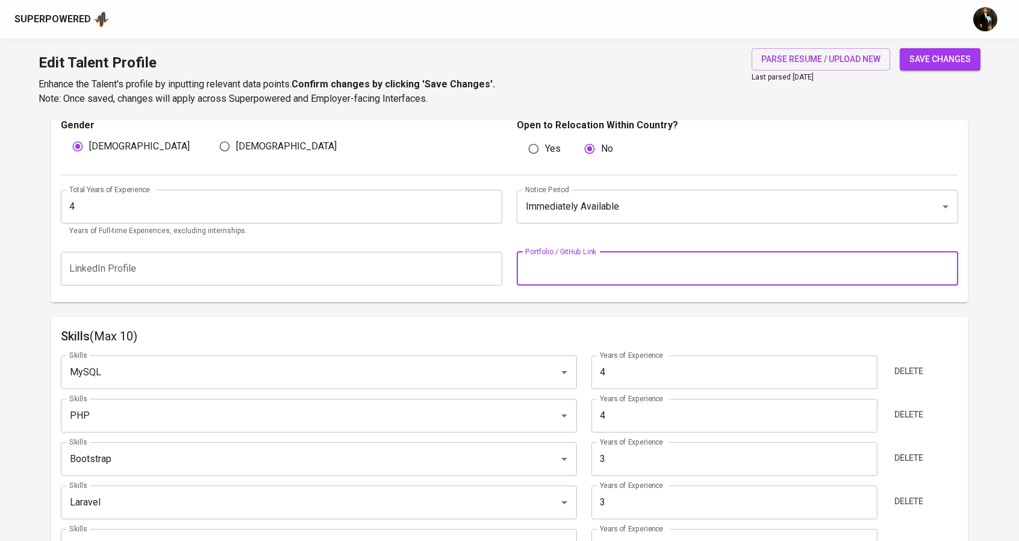
click at [952, 51] on button "save changes" at bounding box center [940, 59] width 81 height 22
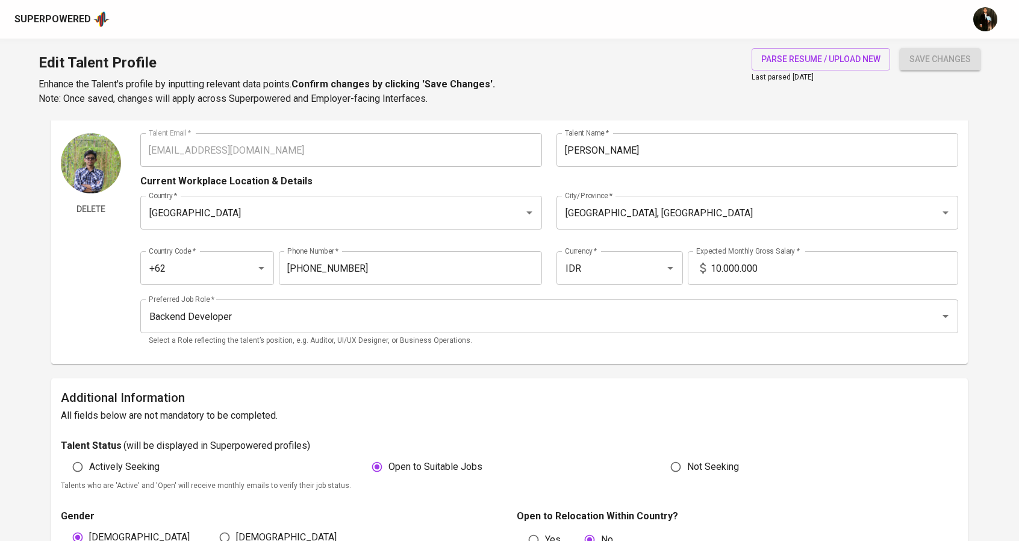
scroll to position [0, 0]
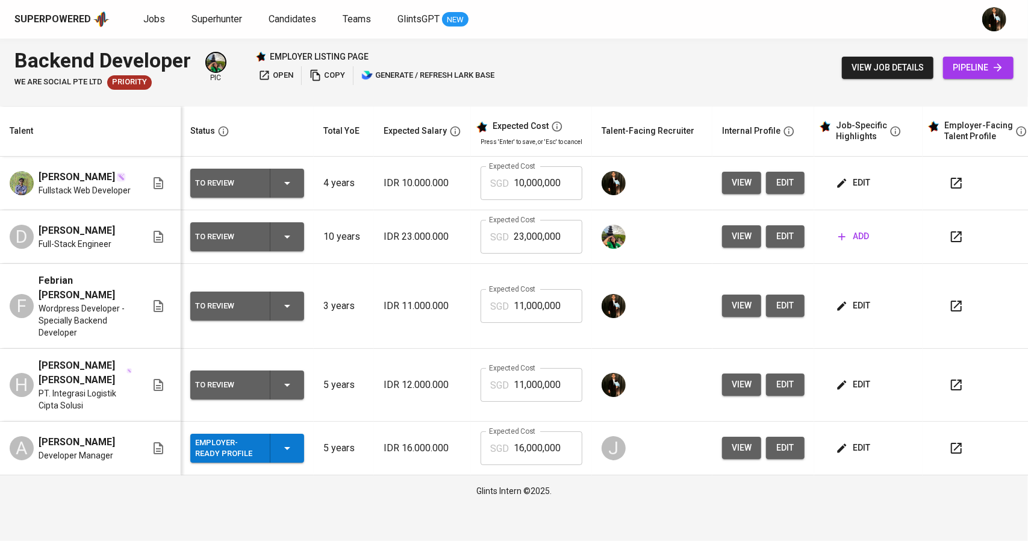
click at [839, 189] on icon "button" at bounding box center [842, 183] width 12 height 12
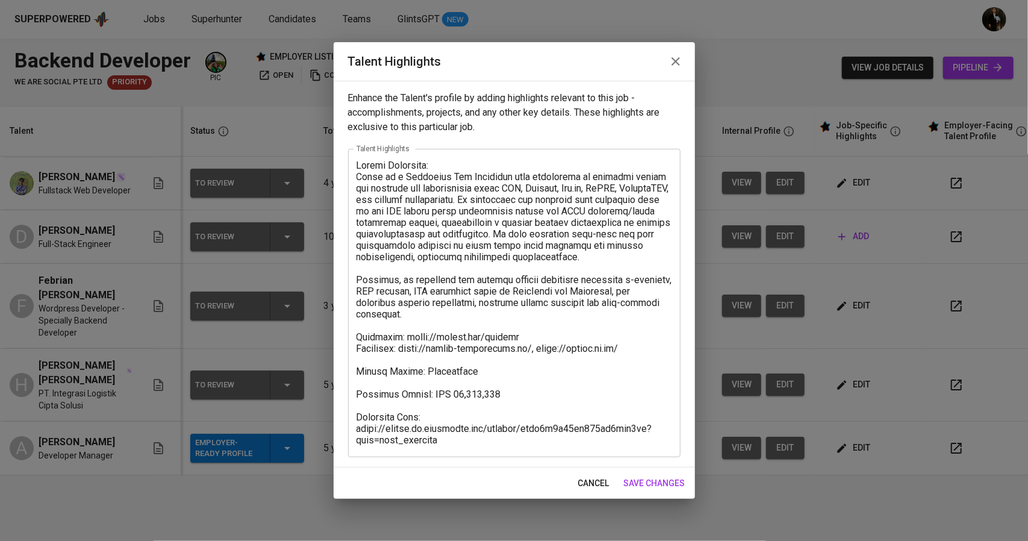
click at [658, 345] on textarea at bounding box center [515, 303] width 316 height 286
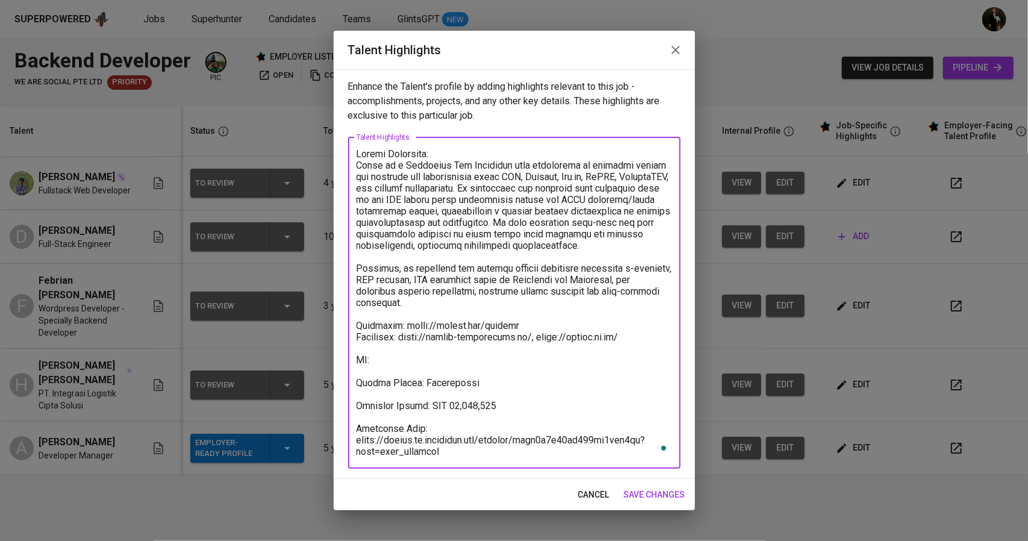
paste textarea "[URL][DOMAIN_NAME]"
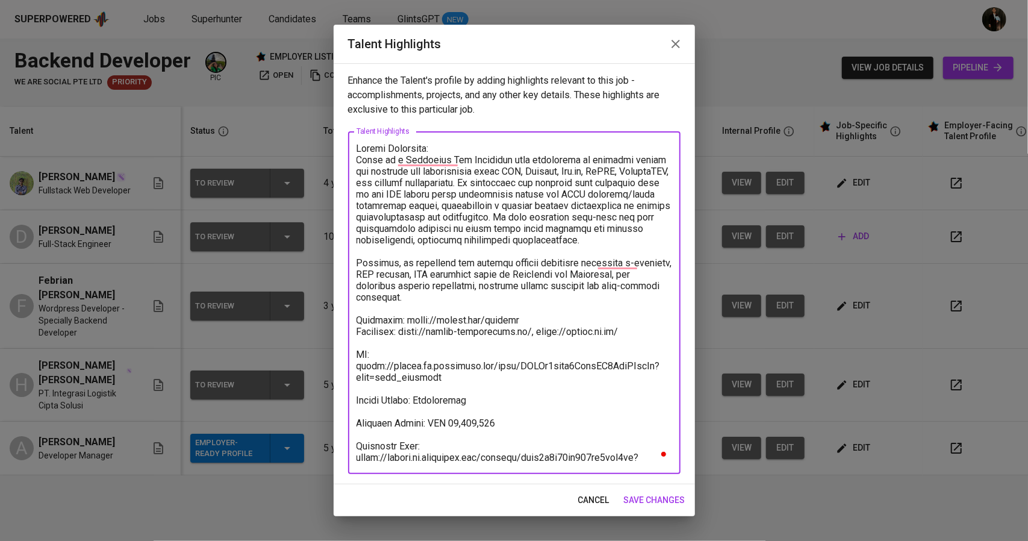
type textarea "Career Highlight: Najib is a Fullstack Web Developer with experience in buildin…"
click at [654, 511] on div "cancel save changes" at bounding box center [514, 500] width 361 height 32
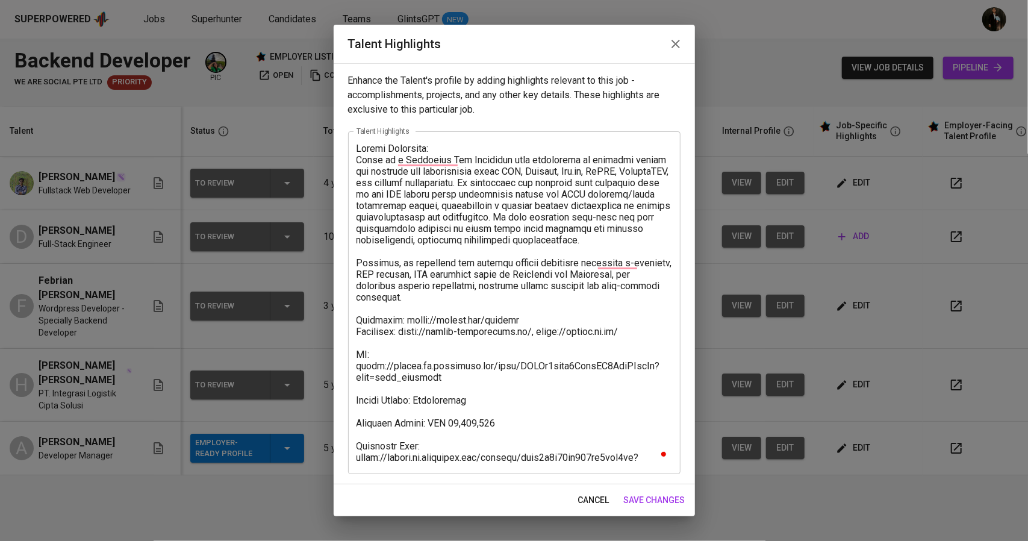
click at [660, 507] on span "save changes" at bounding box center [654, 500] width 61 height 15
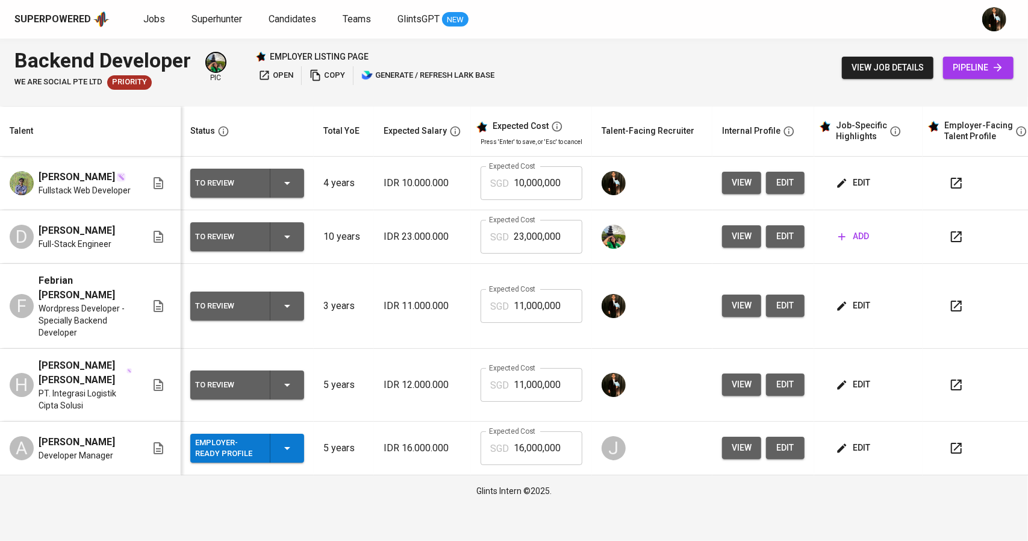
click at [846, 313] on span "edit" at bounding box center [855, 305] width 32 height 15
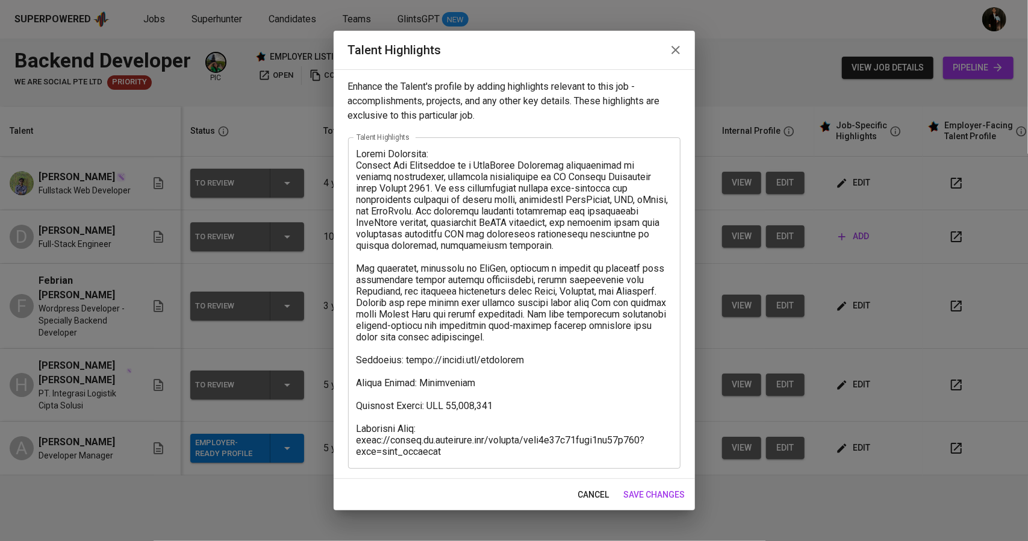
click at [539, 364] on textarea at bounding box center [515, 302] width 316 height 309
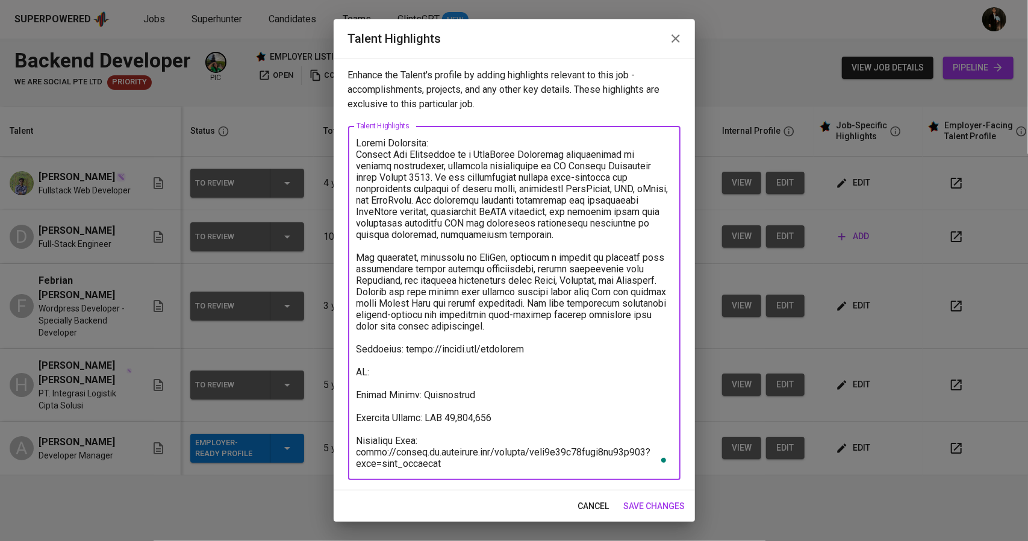
paste textarea "[URL][DOMAIN_NAME]"
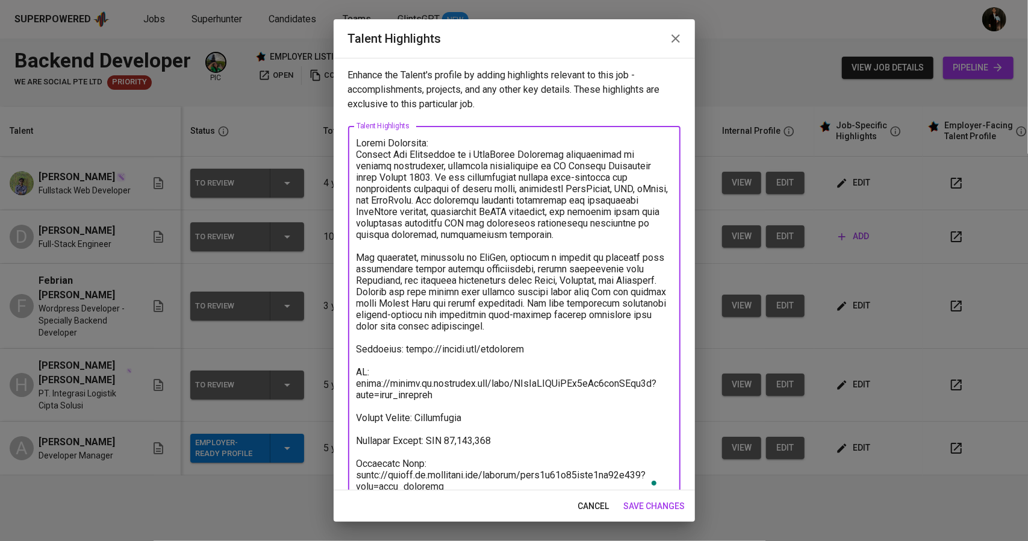
type textarea "Career Highlight: Febrian [PERSON_NAME] is a WordPress Developer specializing i…"
click at [655, 509] on span "save changes" at bounding box center [654, 506] width 61 height 15
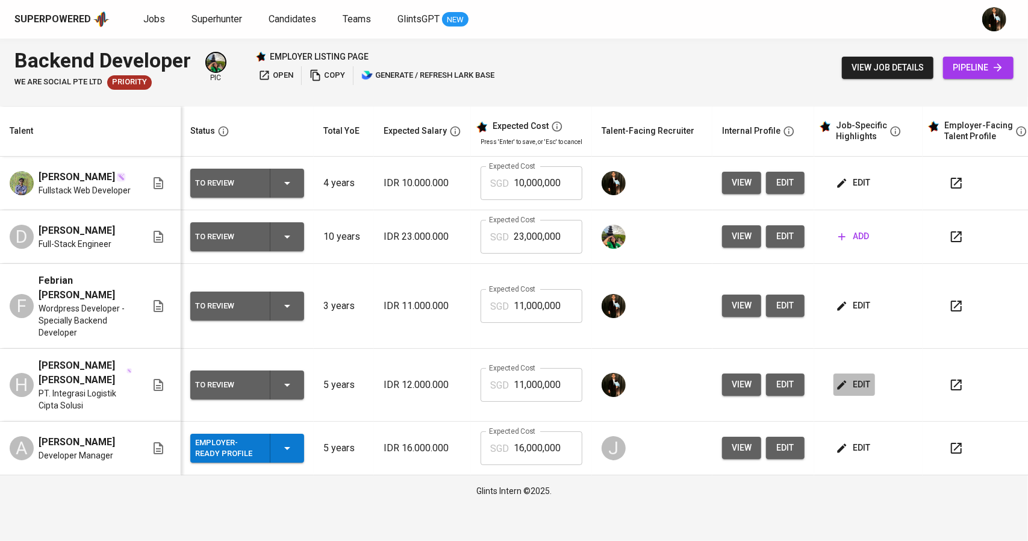
click at [849, 391] on span "edit" at bounding box center [855, 384] width 32 height 15
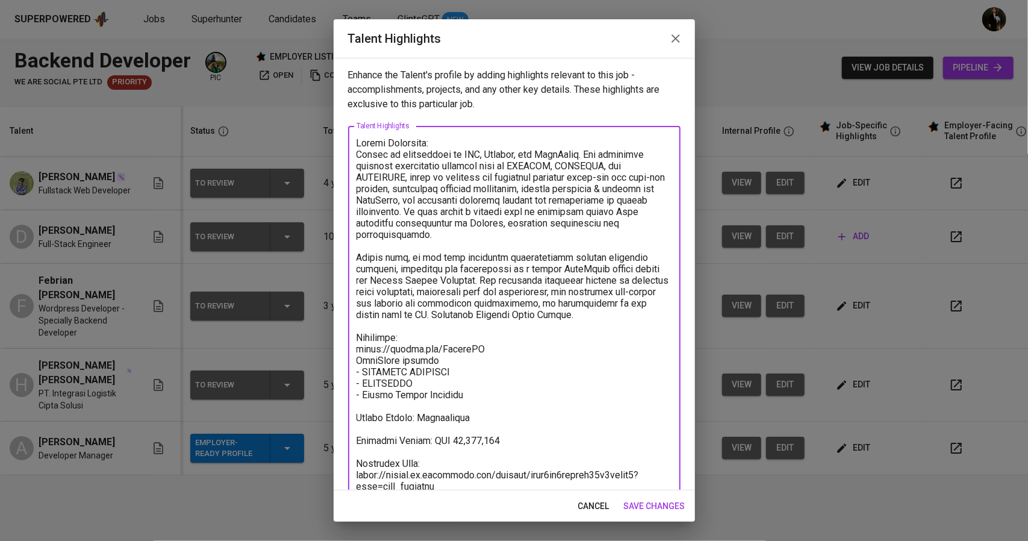
click at [483, 398] on textarea "To enrich screen reader interactions, please activate Accessibility in Grammarl…" at bounding box center [515, 314] width 316 height 355
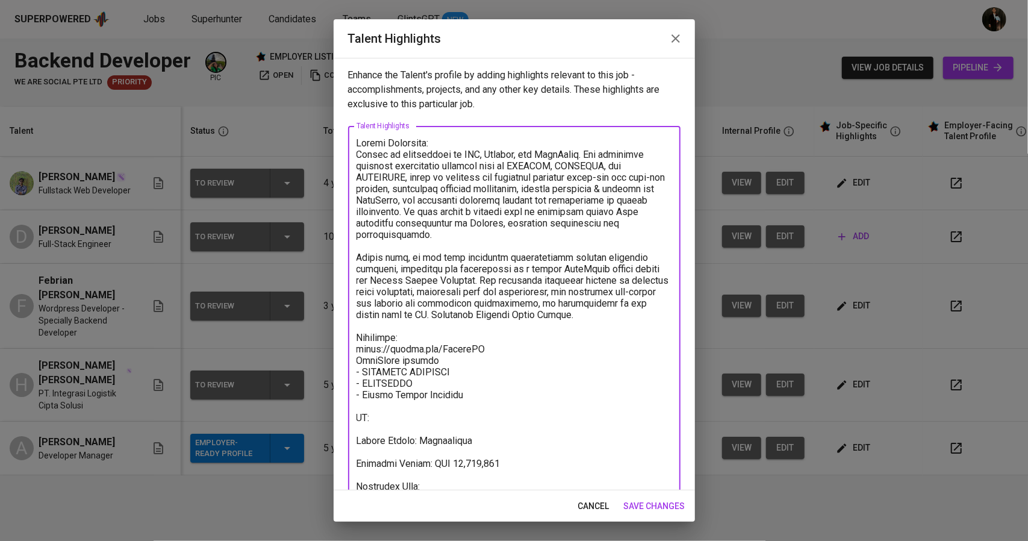
paste textarea "[URL][DOMAIN_NAME]"
type textarea "Career Highlight: Hendra is experienced in PHP, Laravel, and WordPress. His por…"
click at [628, 499] on span "save changes" at bounding box center [654, 506] width 61 height 15
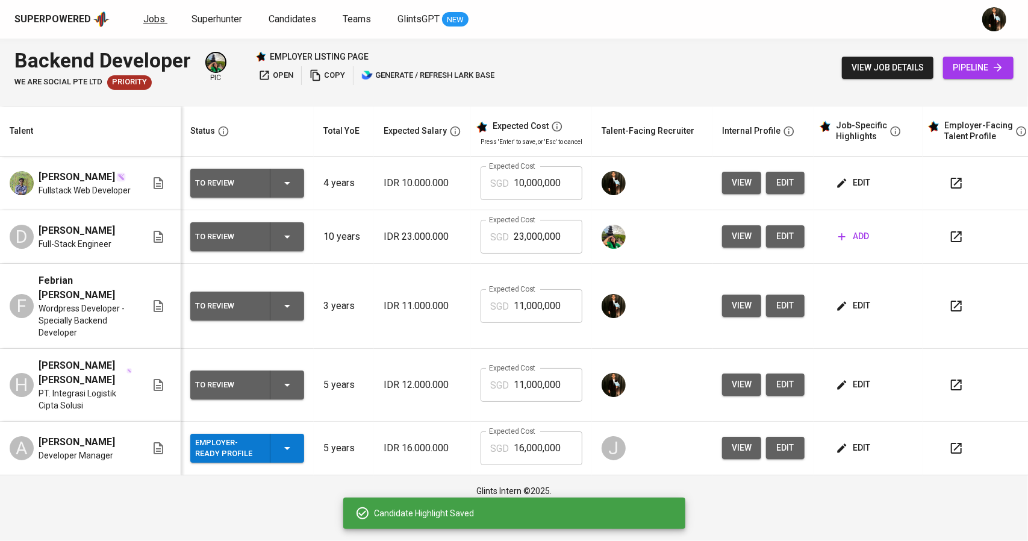
click at [143, 12] on link "Jobs" at bounding box center [155, 19] width 24 height 15
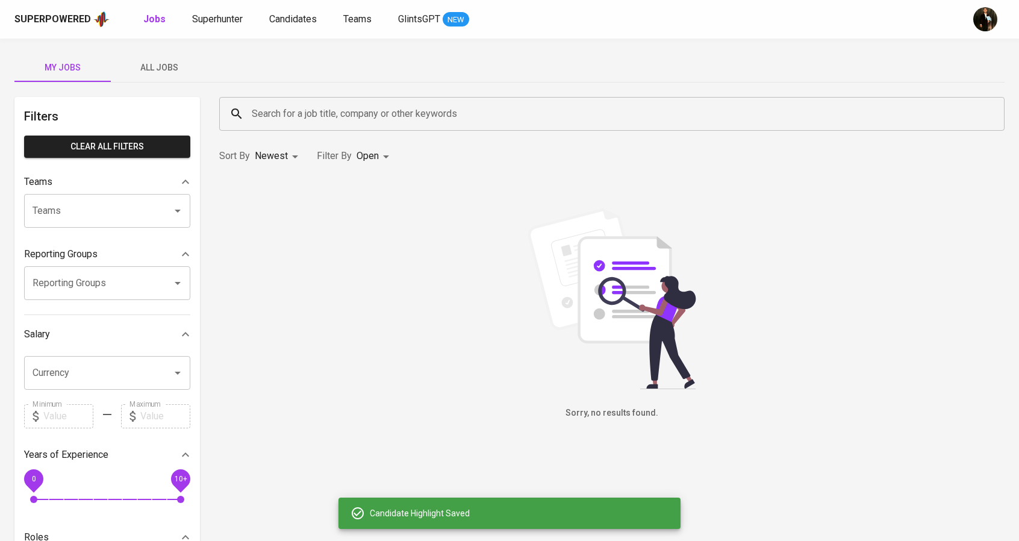
click at [174, 71] on span "All Jobs" at bounding box center [159, 67] width 82 height 15
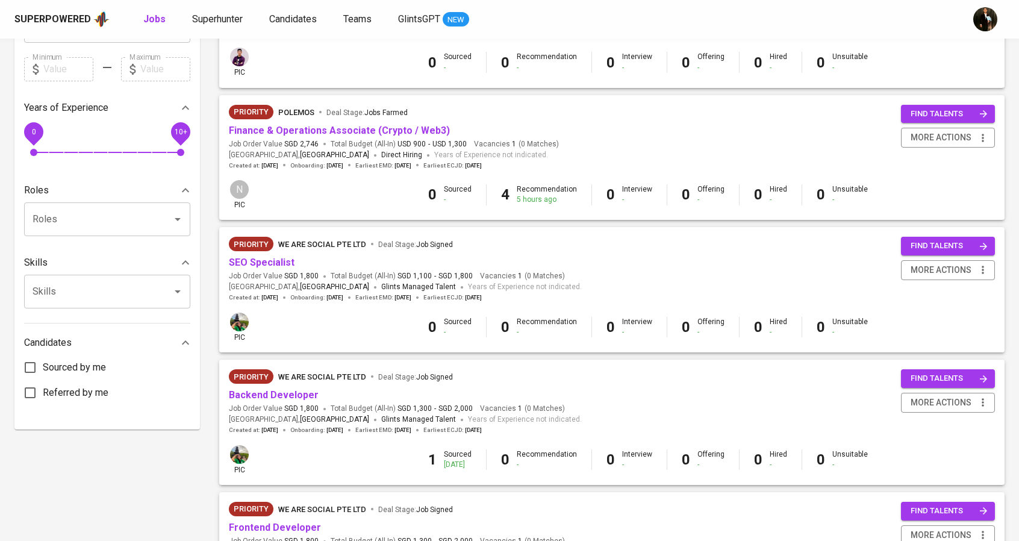
scroll to position [482, 0]
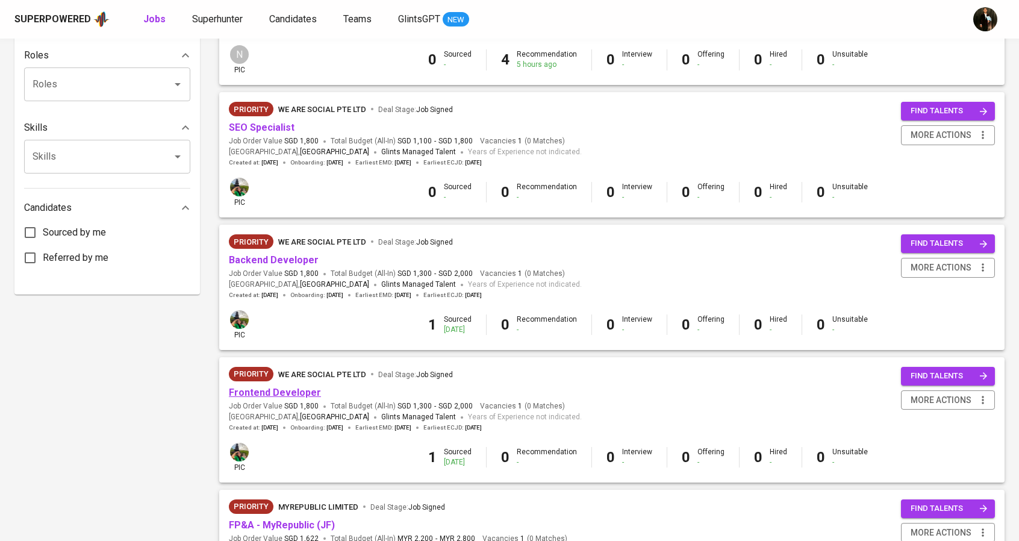
click at [278, 388] on link "Frontend Developer" at bounding box center [275, 392] width 92 height 11
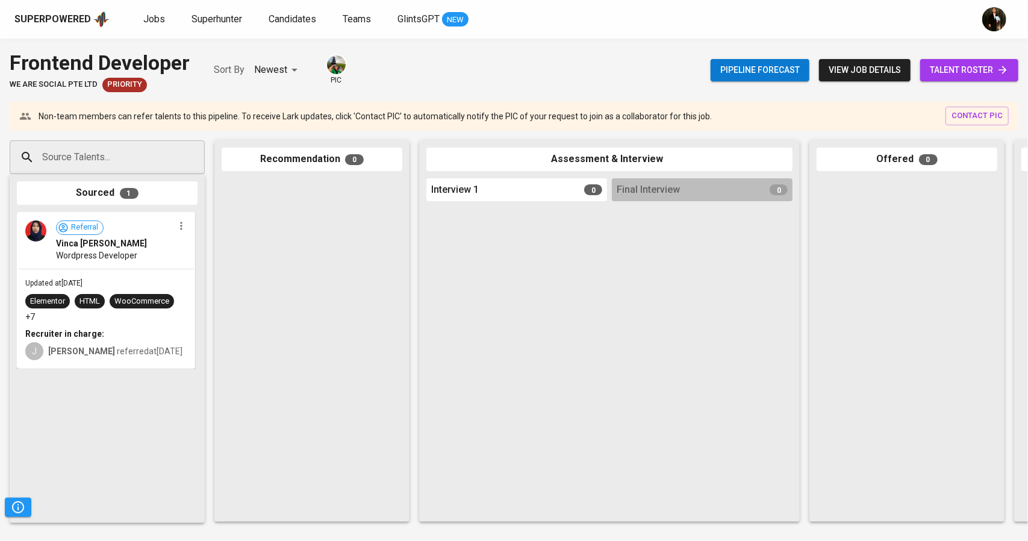
click at [962, 66] on span "talent roster" at bounding box center [969, 70] width 79 height 15
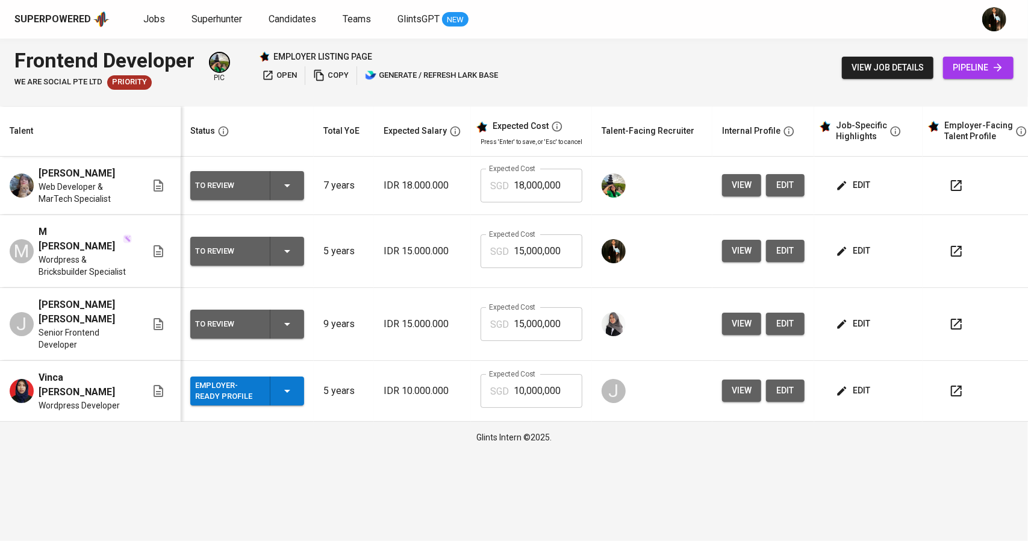
click at [860, 243] on span "edit" at bounding box center [855, 250] width 32 height 15
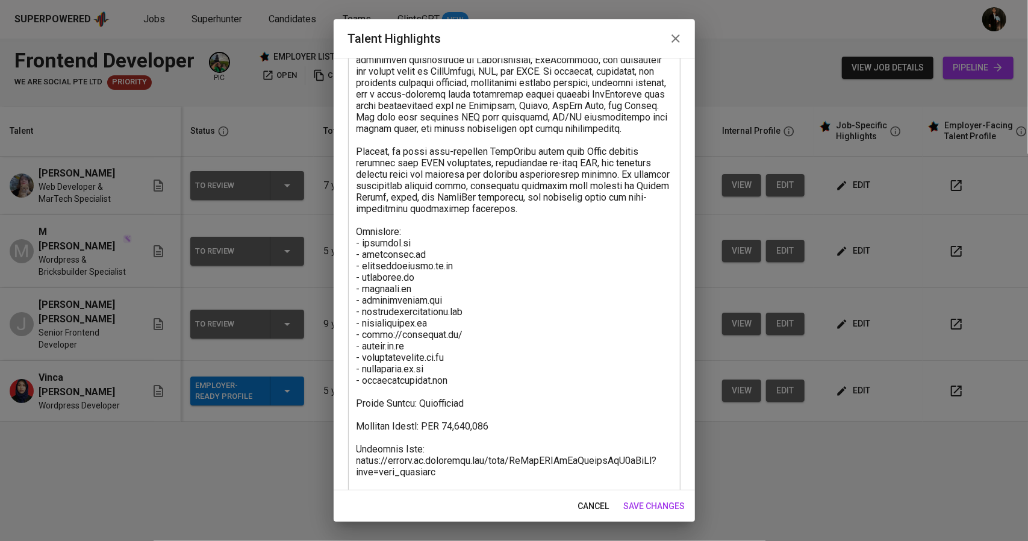
scroll to position [66, 0]
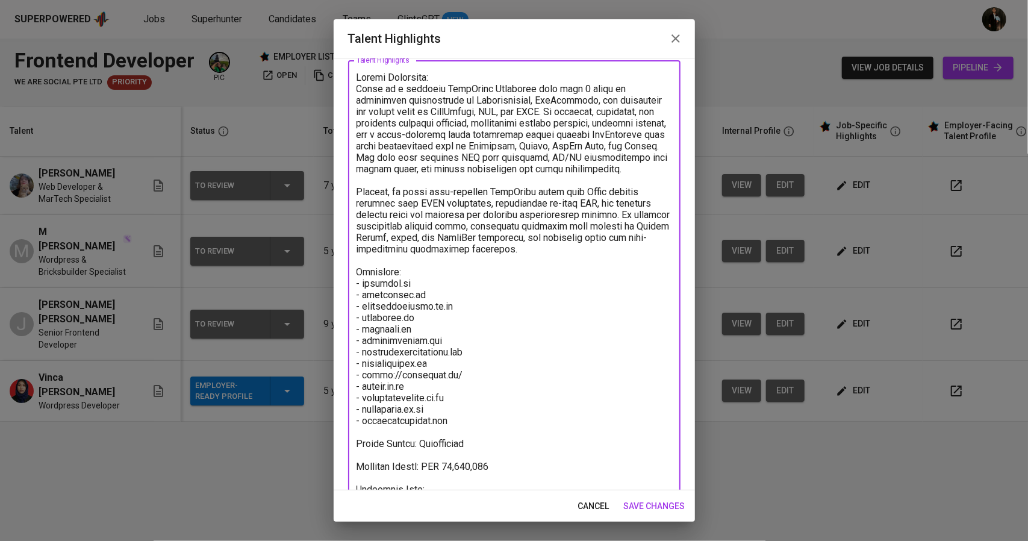
click at [484, 429] on textarea "To enrich screen reader interactions, please activate Accessibility in Grammarl…" at bounding box center [515, 301] width 316 height 458
paste textarea "https://glints.sg.larksuite.com/file/VrxxbWIx5odSjVxZTCalxuJqgWd?from=from_copy…"
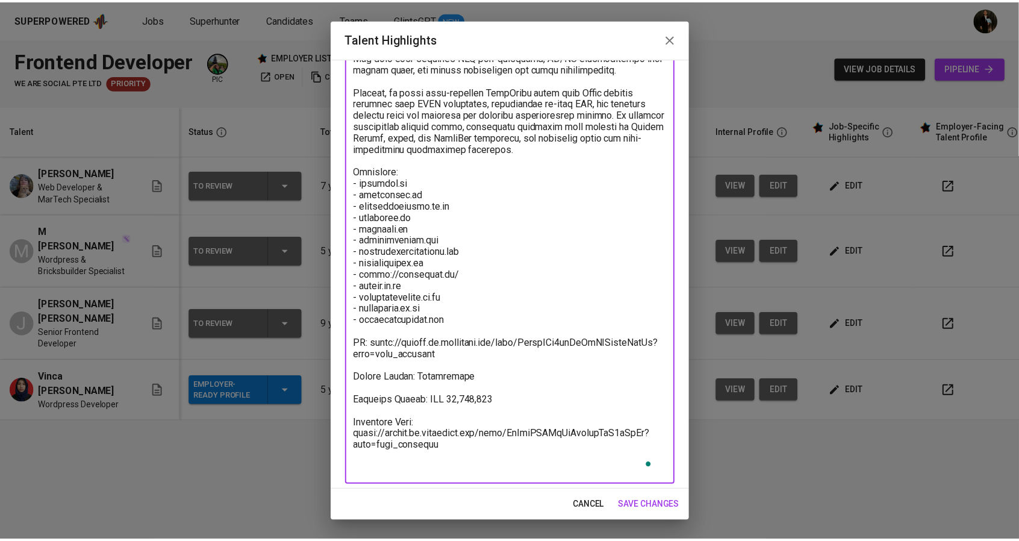
scroll to position [172, 0]
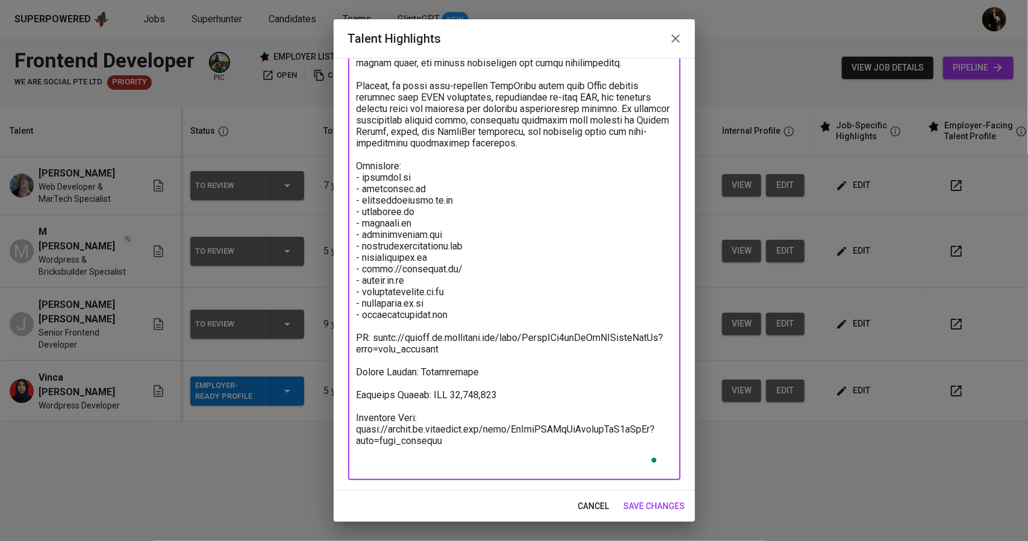
type textarea "Career Highlight: Nudin is a seasoned WordPress Developer with over 5 years of …"
click at [634, 504] on span "save changes" at bounding box center [654, 506] width 61 height 15
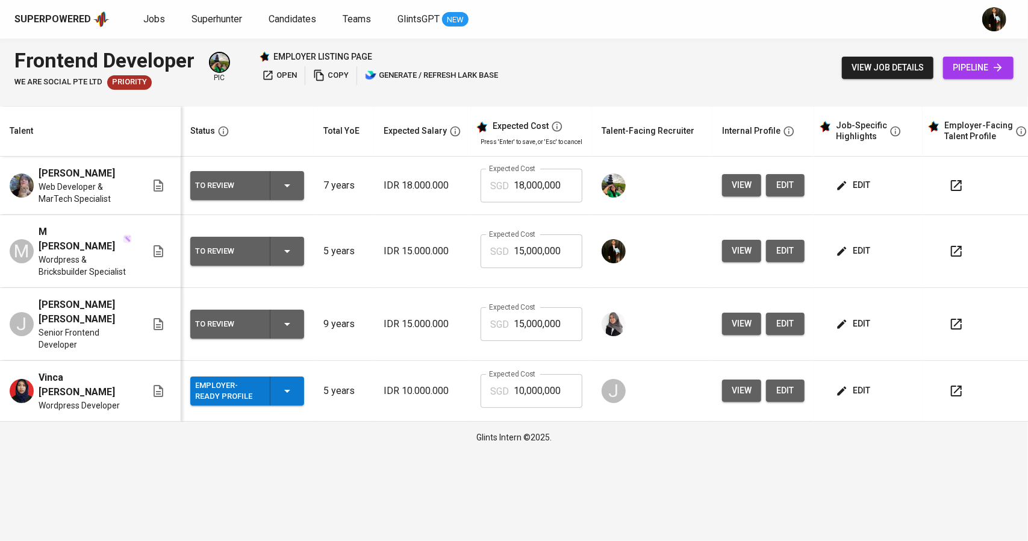
click at [955, 244] on icon "button" at bounding box center [956, 251] width 14 height 14
click at [776, 244] on span "edit" at bounding box center [785, 250] width 19 height 15
click at [955, 319] on icon "button" at bounding box center [956, 324] width 11 height 11
click at [960, 244] on button "button" at bounding box center [956, 251] width 29 height 29
click at [270, 17] on span "Candidates" at bounding box center [293, 18] width 48 height 11
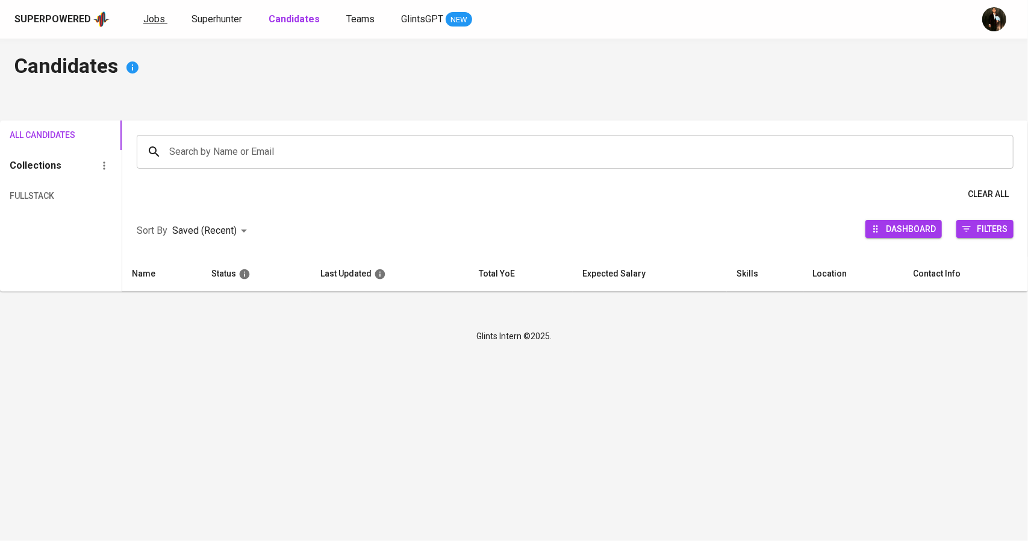
click at [150, 13] on span "Jobs" at bounding box center [154, 18] width 22 height 11
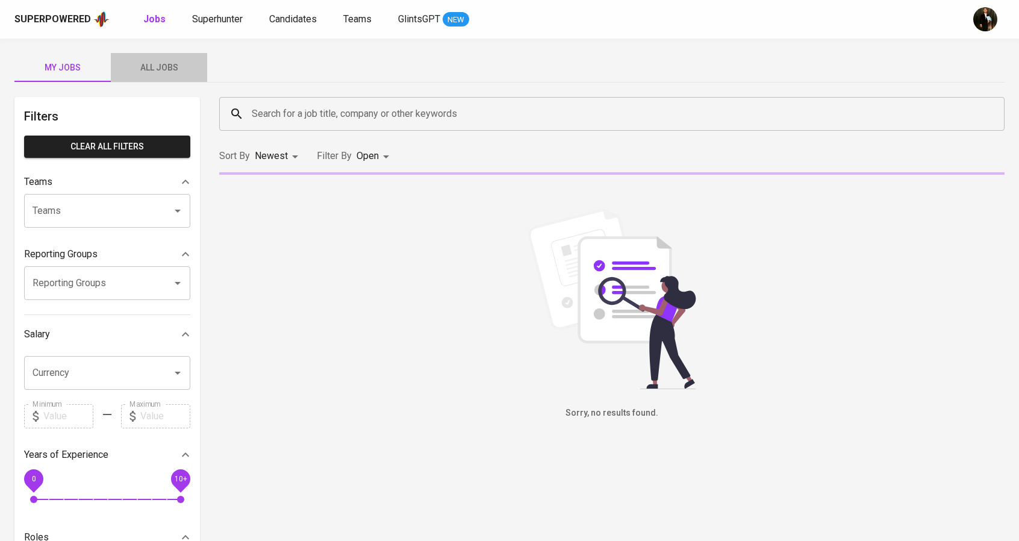
click at [166, 69] on span "All Jobs" at bounding box center [159, 67] width 82 height 15
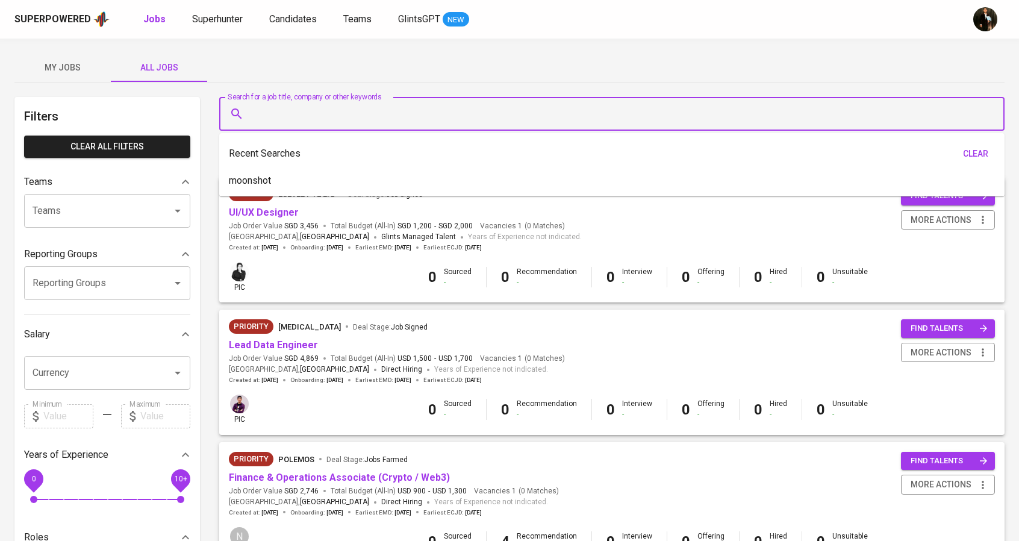
click at [281, 117] on input "Search for a job title, company or other keywords" at bounding box center [615, 113] width 733 height 23
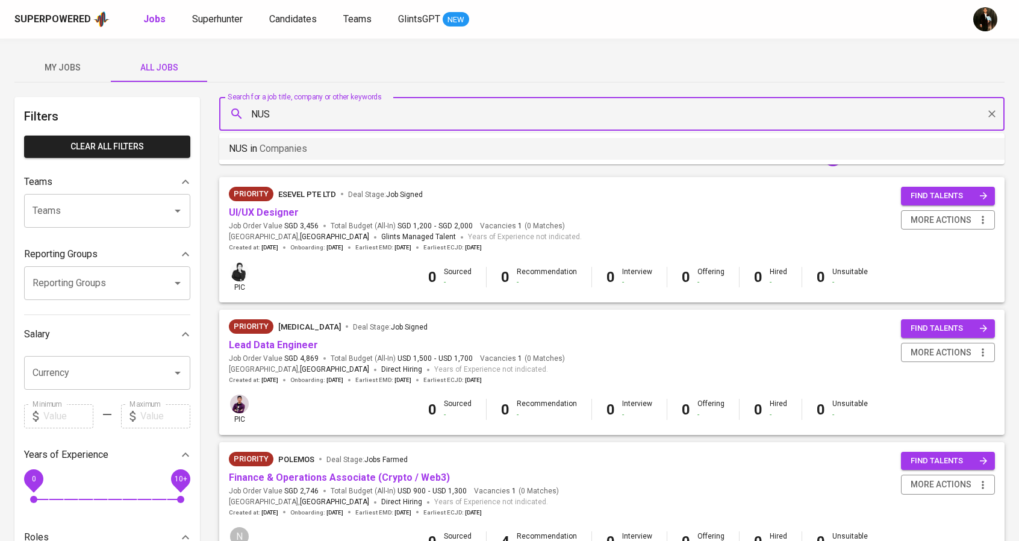
click at [303, 148] on span "Companies" at bounding box center [284, 148] width 48 height 11
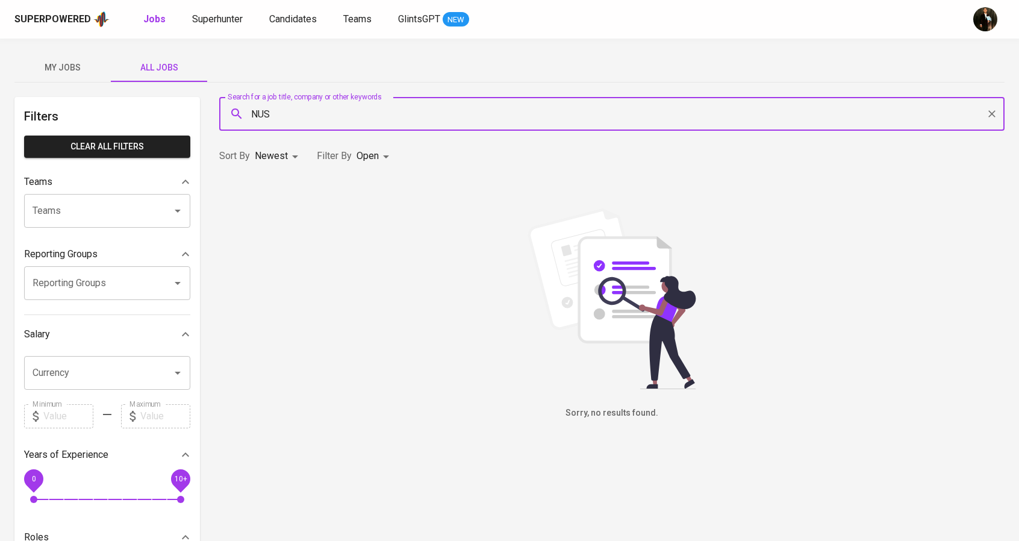
type input "NUS"
click at [151, 212] on input "Teams" at bounding box center [91, 210] width 122 height 23
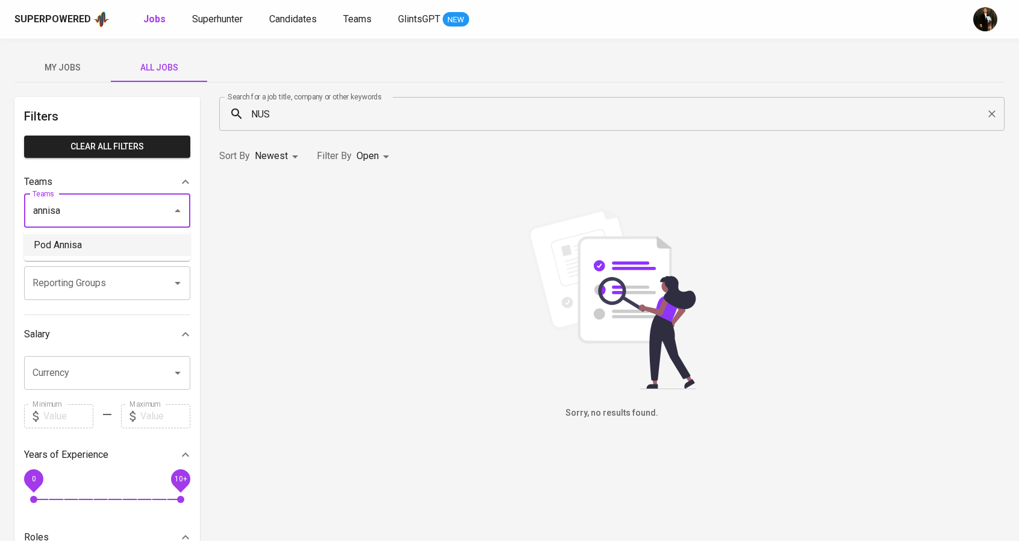
click at [111, 241] on li "Pod Annisa" at bounding box center [107, 245] width 166 height 22
type input "annisa"
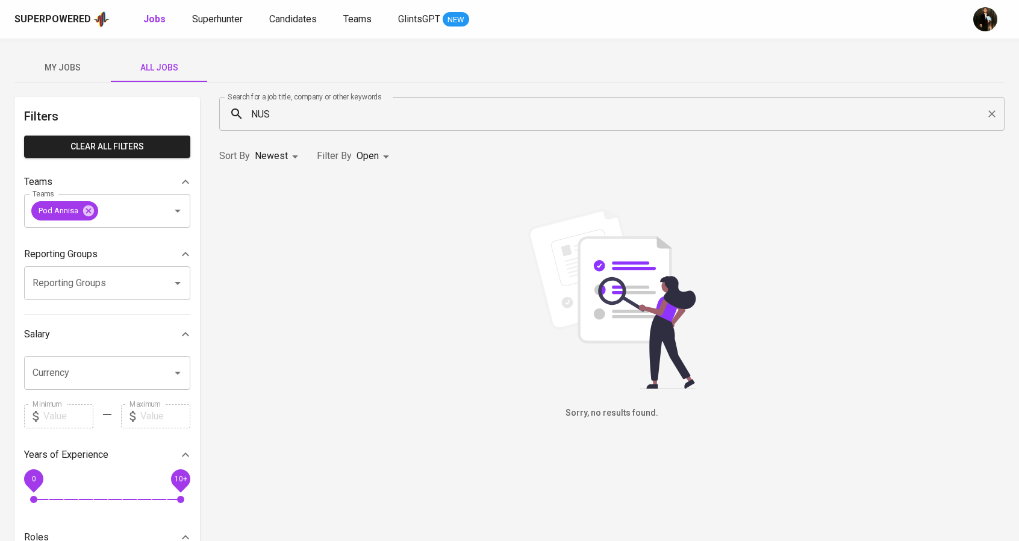
click at [296, 108] on input "NUS" at bounding box center [615, 113] width 733 height 23
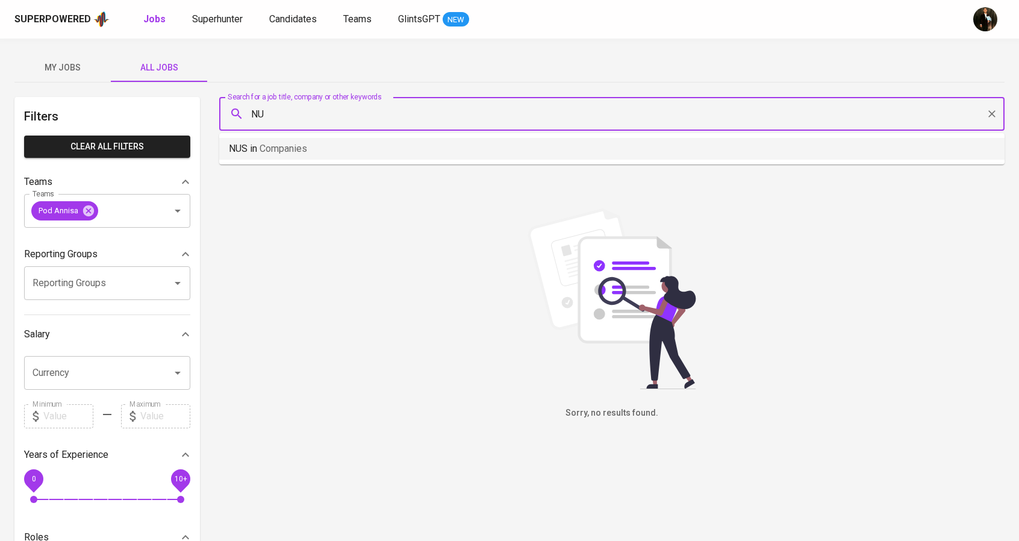
type input "N"
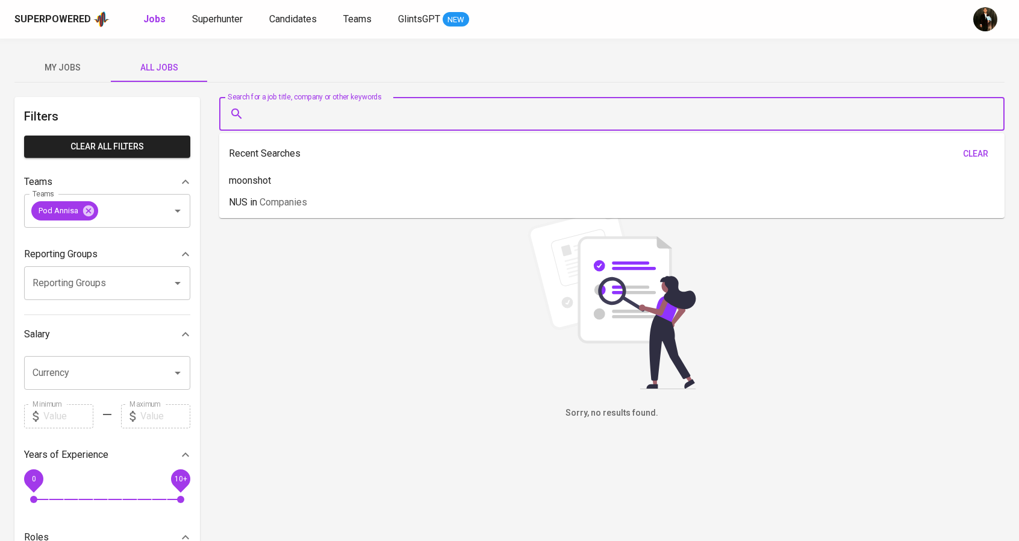
click at [311, 66] on div "My Jobs All Jobs" at bounding box center [509, 67] width 990 height 29
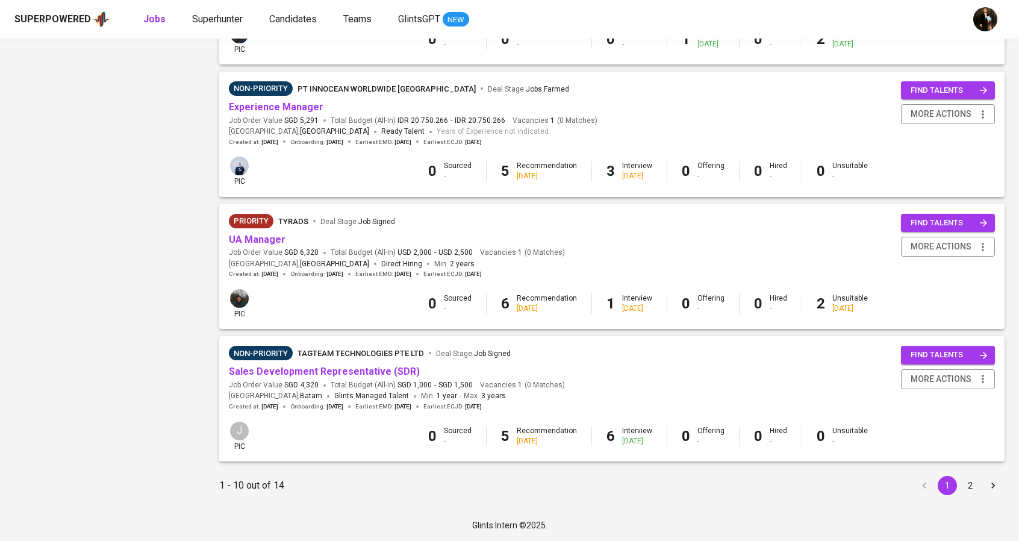
scroll to position [1034, 0]
click at [969, 484] on button "2" at bounding box center [970, 485] width 19 height 19
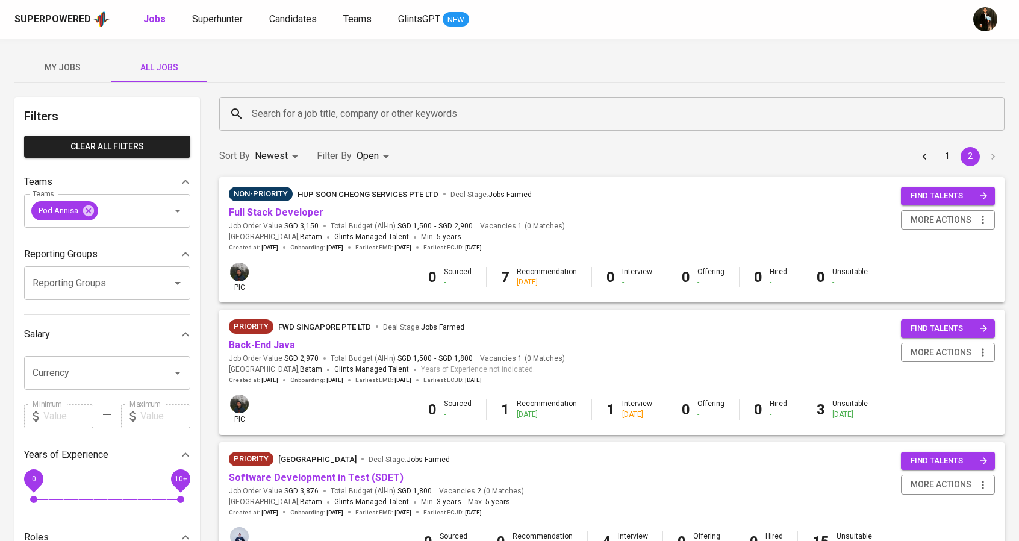
click at [275, 20] on span "Candidates" at bounding box center [293, 18] width 48 height 11
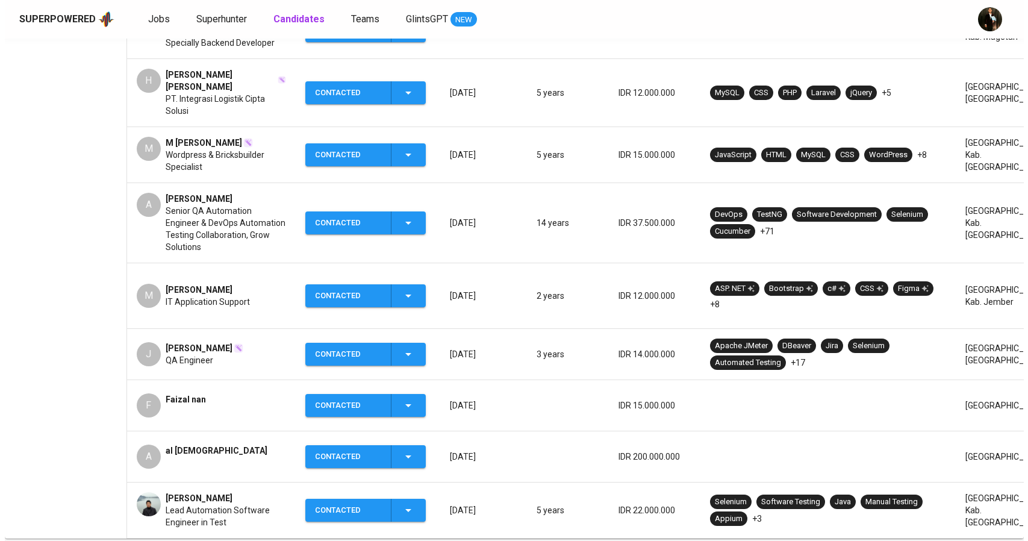
scroll to position [361, 0]
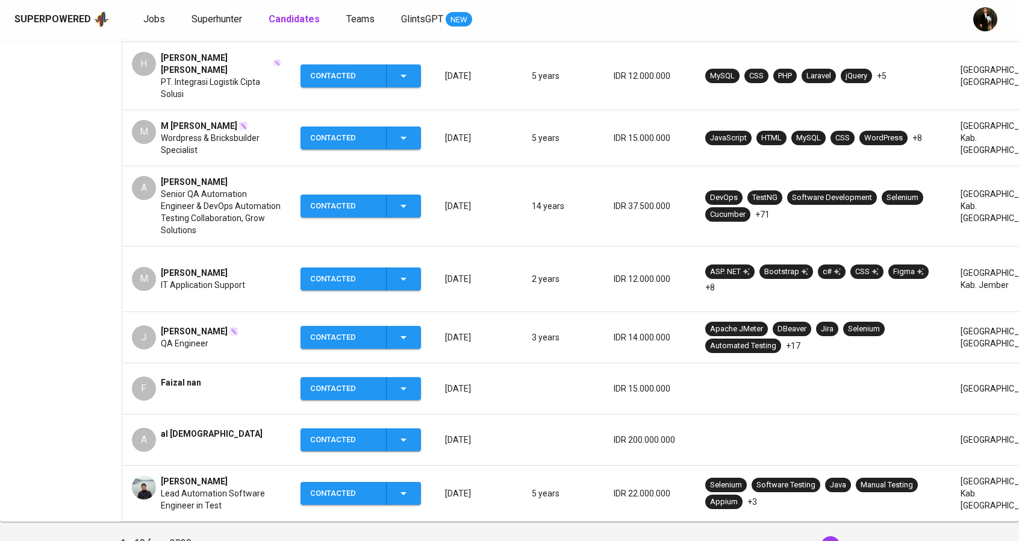
click at [183, 414] on td "A al moslem" at bounding box center [206, 439] width 169 height 51
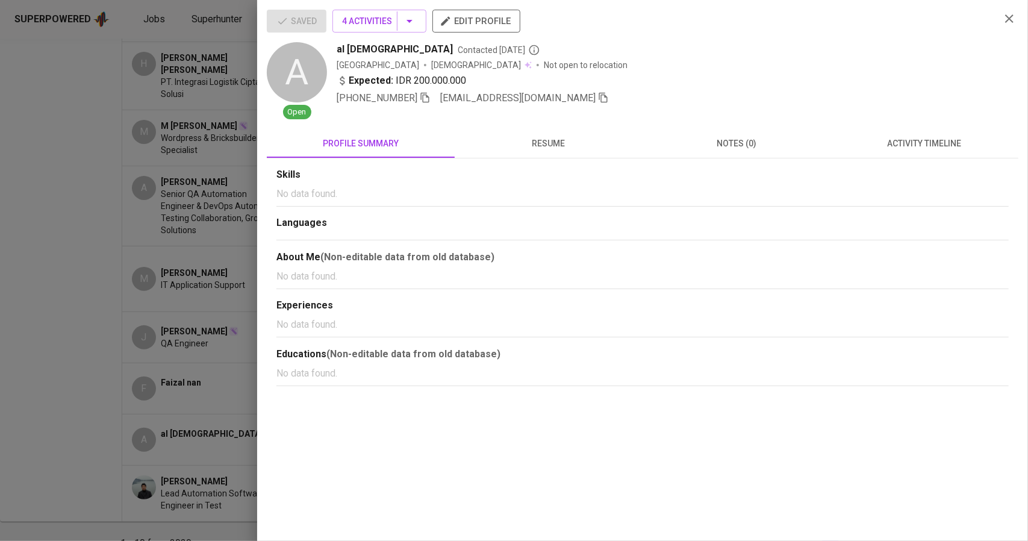
click at [598, 99] on icon "button" at bounding box center [603, 97] width 11 height 11
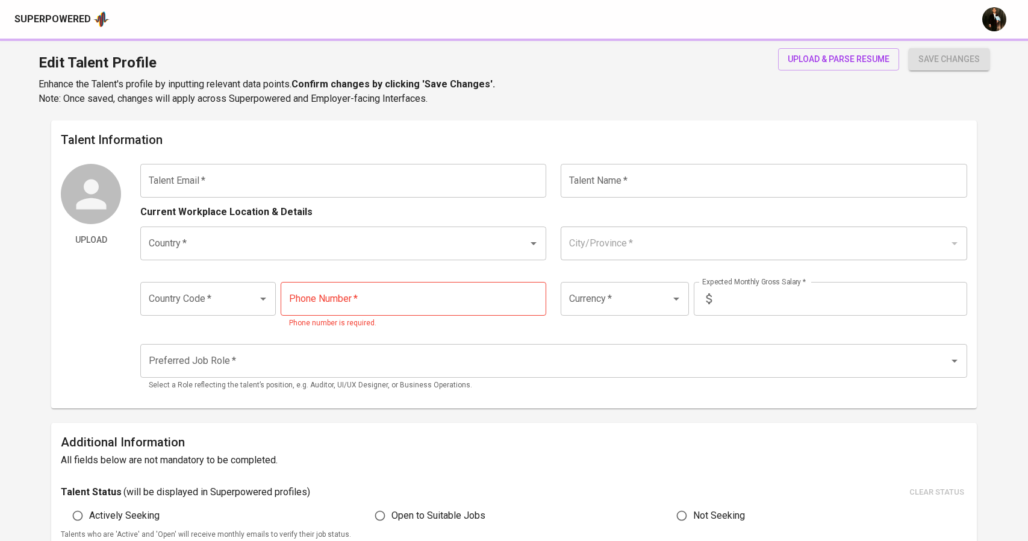
type input "[EMAIL_ADDRESS][DOMAIN_NAME]"
type input "M [PERSON_NAME]"
type input "[GEOGRAPHIC_DATA]"
type input "Kab. [GEOGRAPHIC_DATA], [GEOGRAPHIC_DATA]"
type input "+62"
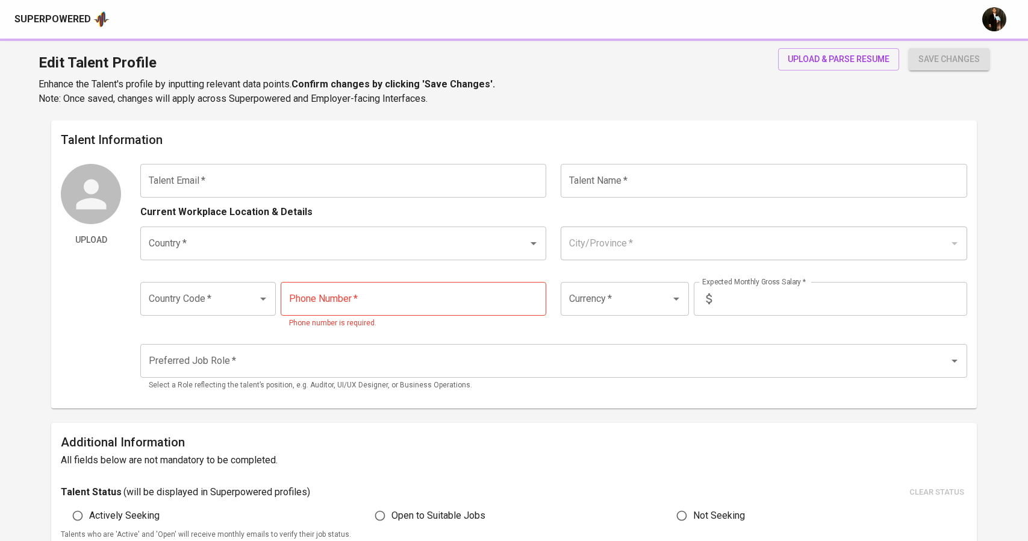
type input "[PHONE_NUMBER]"
type input "IDR"
type input "Web Designer"
radio input "true"
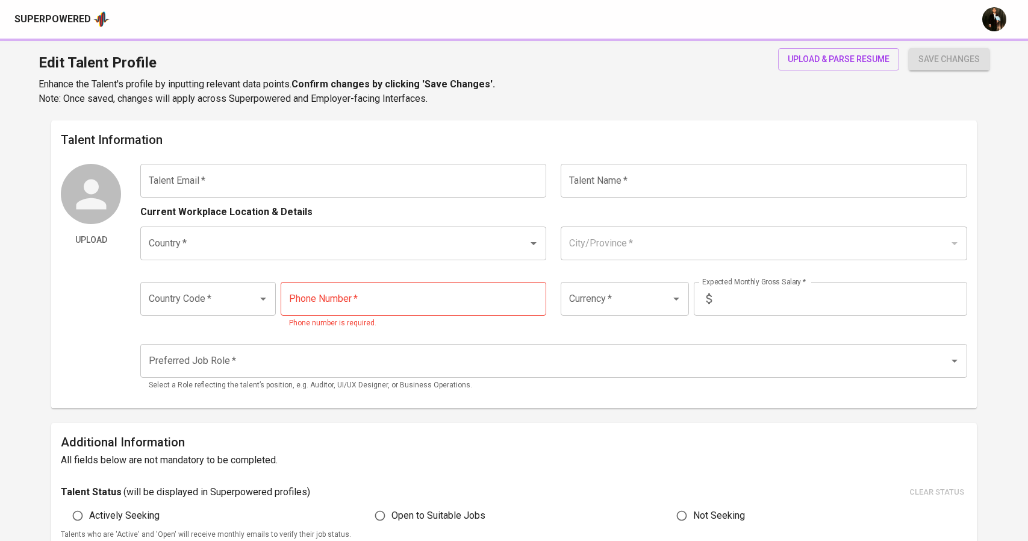
type input "5"
type input "Immediately Available"
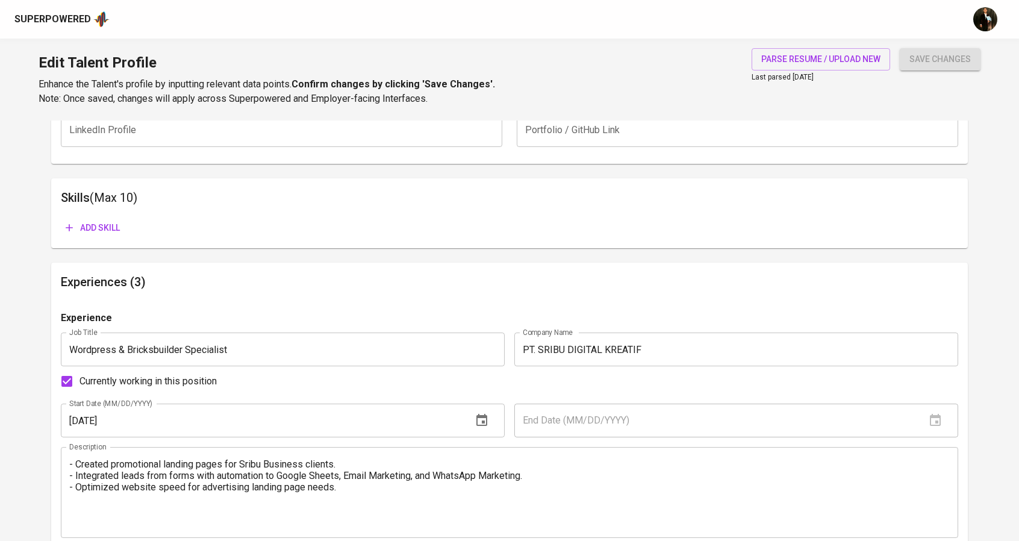
scroll to position [602, 0]
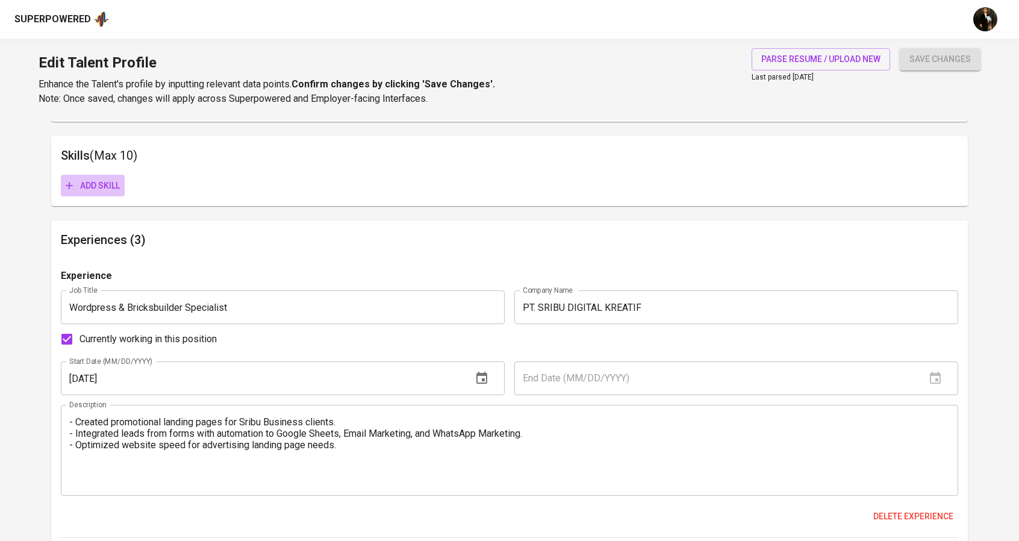
click at [107, 178] on span "Add skill" at bounding box center [93, 185] width 54 height 15
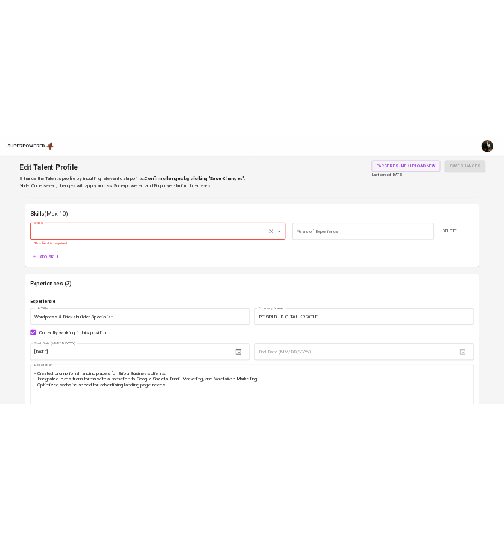
scroll to position [636, 0]
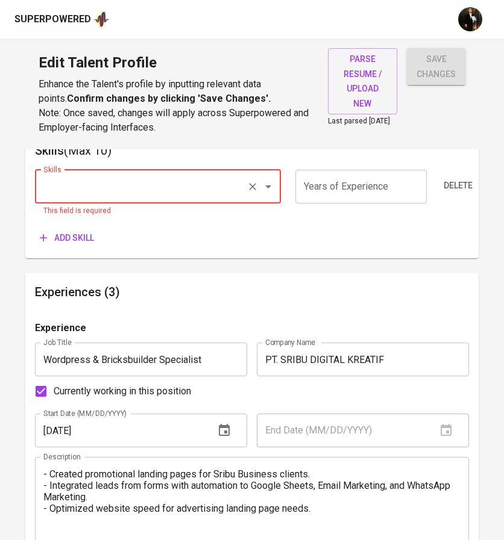
click at [94, 190] on input "Skills" at bounding box center [140, 186] width 201 height 23
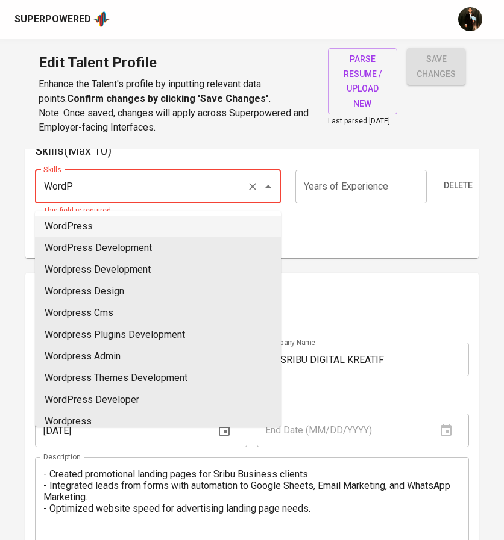
click at [90, 228] on li "WordPress" at bounding box center [158, 227] width 246 height 22
type input "WordPress"
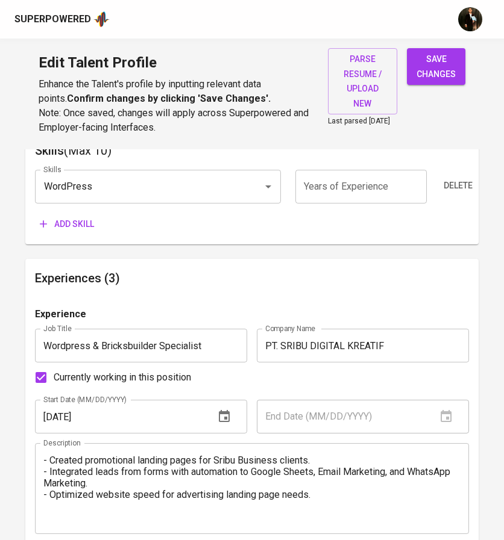
click at [88, 227] on span "Add skill" at bounding box center [67, 224] width 54 height 15
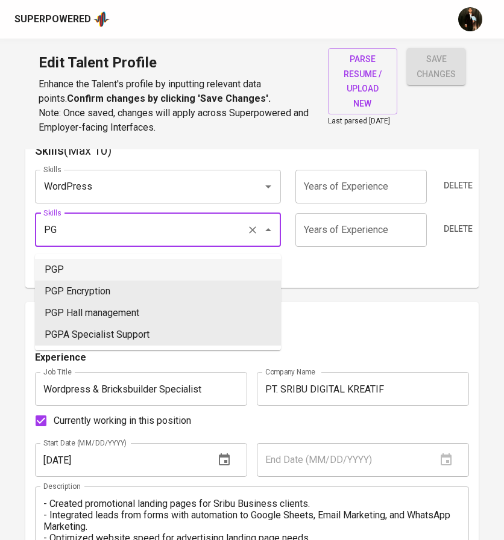
type input "P"
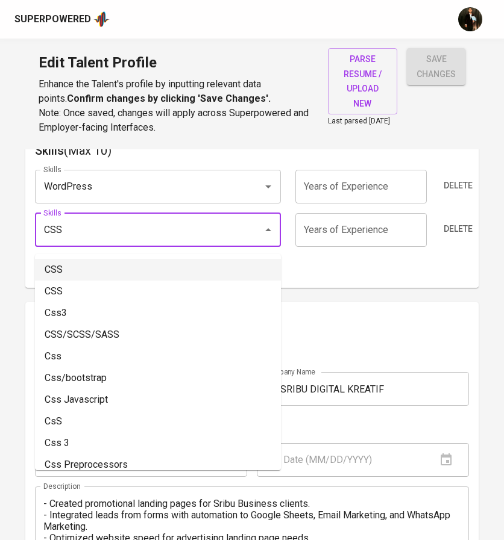
drag, startPoint x: 80, startPoint y: 263, endPoint x: 73, endPoint y: 269, distance: 8.5
click at [80, 263] on li "CSS" at bounding box center [158, 270] width 246 height 22
type input "CSS"
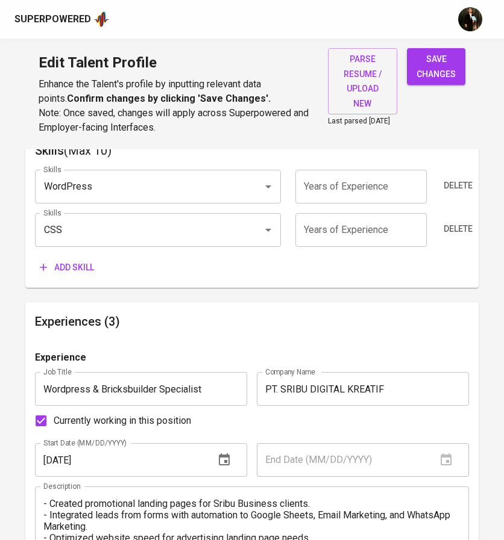
click at [69, 270] on span "Add skill" at bounding box center [67, 267] width 54 height 15
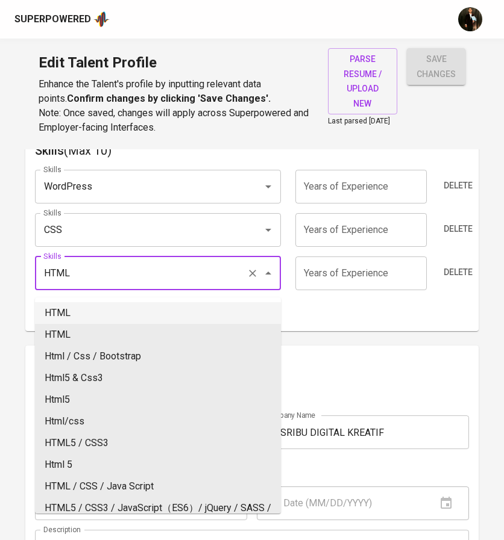
click at [83, 307] on li "HTML" at bounding box center [158, 313] width 246 height 22
type input "HTML"
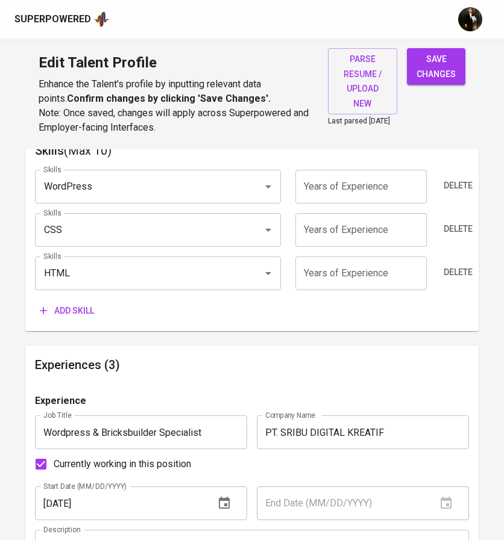
click at [72, 308] on span "Add skill" at bounding box center [67, 311] width 54 height 15
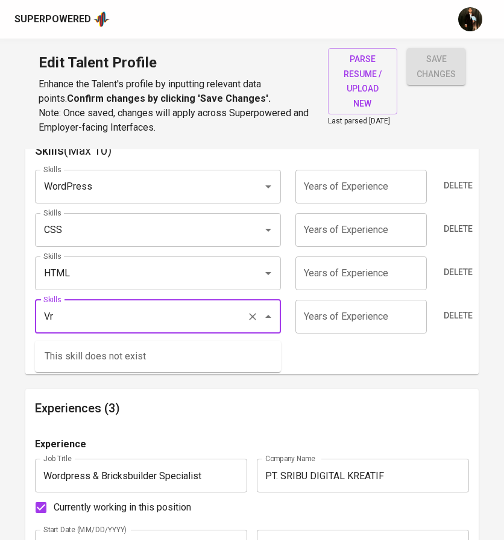
type input "V"
type input "Bricksbuilder"
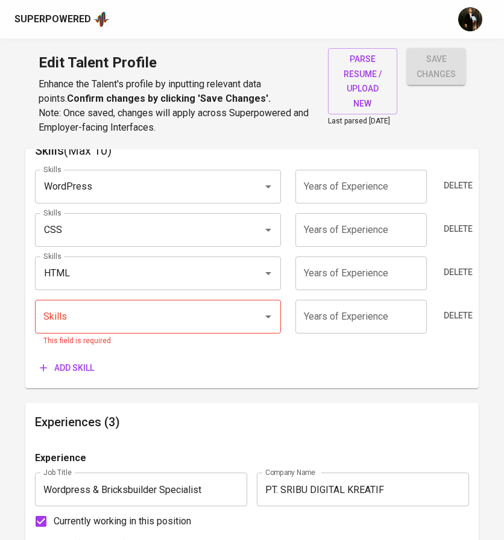
click at [20, 317] on main "Talent Information Upload Talent Email   * lubisnudin@gmail.com Talent Email * …" at bounding box center [252, 468] width 504 height 1910
click at [90, 324] on input "Skills" at bounding box center [140, 316] width 201 height 23
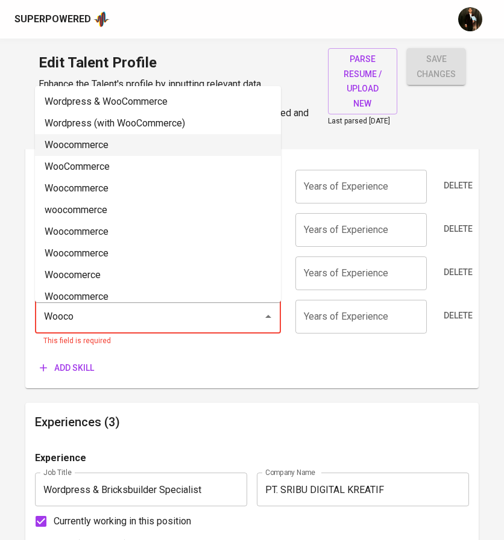
click at [84, 151] on li "Woocommerce" at bounding box center [158, 145] width 246 height 22
type input "Woocommerce"
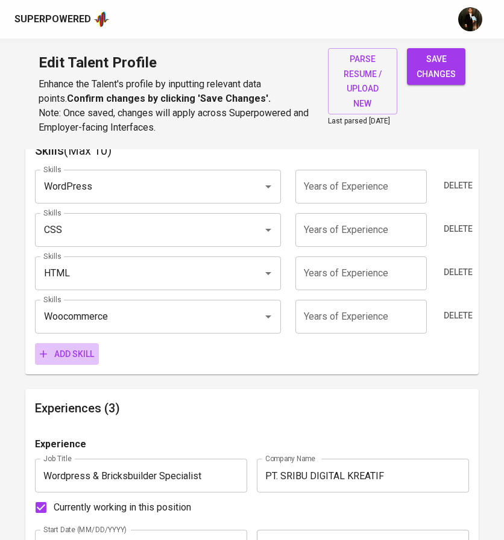
click at [94, 351] on span "Add skill" at bounding box center [67, 354] width 54 height 15
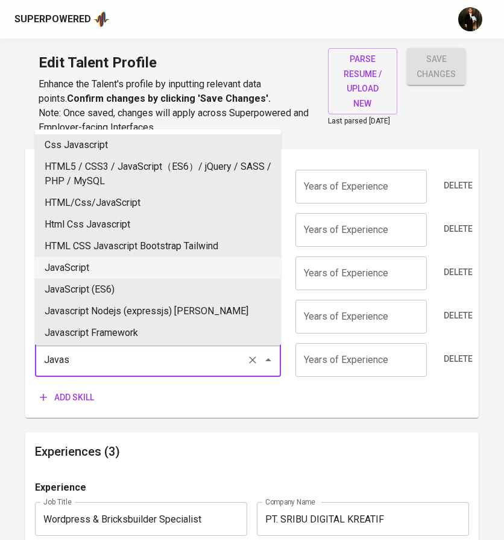
click at [89, 267] on li "JavaScript" at bounding box center [158, 268] width 246 height 22
type input "JavaScript"
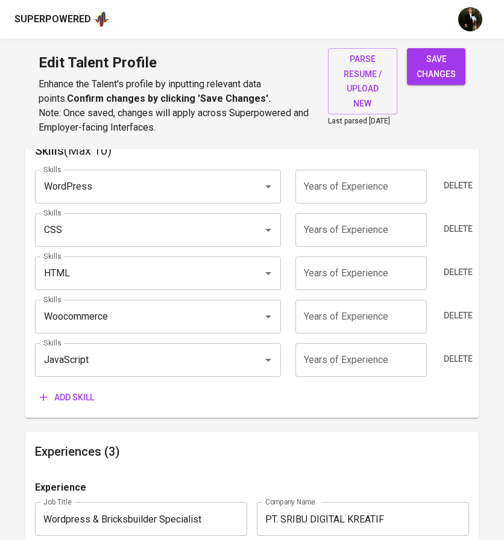
click at [73, 405] on span "Add skill" at bounding box center [67, 397] width 54 height 15
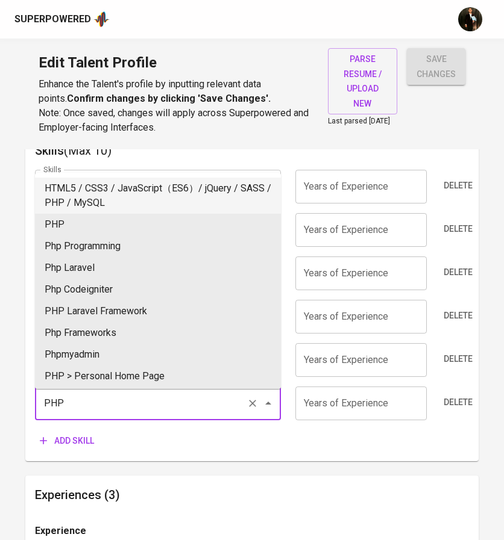
click at [82, 220] on li "PHP" at bounding box center [158, 225] width 246 height 22
type input "PHP"
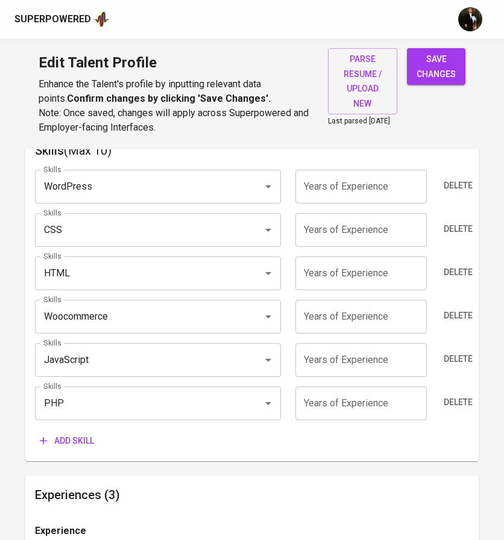
click at [66, 448] on span "Add skill" at bounding box center [67, 441] width 54 height 15
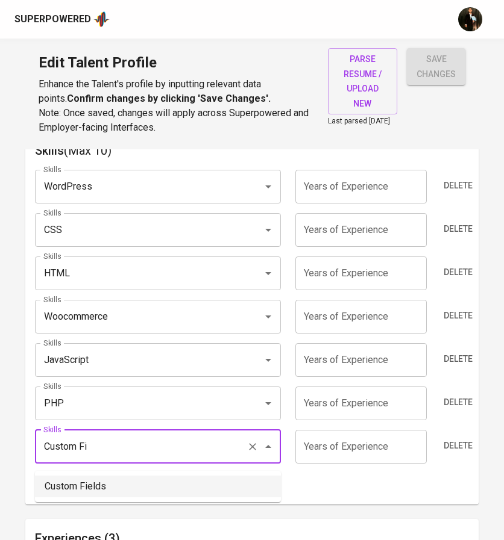
click at [80, 490] on li "Custom Fields" at bounding box center [158, 487] width 246 height 22
type input "Custom Fields"
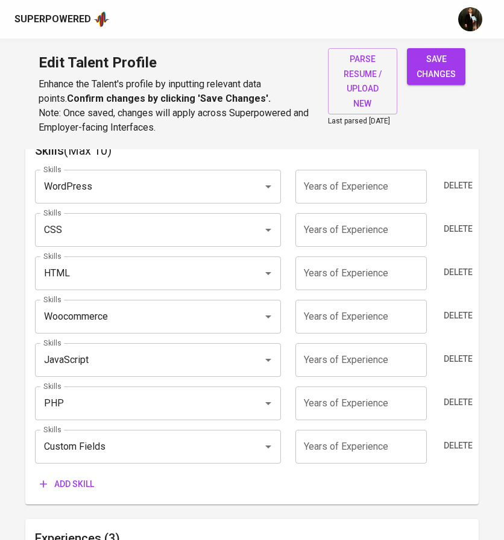
click at [75, 479] on button "Add skill" at bounding box center [67, 485] width 64 height 22
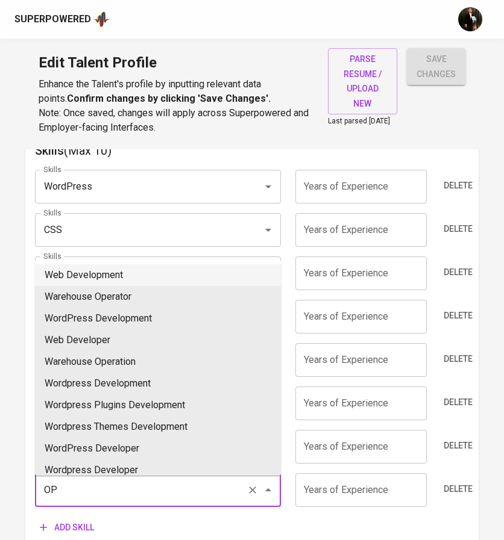
type input "O"
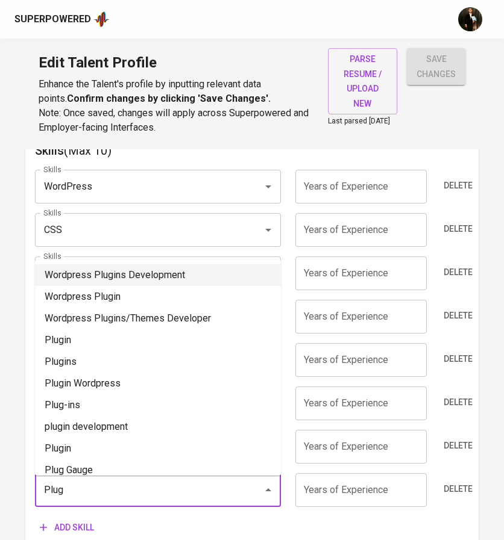
click at [115, 281] on li "Wordpress Plugins Development" at bounding box center [158, 275] width 246 height 22
type input "Wordpress Plugins Development"
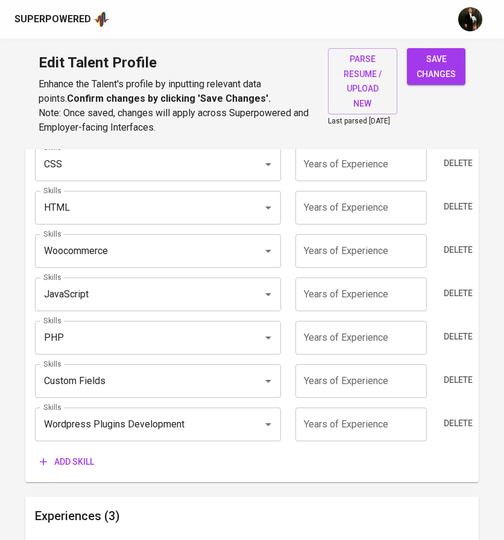
scroll to position [817, 0]
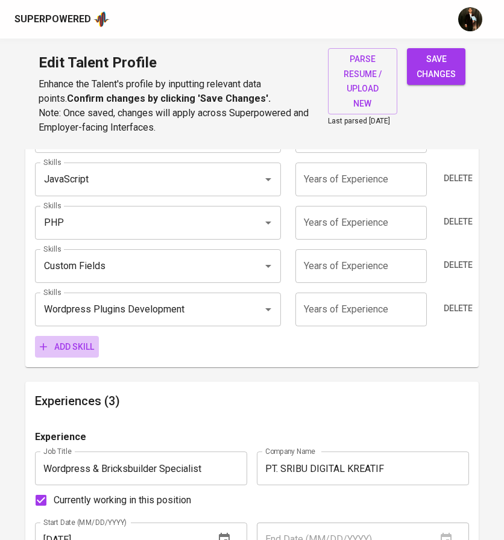
click at [72, 350] on span "Add skill" at bounding box center [67, 347] width 54 height 15
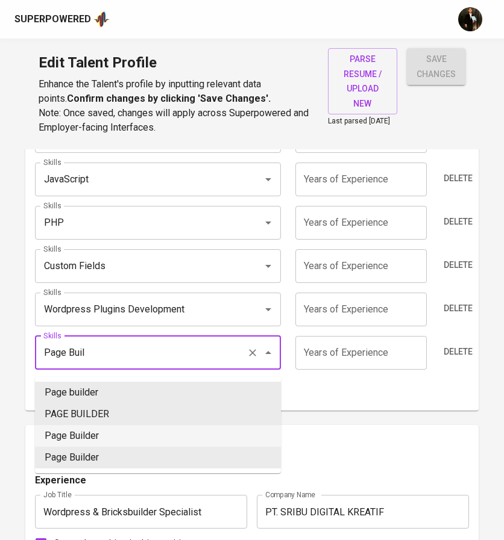
click at [93, 432] on li "Page Builder" at bounding box center [158, 436] width 246 height 22
type input "Page Builder"
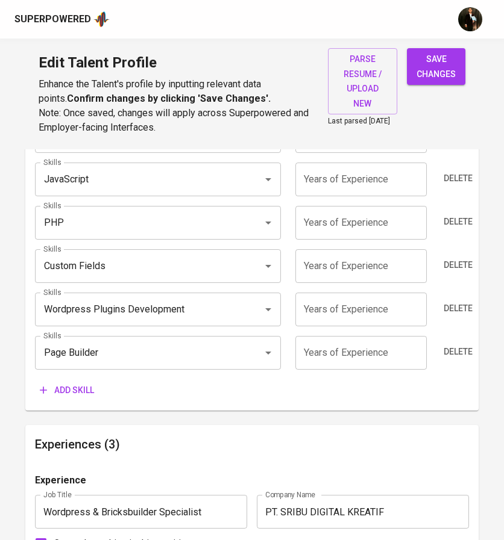
click at [70, 398] on span "Add skill" at bounding box center [67, 390] width 54 height 15
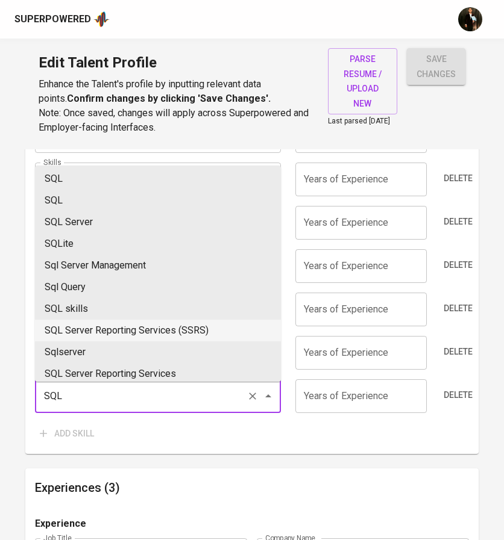
scroll to position [181, 0]
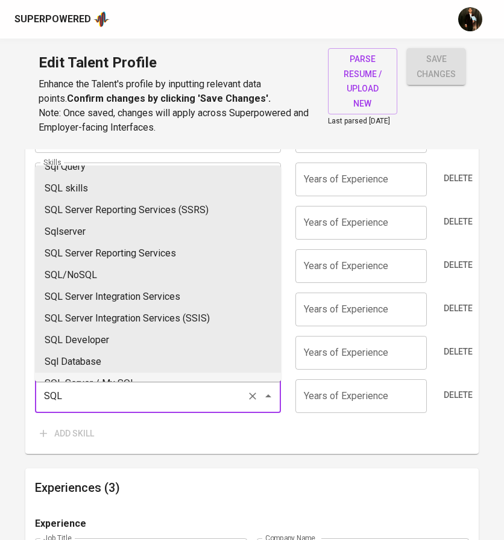
click at [48, 403] on input "SQL" at bounding box center [140, 396] width 201 height 23
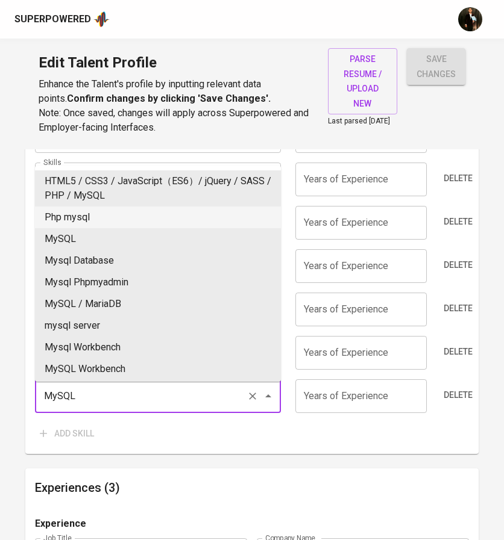
click at [84, 230] on li "MySQL" at bounding box center [158, 239] width 246 height 22
type input "MySQL"
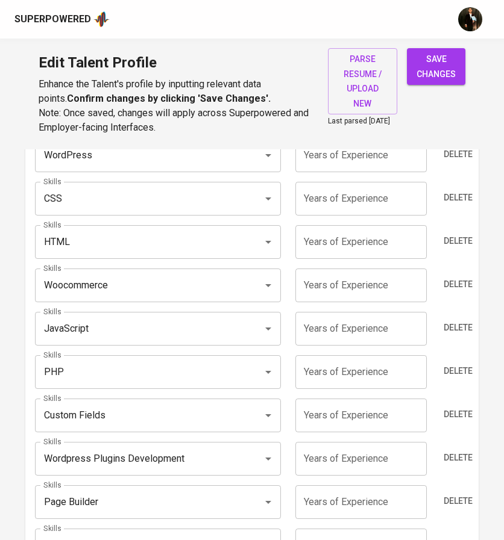
scroll to position [576, 0]
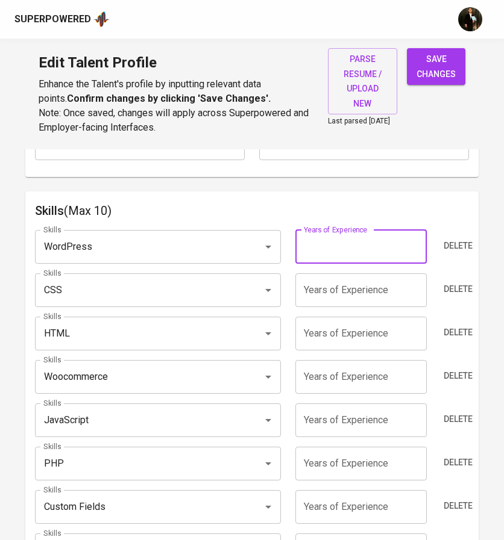
click at [354, 264] on input "number" at bounding box center [360, 247] width 131 height 34
click at [328, 242] on input "number" at bounding box center [360, 247] width 131 height 34
type input "3"
click at [329, 286] on input "number" at bounding box center [360, 291] width 131 height 34
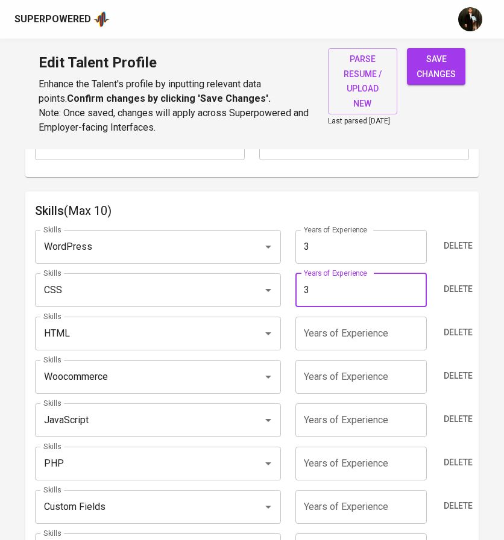
type input "3"
click at [331, 334] on input "number" at bounding box center [360, 334] width 131 height 34
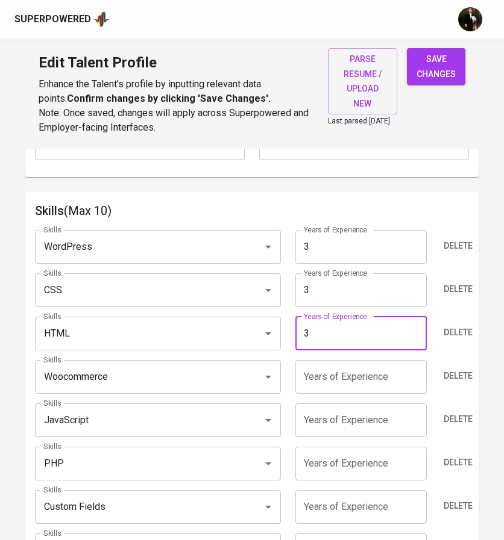
type input "3"
click at [329, 379] on input "number" at bounding box center [360, 377] width 131 height 34
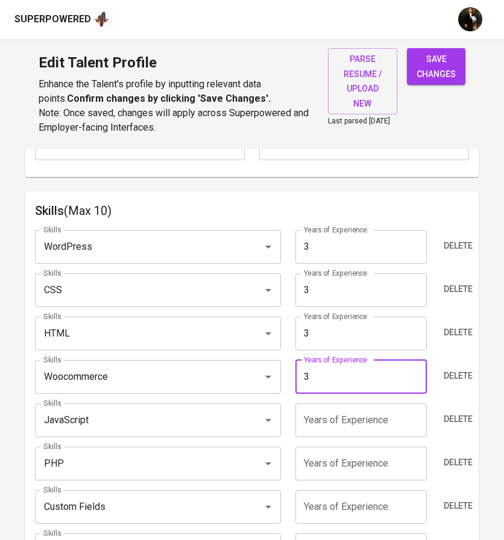
click at [334, 421] on input "number" at bounding box center [360, 421] width 131 height 34
drag, startPoint x: 327, startPoint y: 383, endPoint x: 292, endPoint y: 380, distance: 35.1
click at [292, 380] on div "Years of Experience 3 Years of Experience" at bounding box center [360, 377] width 145 height 34
type input "2"
click at [319, 422] on input "number" at bounding box center [360, 421] width 131 height 34
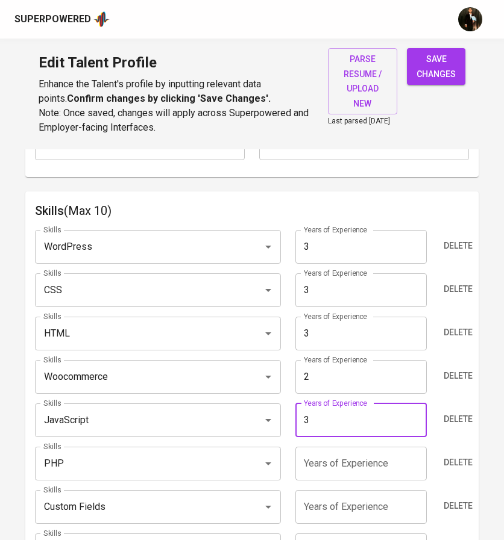
type input "3"
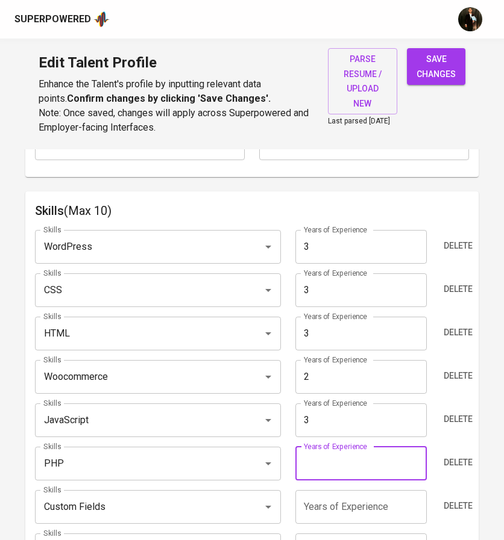
click at [324, 474] on input "number" at bounding box center [360, 464] width 131 height 34
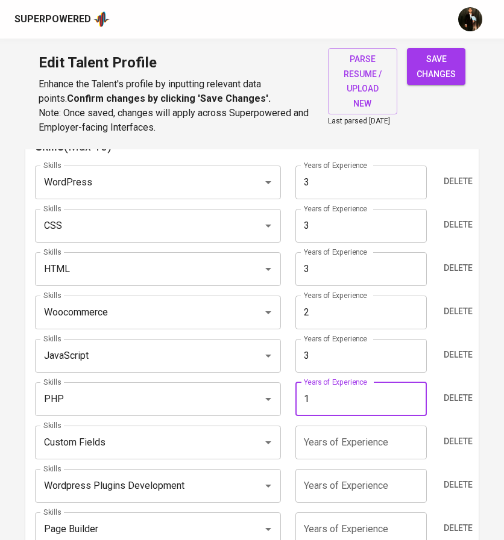
scroll to position [696, 0]
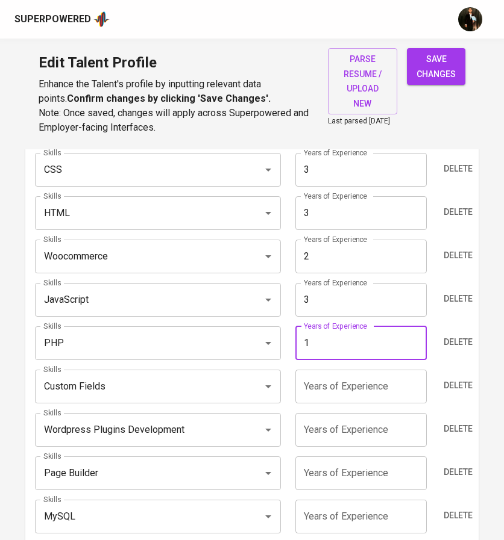
click at [331, 397] on input "number" at bounding box center [360, 387] width 131 height 34
drag, startPoint x: 323, startPoint y: 348, endPoint x: 292, endPoint y: 349, distance: 31.3
click at [292, 349] on div "Years of Experience 1 Years of Experience" at bounding box center [360, 344] width 145 height 34
type input "2"
click at [322, 394] on input "number" at bounding box center [360, 387] width 131 height 34
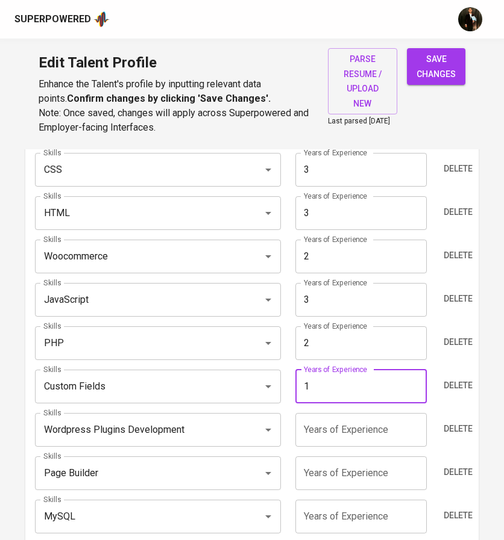
type input "1"
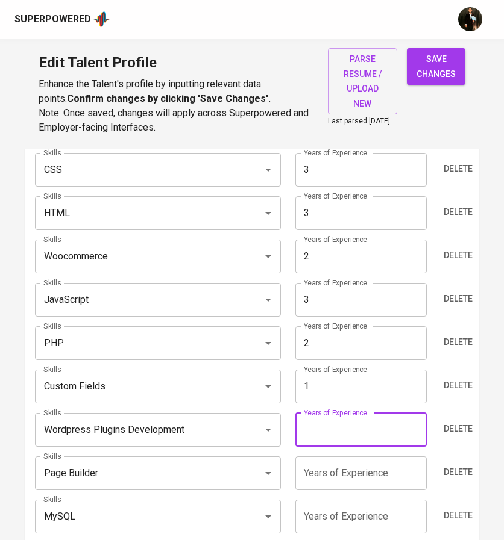
click at [325, 438] on input "number" at bounding box center [360, 430] width 131 height 34
type input "2"
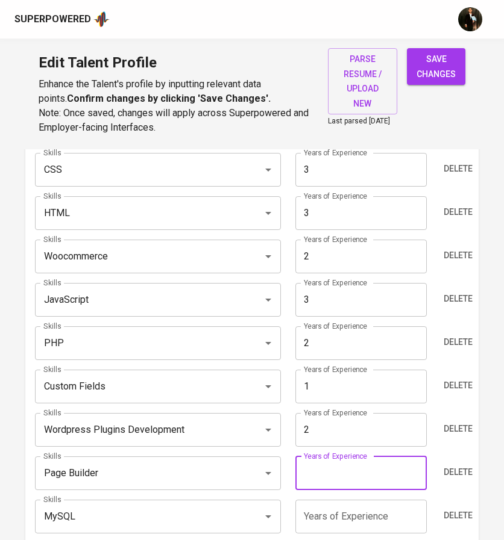
click at [325, 469] on input "number" at bounding box center [360, 474] width 131 height 34
type input "1"
click at [310, 529] on input "number" at bounding box center [360, 517] width 131 height 34
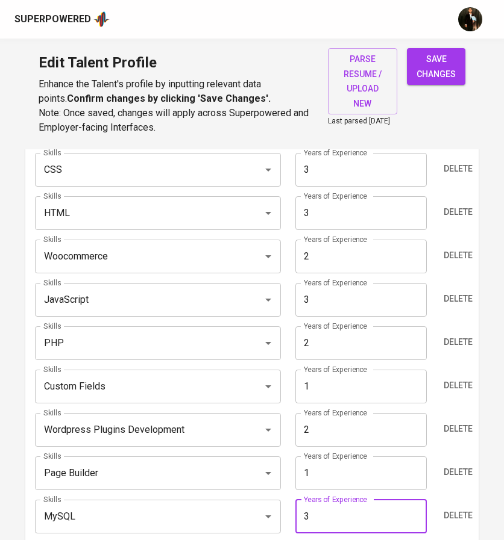
type input "3"
click at [429, 74] on span "save changes" at bounding box center [435, 67] width 39 height 30
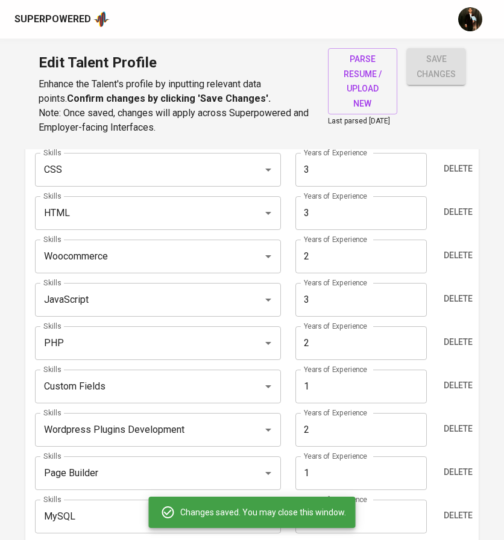
type input "JavaScript"
type input "CSS"
type input "3"
type input "MySQL"
type input "WooCommerce"
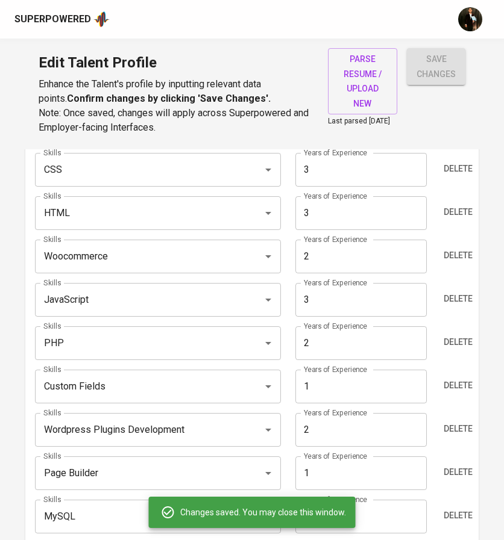
type input "Wordpress Plugins Development"
type input "2"
type input "PHP"
type input "Custom Fields"
type input "1"
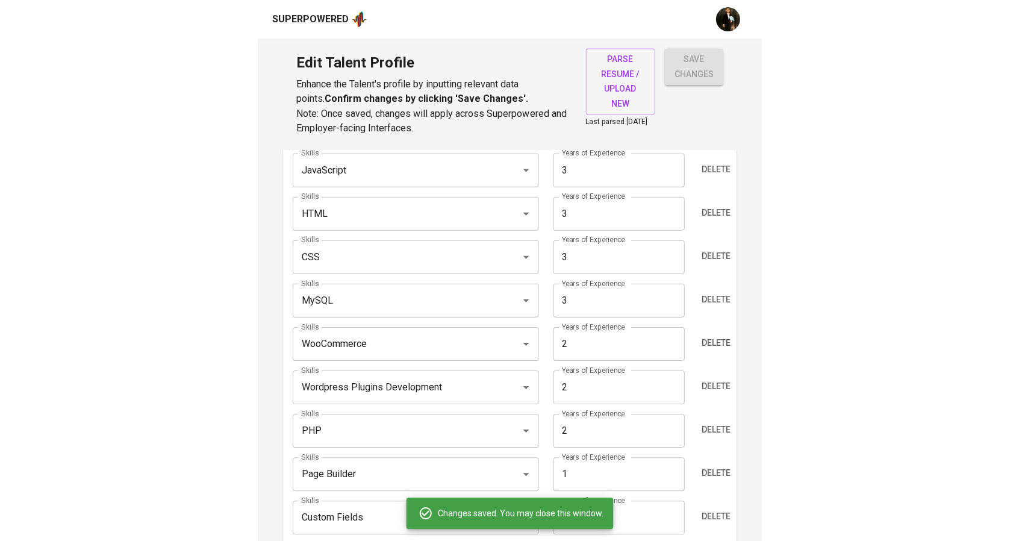
scroll to position [663, 0]
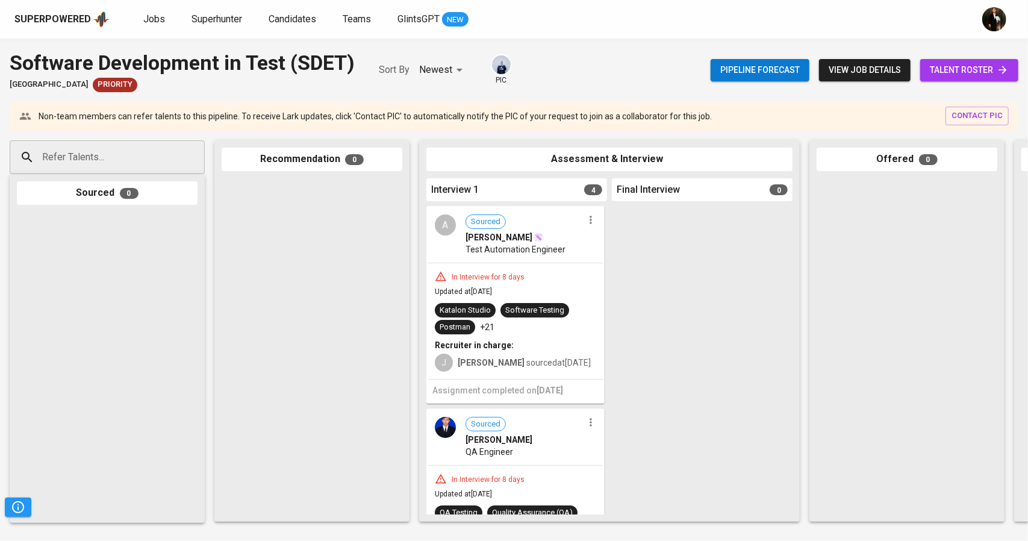
click at [129, 174] on div "Refer Talents..." at bounding box center [107, 157] width 195 height 34
paste input "[EMAIL_ADDRESS][DOMAIN_NAME]"
type input "[EMAIL_ADDRESS][DOMAIN_NAME]"
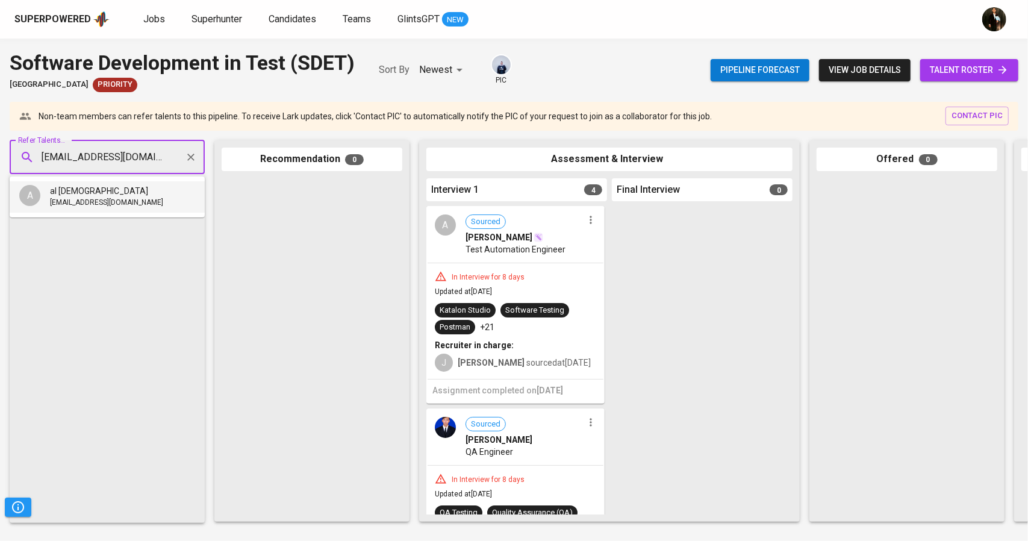
click at [117, 201] on span "[EMAIL_ADDRESS][DOMAIN_NAME]" at bounding box center [106, 203] width 113 height 12
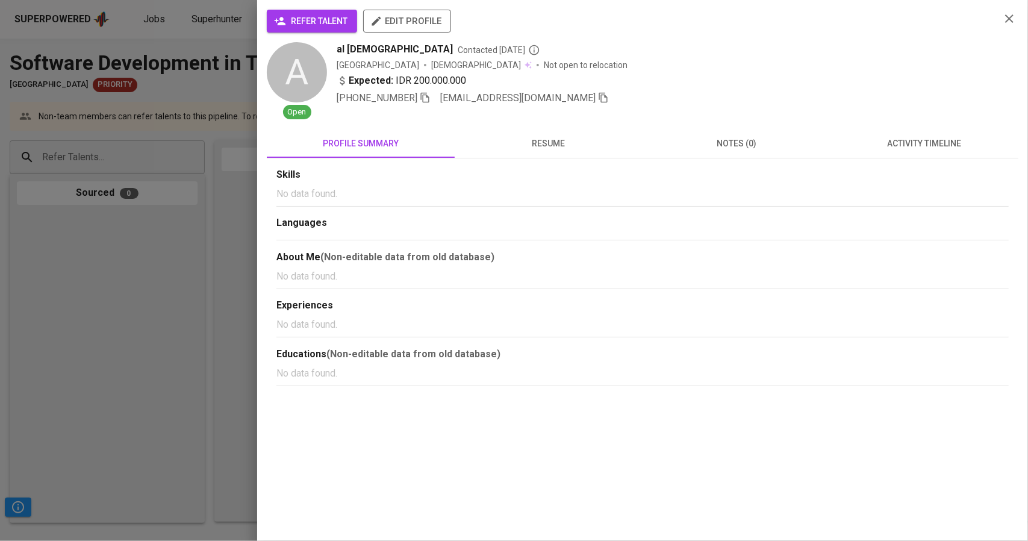
click at [337, 14] on span "refer talent" at bounding box center [312, 21] width 71 height 15
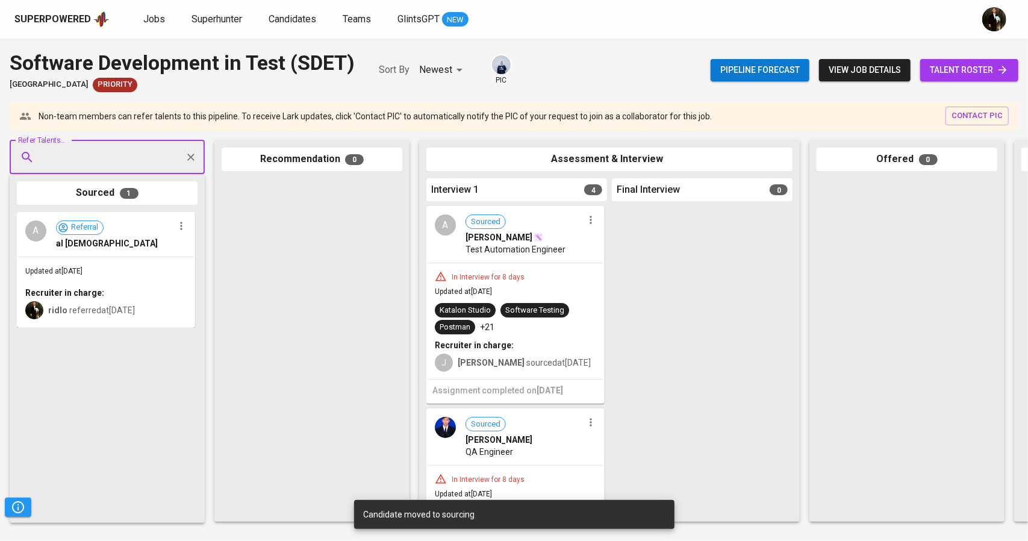
click at [91, 157] on input "Refer Talents..." at bounding box center [102, 157] width 127 height 23
paste input "[EMAIL_ADDRESS][DOMAIN_NAME]"
type input "[EMAIL_ADDRESS][DOMAIN_NAME]"
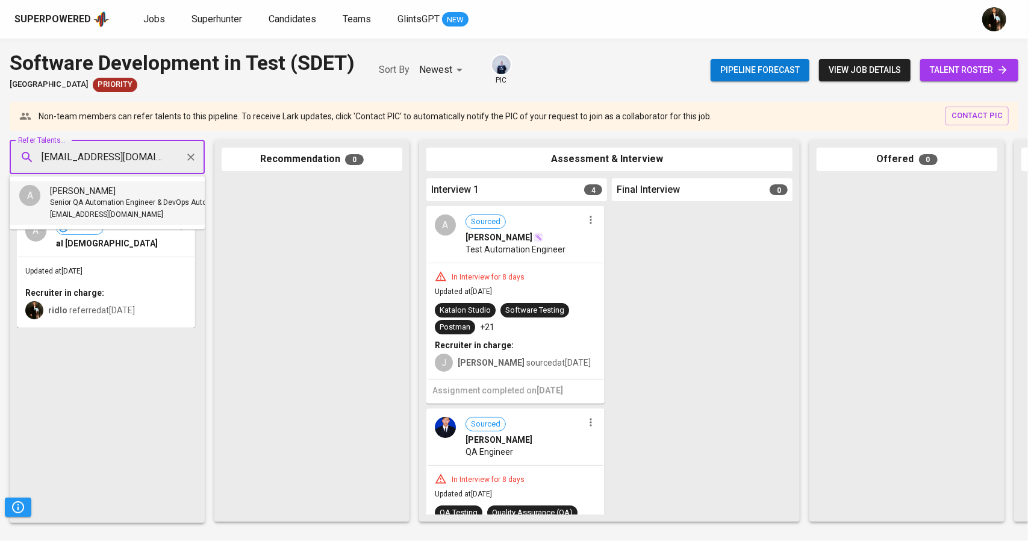
click at [89, 201] on span "Senior QA Automation Engineer & DevOps Automation Testing Collaboration, Grow S…" at bounding box center [203, 203] width 306 height 12
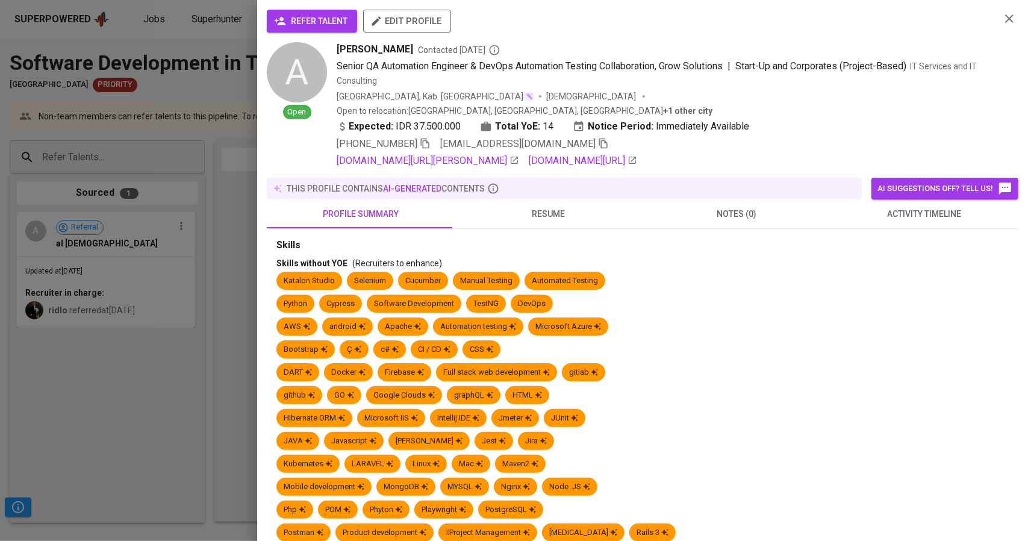
click at [336, 17] on span "refer talent" at bounding box center [312, 21] width 71 height 15
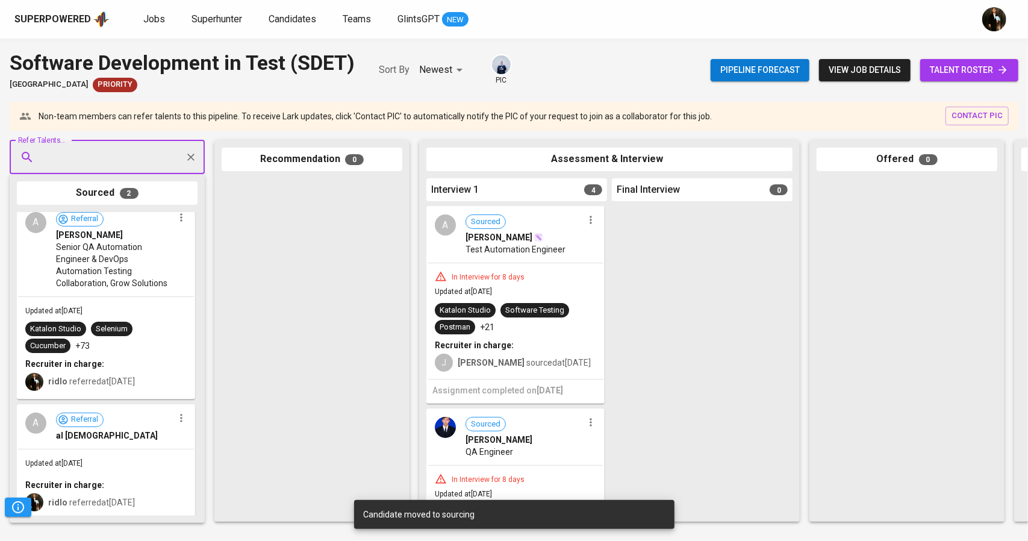
scroll to position [22, 0]
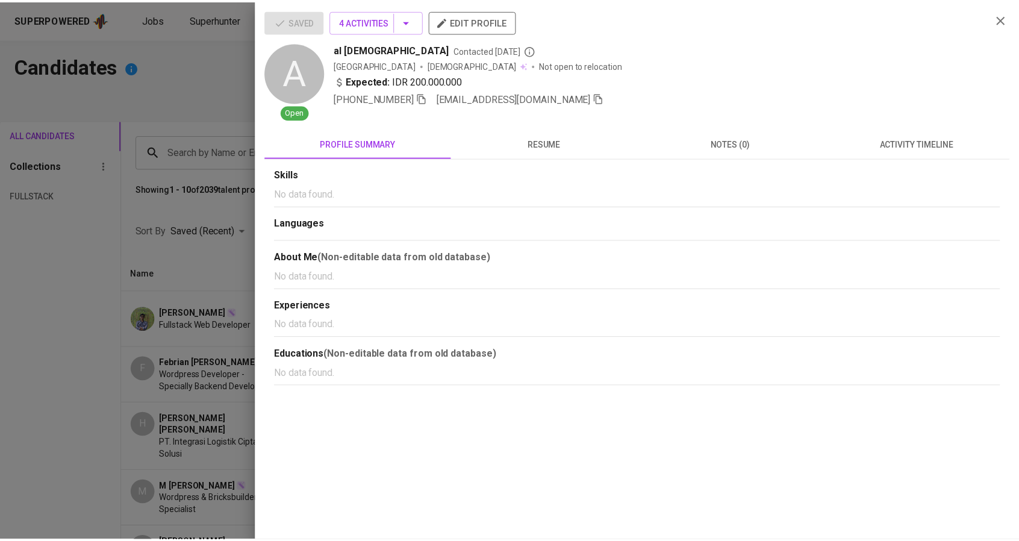
scroll to position [361, 0]
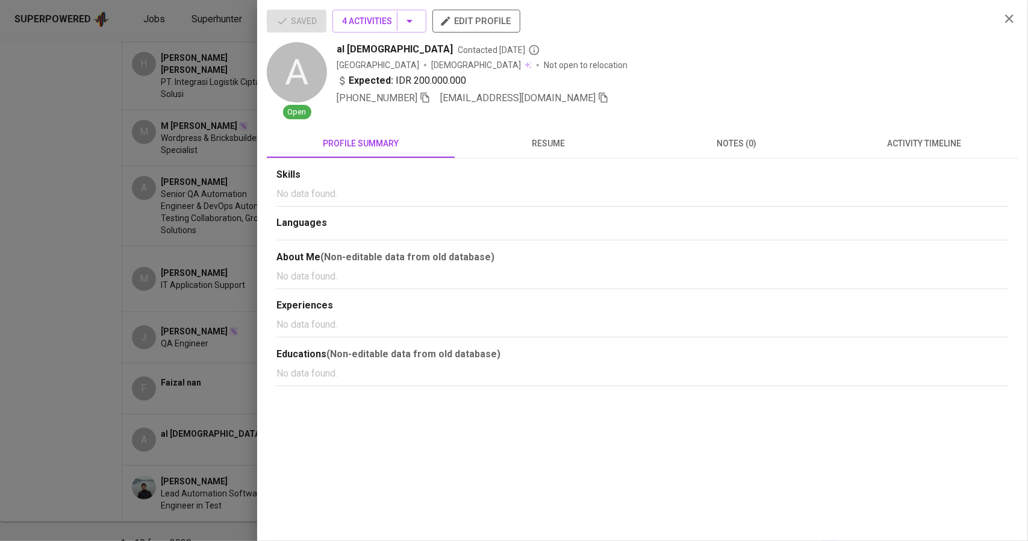
click at [188, 134] on div at bounding box center [514, 270] width 1028 height 541
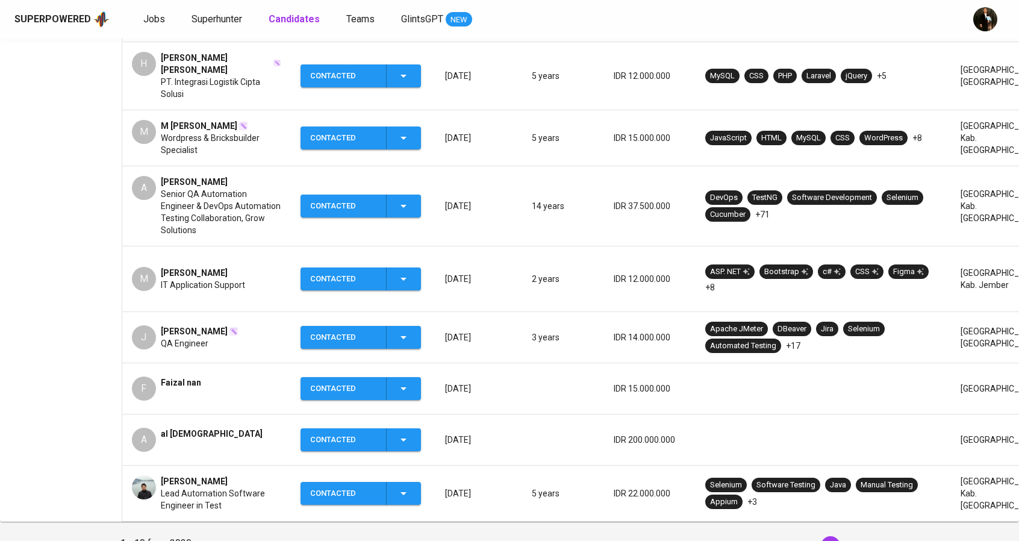
click at [212, 176] on span "[PERSON_NAME]" at bounding box center [194, 182] width 67 height 12
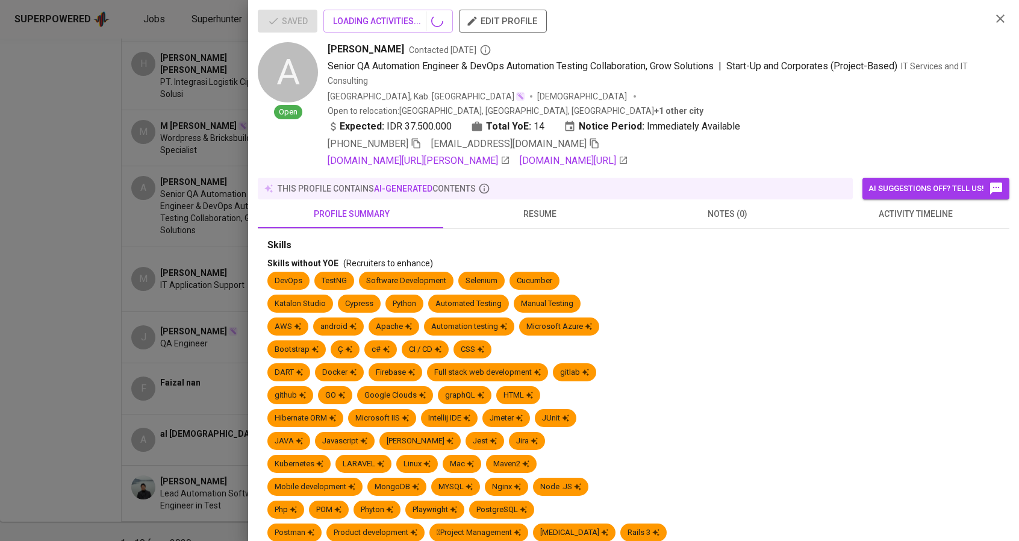
click at [549, 137] on div "[PHONE_NUMBER] [EMAIL_ADDRESS][DOMAIN_NAME]" at bounding box center [464, 144] width 272 height 14
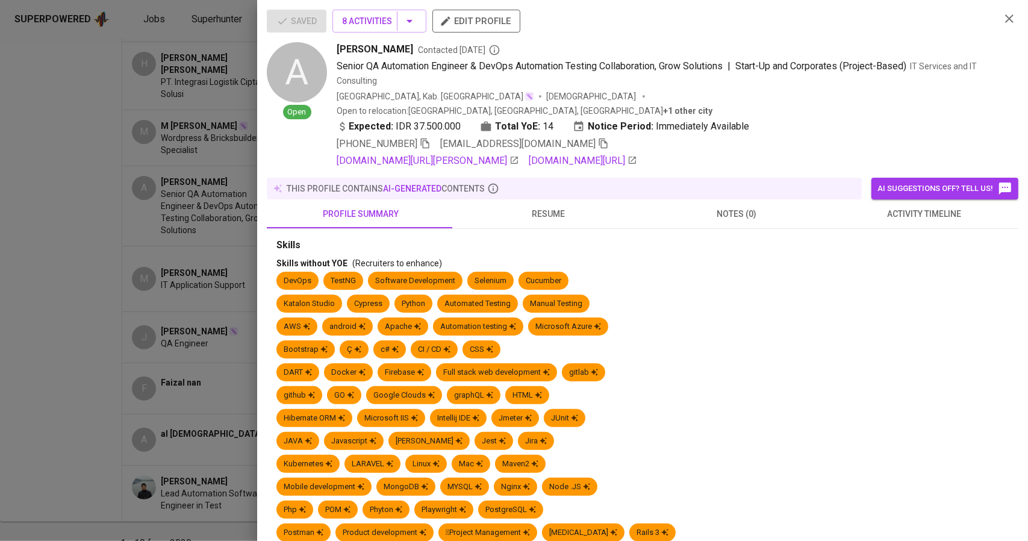
click at [598, 138] on icon "button" at bounding box center [603, 143] width 11 height 11
click at [104, 164] on div at bounding box center [514, 270] width 1028 height 541
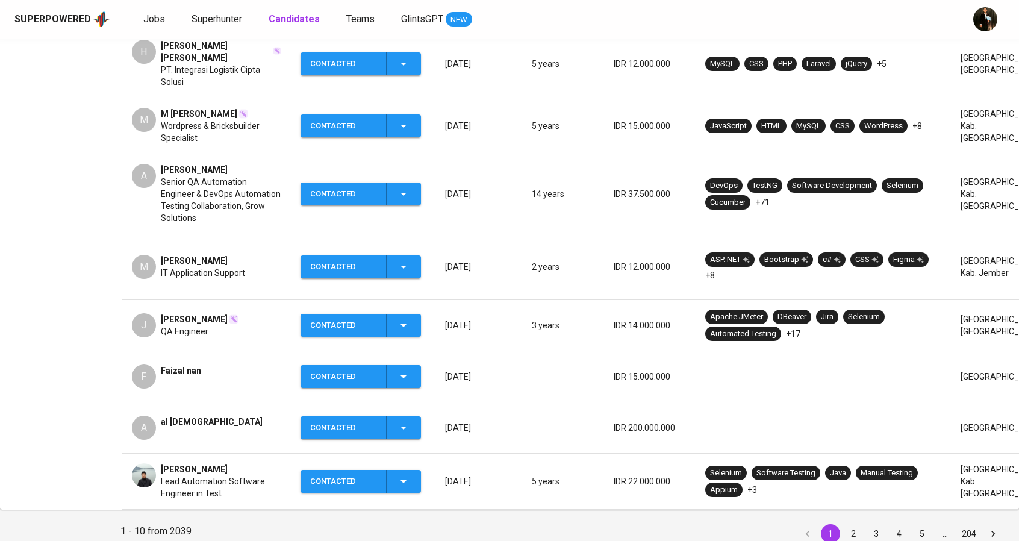
scroll to position [386, 0]
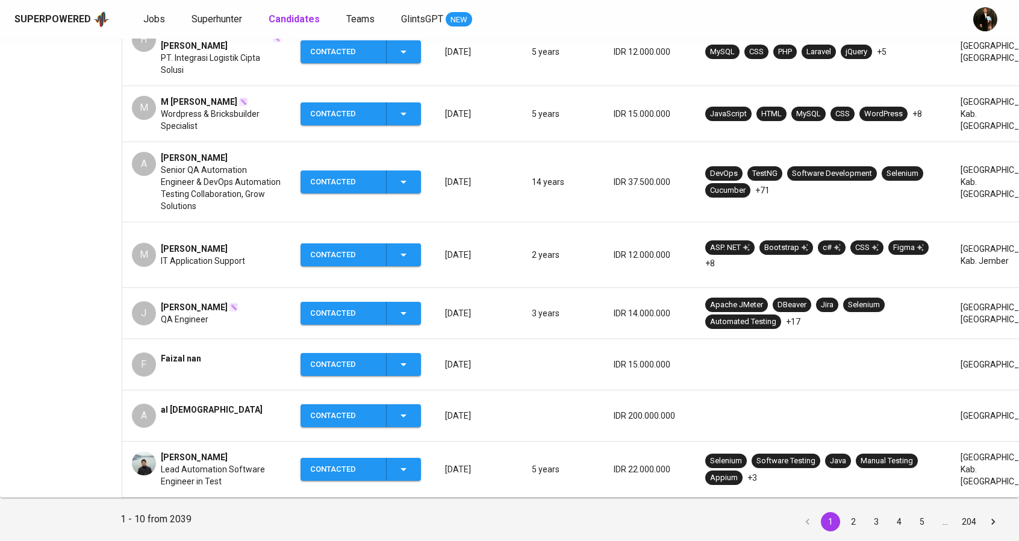
click at [186, 404] on span "al [DEMOGRAPHIC_DATA]" at bounding box center [212, 410] width 102 height 12
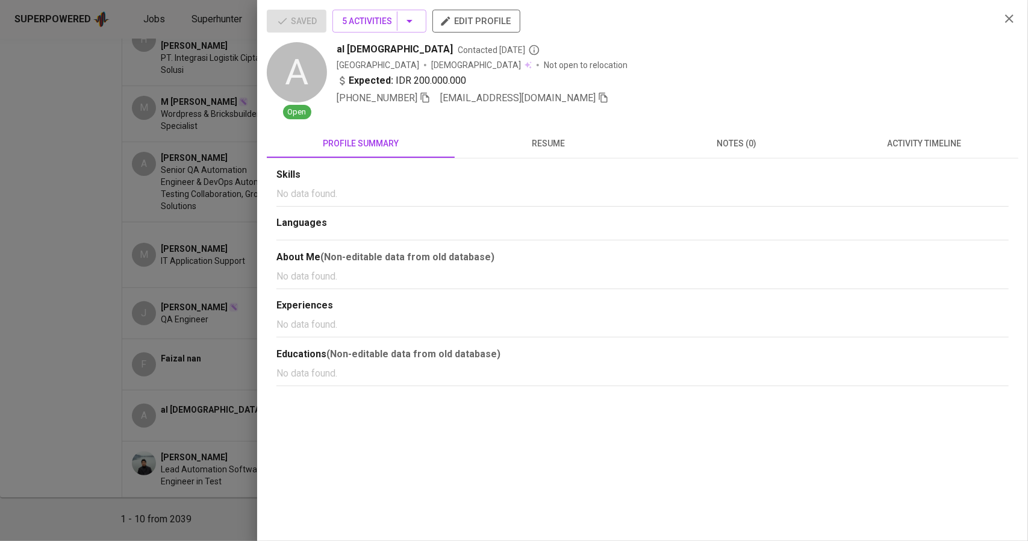
click at [474, 20] on span "edit profile" at bounding box center [476, 21] width 69 height 16
click at [114, 110] on div at bounding box center [514, 270] width 1028 height 541
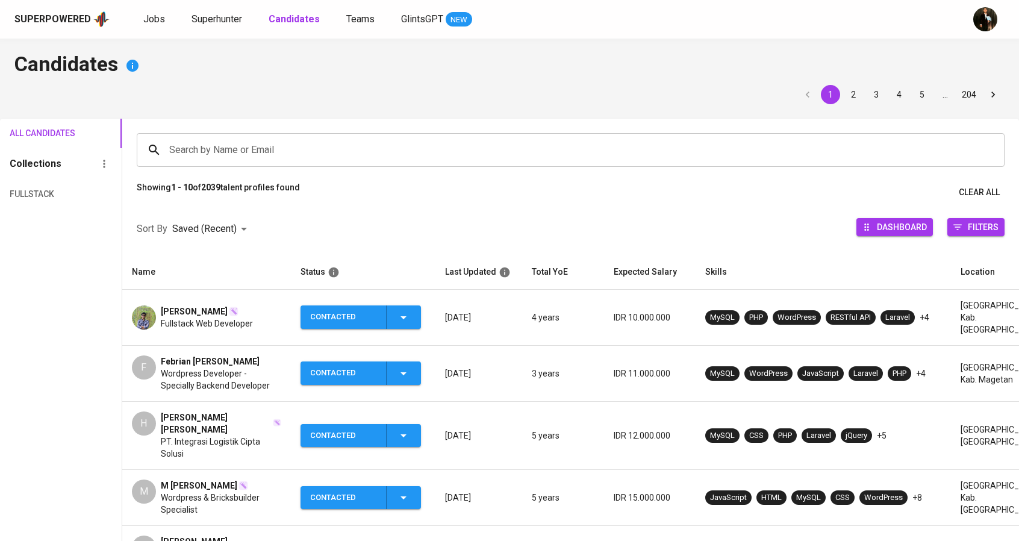
scroll to position [0, 0]
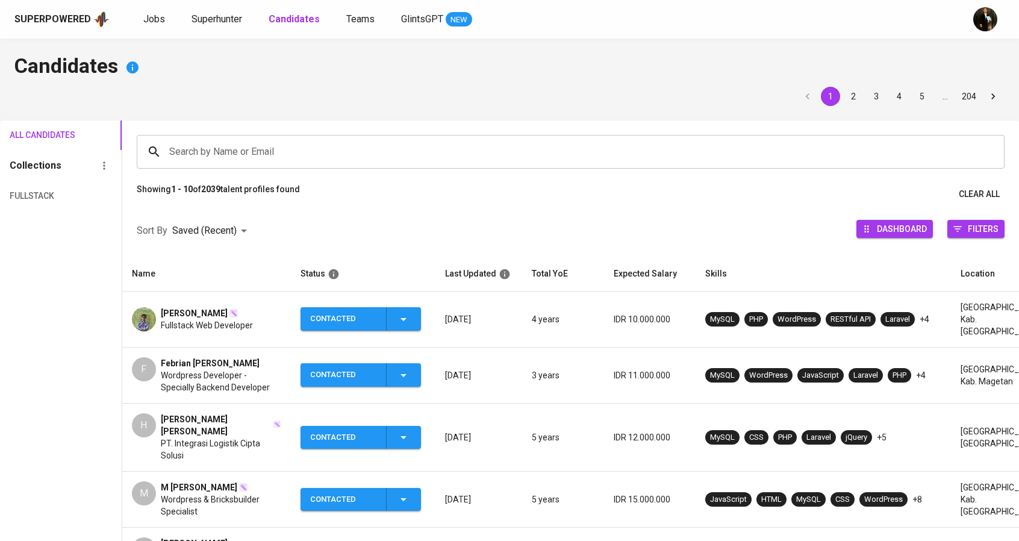
click at [154, 10] on div "Superpowered Jobs Superhunter Candidates Teams GlintsGPT NEW" at bounding box center [490, 19] width 952 height 18
click at [155, 12] on link "Jobs" at bounding box center [155, 19] width 24 height 15
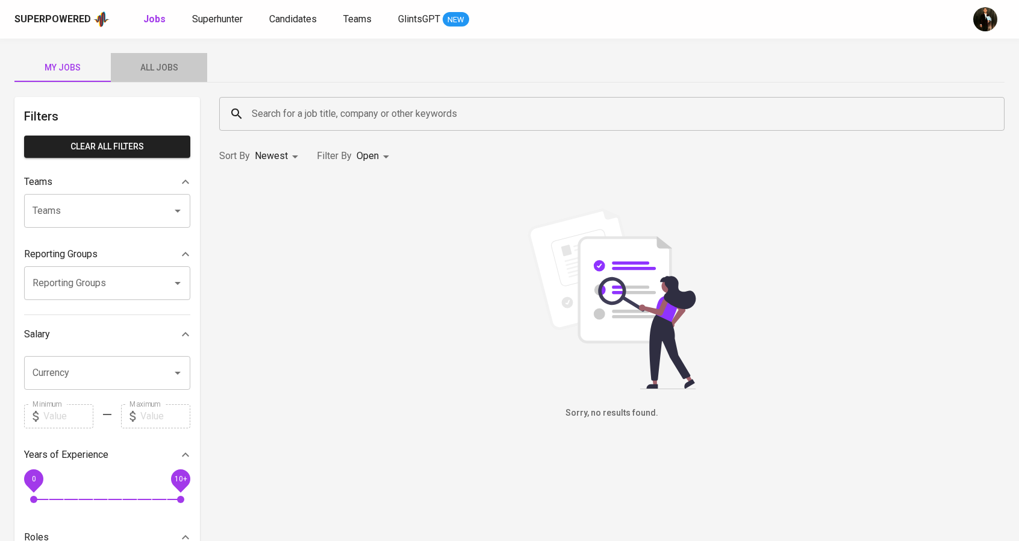
click at [175, 63] on span "All Jobs" at bounding box center [159, 67] width 82 height 15
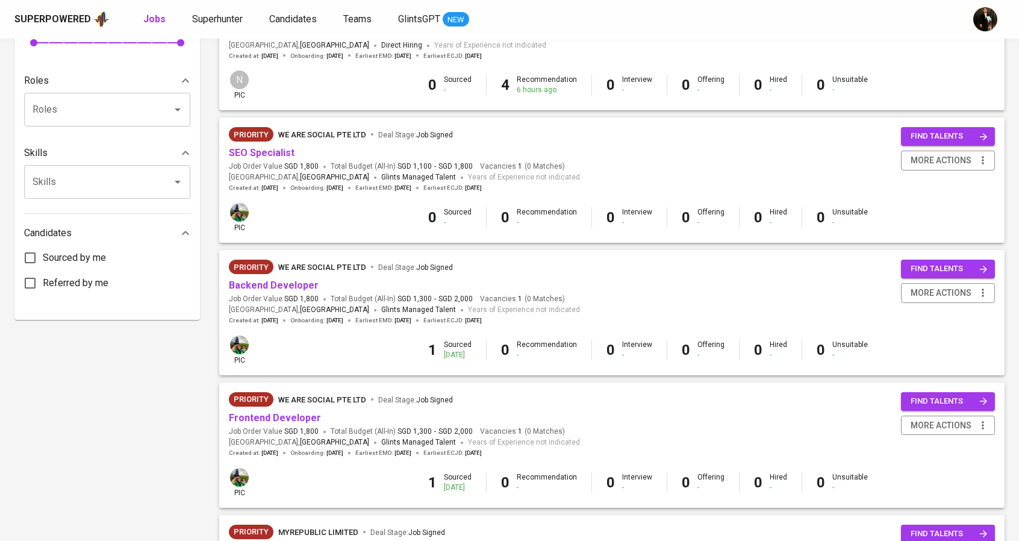
scroll to position [482, 0]
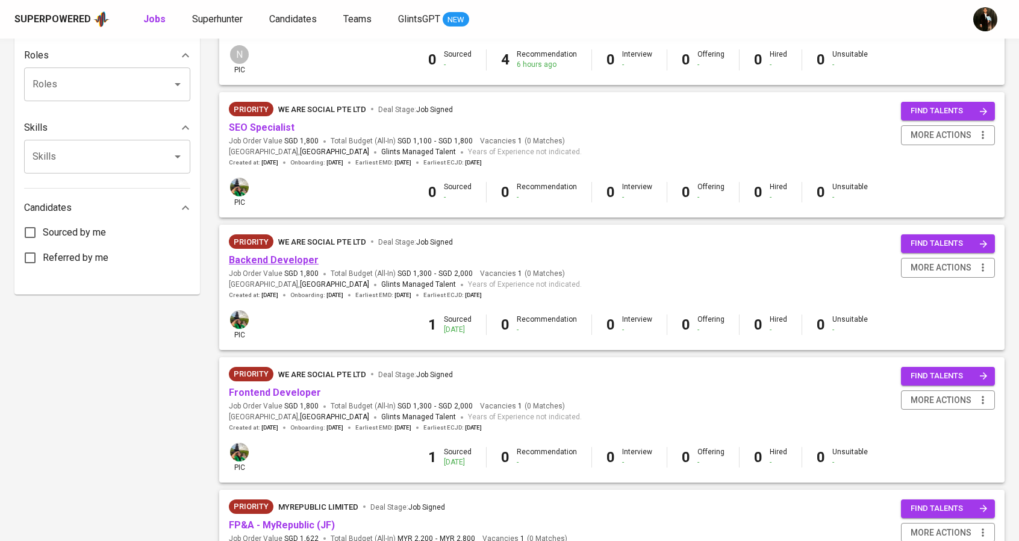
click at [278, 264] on link "Backend Developer" at bounding box center [274, 259] width 90 height 11
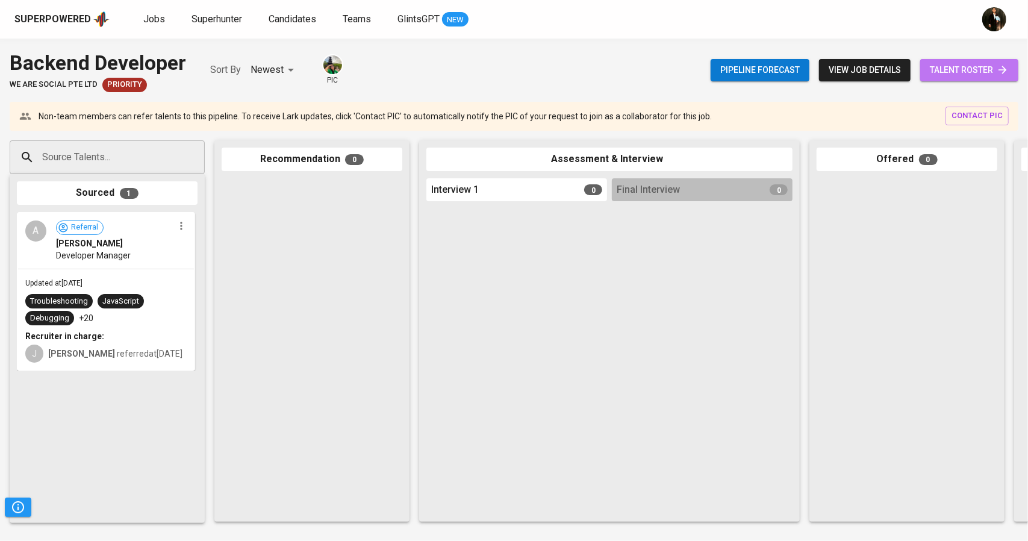
click at [955, 60] on link "talent roster" at bounding box center [970, 70] width 98 height 22
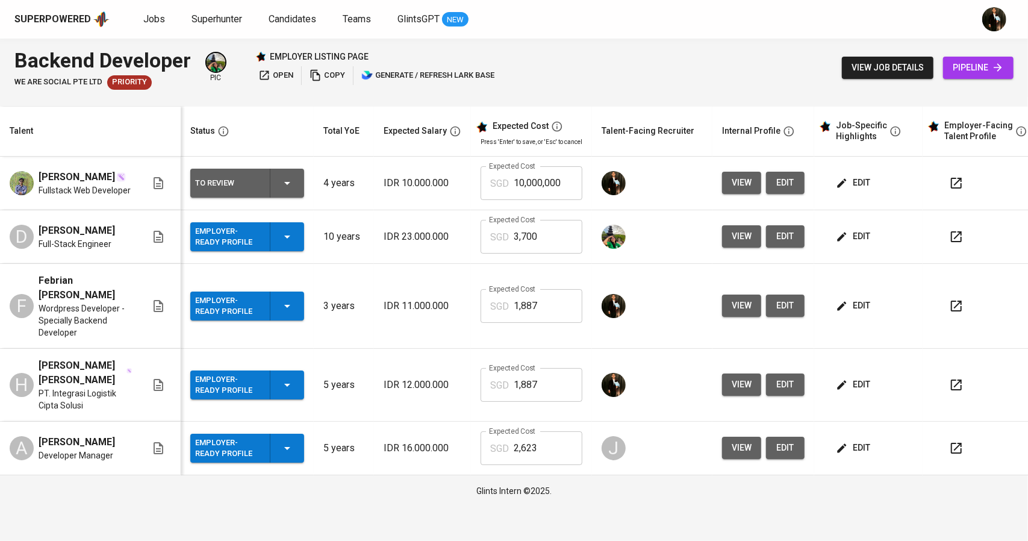
click at [850, 308] on span "edit" at bounding box center [855, 305] width 32 height 15
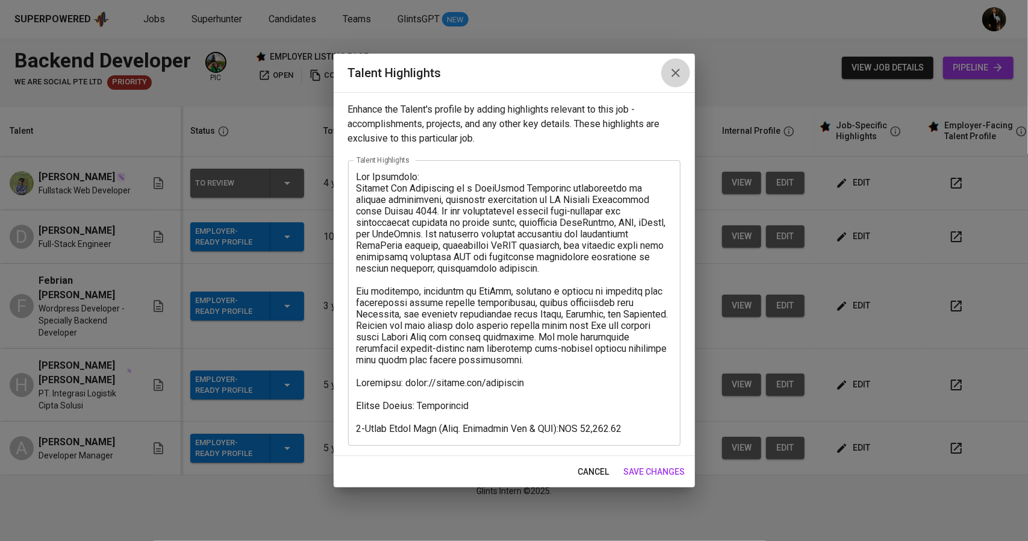
click at [677, 77] on icon "button" at bounding box center [676, 73] width 14 height 14
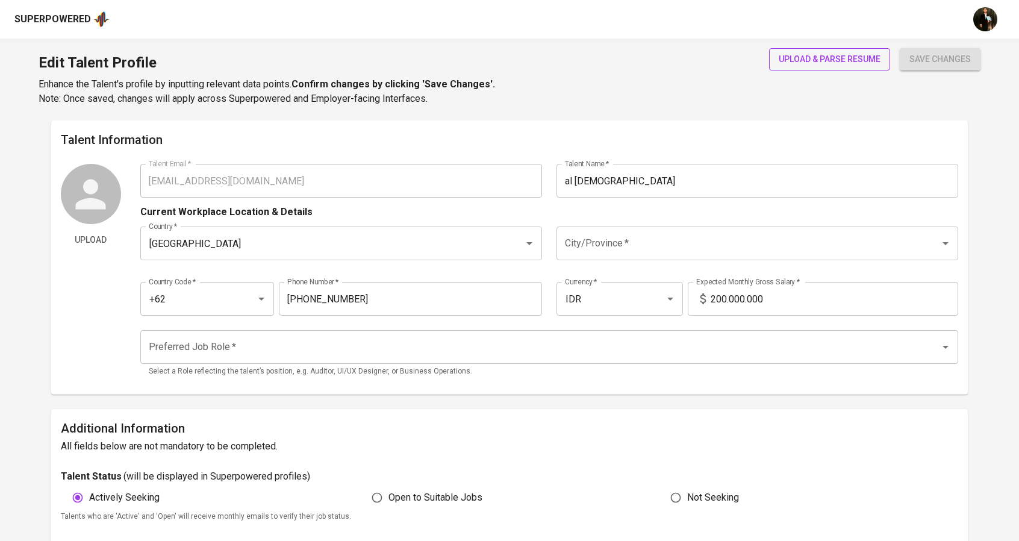
click at [792, 52] on span "upload & parse resume" at bounding box center [830, 59] width 102 height 15
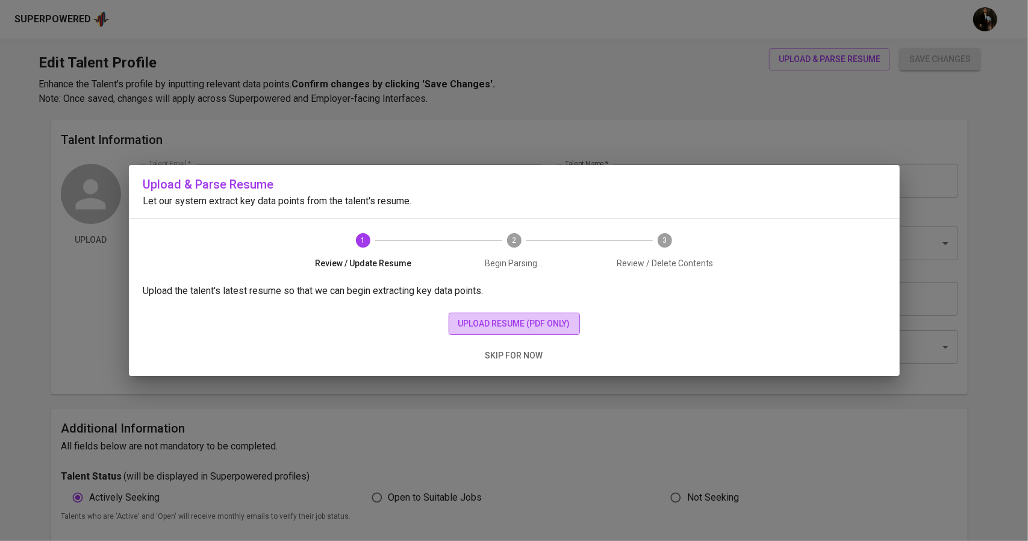
click at [531, 318] on span "upload resume (pdf only)" at bounding box center [514, 323] width 112 height 15
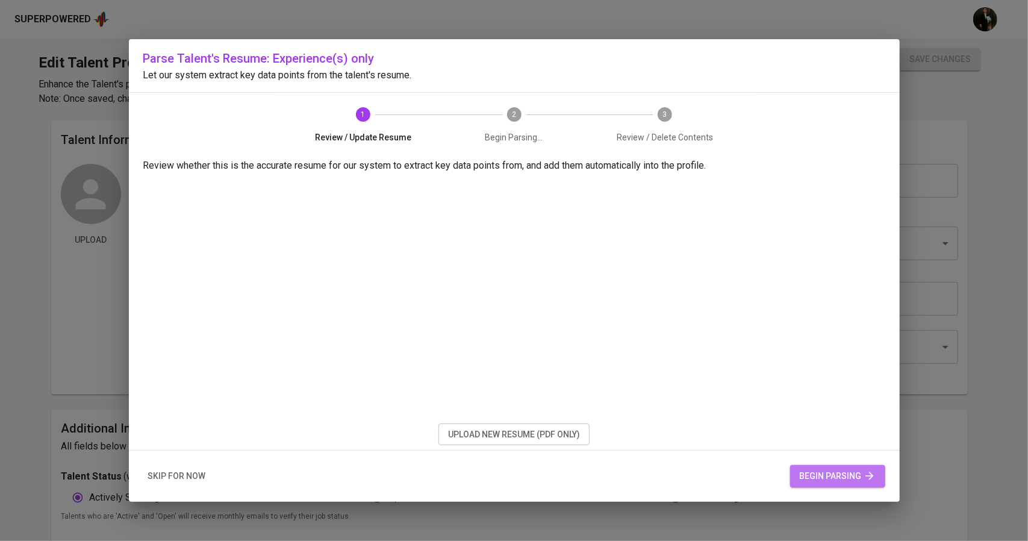
click at [845, 480] on span "begin parsing" at bounding box center [838, 476] width 76 height 15
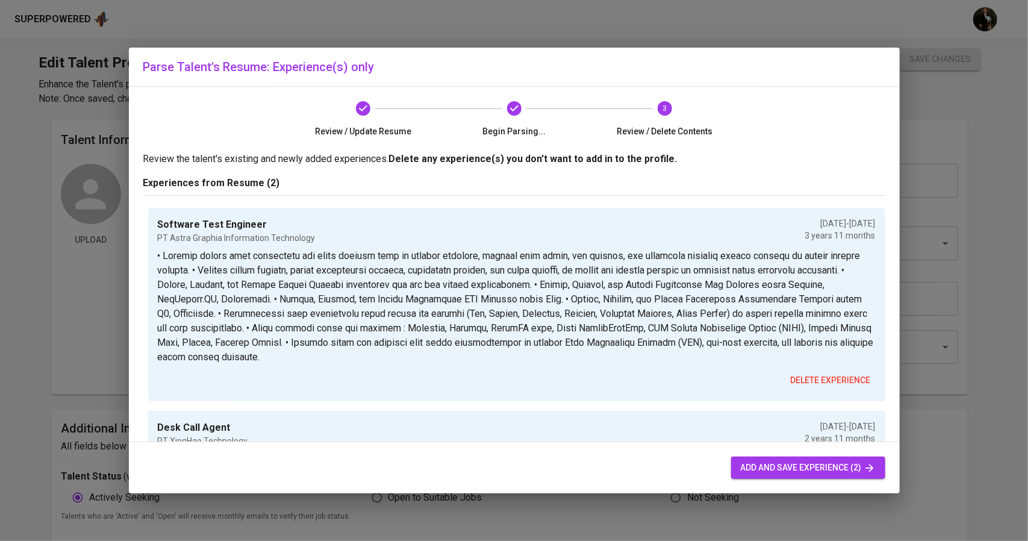
click at [789, 473] on span "add and save experience (2)" at bounding box center [808, 467] width 135 height 15
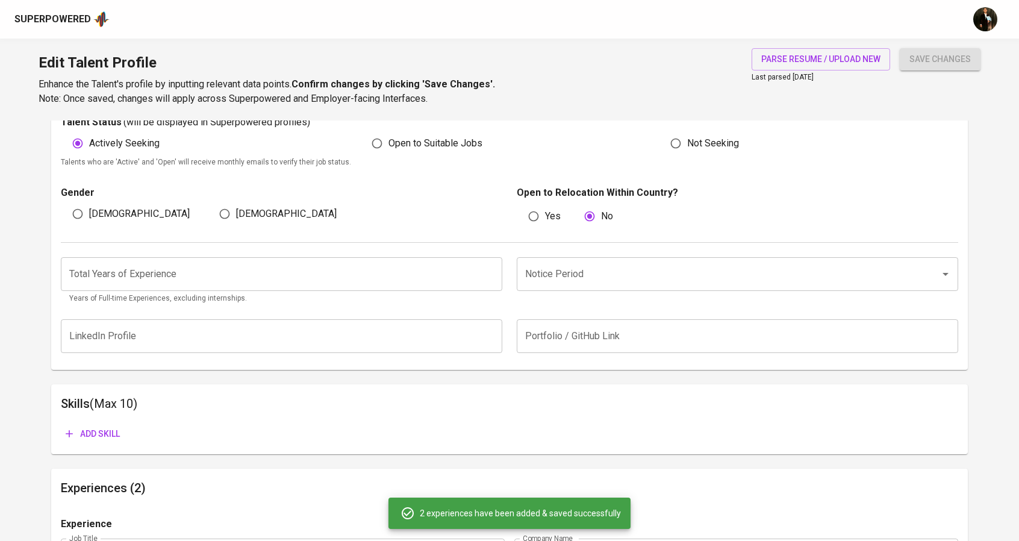
scroll to position [113, 0]
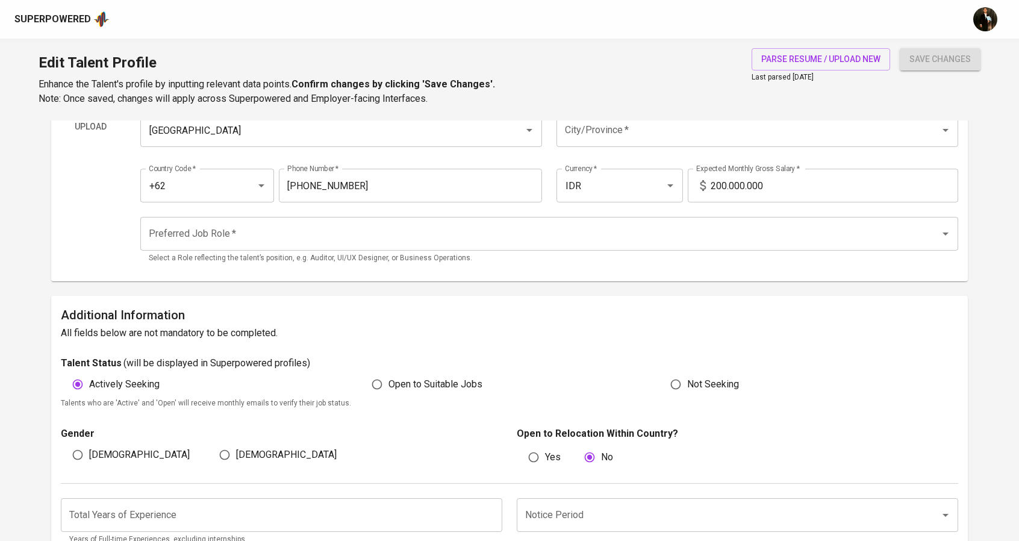
click at [383, 250] on div "Preferred Job Role *" at bounding box center [549, 234] width 819 height 34
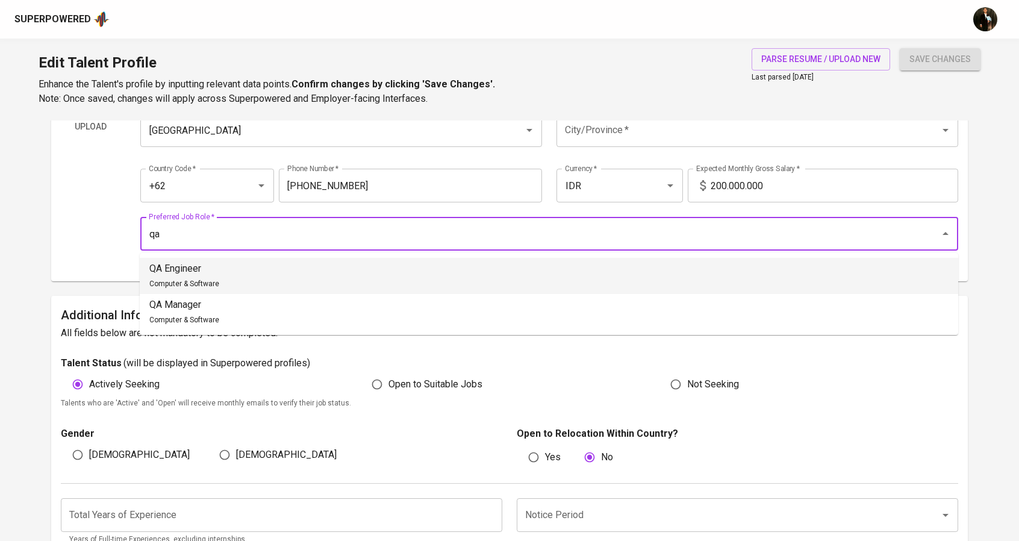
click at [333, 270] on li "QA Engineer Computer & Software" at bounding box center [549, 276] width 819 height 36
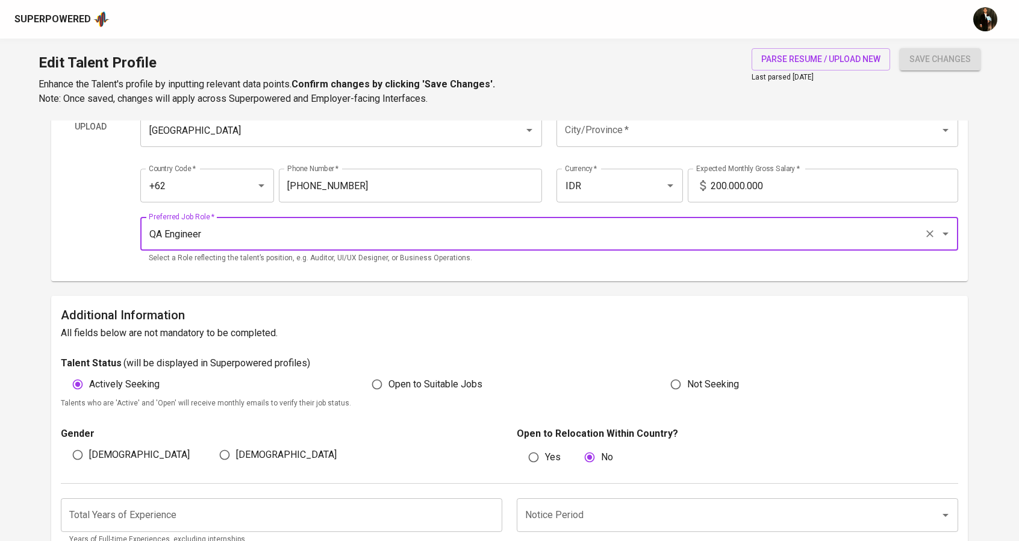
type input "QA Engineer"
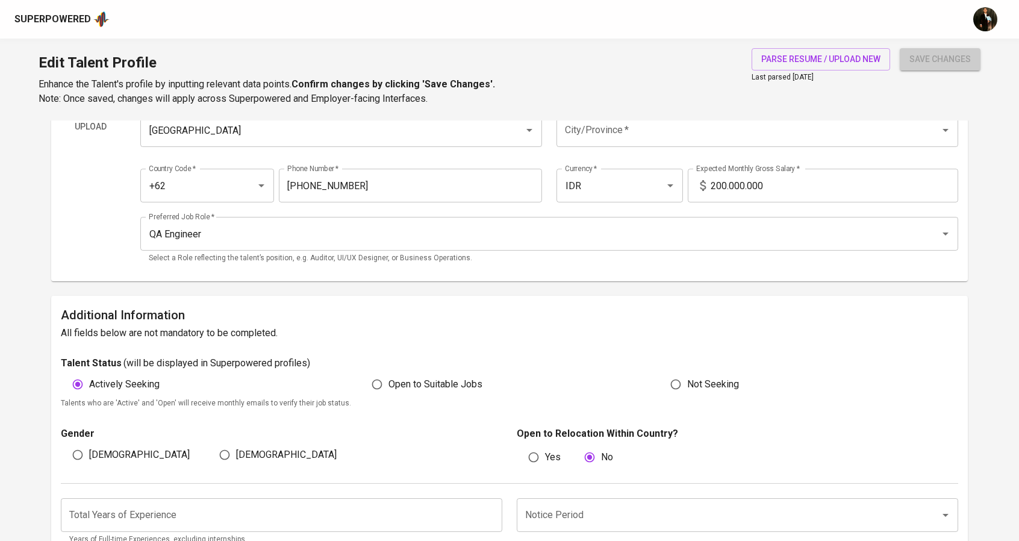
click at [904, 58] on button "save changes" at bounding box center [940, 59] width 81 height 22
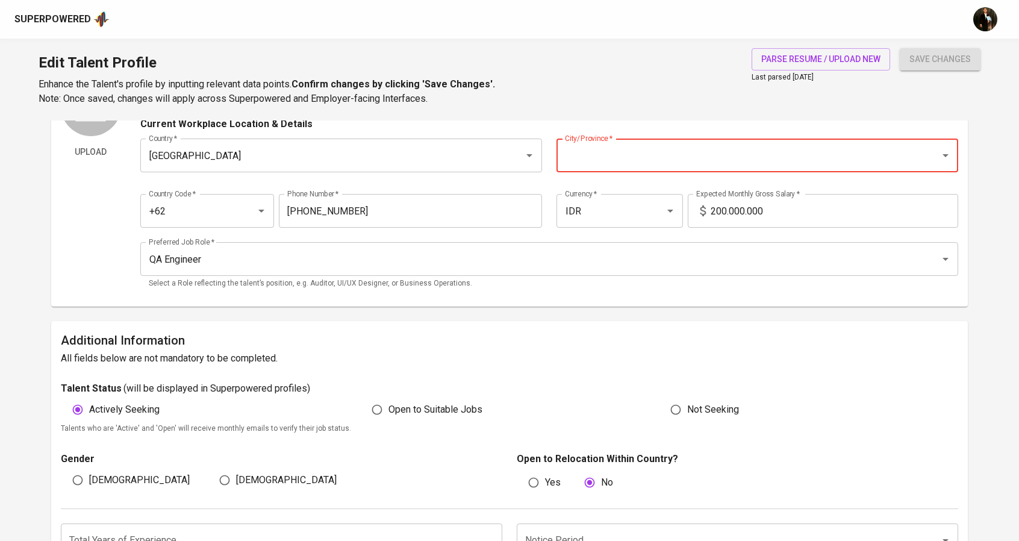
scroll to position [53, 0]
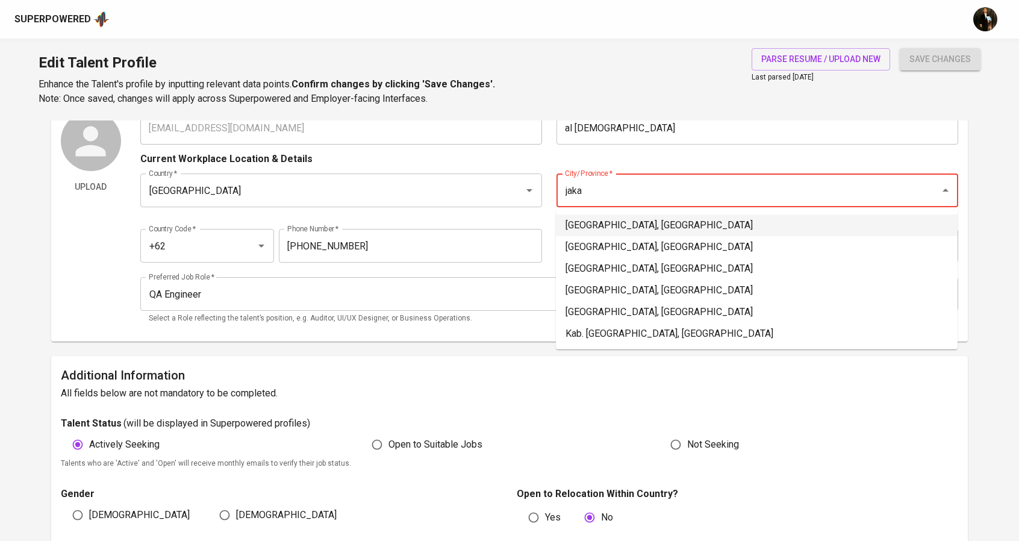
click at [630, 215] on li "[GEOGRAPHIC_DATA], [GEOGRAPHIC_DATA]" at bounding box center [757, 225] width 402 height 22
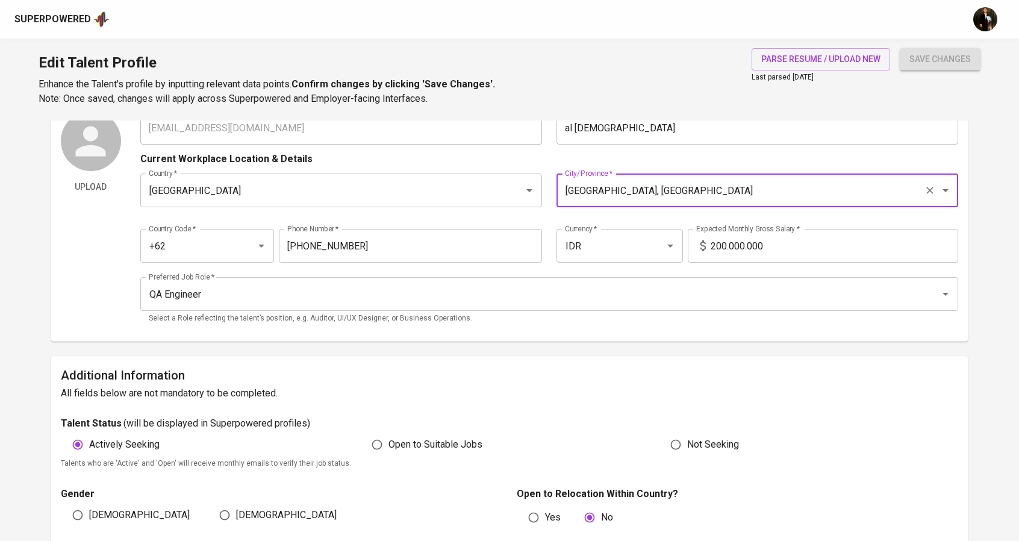
type input "Jakarta Selatan, DKI Jakarta"
click at [934, 54] on span "save changes" at bounding box center [940, 59] width 61 height 15
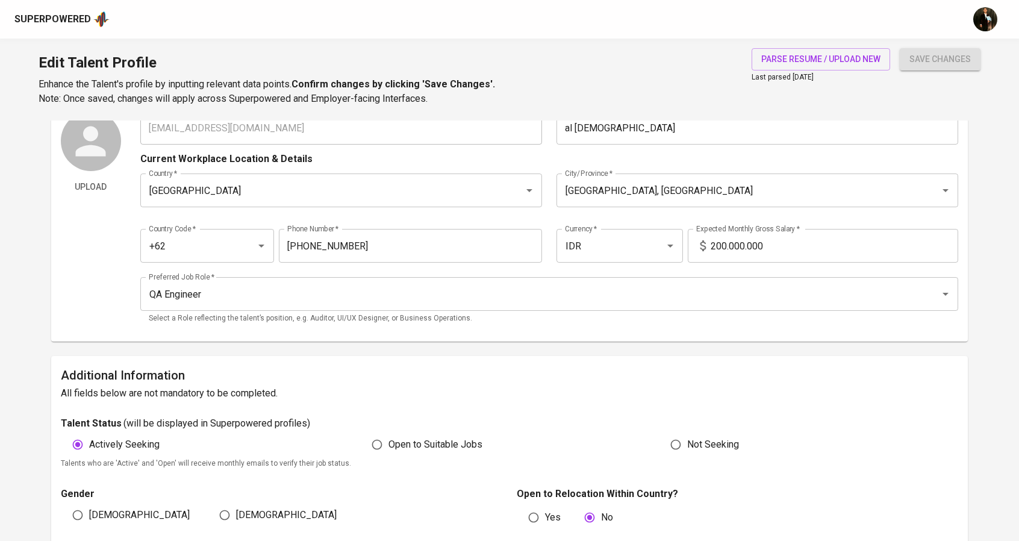
scroll to position [710, 0]
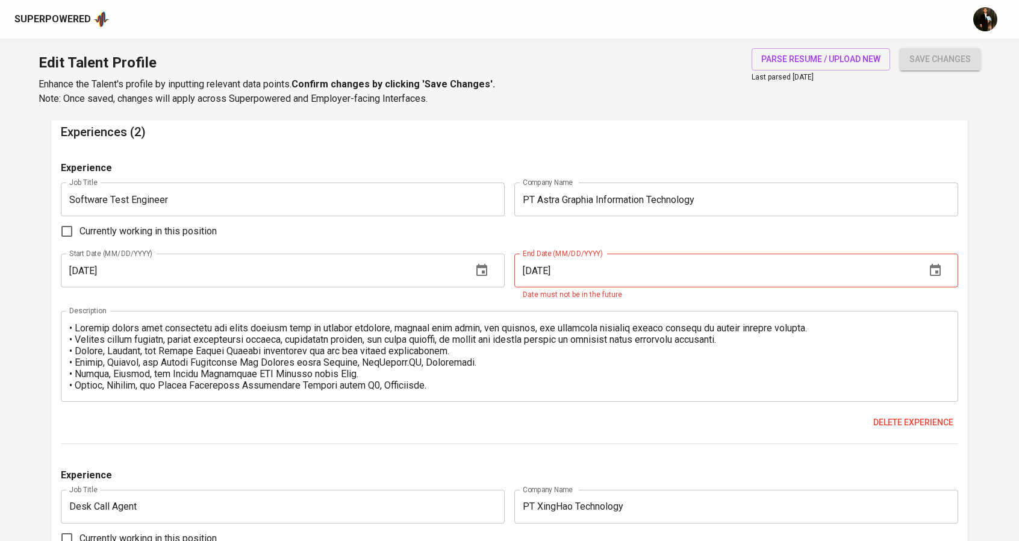
click at [626, 237] on div "Currently working in this position" at bounding box center [510, 231] width 898 height 25
drag, startPoint x: 534, startPoint y: 268, endPoint x: 523, endPoint y: 268, distance: 10.8
click at [523, 268] on input "12/01/2025" at bounding box center [715, 271] width 402 height 34
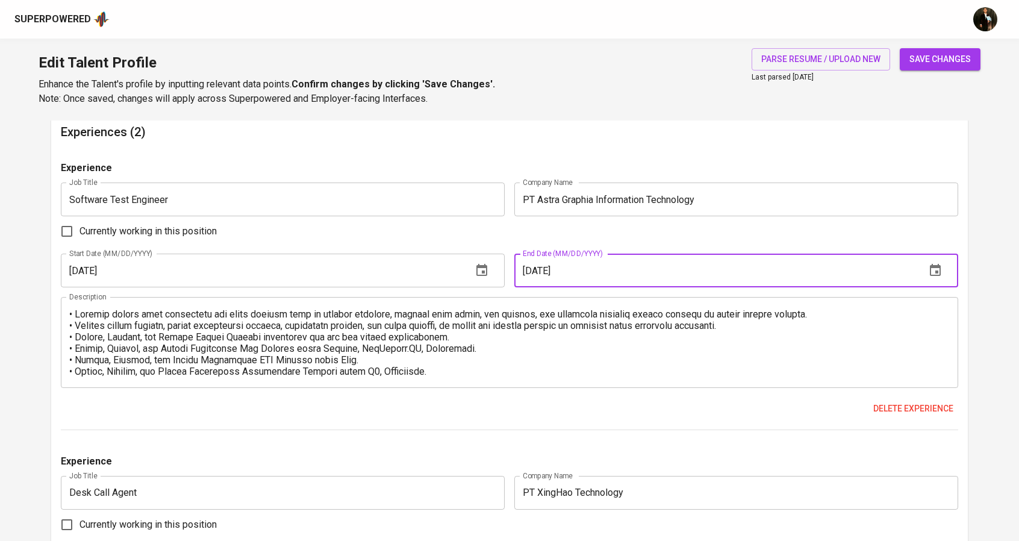
drag, startPoint x: 549, startPoint y: 266, endPoint x: 539, endPoint y: 266, distance: 10.8
click at [539, 266] on input "01/01/2025" at bounding box center [715, 271] width 402 height 34
type input "01/12/2025"
click at [953, 58] on span "save changes" at bounding box center [940, 59] width 61 height 15
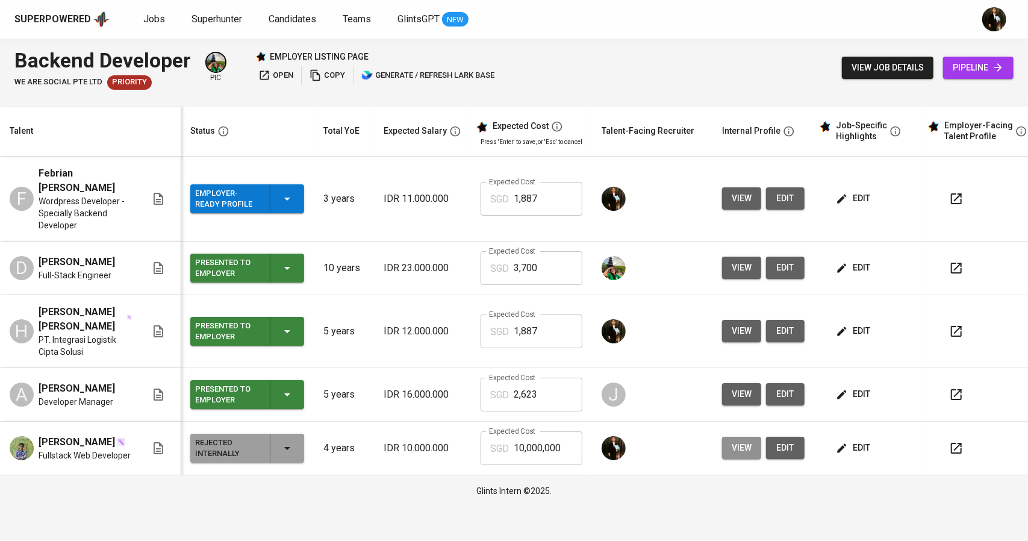
click at [749, 452] on button "view" at bounding box center [741, 448] width 39 height 22
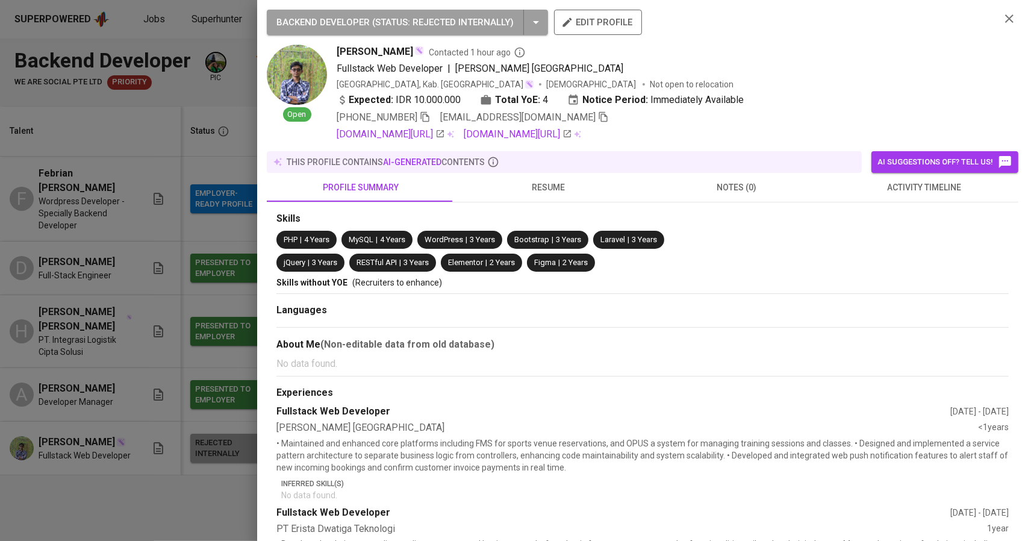
scroll to position [201, 0]
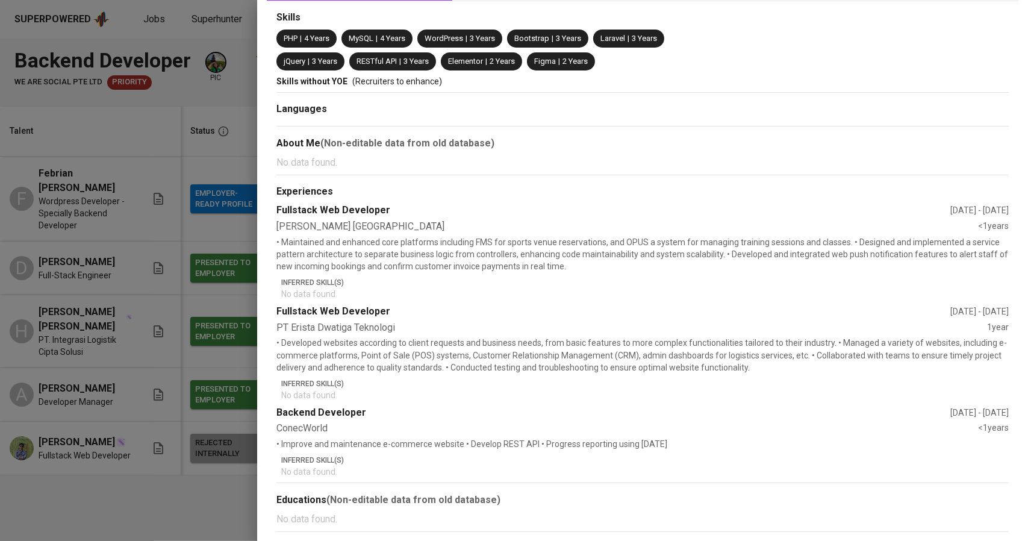
click at [120, 333] on div at bounding box center [514, 270] width 1028 height 541
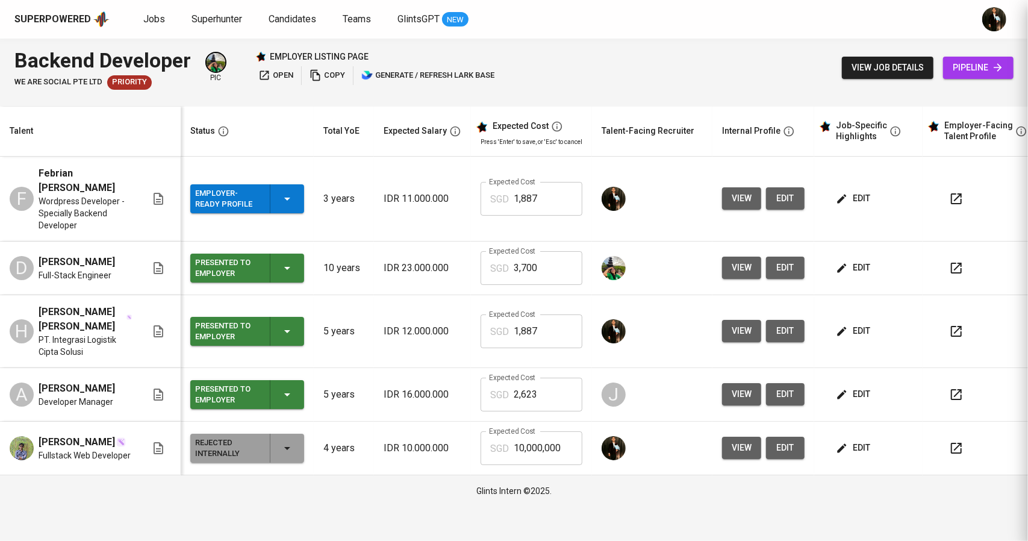
scroll to position [0, 0]
click at [795, 450] on button "edit" at bounding box center [785, 448] width 39 height 22
click at [840, 458] on button "edit" at bounding box center [855, 448] width 42 height 22
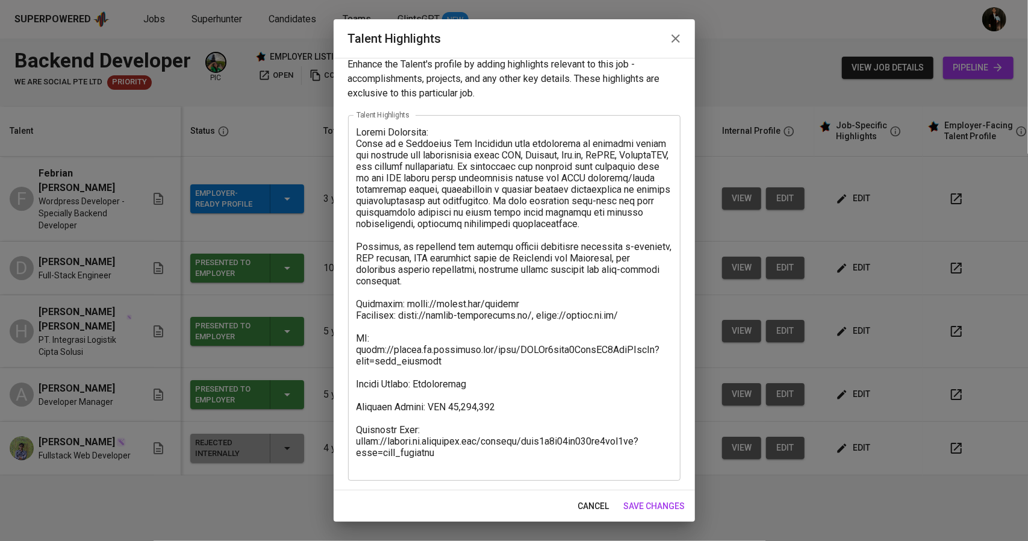
scroll to position [11, 0]
click at [665, 43] on button "button" at bounding box center [675, 38] width 29 height 29
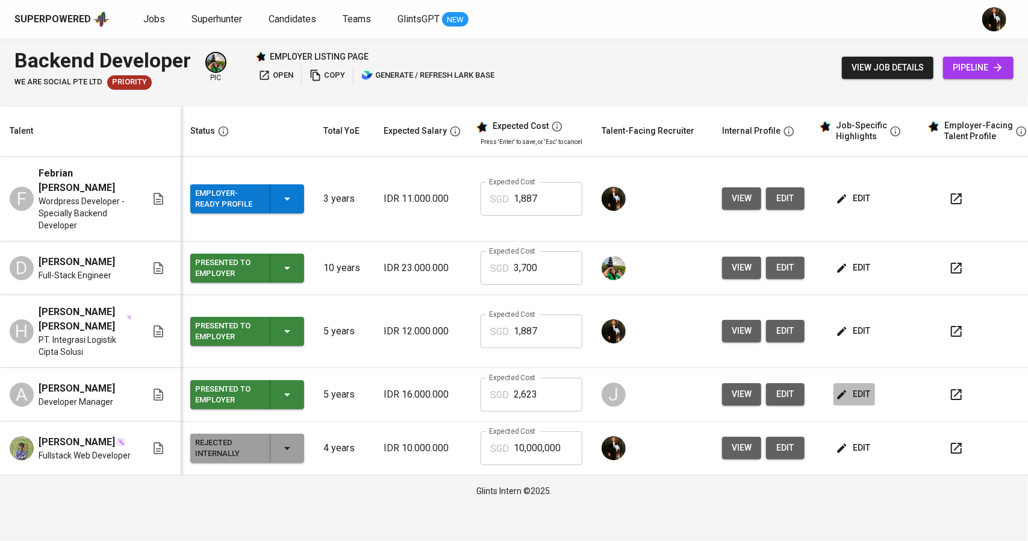
click at [857, 389] on span "edit" at bounding box center [855, 394] width 32 height 15
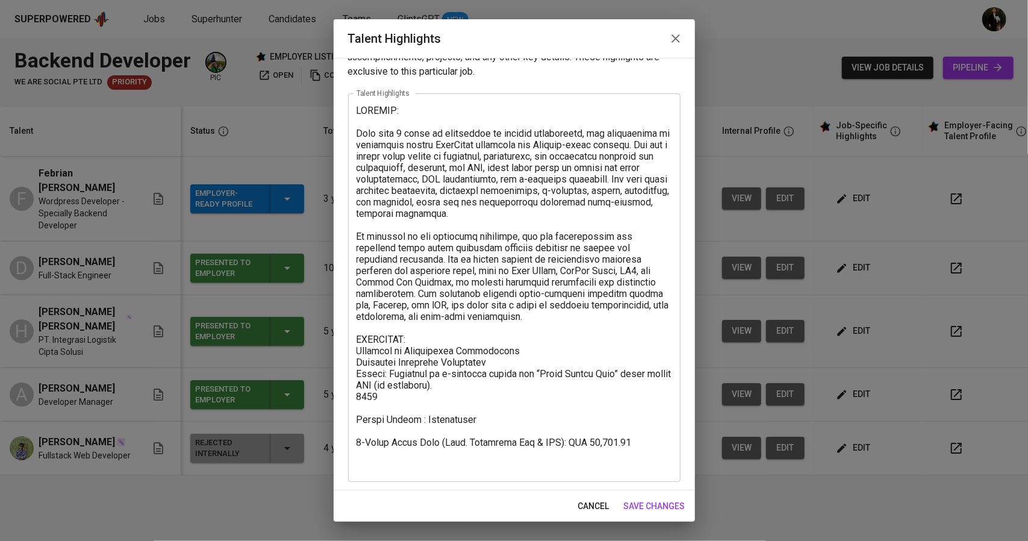
scroll to position [34, 0]
click at [684, 43] on button "button" at bounding box center [675, 38] width 29 height 29
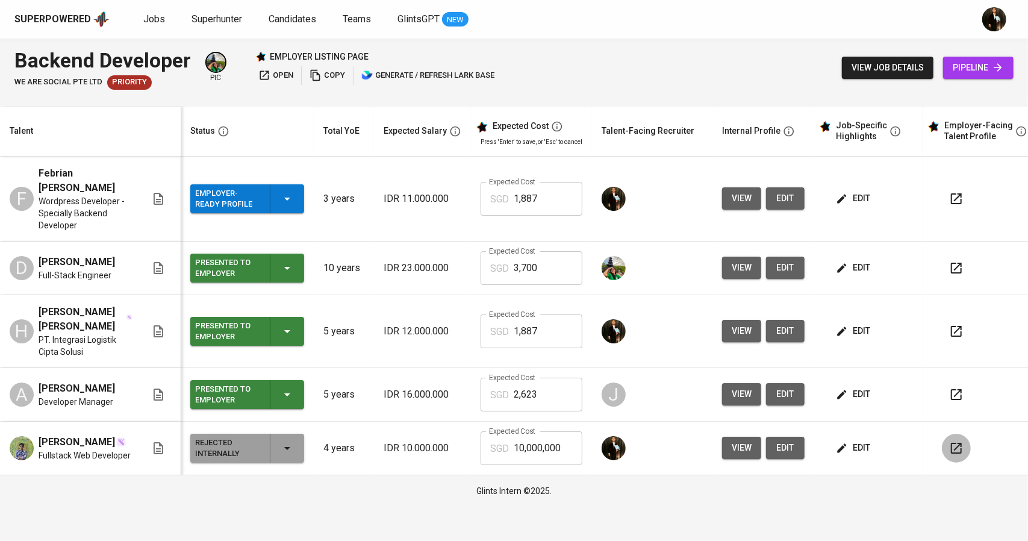
click at [955, 455] on icon "button" at bounding box center [956, 448] width 14 height 14
click at [853, 331] on span "edit" at bounding box center [855, 331] width 32 height 15
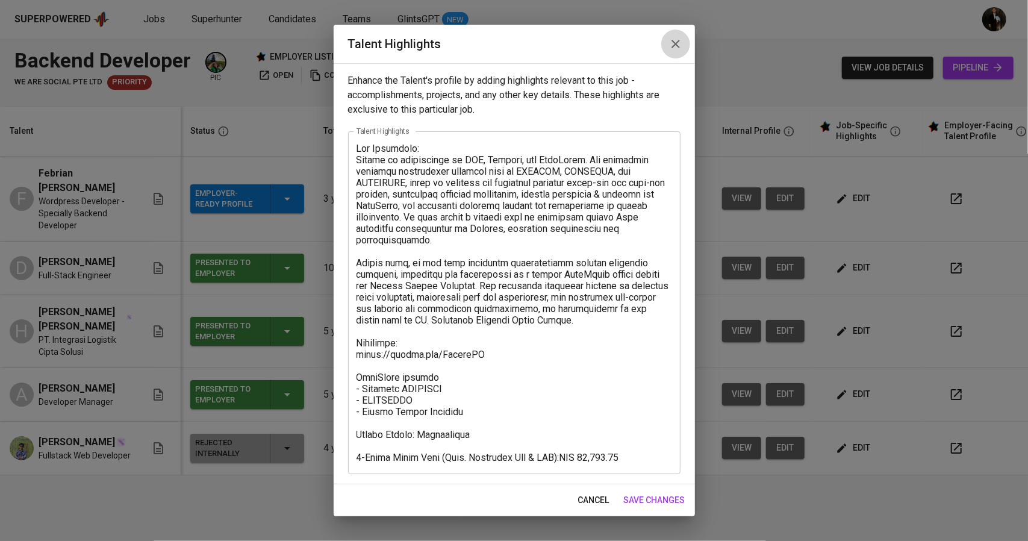
click at [677, 36] on button "button" at bounding box center [675, 44] width 29 height 29
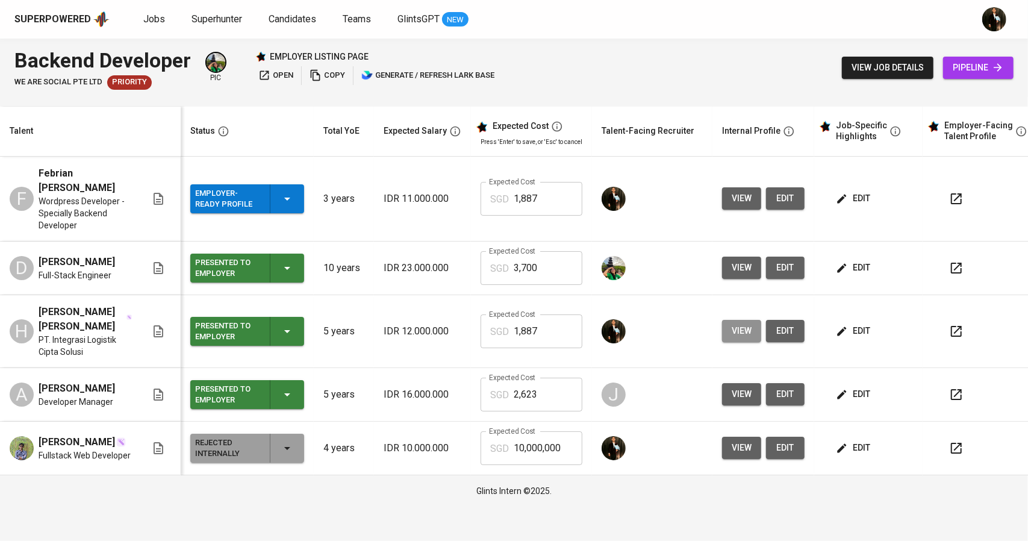
click at [745, 334] on span "view" at bounding box center [742, 331] width 20 height 15
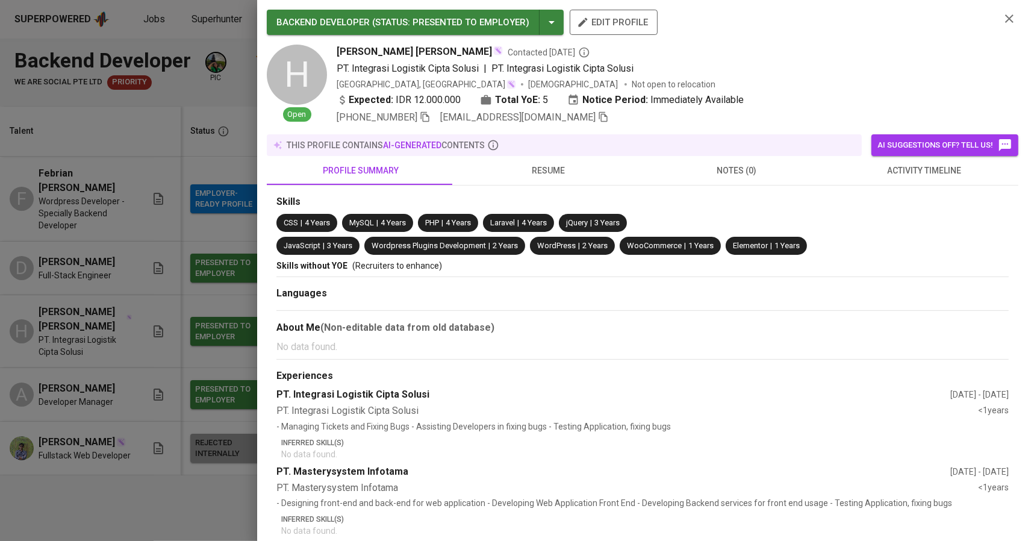
click at [598, 119] on icon "button" at bounding box center [603, 116] width 11 height 11
drag, startPoint x: 98, startPoint y: 280, endPoint x: 121, endPoint y: 268, distance: 26.4
click at [98, 281] on div at bounding box center [514, 270] width 1028 height 541
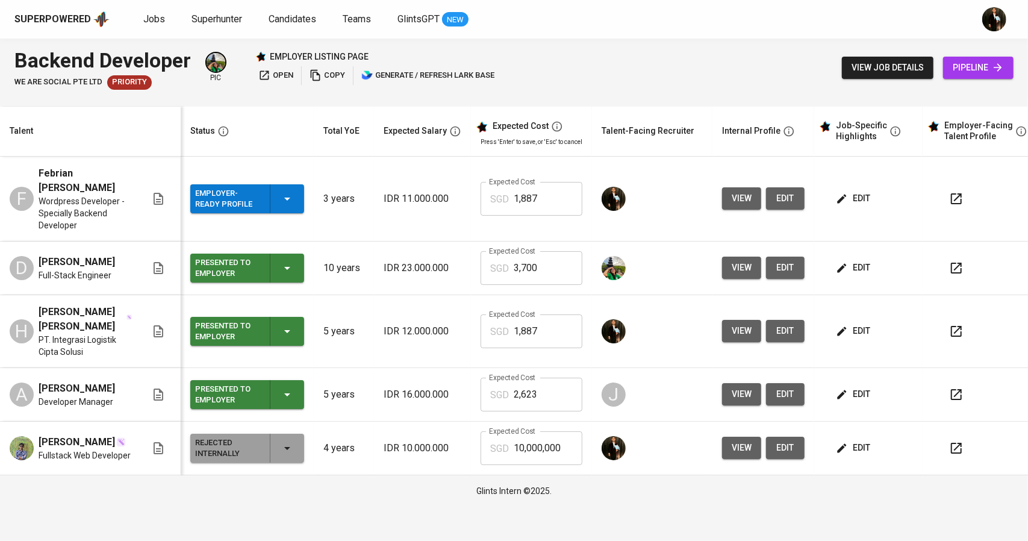
click at [968, 75] on link "pipeline" at bounding box center [978, 68] width 70 height 22
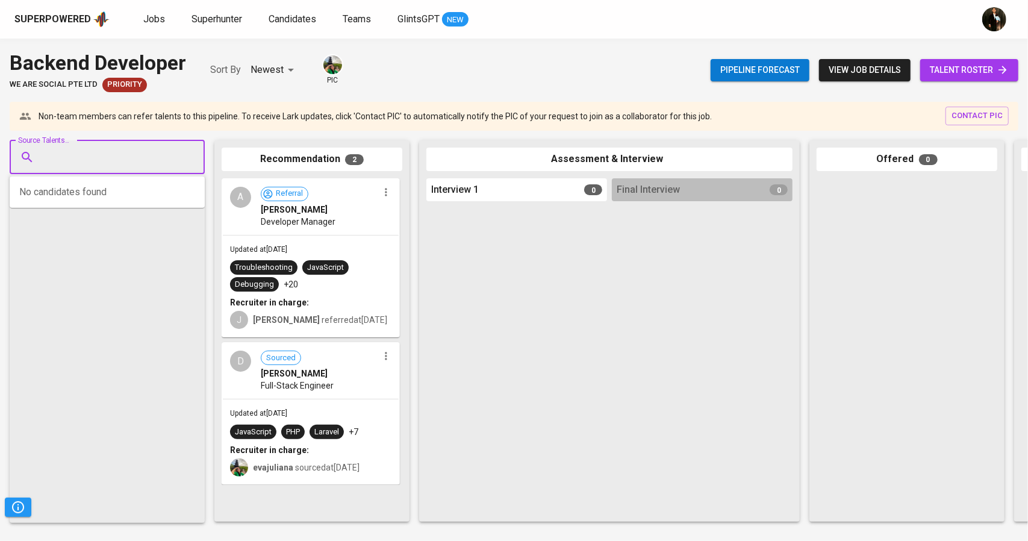
paste input "hendra.putra002@yahoo.com"
type input "hendra.putra002@yahoo.com"
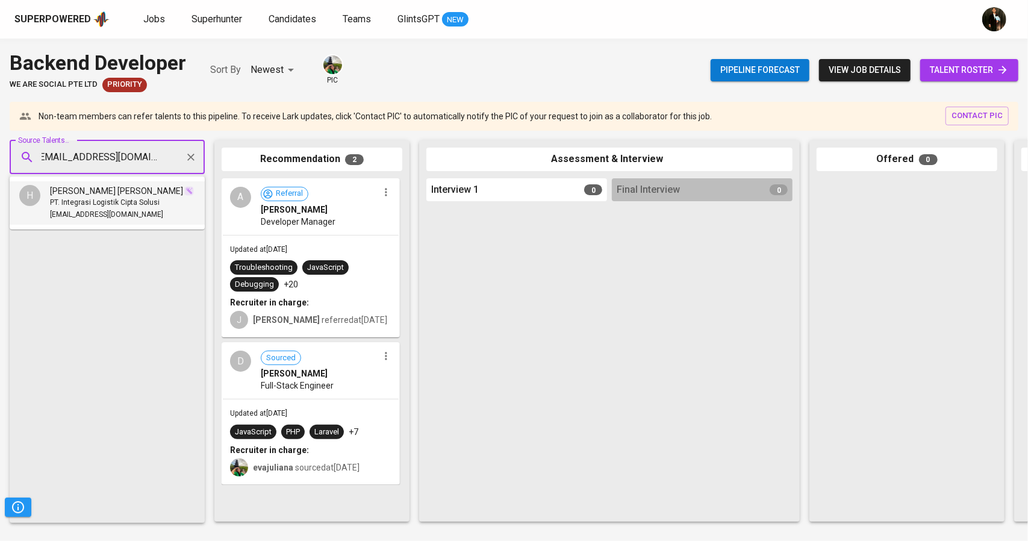
click at [99, 208] on span "PT. Integrasi Logistik Cipta Solusi" at bounding box center [105, 203] width 110 height 12
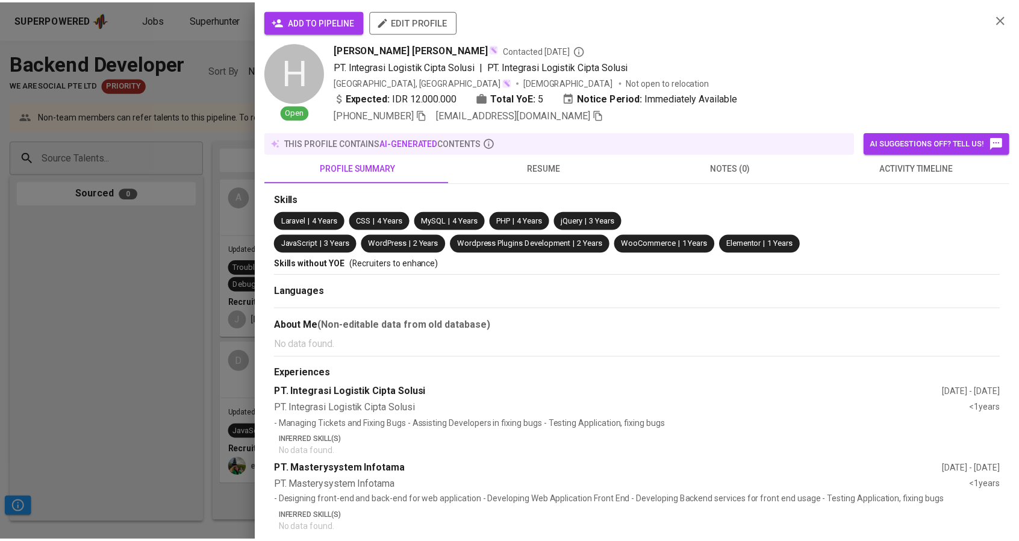
scroll to position [0, 0]
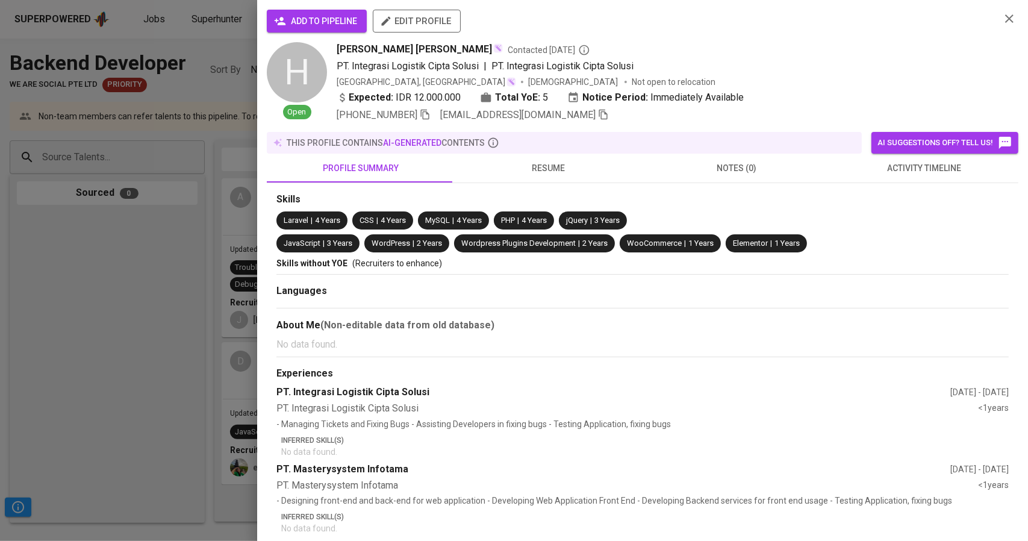
click at [327, 28] on button "add to pipeline" at bounding box center [317, 21] width 100 height 23
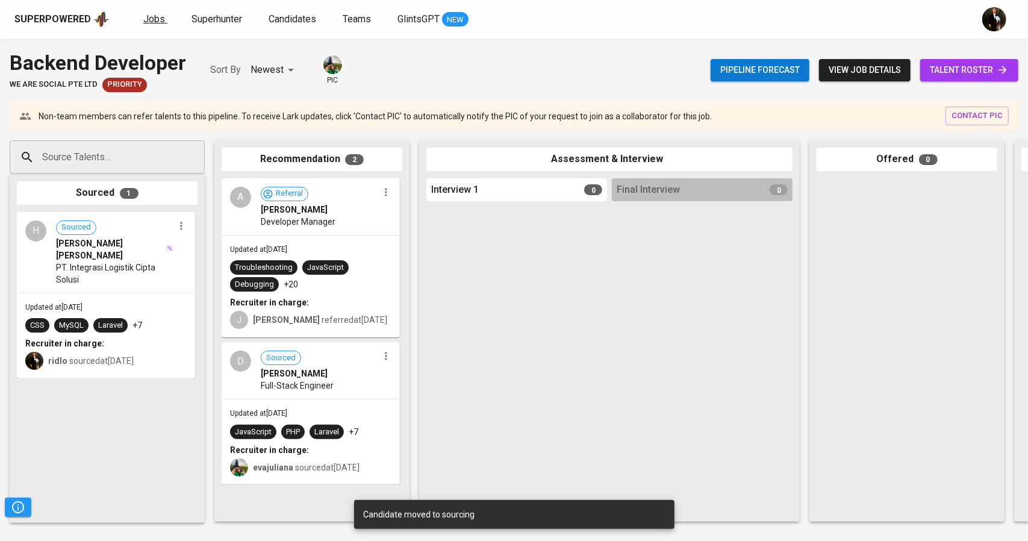
click at [153, 21] on span "Jobs" at bounding box center [154, 18] width 22 height 11
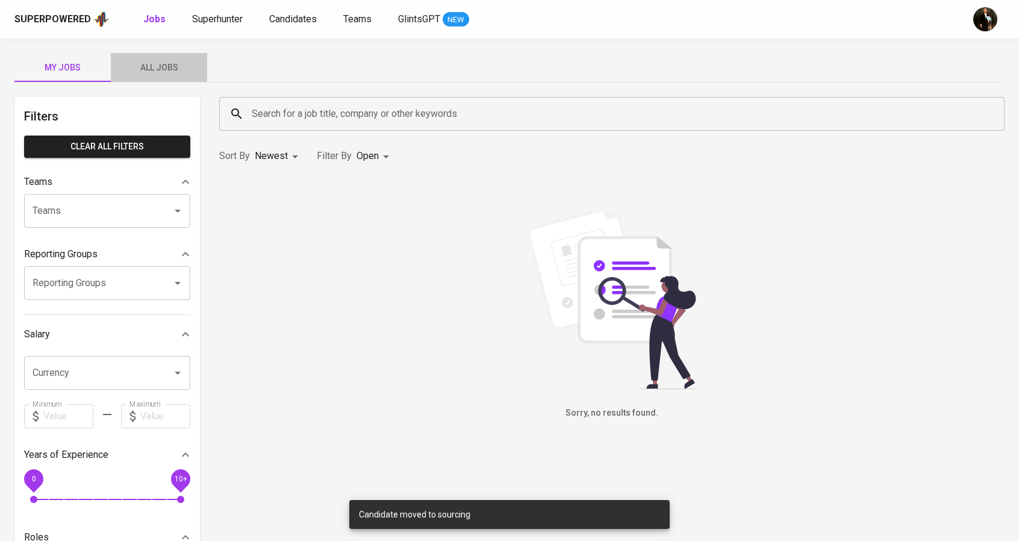
click at [178, 73] on span "All Jobs" at bounding box center [159, 67] width 82 height 15
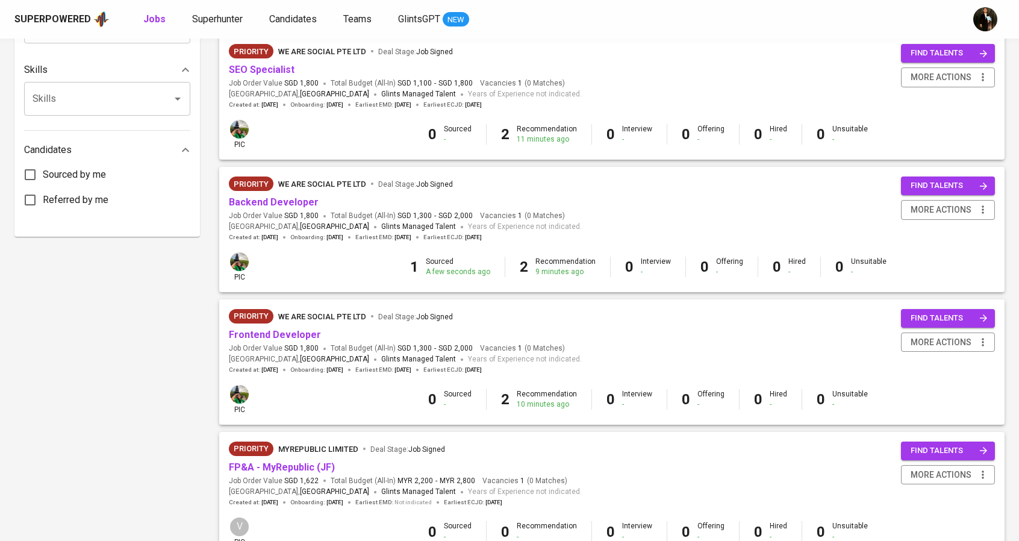
scroll to position [542, 0]
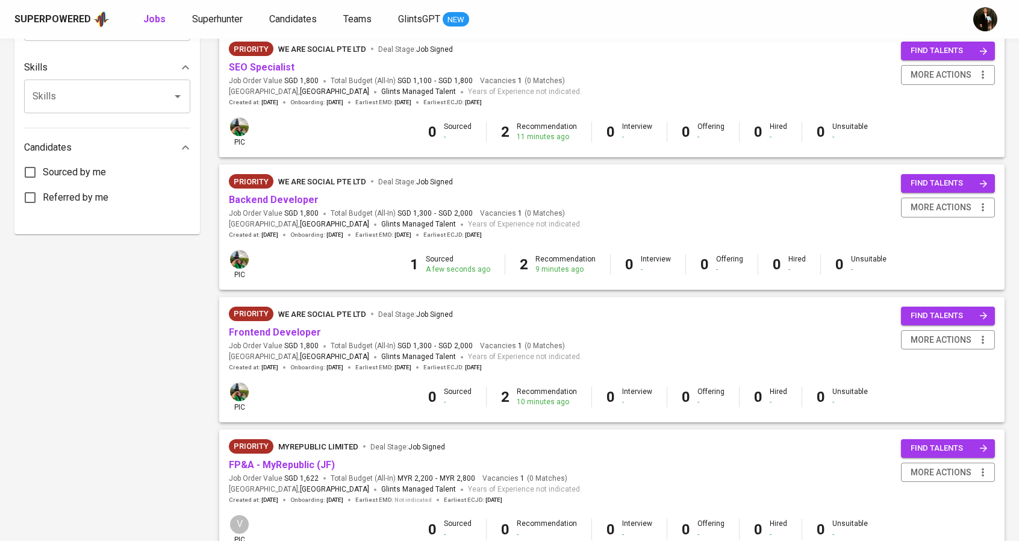
click at [307, 339] on span "Frontend Developer" at bounding box center [275, 333] width 92 height 14
click at [304, 335] on link "Frontend Developer" at bounding box center [275, 332] width 92 height 11
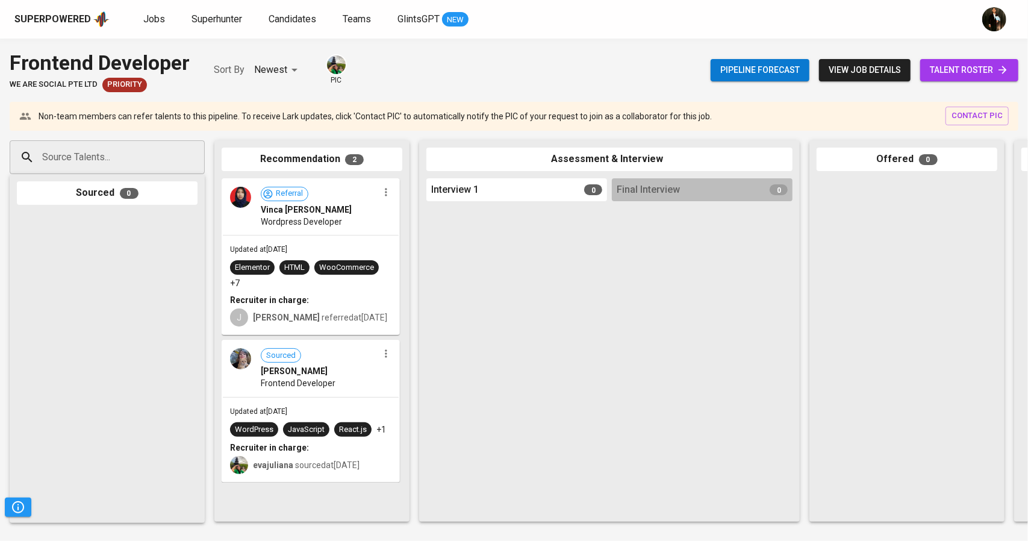
click at [986, 63] on span "talent roster" at bounding box center [969, 70] width 79 height 15
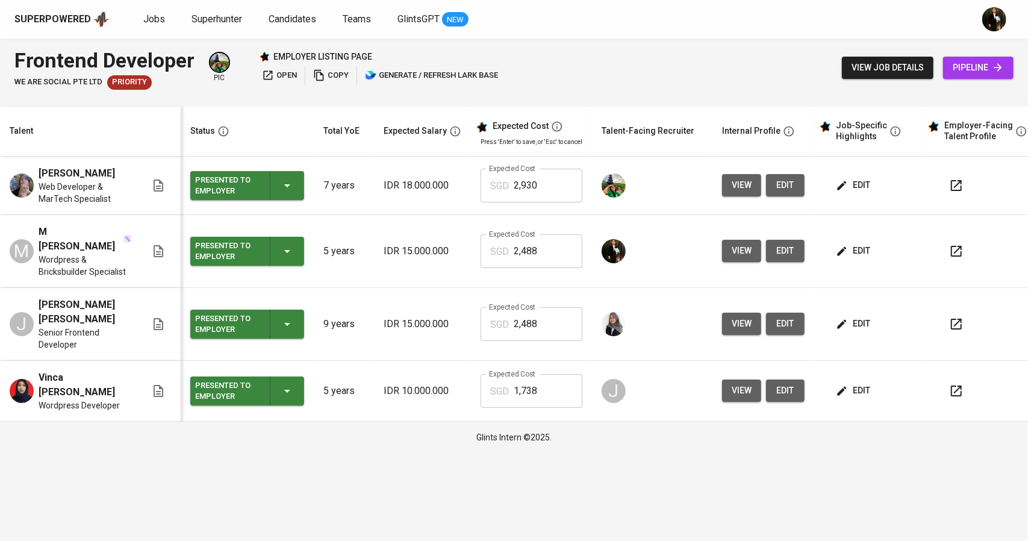
click at [747, 243] on span "view" at bounding box center [742, 250] width 20 height 15
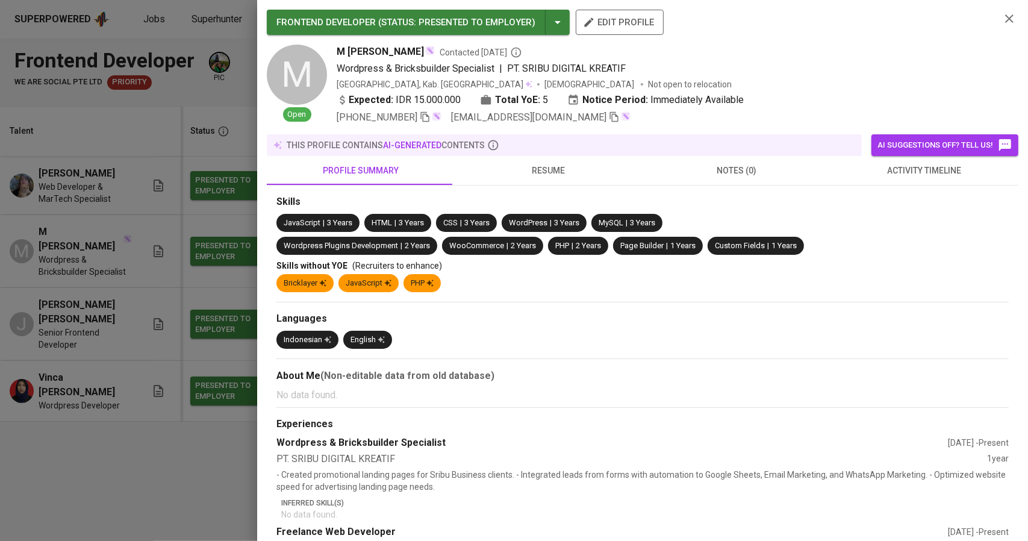
click at [609, 114] on icon "button" at bounding box center [614, 116] width 11 height 11
click at [11, 260] on div at bounding box center [514, 270] width 1028 height 541
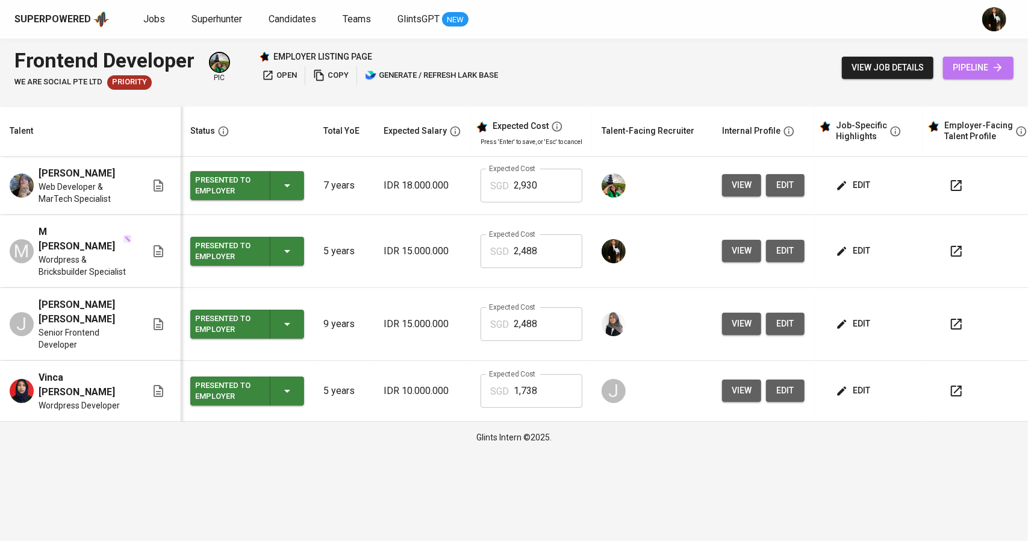
click at [993, 60] on span "pipeline" at bounding box center [978, 67] width 51 height 15
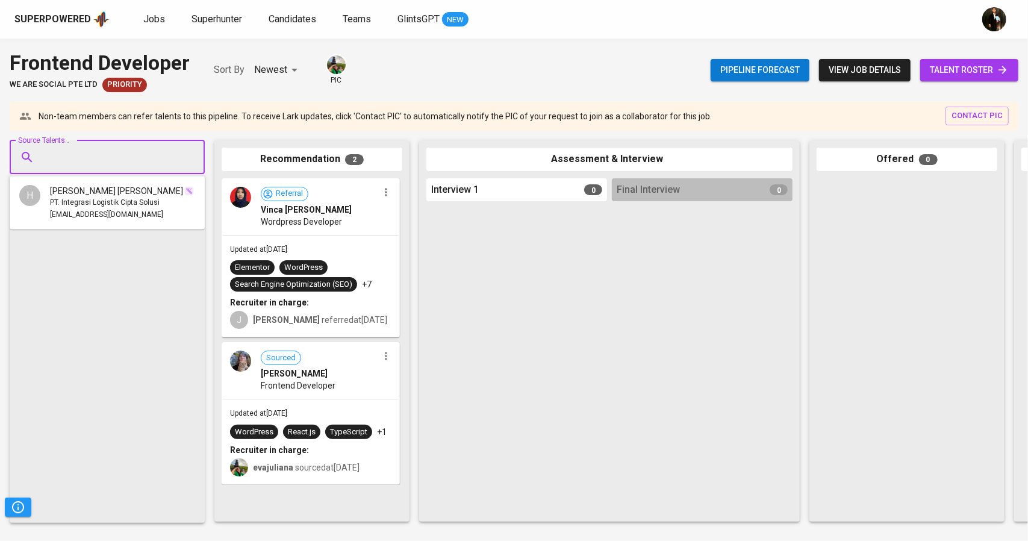
paste input "lubisnudin@gmail.com"
type input "lubisnudin@gmail.com"
click at [126, 195] on span at bounding box center [131, 191] width 10 height 12
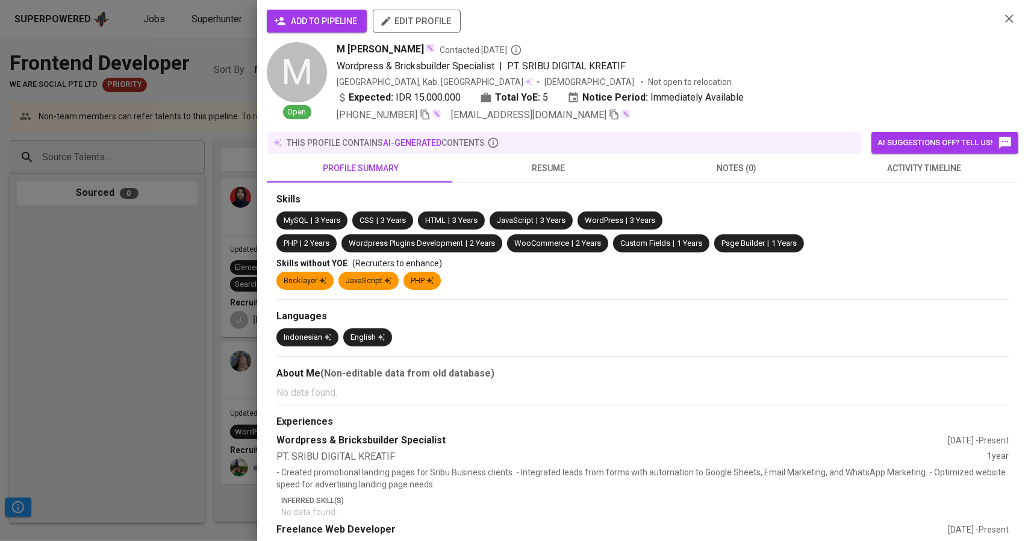
click at [317, 19] on span "add to pipeline" at bounding box center [317, 21] width 81 height 15
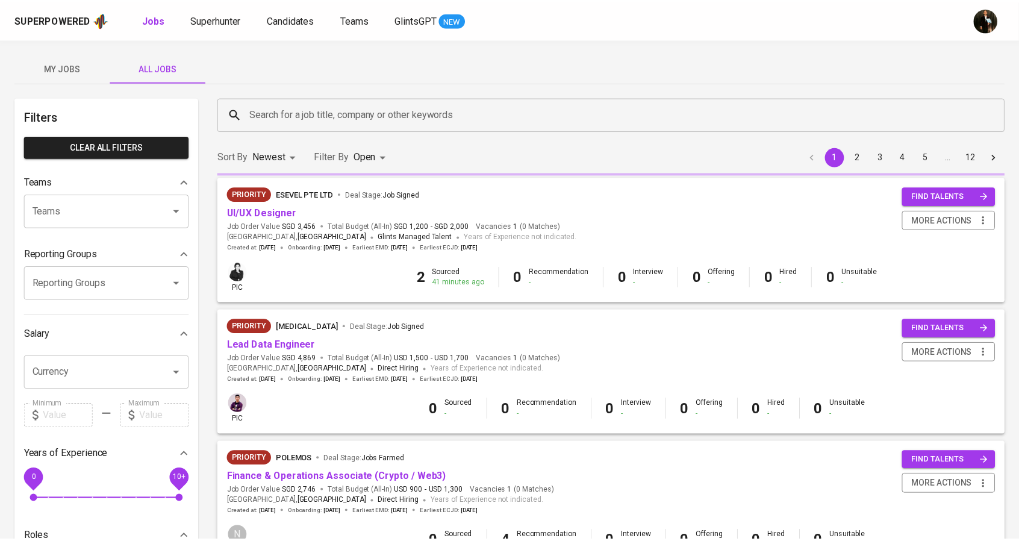
scroll to position [542, 0]
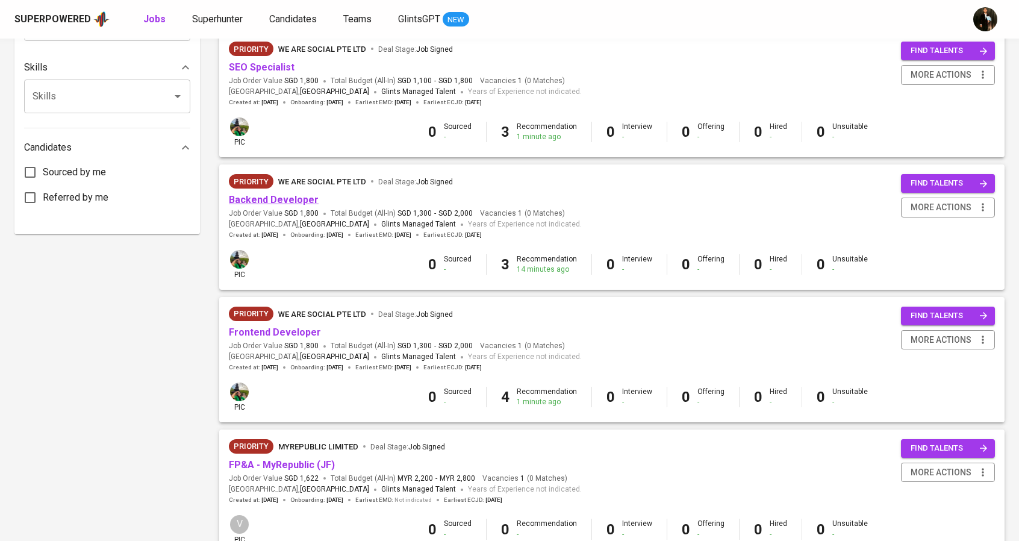
click at [284, 198] on link "Backend Developer" at bounding box center [274, 199] width 90 height 11
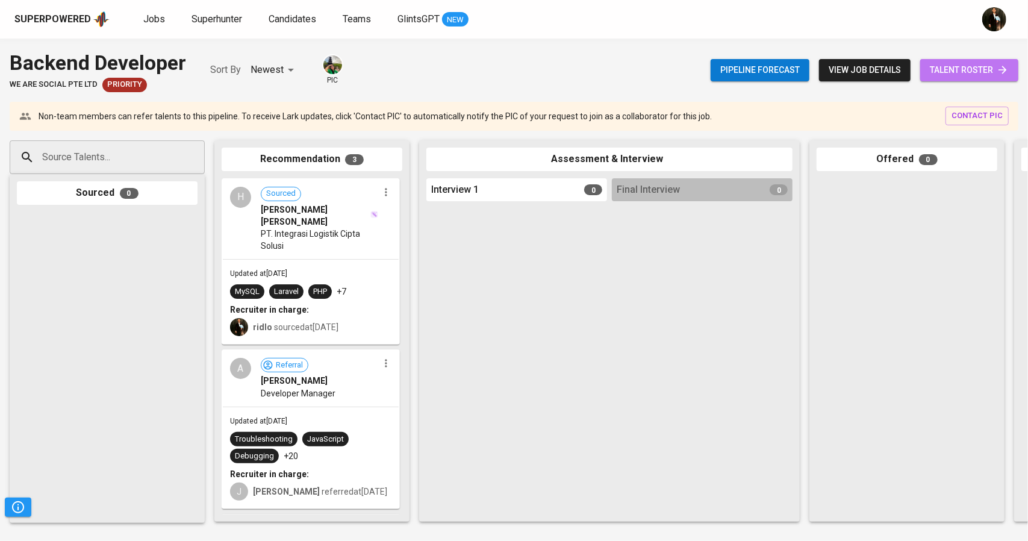
click at [980, 64] on span "talent roster" at bounding box center [969, 70] width 79 height 15
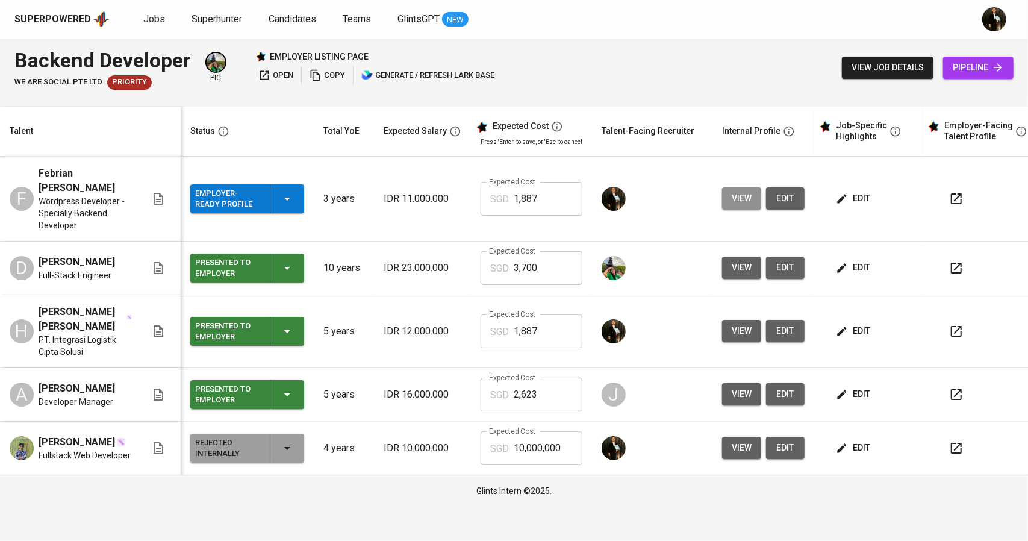
click at [743, 193] on span "view" at bounding box center [742, 198] width 20 height 15
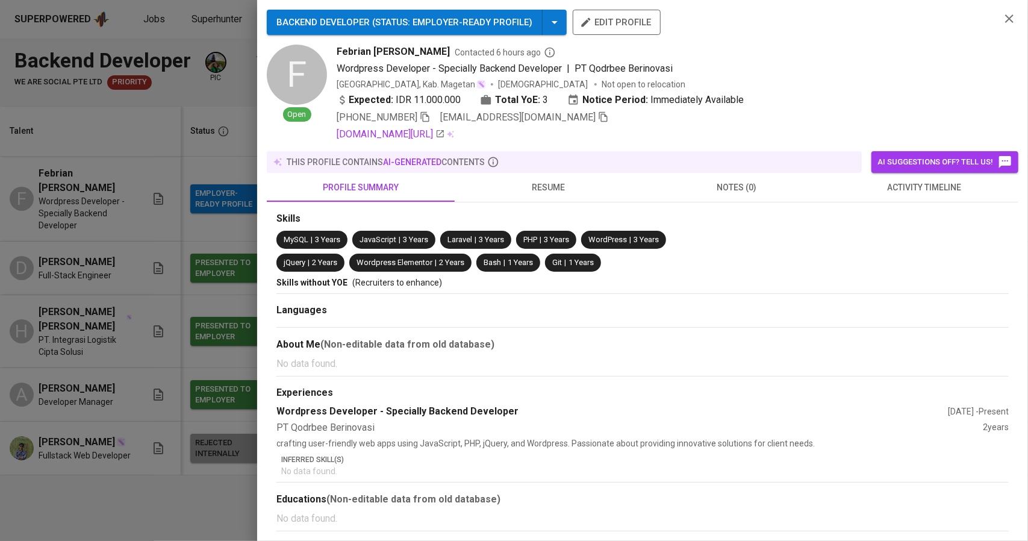
click at [598, 122] on icon "button" at bounding box center [603, 116] width 11 height 11
click at [152, 168] on div at bounding box center [514, 270] width 1028 height 541
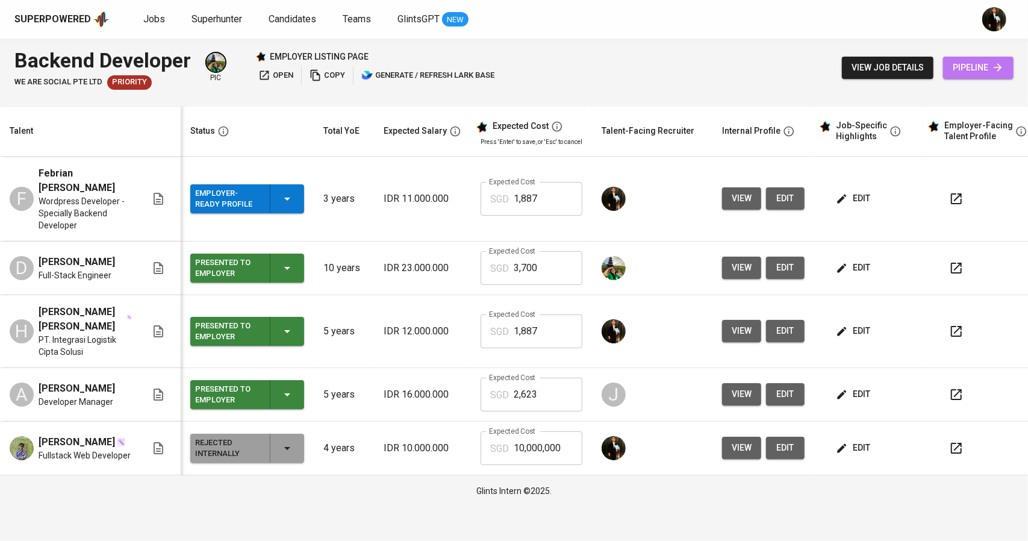
click at [982, 74] on span "pipeline" at bounding box center [978, 67] width 51 height 15
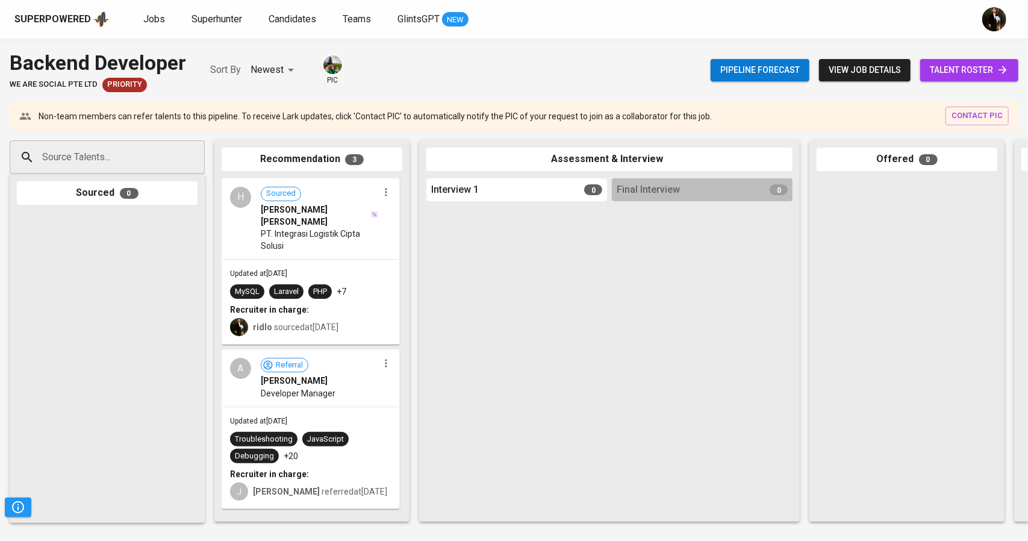
click at [117, 152] on input "Source Talents..." at bounding box center [102, 157] width 127 height 23
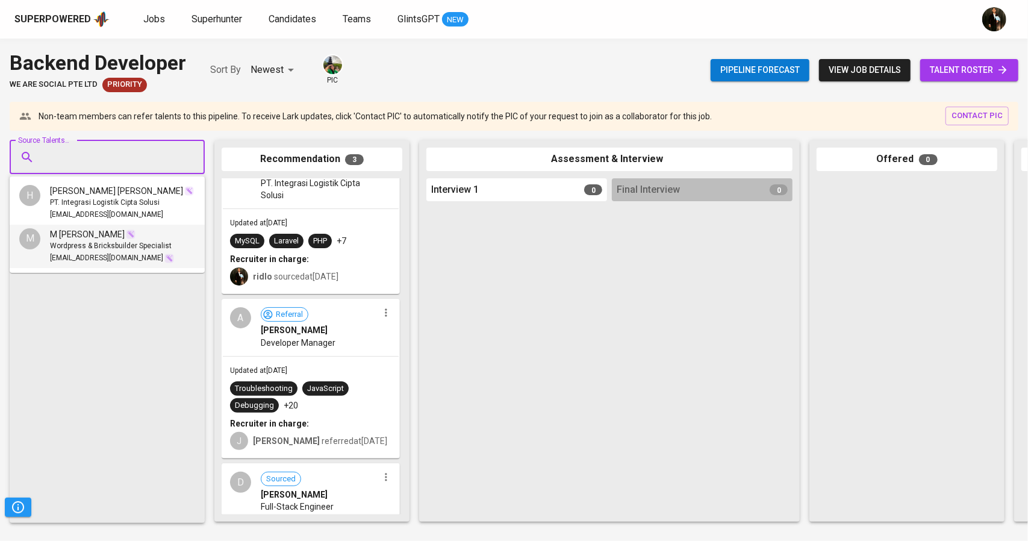
scroll to position [139, 0]
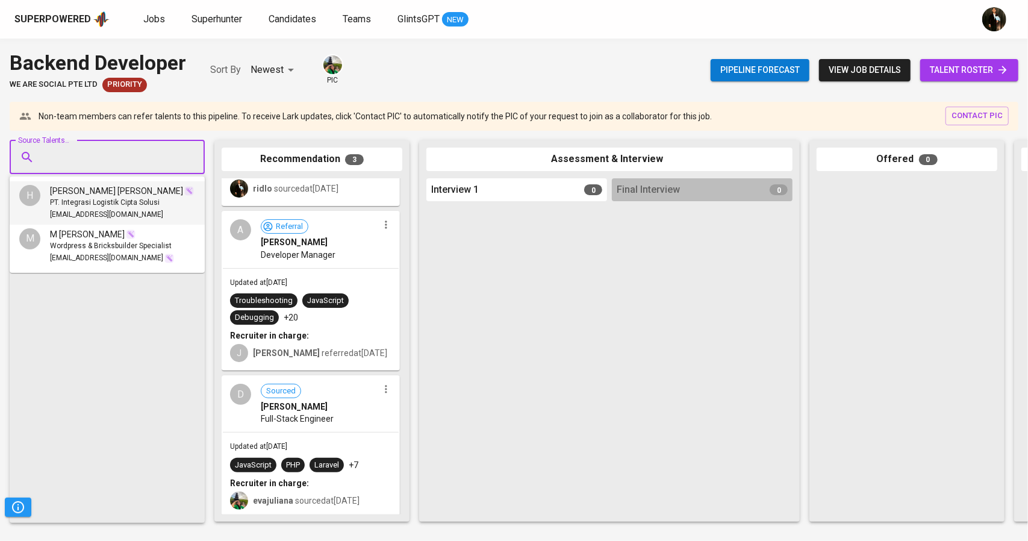
paste input "febriantrihardiyanto@gmail.com"
type input "febriantrihardiyanto@gmail.com"
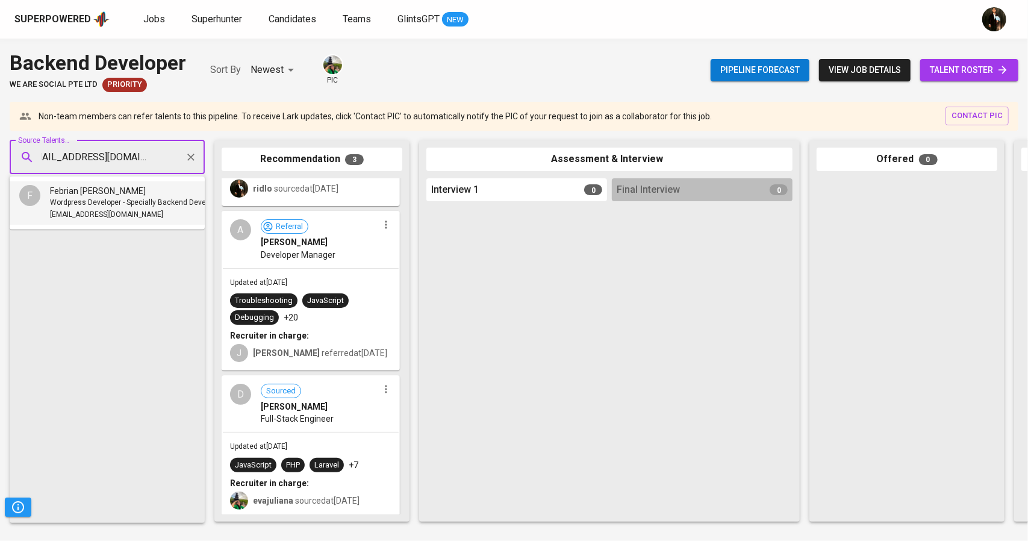
click at [117, 216] on span "febriantrihardiyanto@gmail.com" at bounding box center [106, 215] width 113 height 12
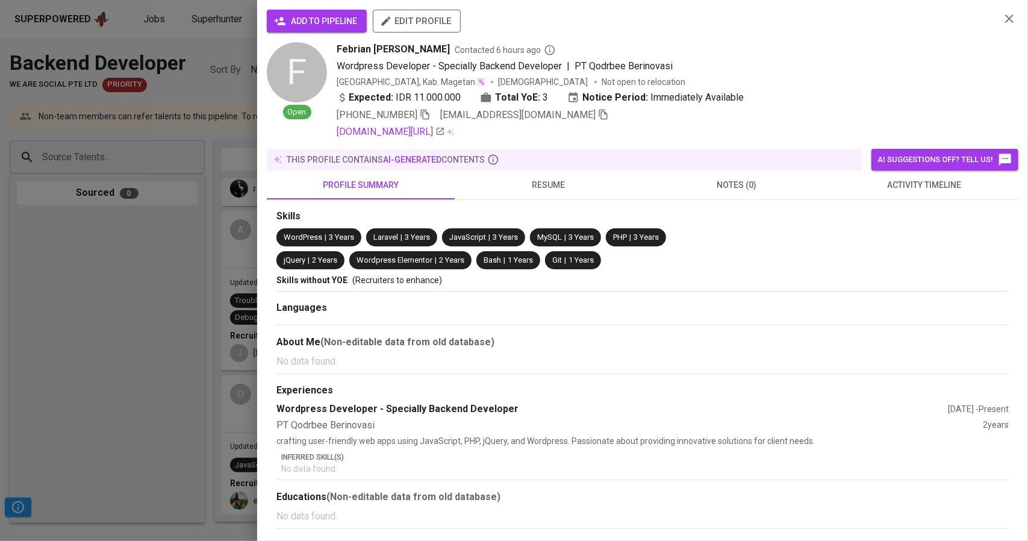
scroll to position [0, 0]
click at [330, 23] on span "add to pipeline" at bounding box center [317, 21] width 81 height 15
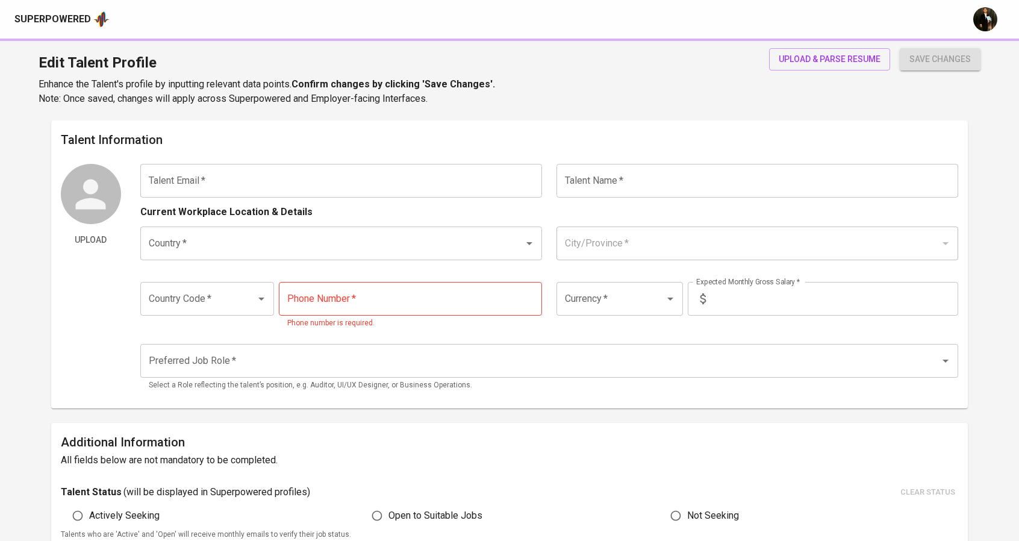
type input "[EMAIL_ADDRESS][DOMAIN_NAME]"
type input "[PERSON_NAME]"
type input "[GEOGRAPHIC_DATA]"
type input "[GEOGRAPHIC_DATA], [GEOGRAPHIC_DATA]"
type input "+62"
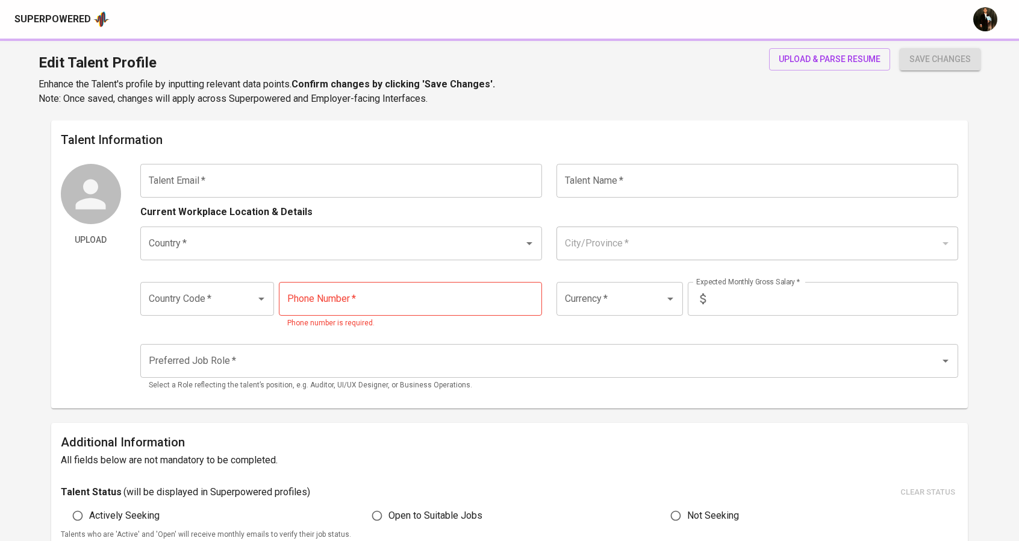
type input "[PHONE_NUMBER]"
type input "IDR"
type input "Backend Developer"
radio input "true"
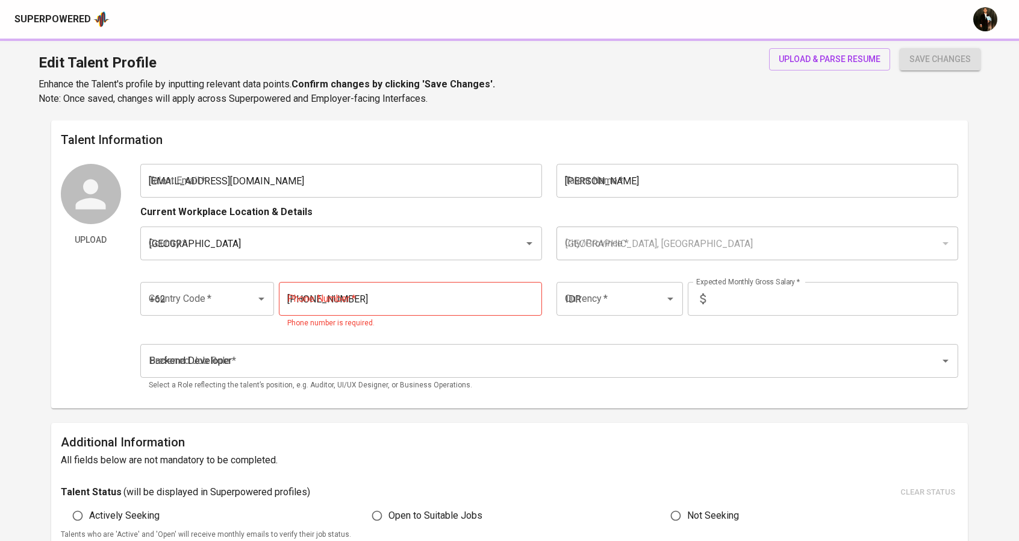
radio input "true"
type input "4"
type input "Immediately Available"
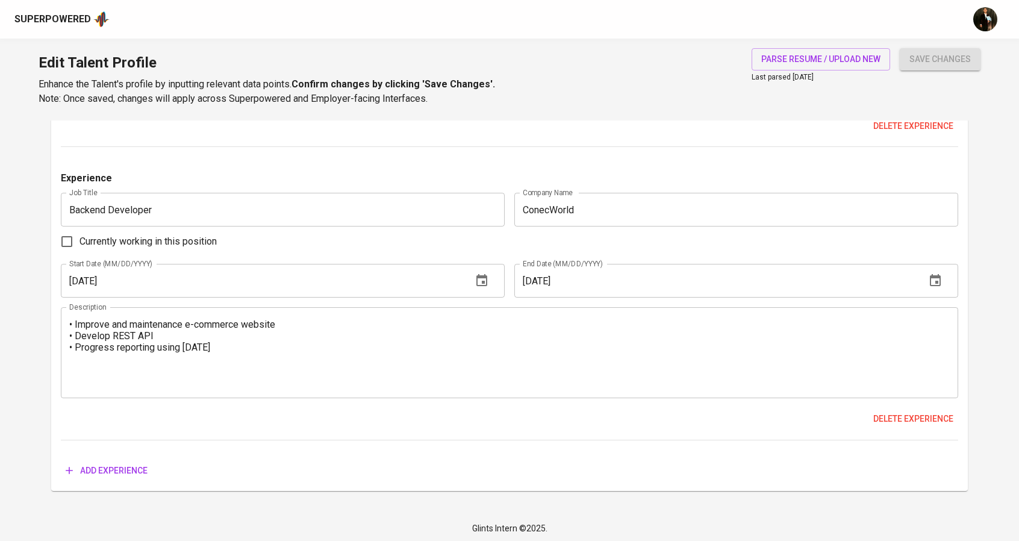
scroll to position [1680, 0]
